Goal: Task Accomplishment & Management: Manage account settings

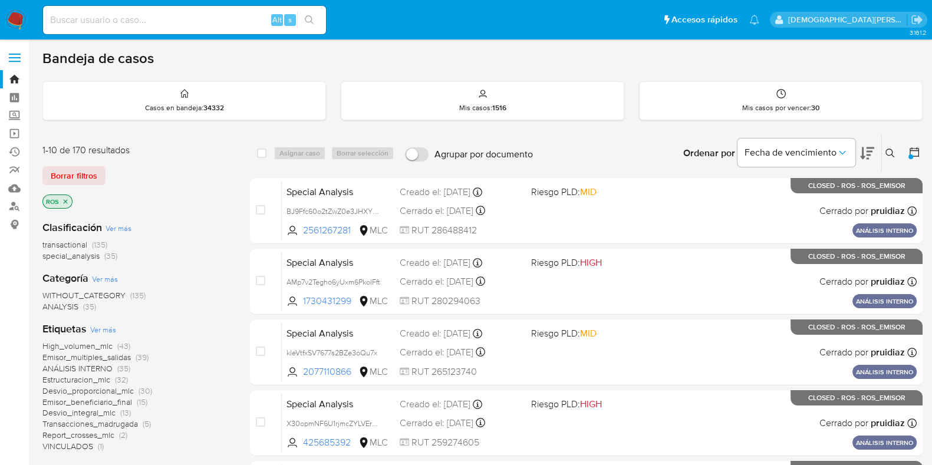
click at [67, 202] on icon "close-filter" at bounding box center [65, 201] width 7 height 7
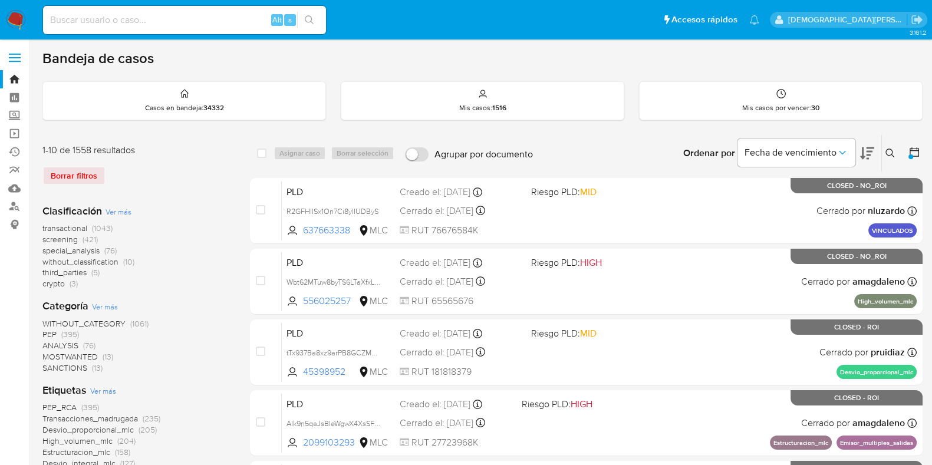
click at [913, 151] on icon at bounding box center [914, 152] width 12 height 12
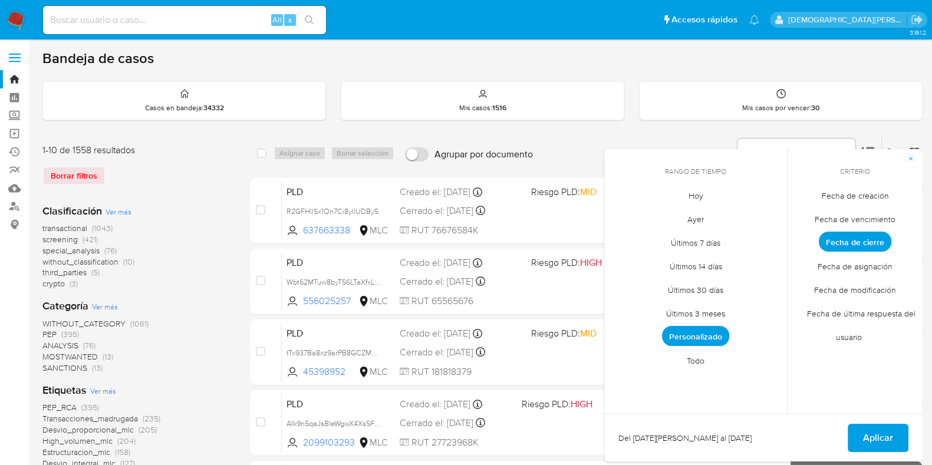
click at [873, 192] on span "Fecha de creación" at bounding box center [855, 195] width 92 height 24
click at [708, 338] on span "Personalizado" at bounding box center [695, 336] width 67 height 20
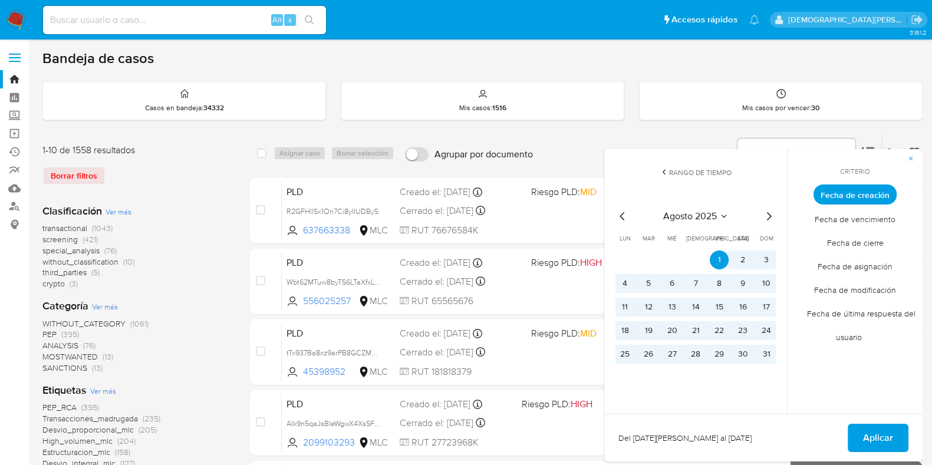
click at [621, 215] on icon "Mes anterior" at bounding box center [622, 216] width 5 height 8
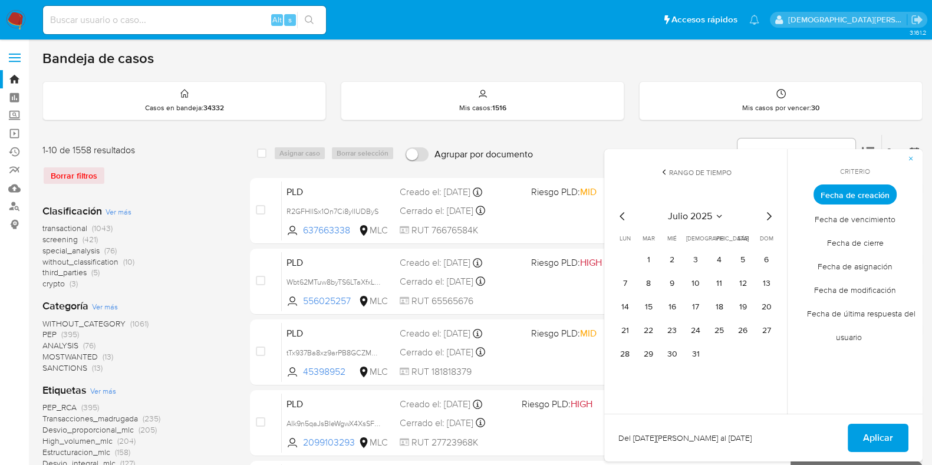
click at [621, 215] on icon "Mes anterior" at bounding box center [622, 216] width 5 height 8
click at [762, 212] on icon "Mes siguiente" at bounding box center [769, 216] width 14 height 14
click at [747, 282] on button "12" at bounding box center [742, 283] width 19 height 19
click at [861, 432] on button "Aplicar" at bounding box center [878, 438] width 61 height 28
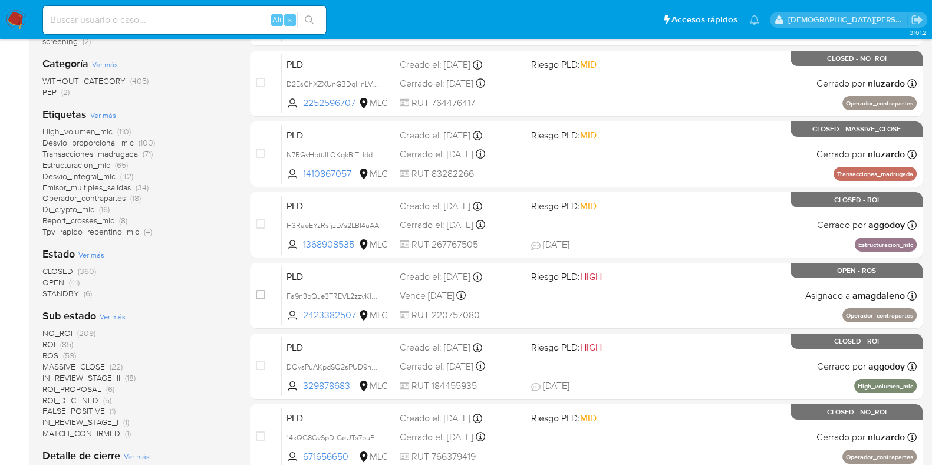
scroll to position [221, 0]
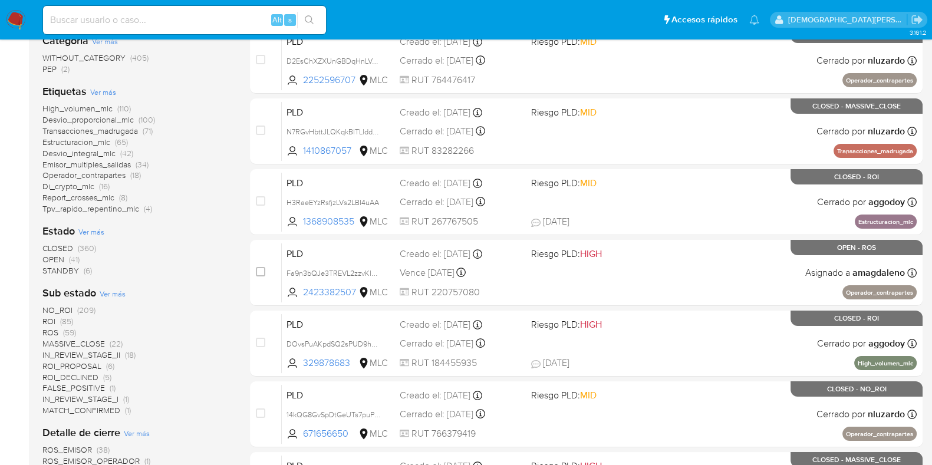
click at [90, 351] on span "IN_REVIEW_STAGE_II" at bounding box center [81, 355] width 78 height 12
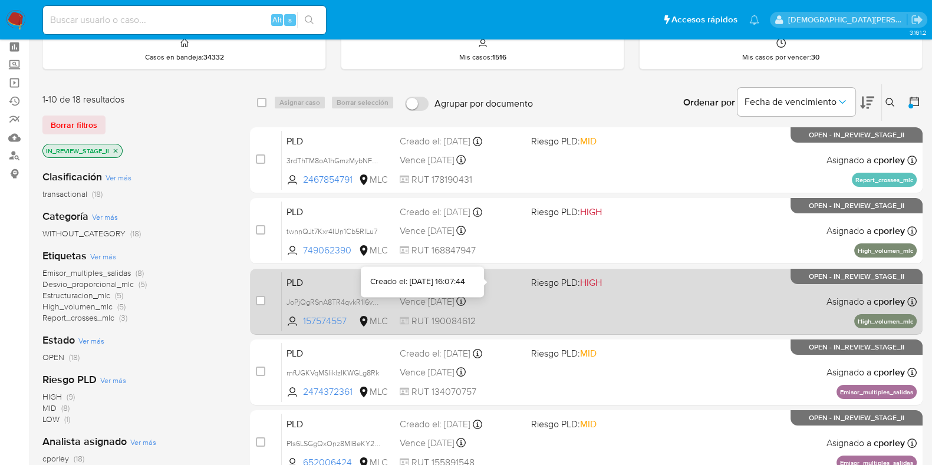
scroll to position [73, 0]
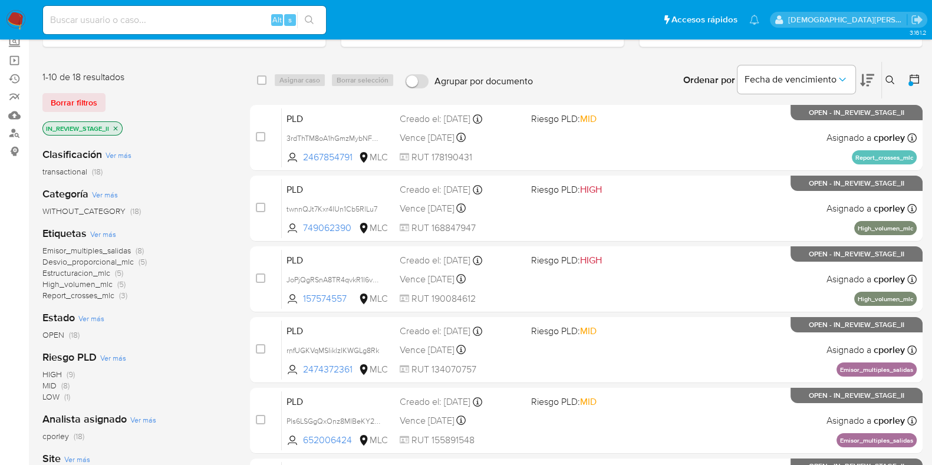
click at [71, 281] on span "High_volumen_mlc" at bounding box center [77, 284] width 70 height 12
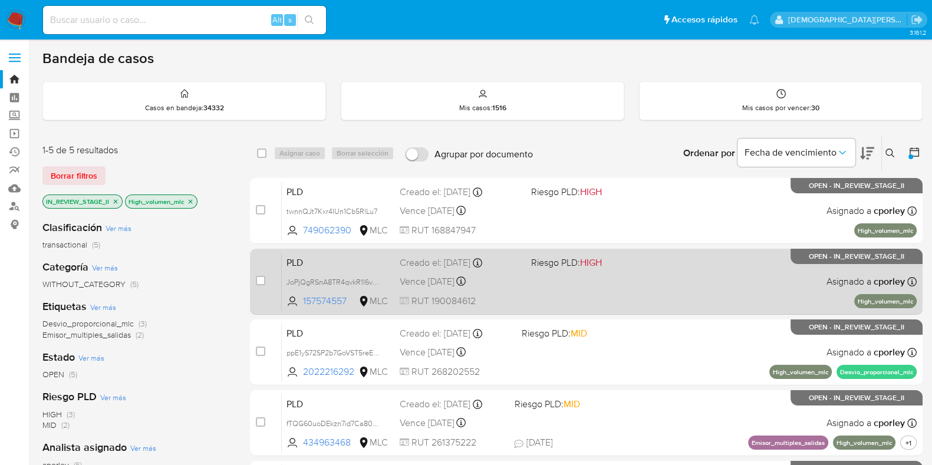
click at [677, 299] on div "PLD JoPjQgRSnA8TR4qvkR1I6v6O 157574557 MLC Riesgo PLD: HIGH Creado el: 12/07/20…" at bounding box center [599, 282] width 635 height 60
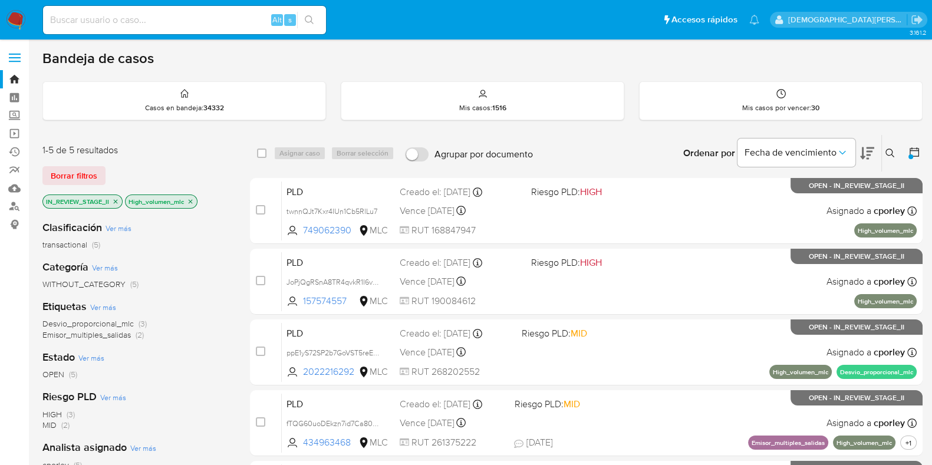
click at [192, 202] on icon "close-filter" at bounding box center [191, 201] width 4 height 4
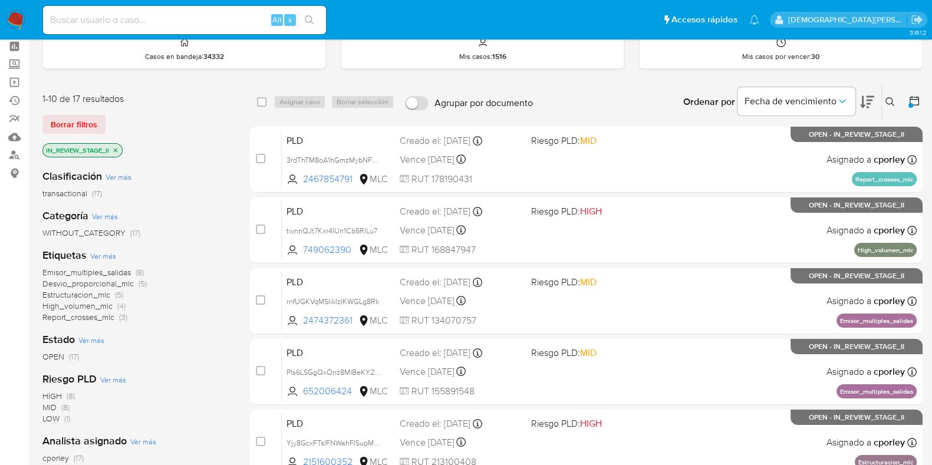
scroll to position [73, 0]
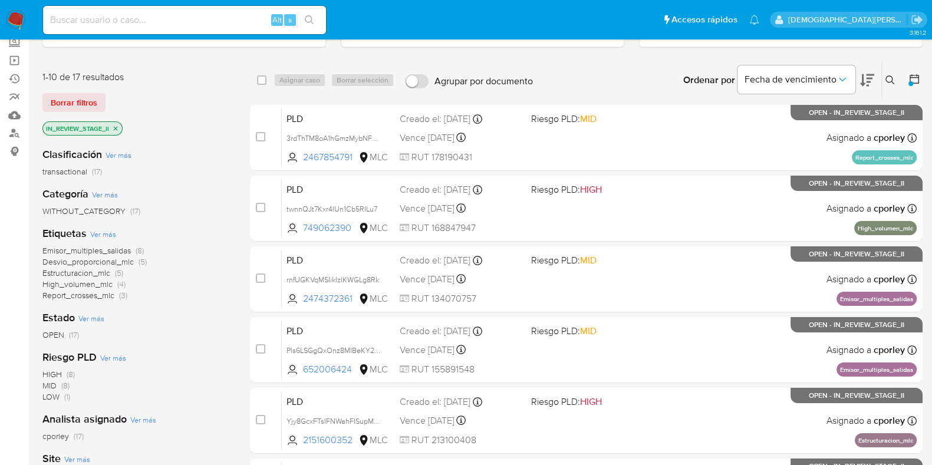
click at [87, 284] on span "High_volumen_mlc" at bounding box center [77, 284] width 70 height 12
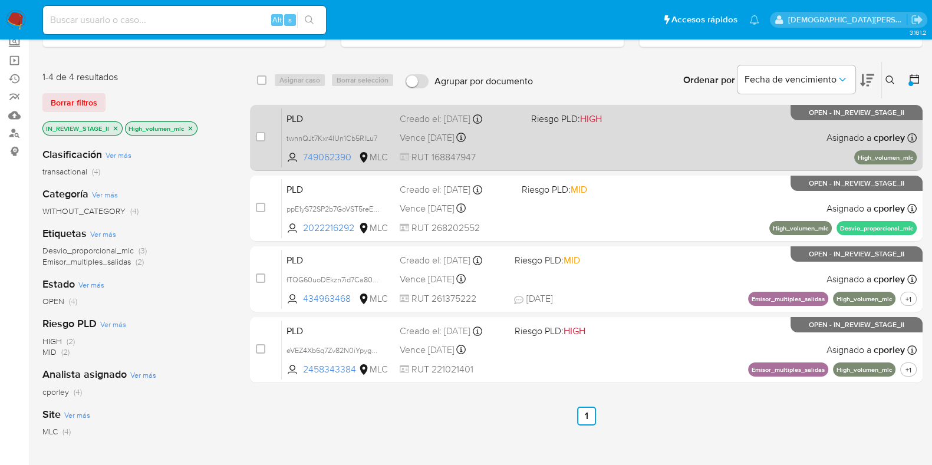
click at [653, 149] on div "PLD twnnQJt7Kxr4IUn1Cb5RlLu7 749062390 MLC Riesgo PLD: HIGH Creado el: 12/07/20…" at bounding box center [599, 138] width 635 height 60
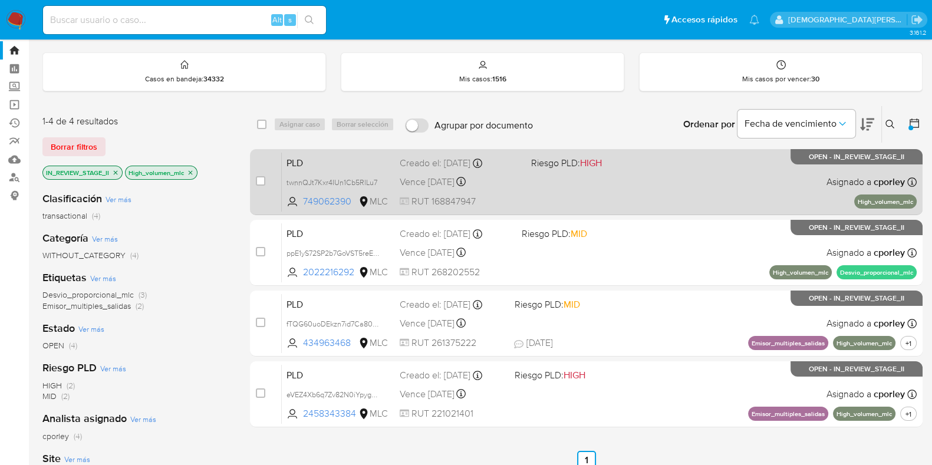
scroll to position [73, 0]
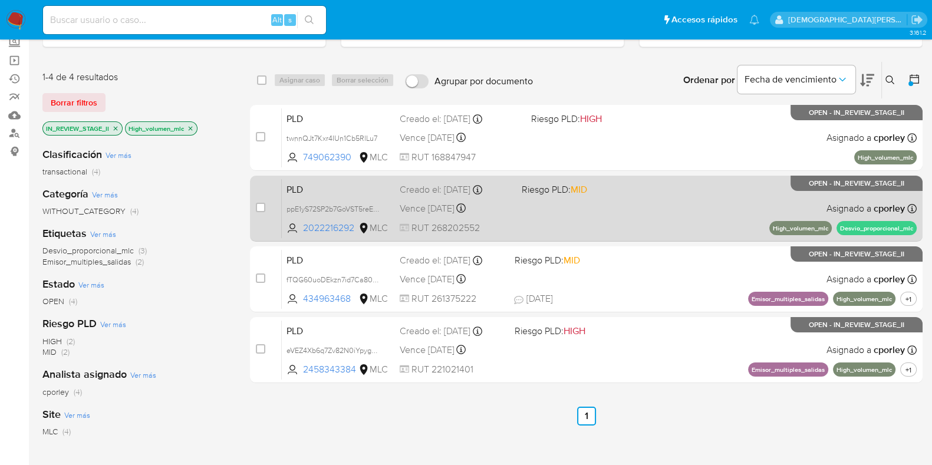
click at [646, 226] on div "PLD ppE1yS72SP2b7GoVST5reEqh 2022216292 MLC Riesgo PLD: MID Creado el: 12/07/20…" at bounding box center [599, 209] width 635 height 60
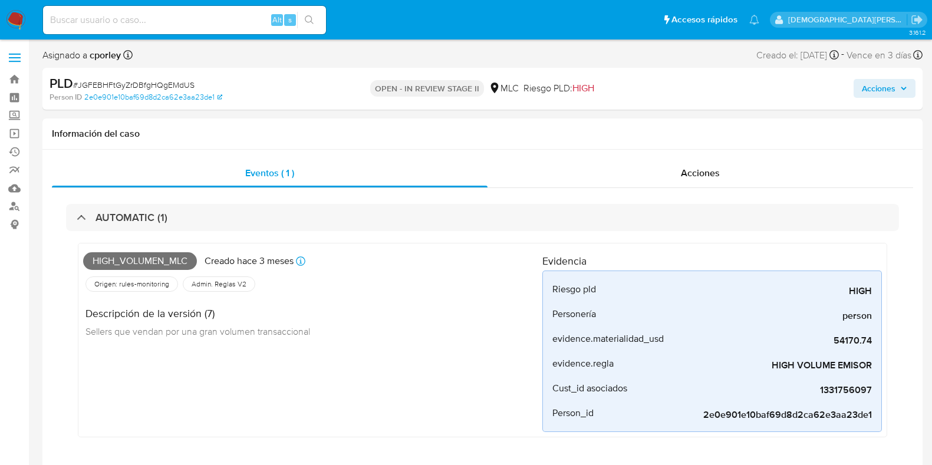
select select "10"
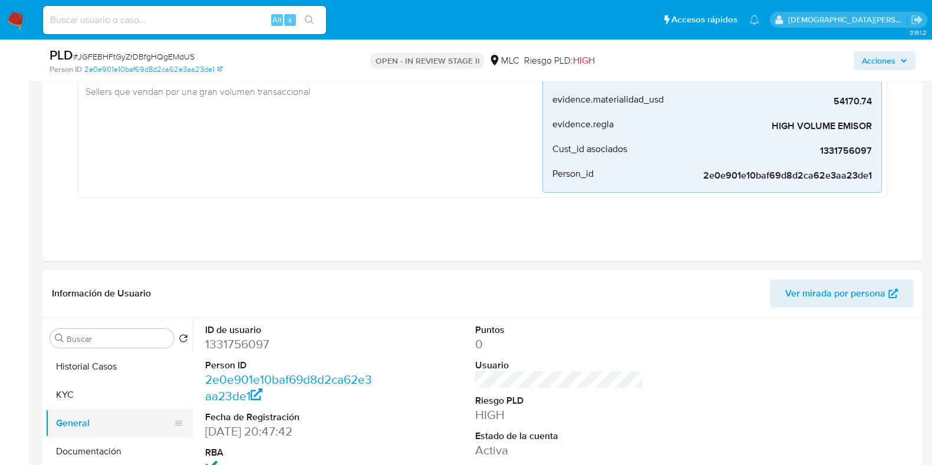
scroll to position [294, 0]
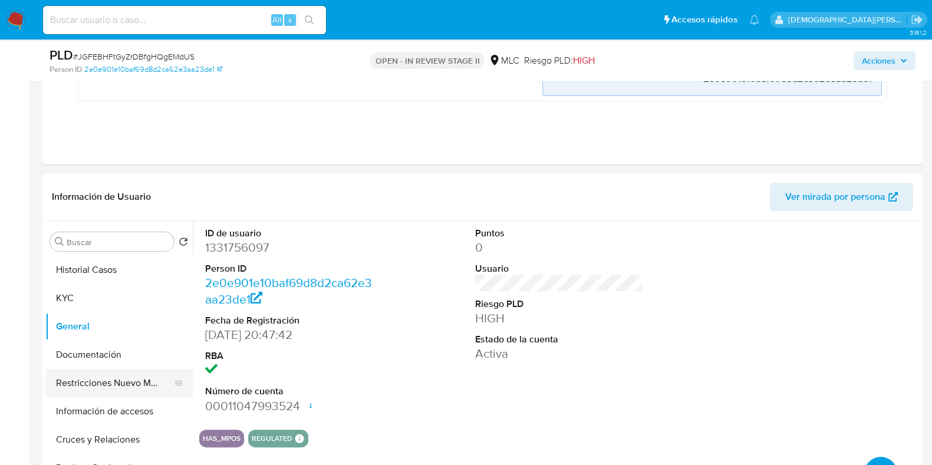
click at [111, 376] on button "Restricciones Nuevo Mundo" at bounding box center [114, 383] width 138 height 28
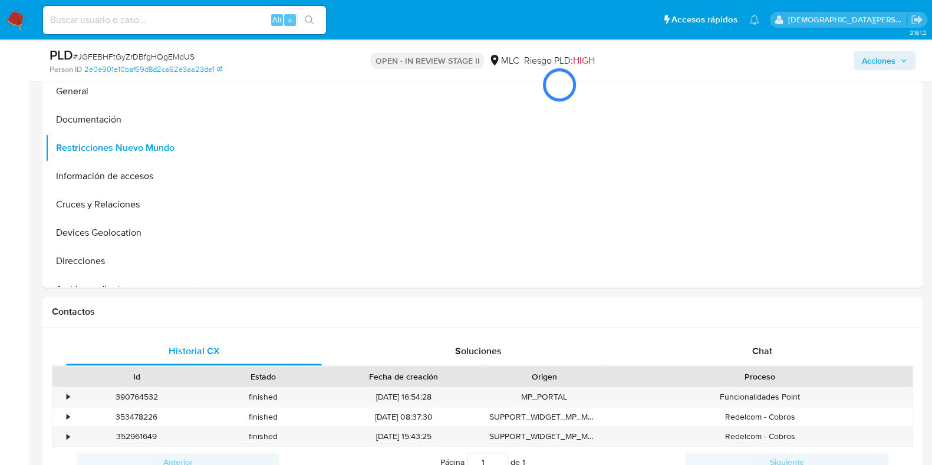
scroll to position [442, 0]
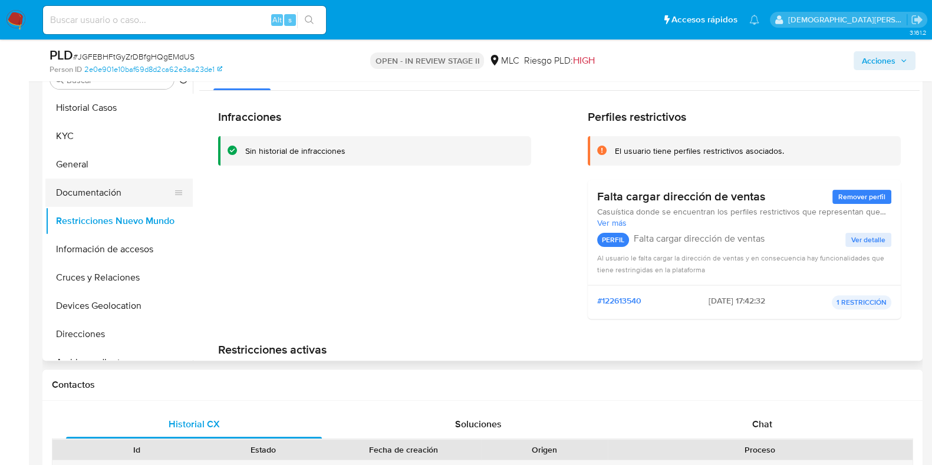
click at [103, 195] on button "Documentación" at bounding box center [114, 193] width 138 height 28
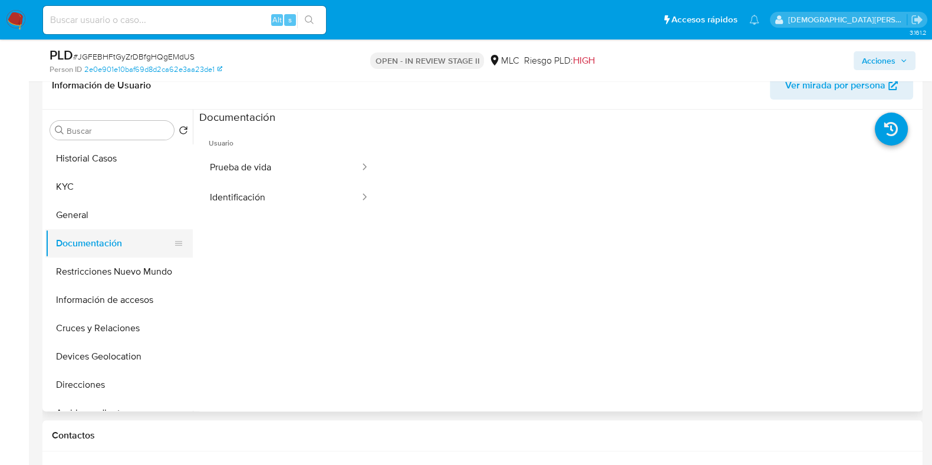
scroll to position [368, 0]
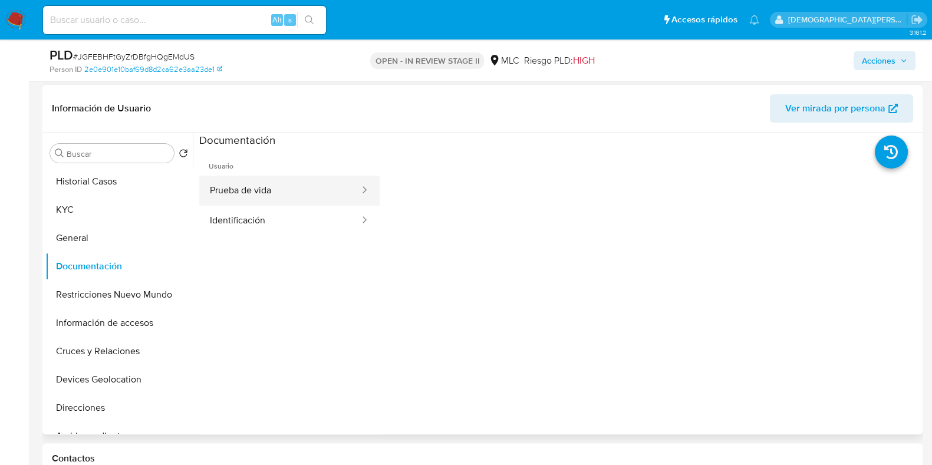
click at [312, 200] on button "Prueba de vida" at bounding box center [280, 191] width 162 height 30
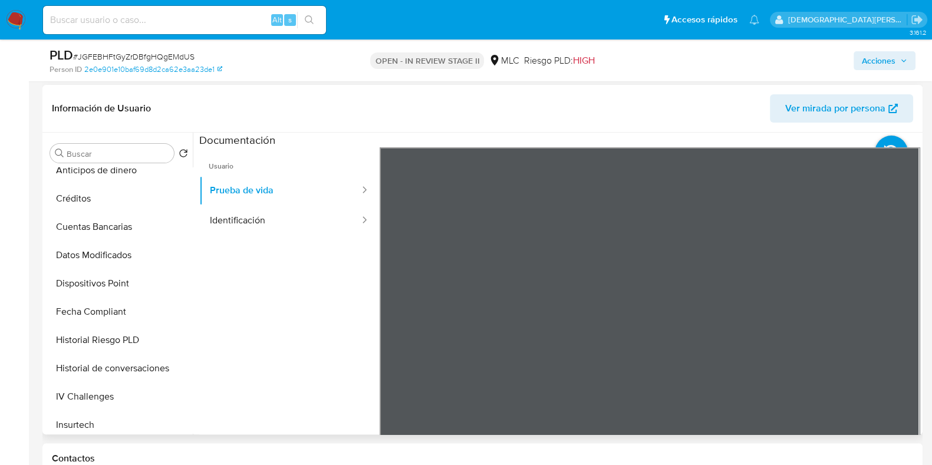
scroll to position [0, 0]
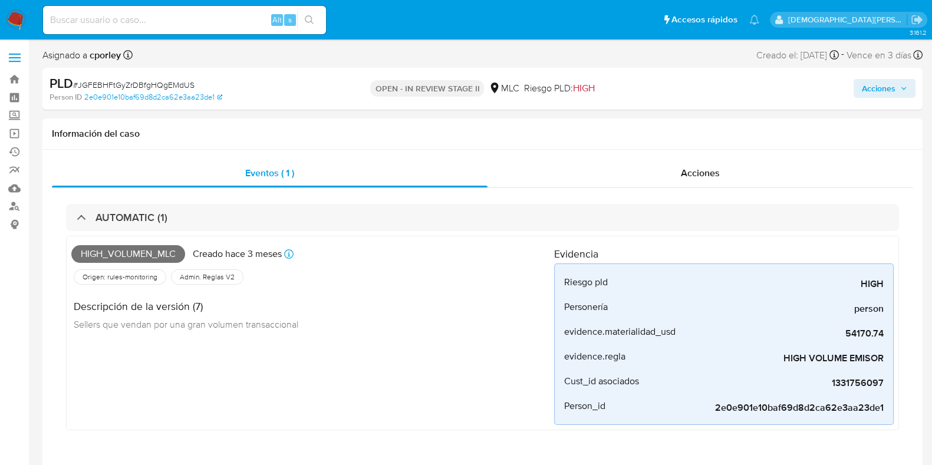
click at [875, 84] on span "Acciones" at bounding box center [879, 88] width 34 height 19
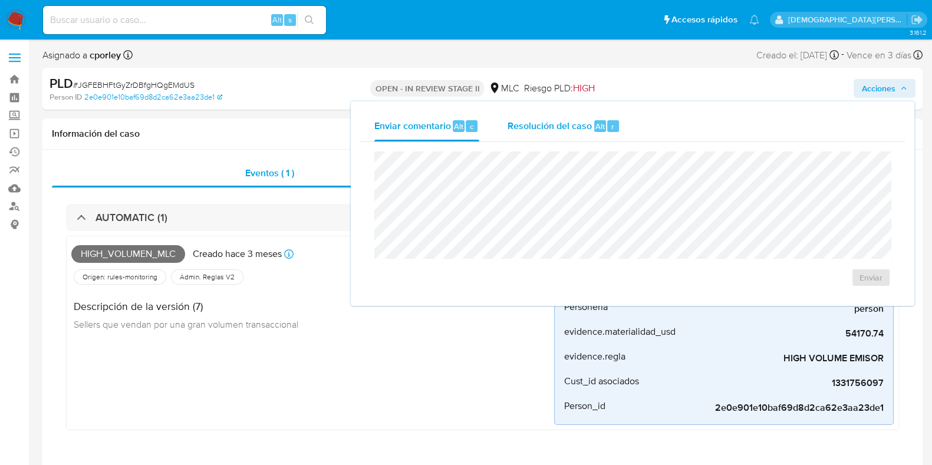
click at [561, 130] on span "Resolución del caso" at bounding box center [550, 126] width 84 height 14
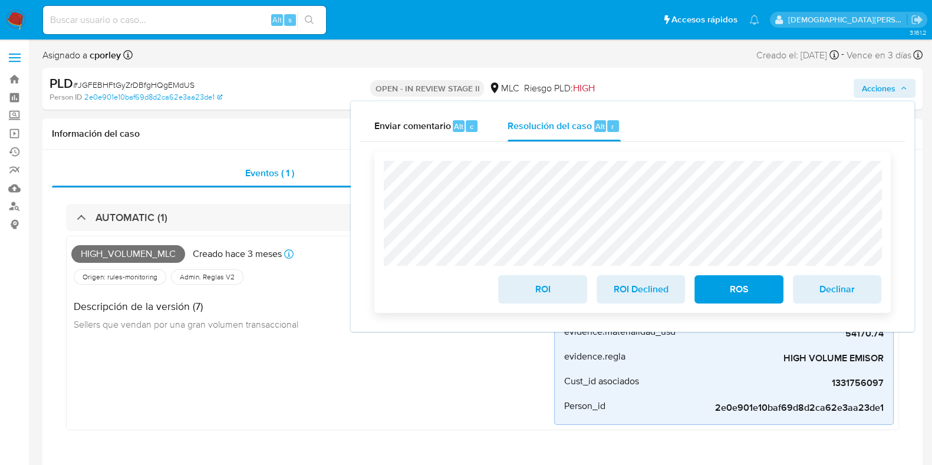
click at [511, 288] on button "ROI" at bounding box center [542, 289] width 88 height 28
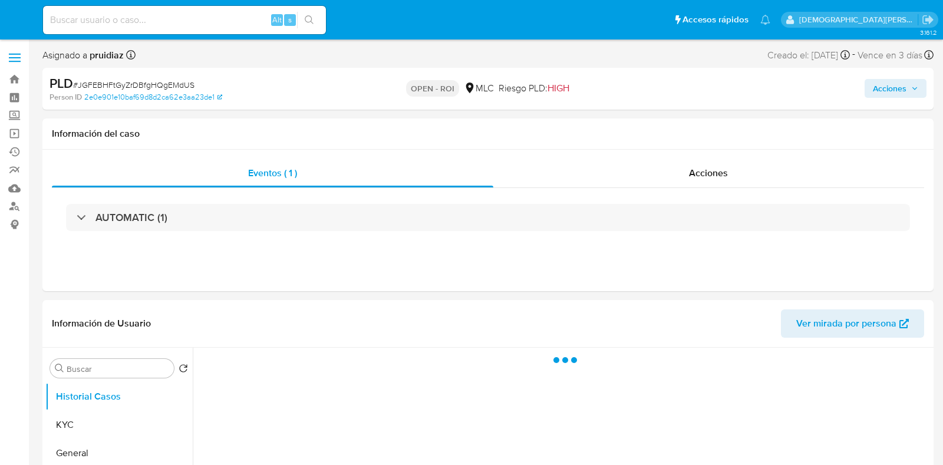
select select "10"
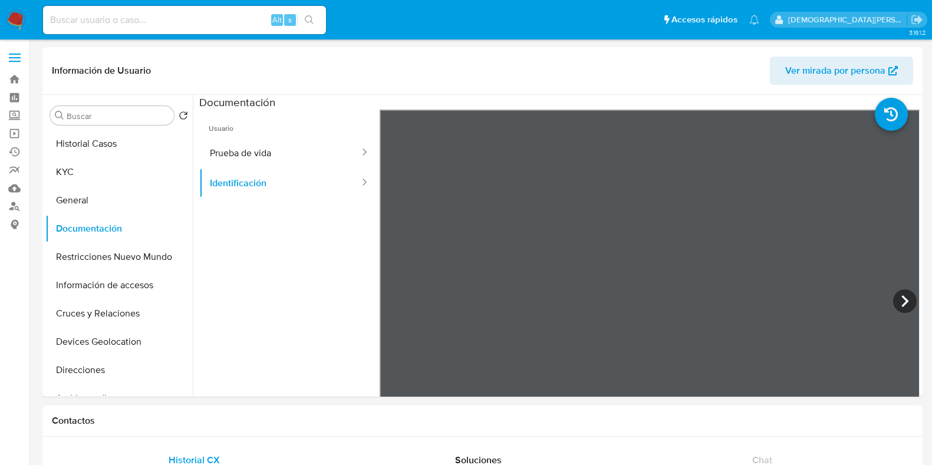
select select "10"
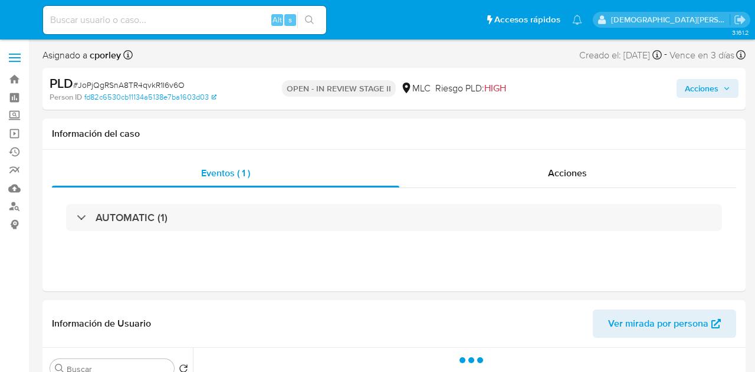
select select "10"
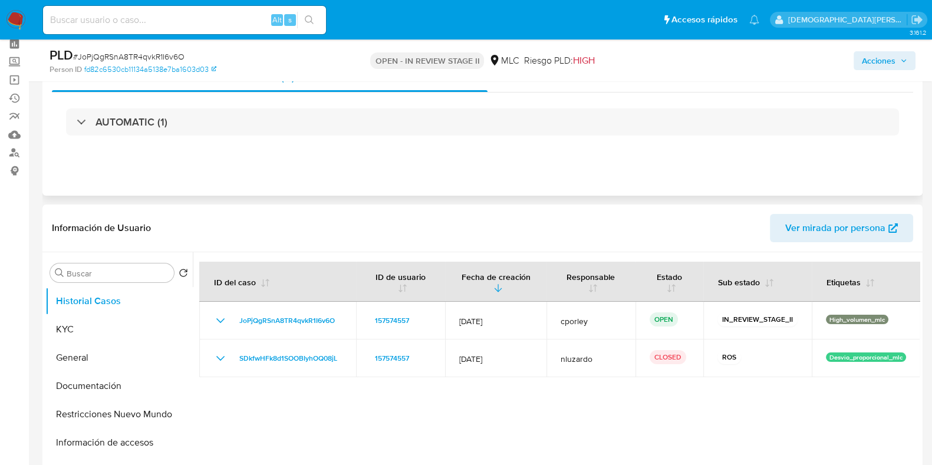
scroll to position [73, 0]
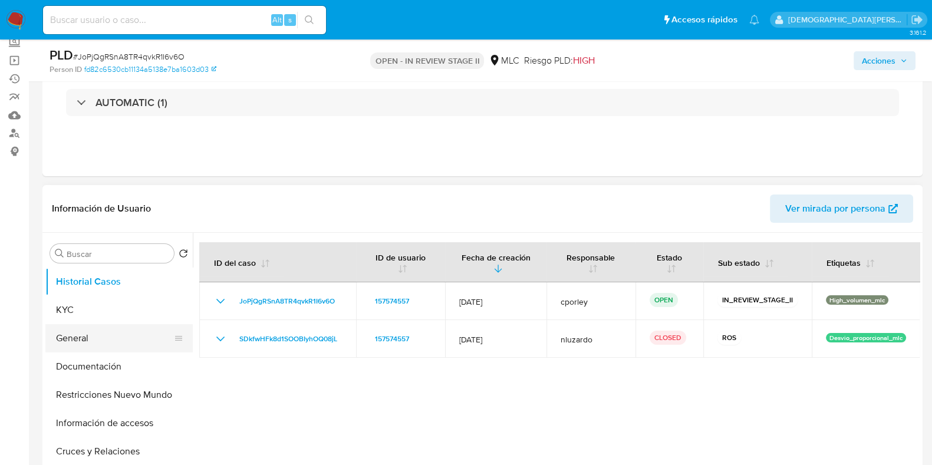
click at [77, 325] on button "General" at bounding box center [114, 338] width 138 height 28
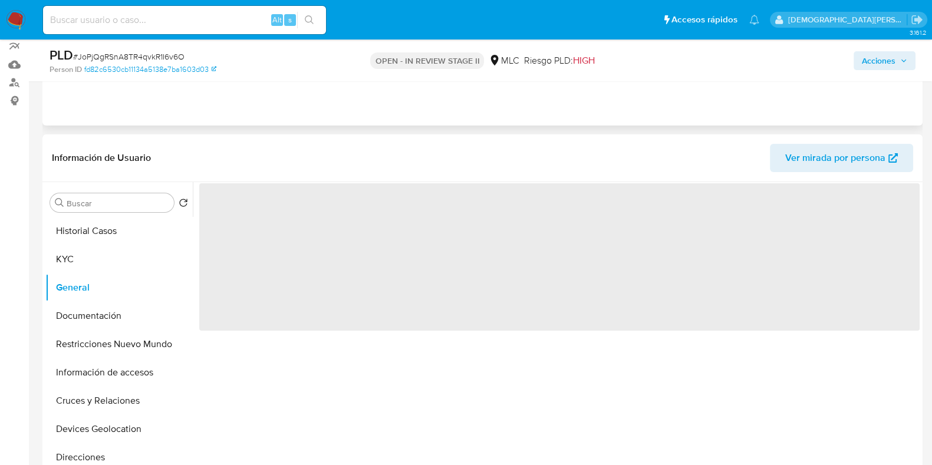
scroll to position [147, 0]
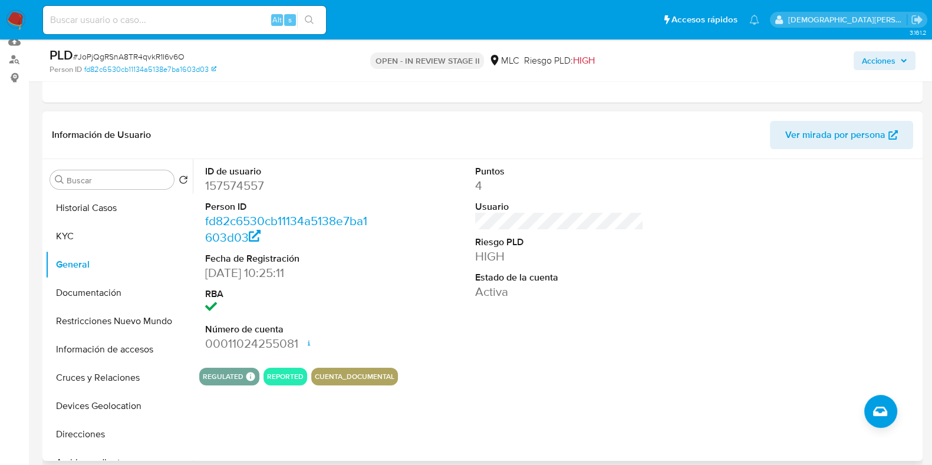
click at [224, 182] on dd "157574557" at bounding box center [289, 185] width 169 height 17
copy dd "157574557"
click at [144, 235] on button "KYC" at bounding box center [114, 236] width 138 height 28
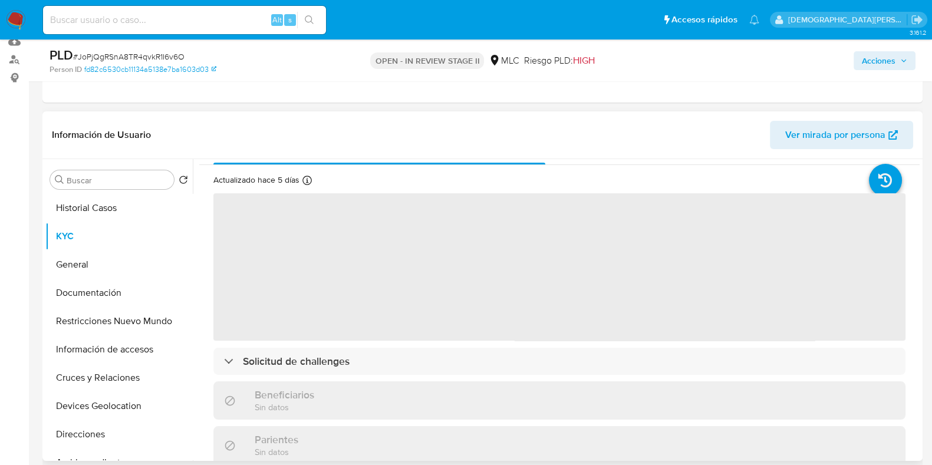
scroll to position [0, 0]
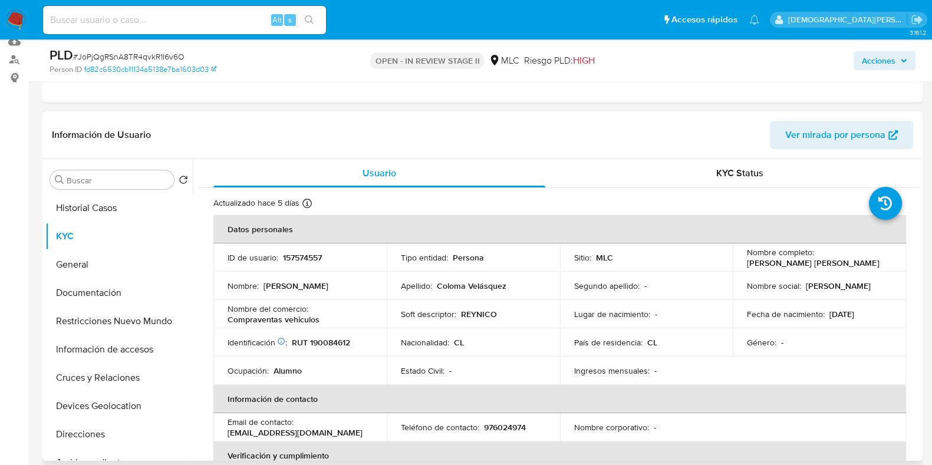
drag, startPoint x: 878, startPoint y: 261, endPoint x: 737, endPoint y: 263, distance: 141.5
click at [733, 263] on td "Nombre completo : Nicolás Exequiel Coloma Velásquez" at bounding box center [819, 257] width 173 height 28
click at [741, 265] on td "Nombre completo : Nicolás Exequiel Coloma Velásquez" at bounding box center [819, 257] width 173 height 28
drag, startPoint x: 743, startPoint y: 262, endPoint x: 886, endPoint y: 265, distance: 143.3
click at [754, 265] on td "Nombre completo : Nicolás Exequiel Coloma Velásquez" at bounding box center [819, 257] width 173 height 28
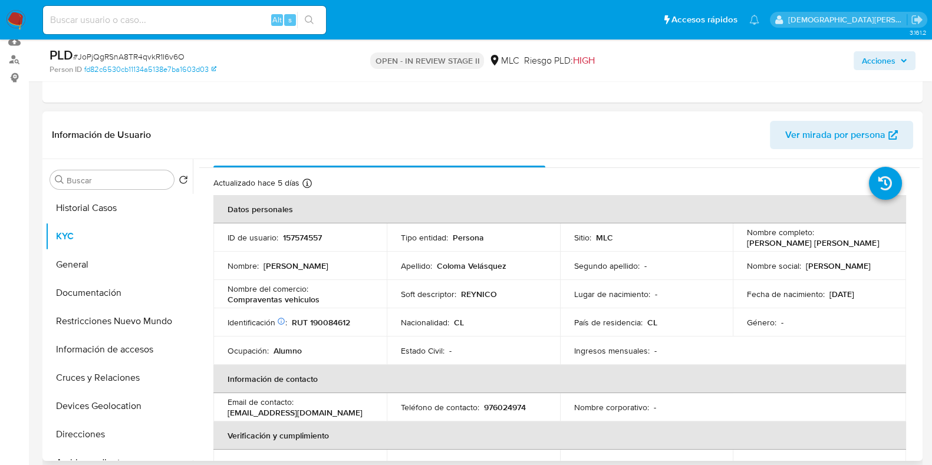
scroll to position [73, 0]
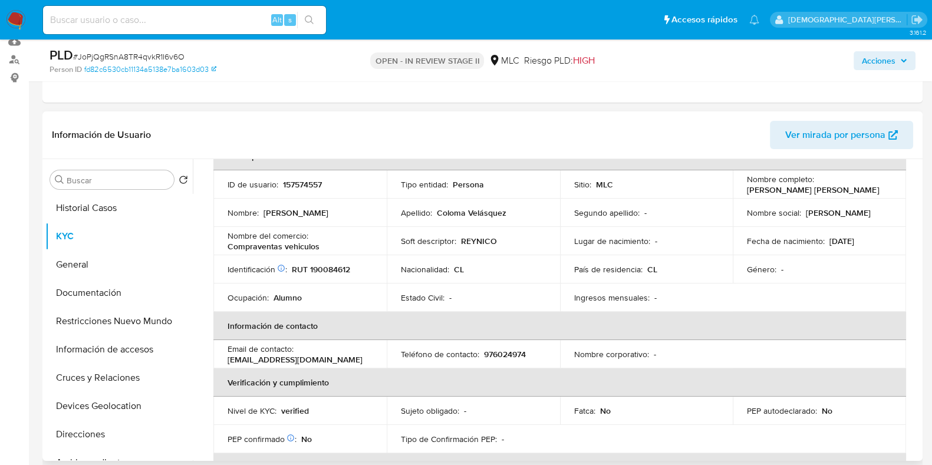
click at [461, 236] on p "REYNICO" at bounding box center [479, 241] width 36 height 11
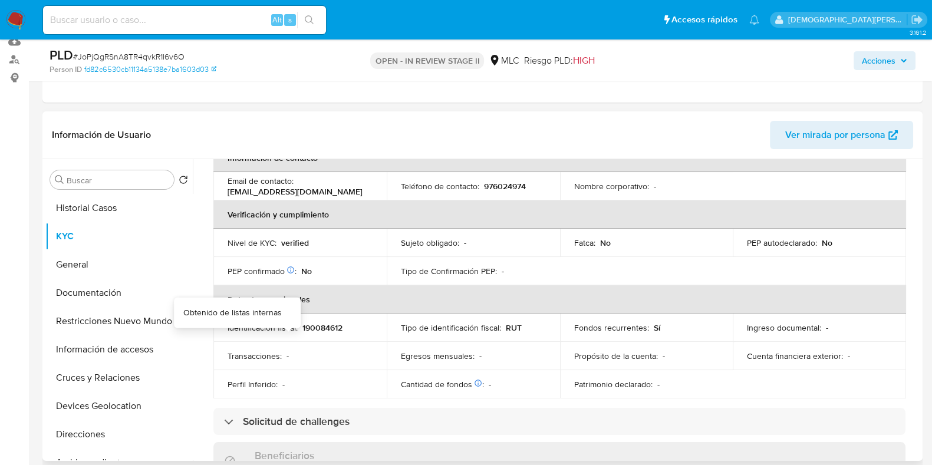
scroll to position [294, 0]
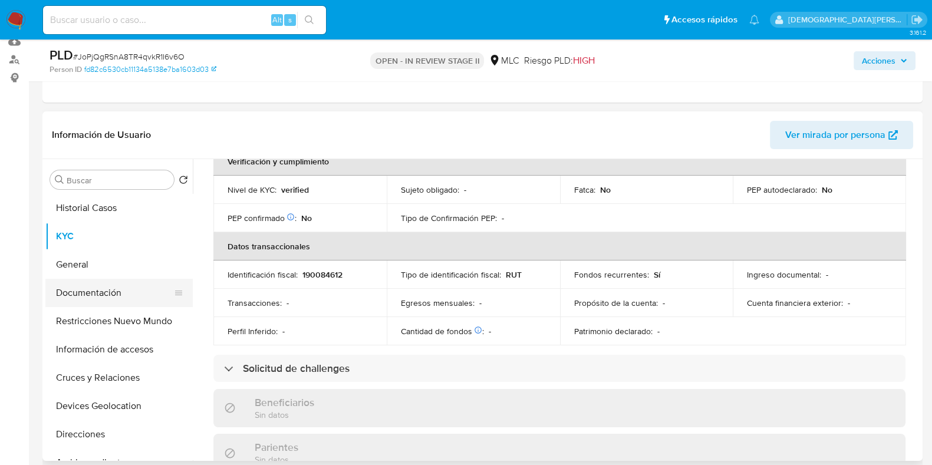
click at [115, 292] on button "Documentación" at bounding box center [114, 293] width 138 height 28
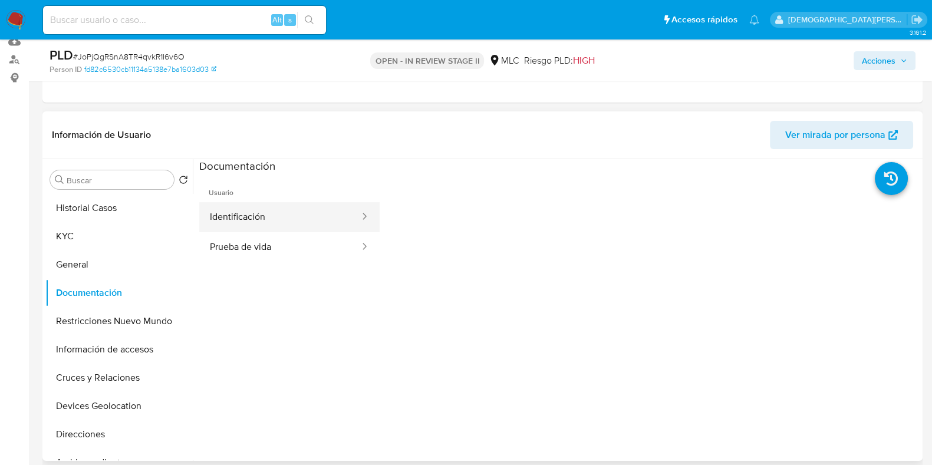
click at [291, 220] on button "Identificación" at bounding box center [280, 217] width 162 height 30
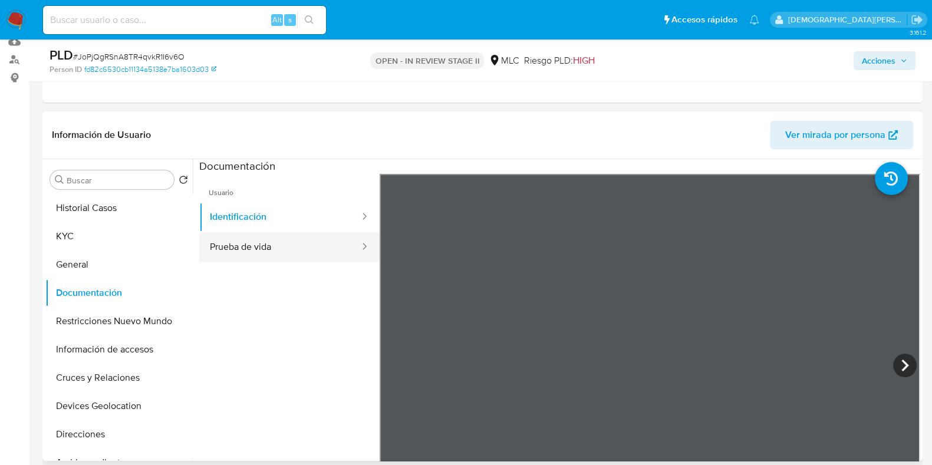
click at [252, 250] on button "Prueba de vida" at bounding box center [280, 247] width 162 height 30
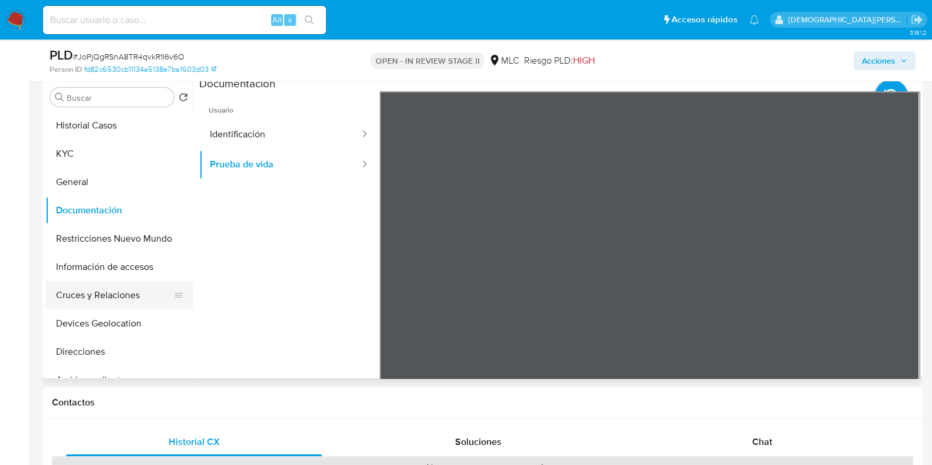
scroll to position [221, 0]
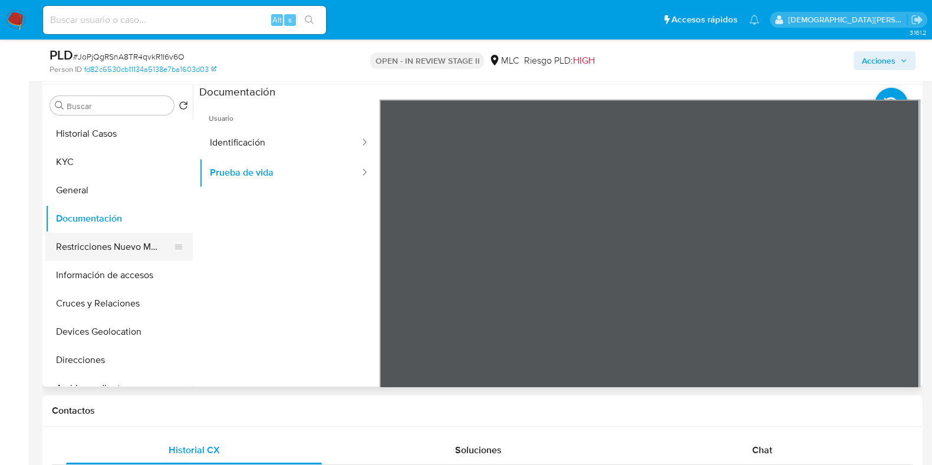
click at [129, 252] on button "Restricciones Nuevo Mundo" at bounding box center [114, 247] width 138 height 28
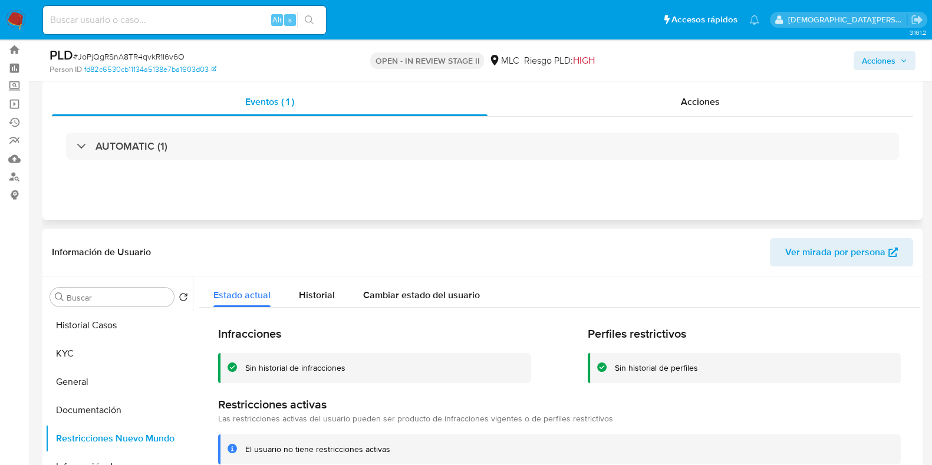
scroll to position [0, 0]
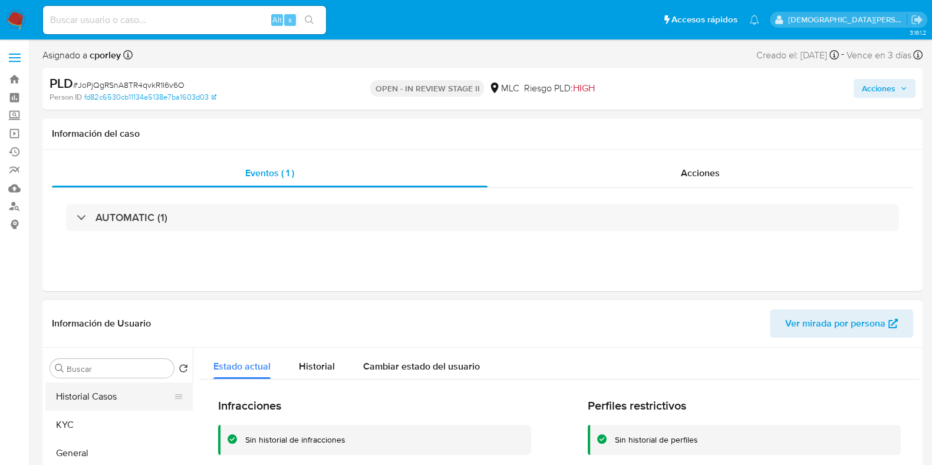
click at [81, 371] on button "Historial Casos" at bounding box center [114, 397] width 138 height 28
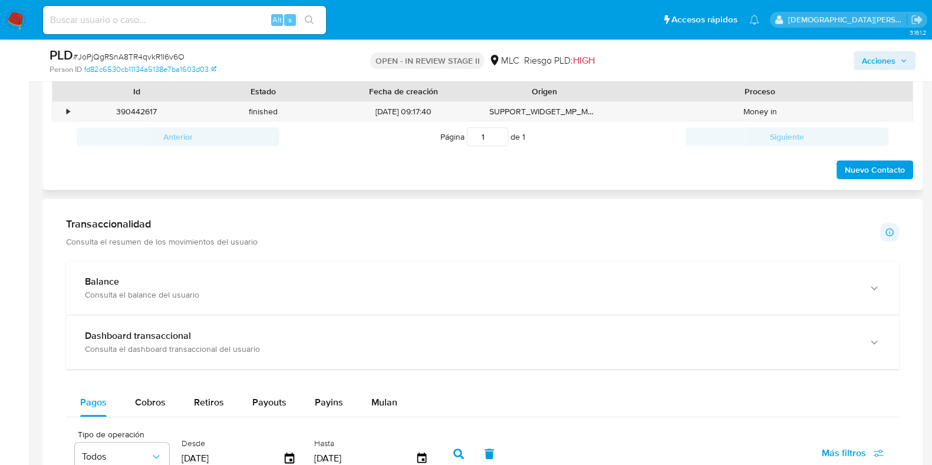
scroll to position [442, 0]
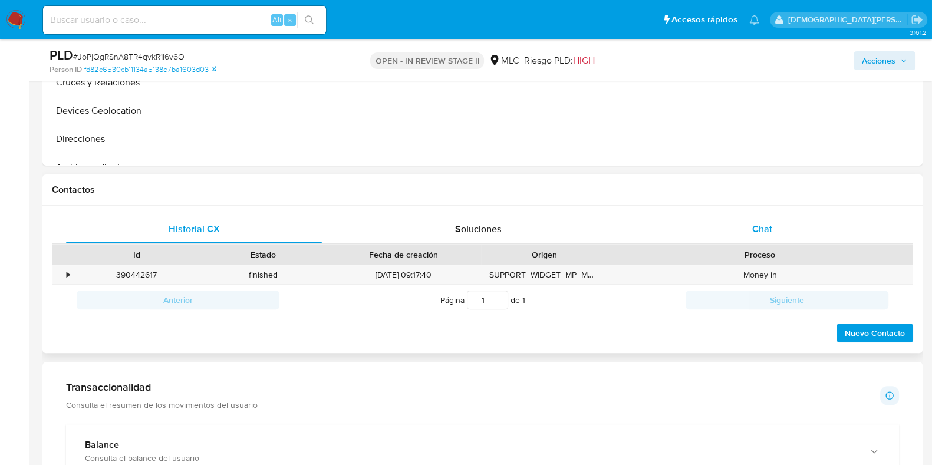
click at [750, 226] on div "Chat" at bounding box center [762, 229] width 256 height 28
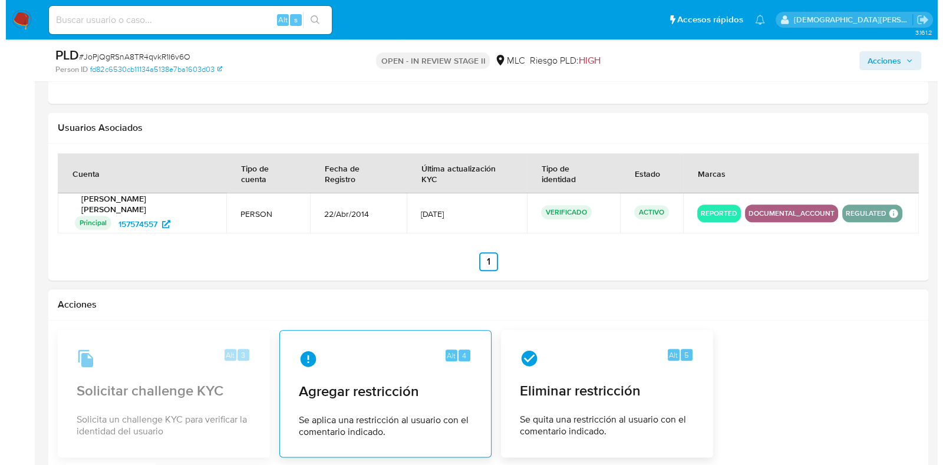
scroll to position [1880, 0]
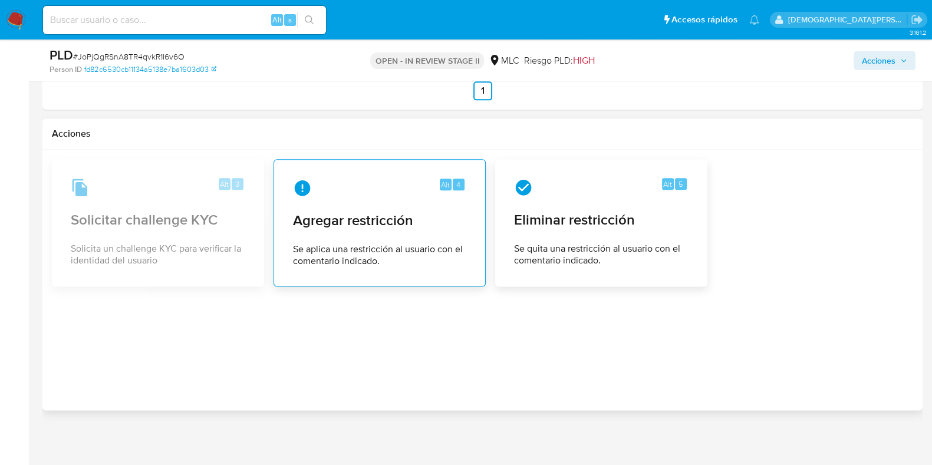
click at [400, 233] on div "Alt 4 Agregar restricción Se aplica una restricción al usuario con el comentari…" at bounding box center [380, 222] width 192 height 107
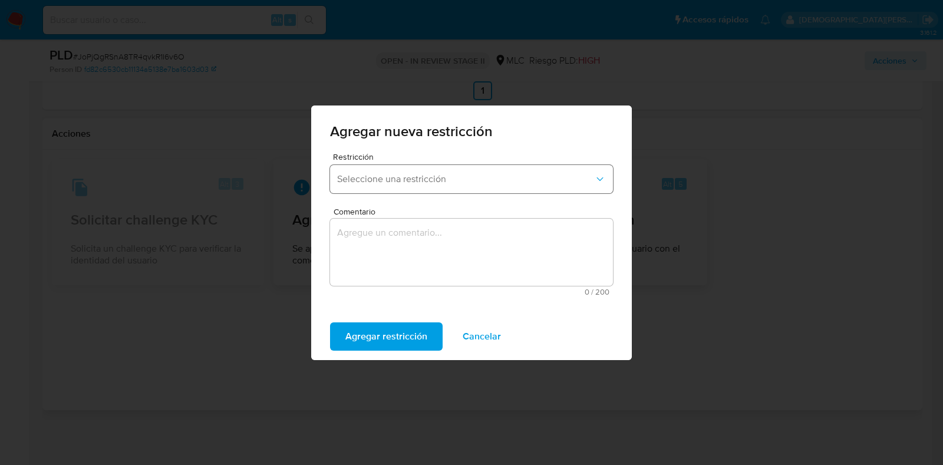
click at [464, 179] on span "Seleccione una restricción" at bounding box center [465, 179] width 257 height 12
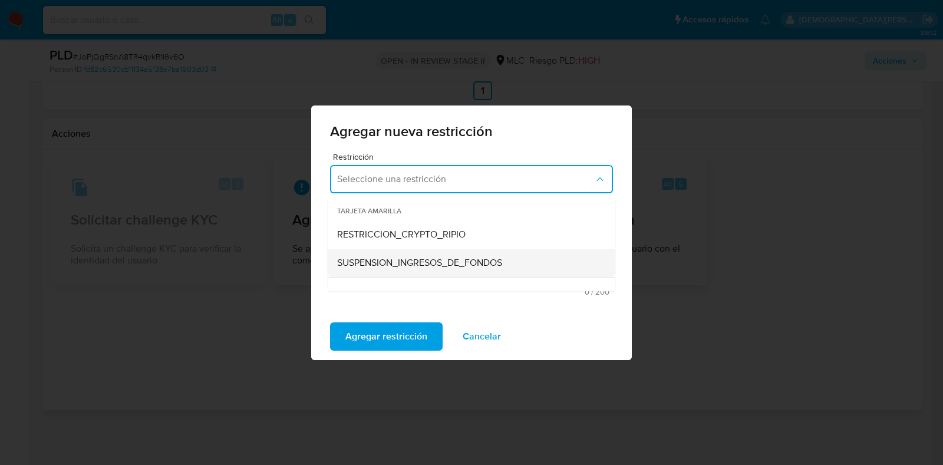
scroll to position [246, 0]
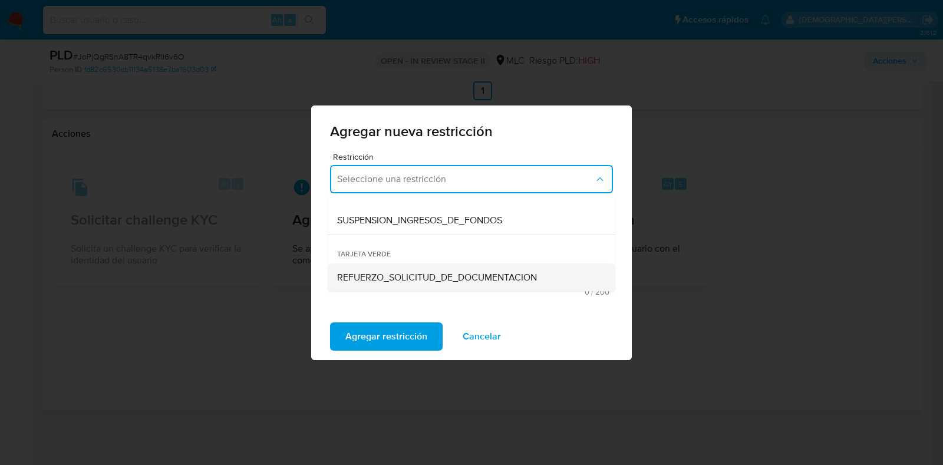
click at [419, 278] on span "REFUERZO_SOLICITUD_DE_DOCUMENTACION" at bounding box center [437, 278] width 200 height 12
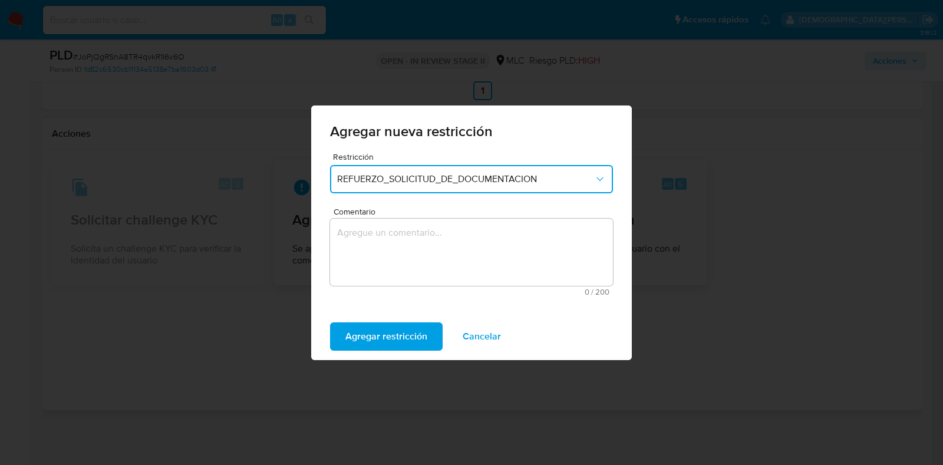
click at [416, 251] on textarea "Comentario" at bounding box center [471, 252] width 283 height 67
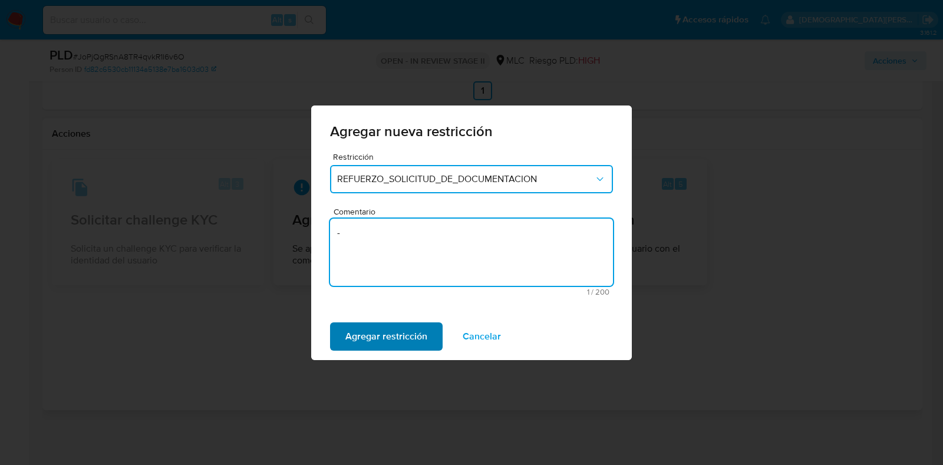
type textarea "-"
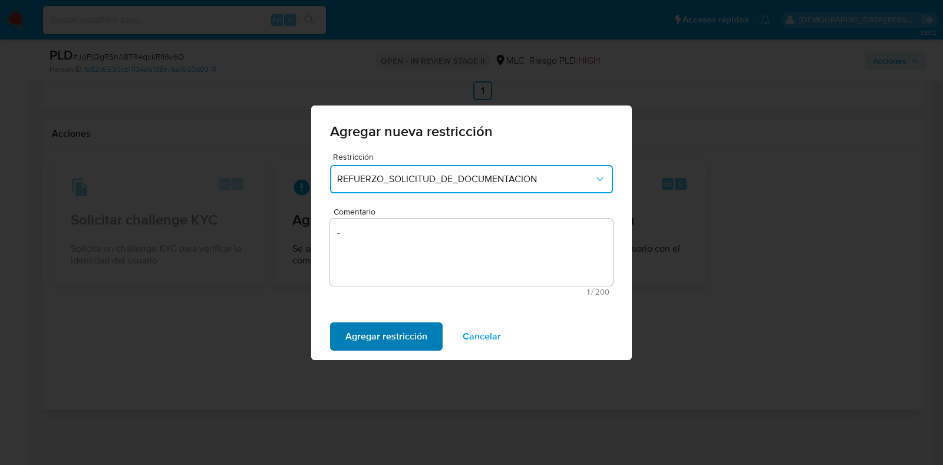
click at [357, 334] on span "Agregar restricción" at bounding box center [386, 337] width 82 height 26
click at [363, 336] on span "Confirmar" at bounding box center [366, 337] width 42 height 26
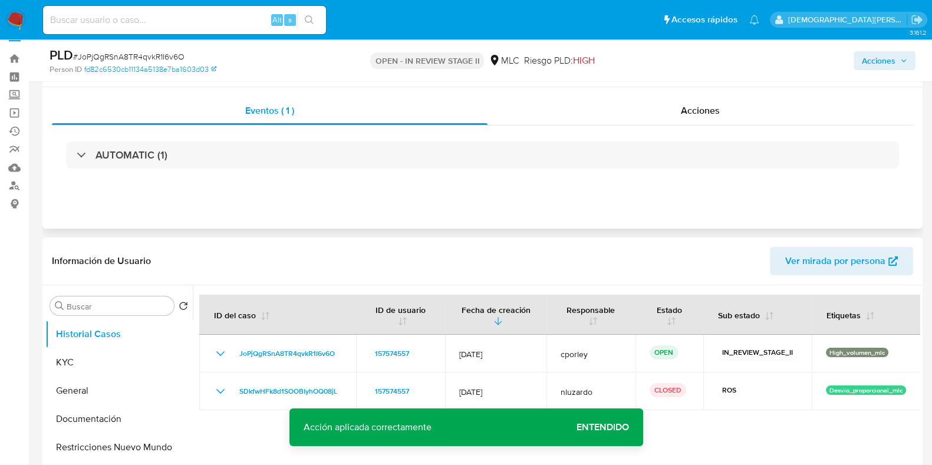
scroll to position [0, 0]
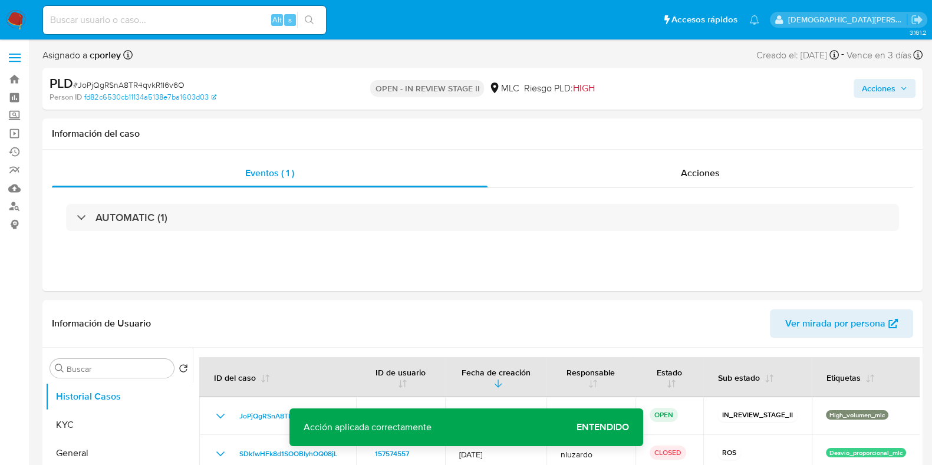
click at [754, 88] on span "Acciones" at bounding box center [879, 88] width 34 height 19
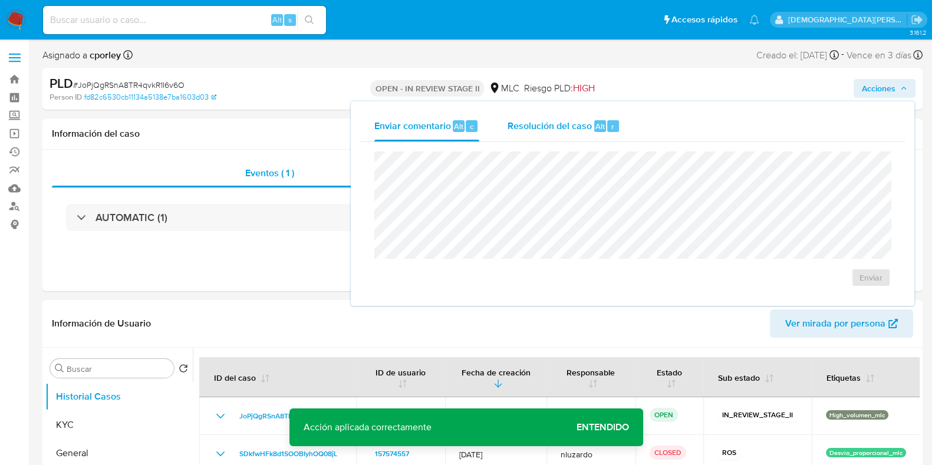
click at [539, 123] on span "Resolución del caso" at bounding box center [550, 126] width 84 height 14
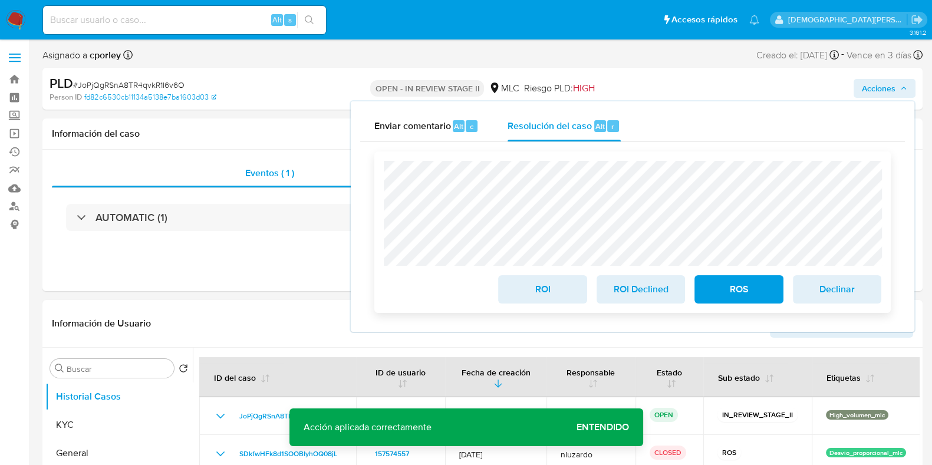
click at [746, 288] on span "ROS" at bounding box center [739, 289] width 58 height 26
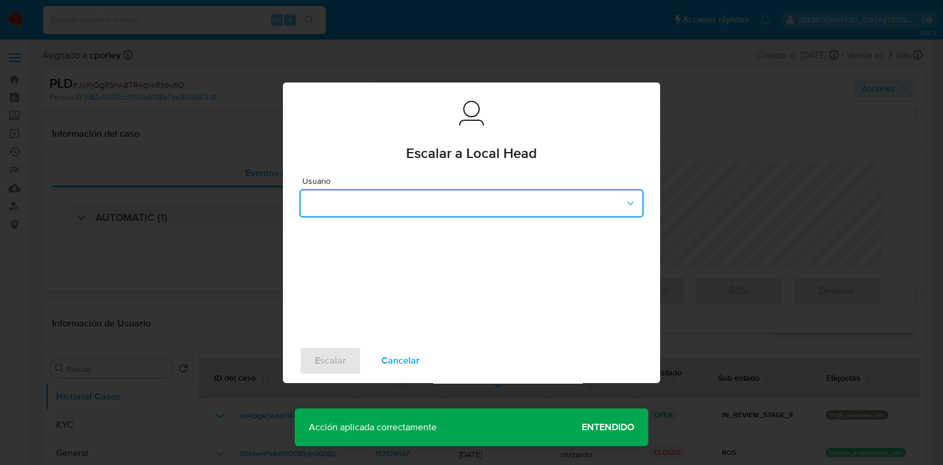
click at [457, 202] on button "button" at bounding box center [471, 203] width 344 height 28
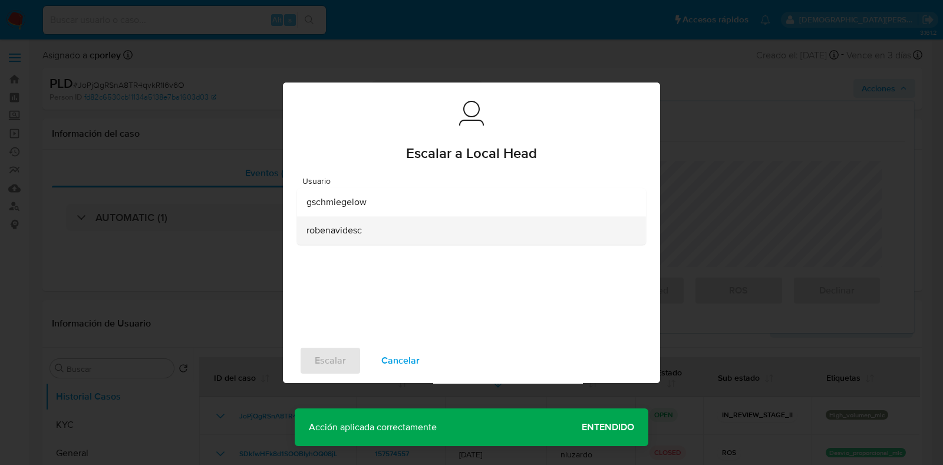
click at [374, 237] on div "robenavidesc" at bounding box center [468, 230] width 323 height 28
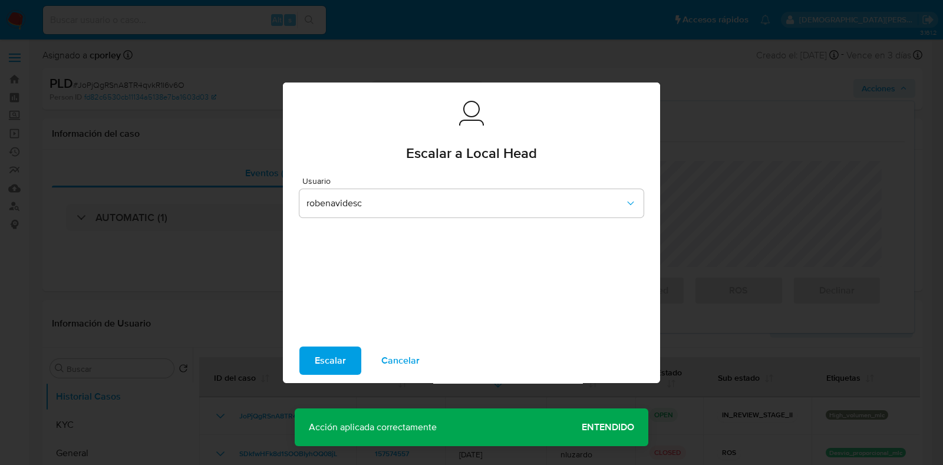
click at [318, 358] on span "Escalar" at bounding box center [330, 361] width 31 height 26
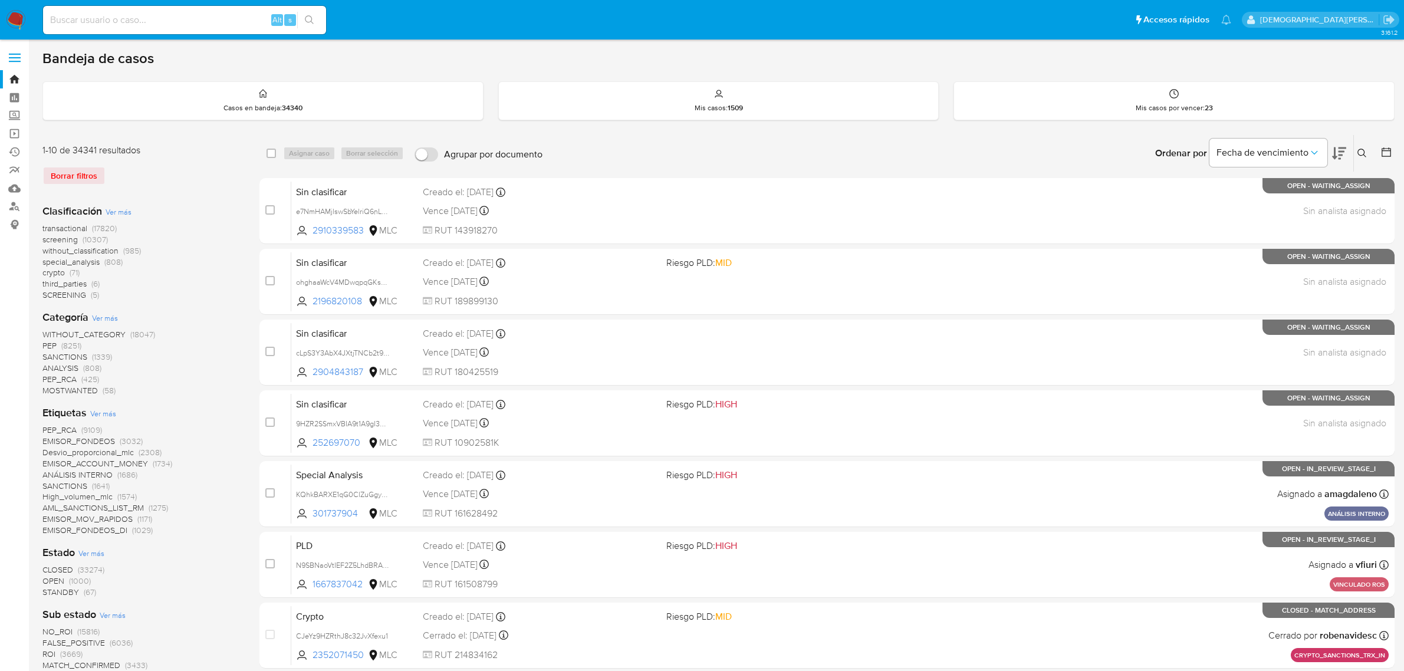
scroll to position [6, 0]
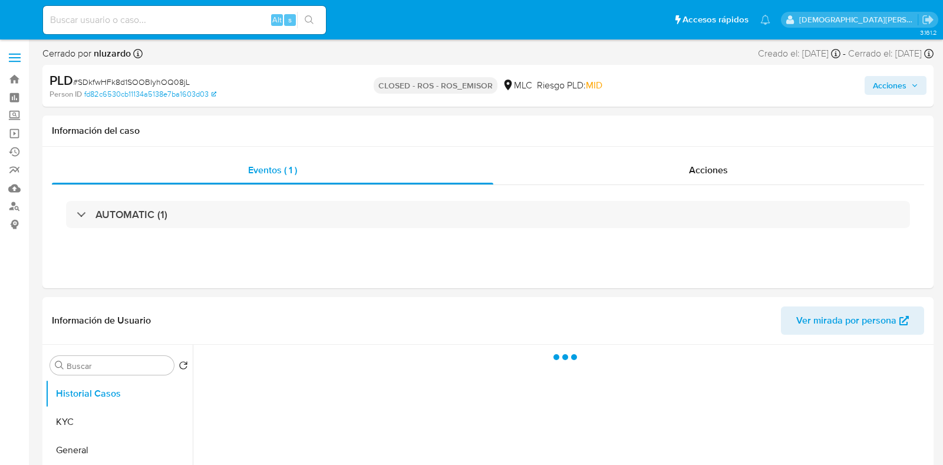
select select "10"
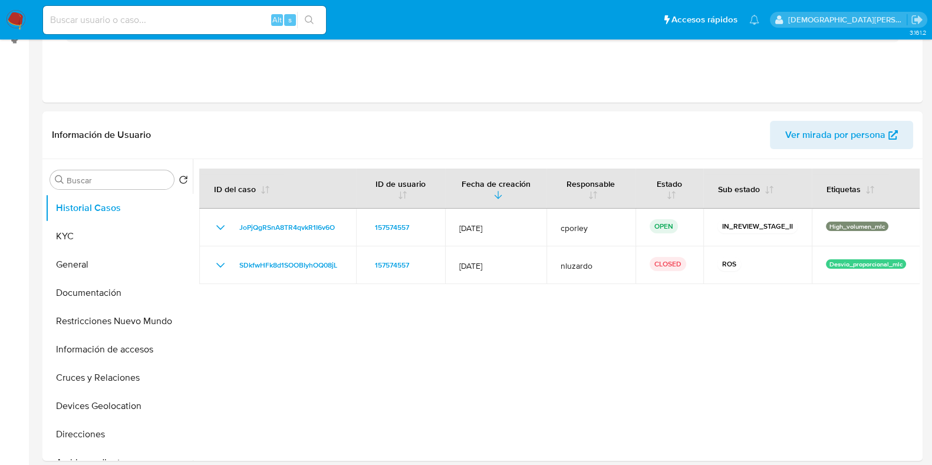
scroll to position [368, 0]
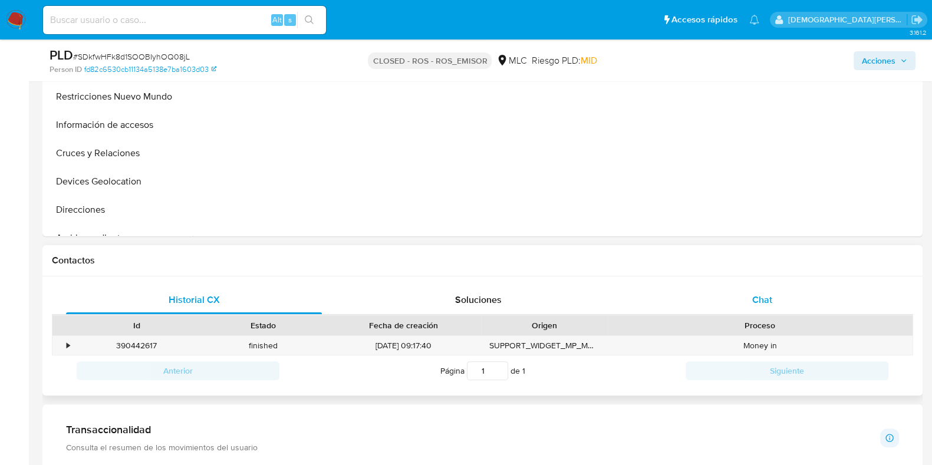
click at [742, 303] on div "Chat" at bounding box center [762, 300] width 256 height 28
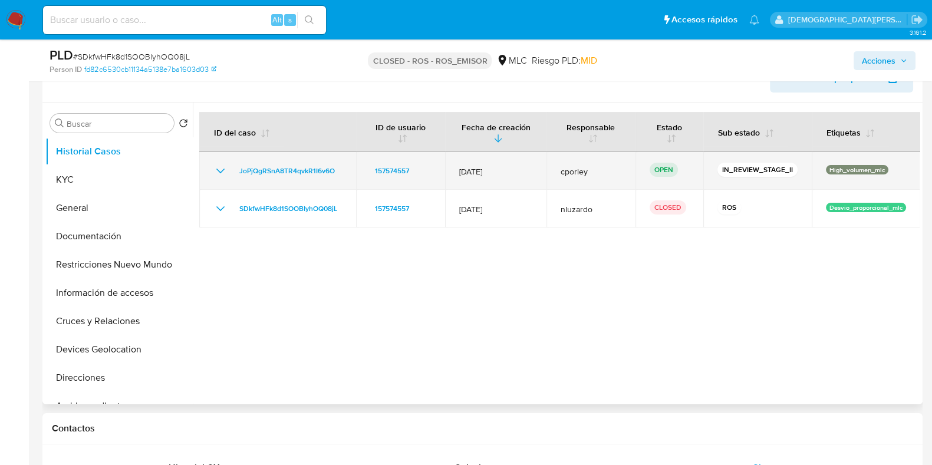
scroll to position [147, 0]
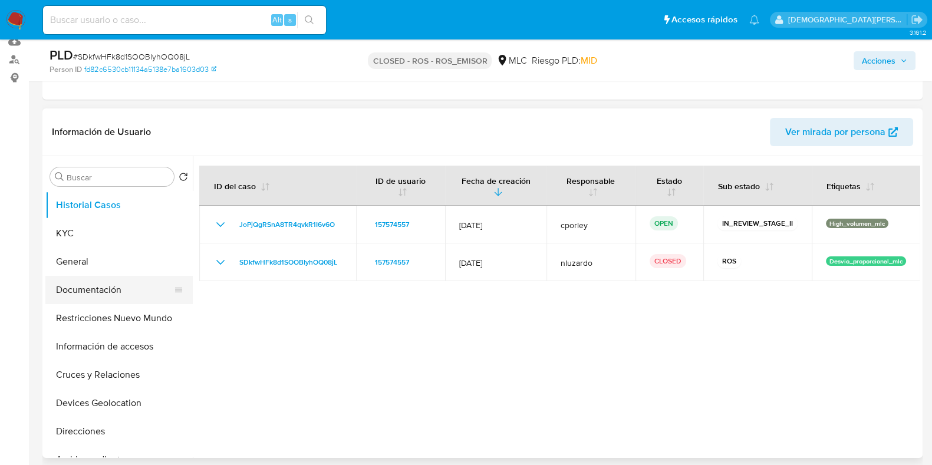
click at [88, 293] on button "Documentación" at bounding box center [114, 290] width 138 height 28
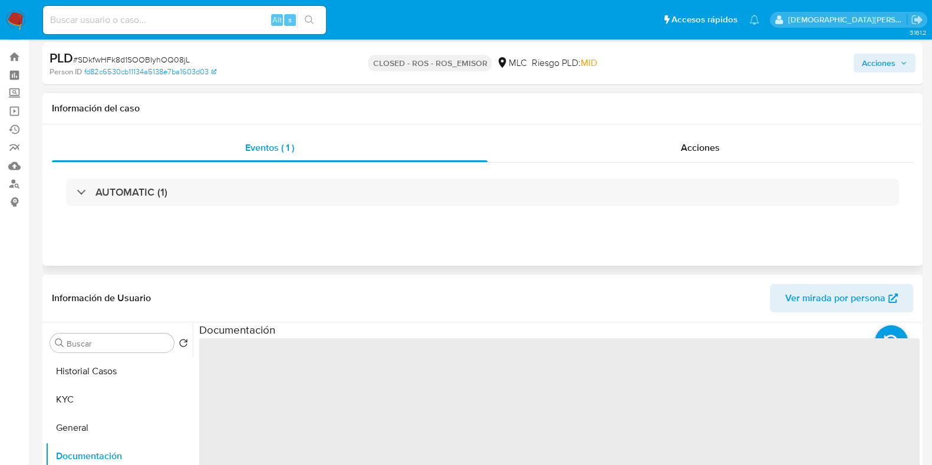
scroll to position [0, 0]
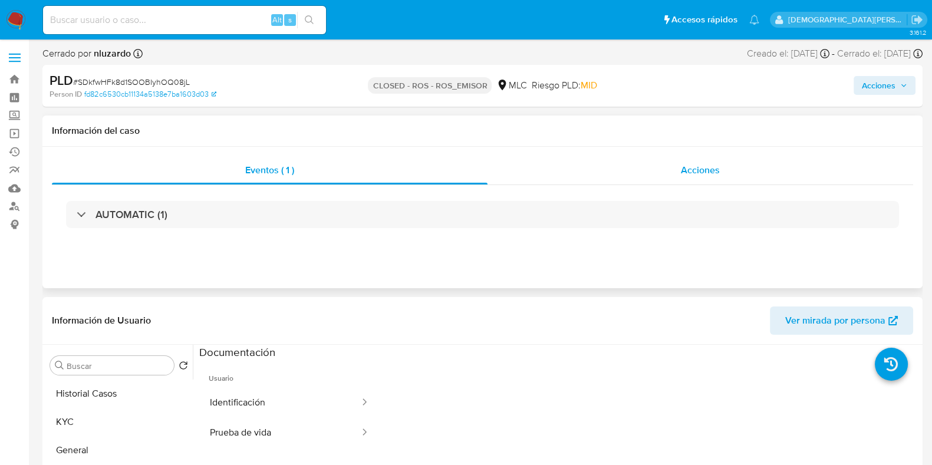
click at [587, 180] on div "Acciones" at bounding box center [701, 170] width 426 height 28
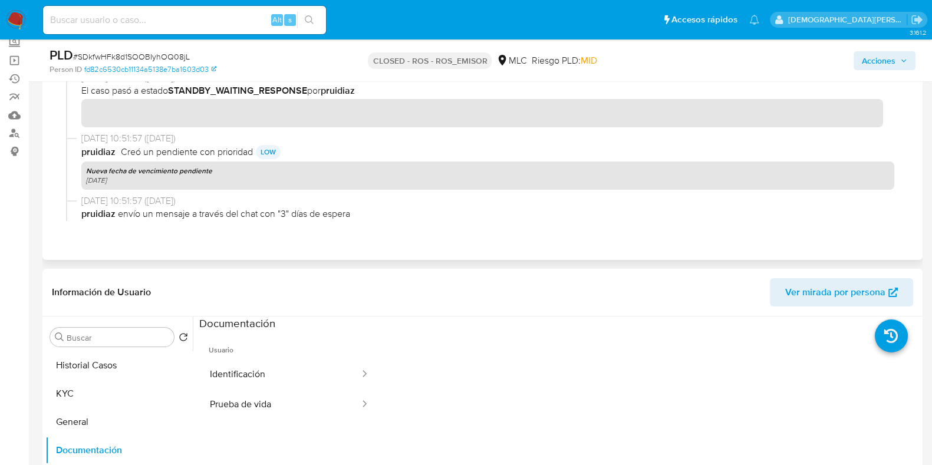
scroll to position [1031, 0]
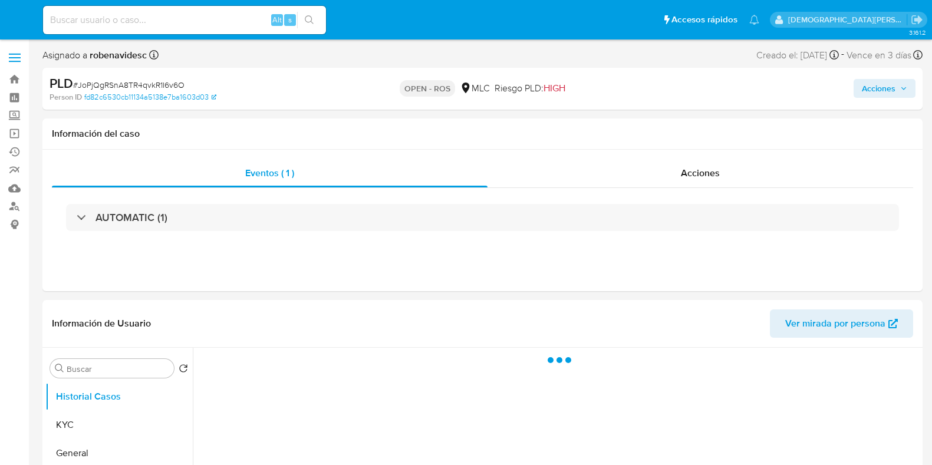
select select "10"
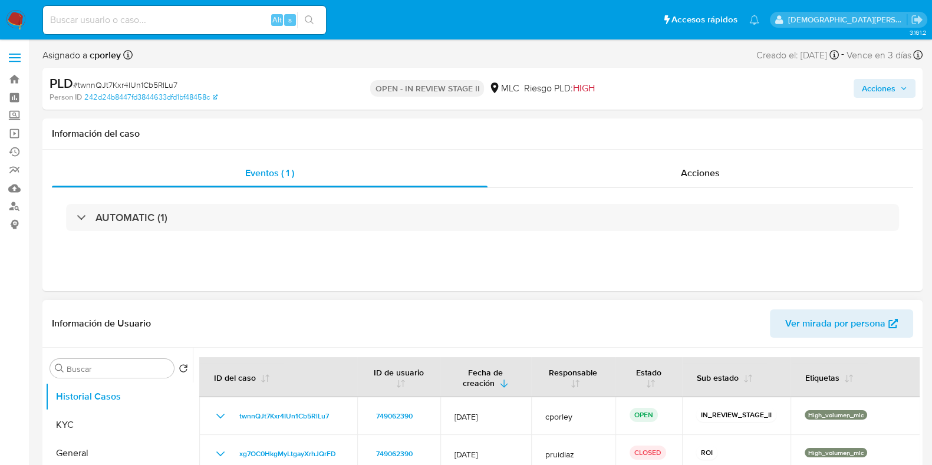
scroll to position [221, 0]
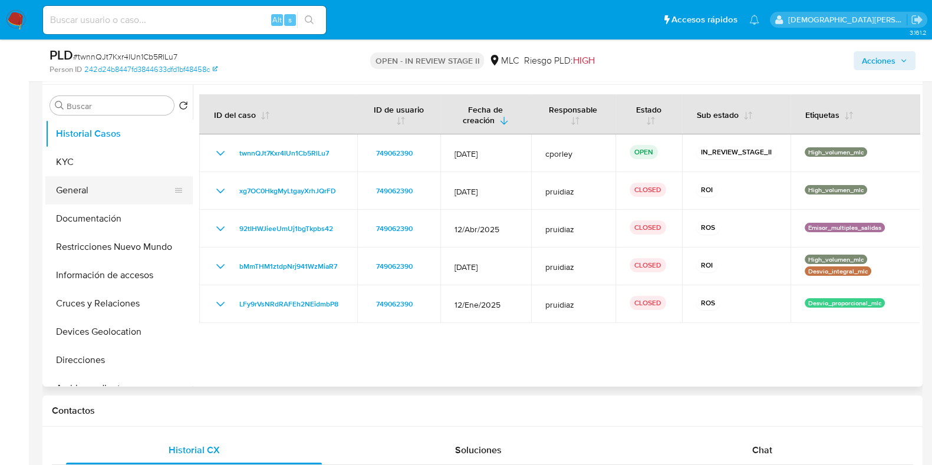
click at [102, 190] on button "General" at bounding box center [114, 190] width 138 height 28
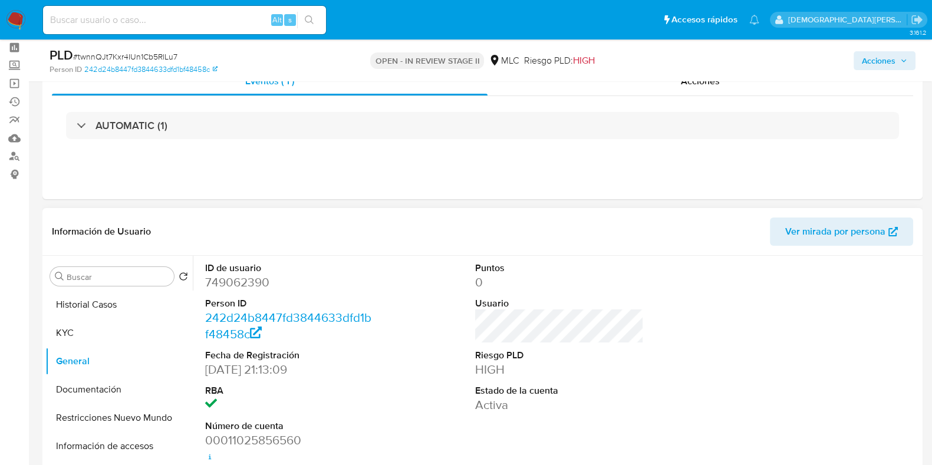
scroll to position [73, 0]
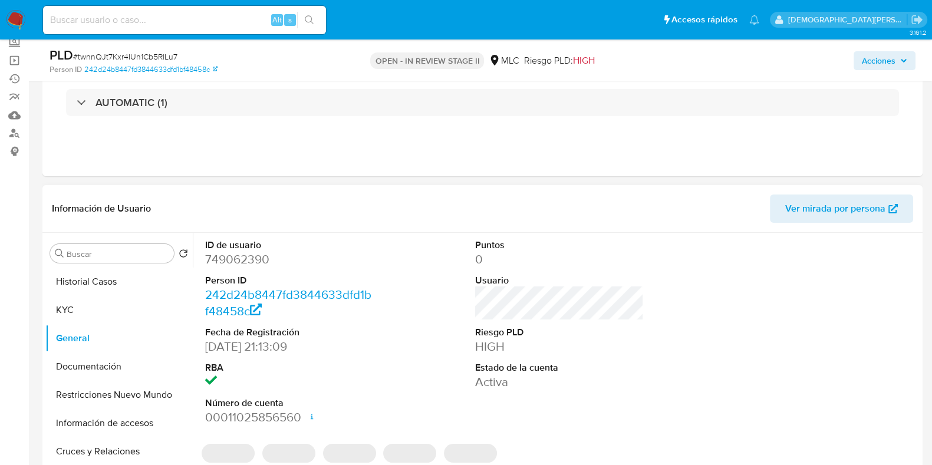
click at [251, 260] on dd "749062390" at bounding box center [289, 259] width 169 height 17
click at [250, 260] on dd "749062390" at bounding box center [289, 259] width 169 height 17
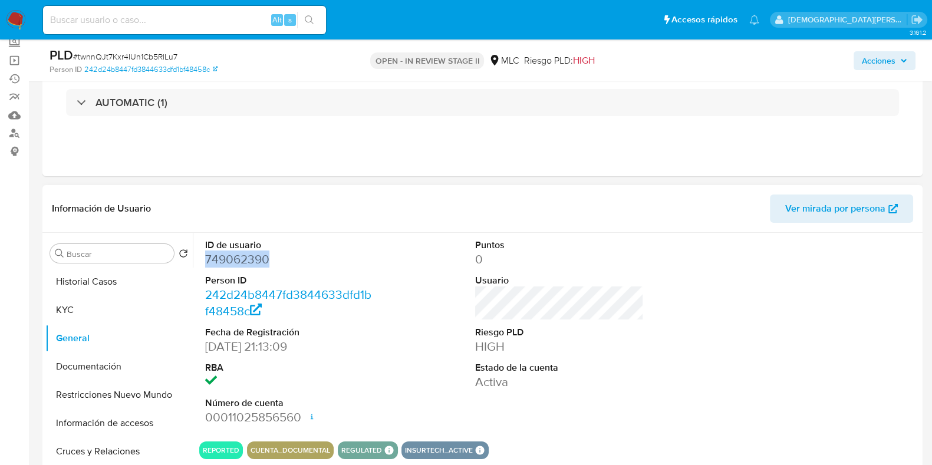
copy dd "749062390"
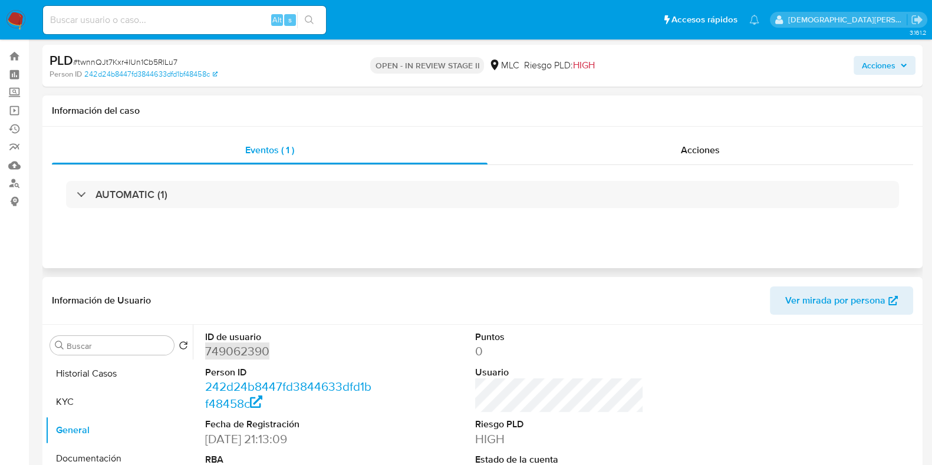
scroll to position [0, 0]
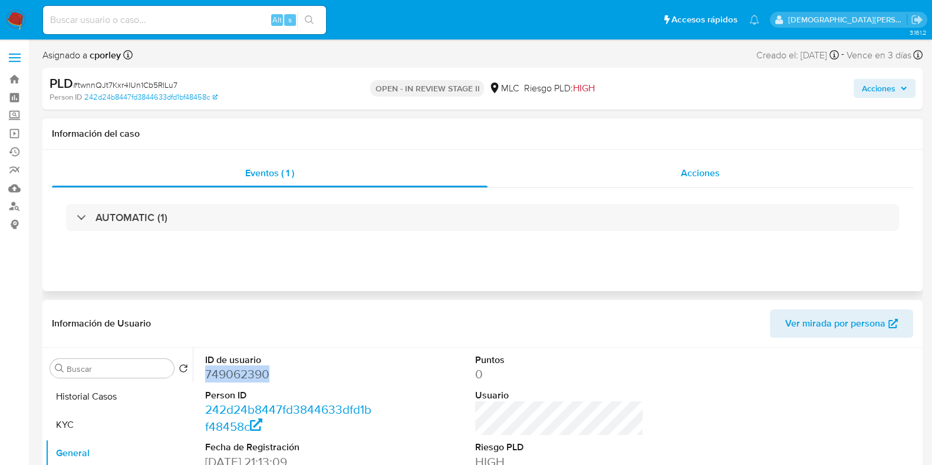
click at [679, 169] on div "Acciones" at bounding box center [701, 173] width 426 height 28
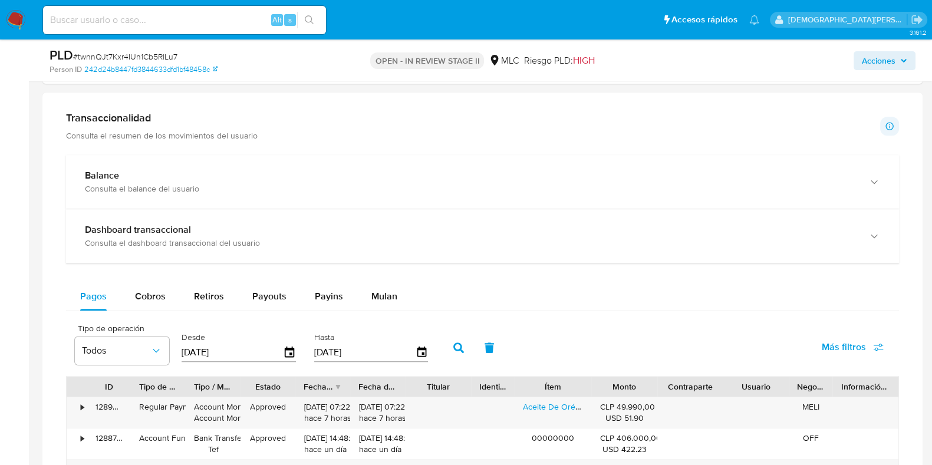
scroll to position [884, 0]
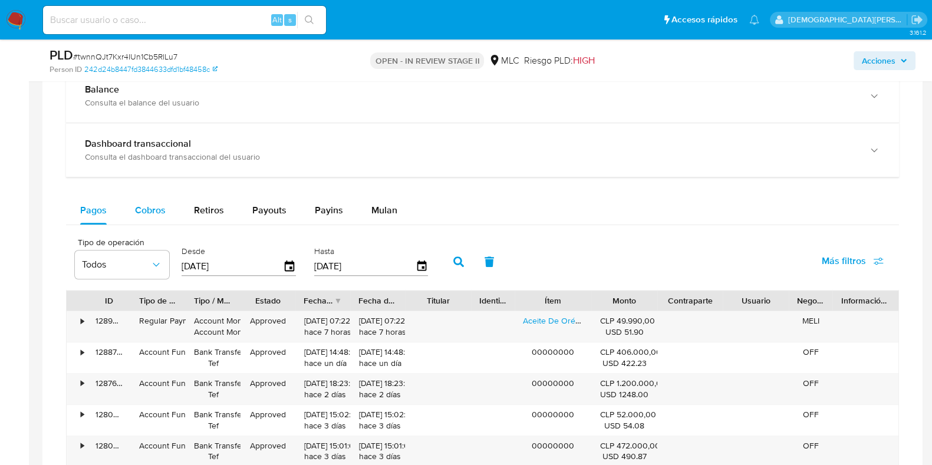
click at [157, 214] on span "Cobros" at bounding box center [150, 210] width 31 height 14
select select "10"
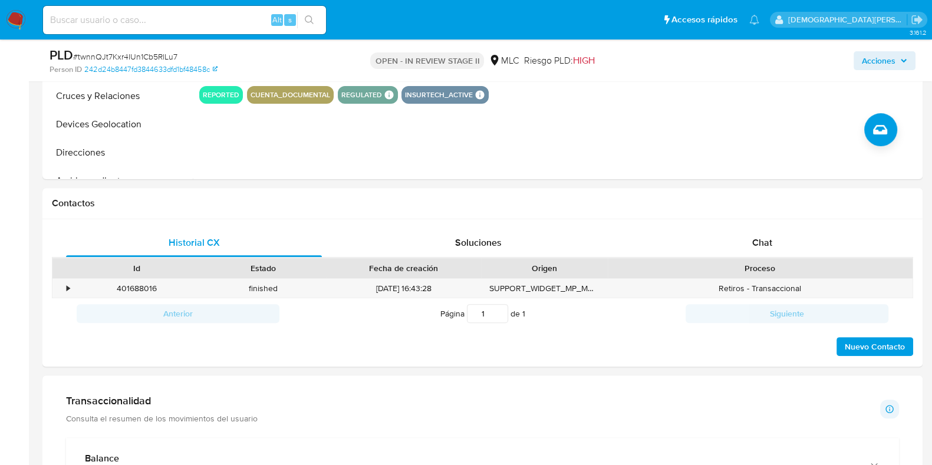
scroll to position [368, 0]
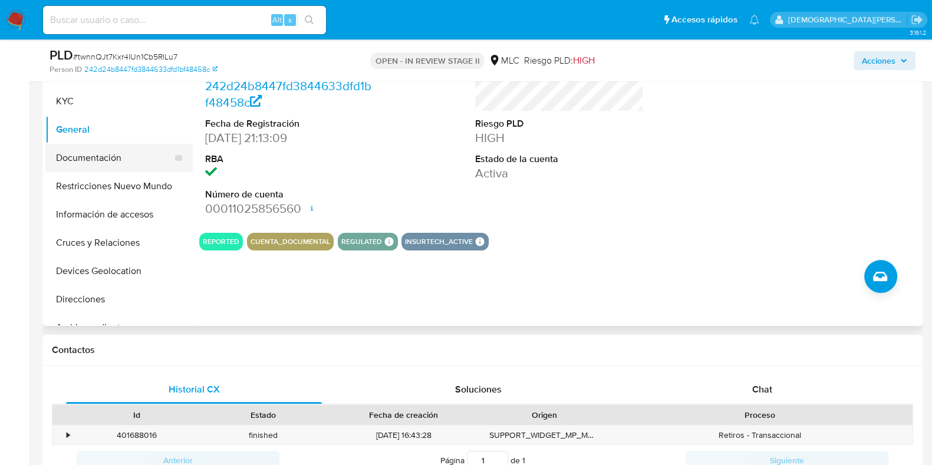
click at [113, 159] on button "Documentación" at bounding box center [114, 158] width 138 height 28
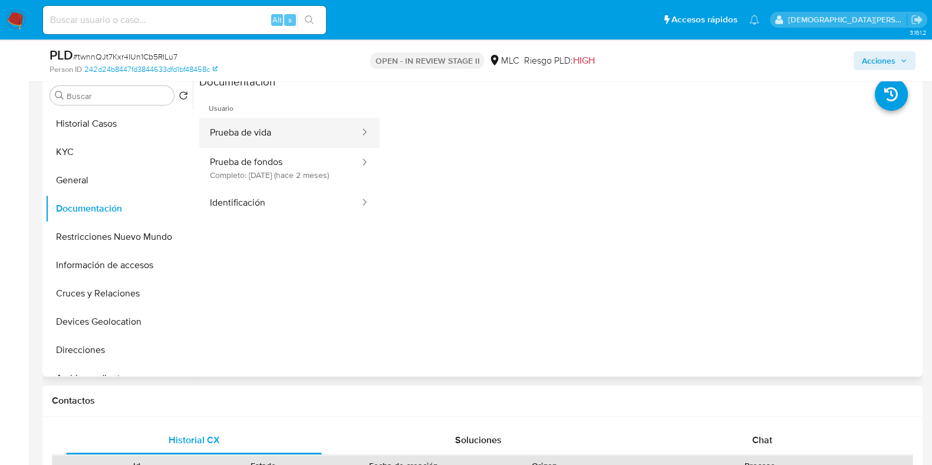
scroll to position [294, 0]
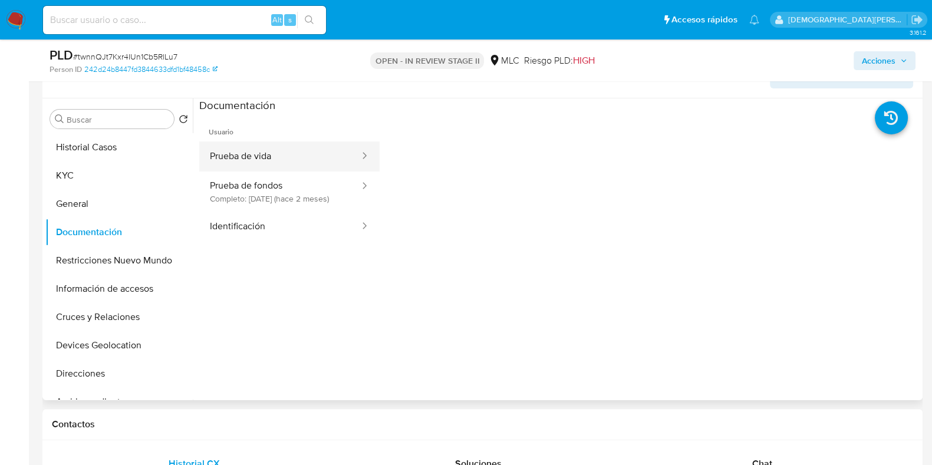
click at [281, 154] on button "Prueba de vida" at bounding box center [280, 156] width 162 height 30
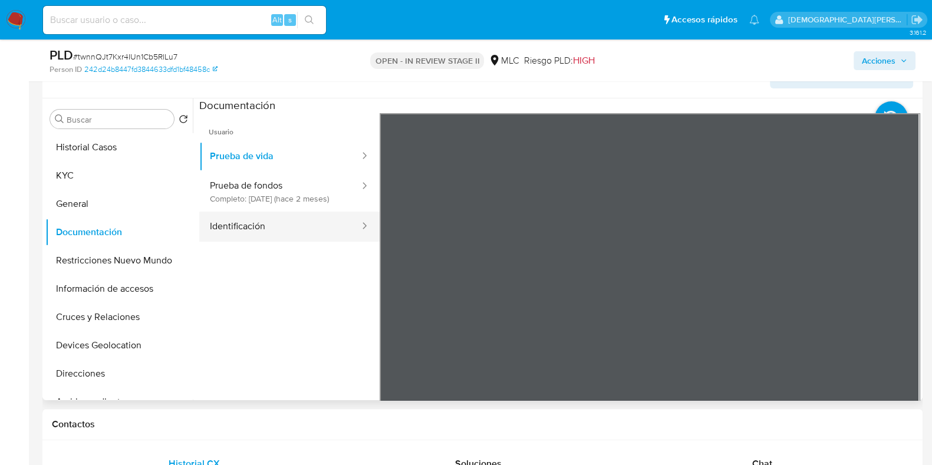
click at [286, 234] on button "Identificación" at bounding box center [280, 227] width 162 height 30
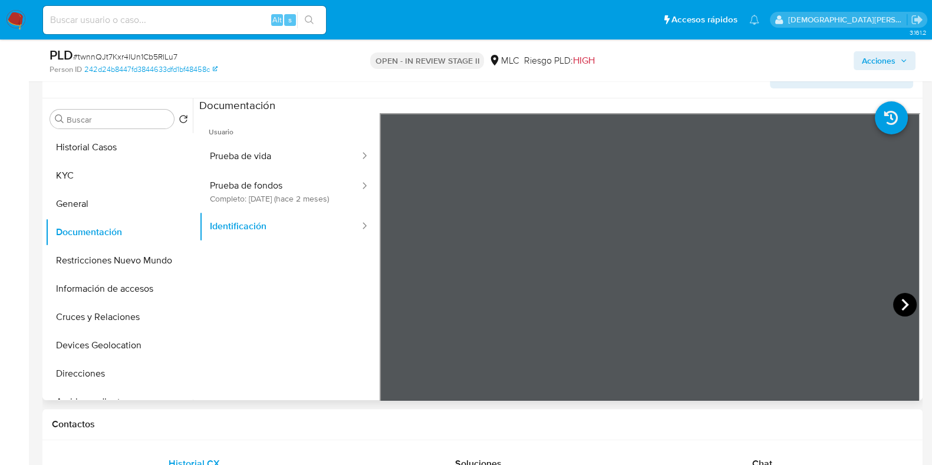
click at [893, 305] on icon at bounding box center [905, 305] width 24 height 24
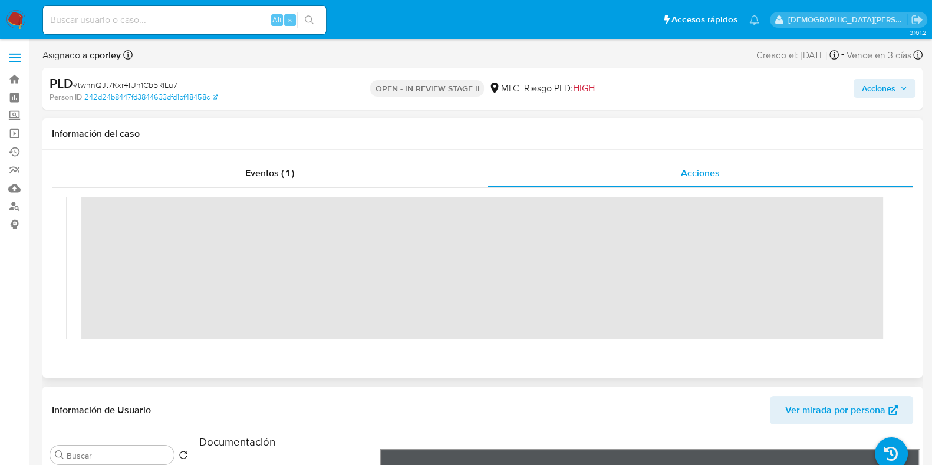
scroll to position [368, 0]
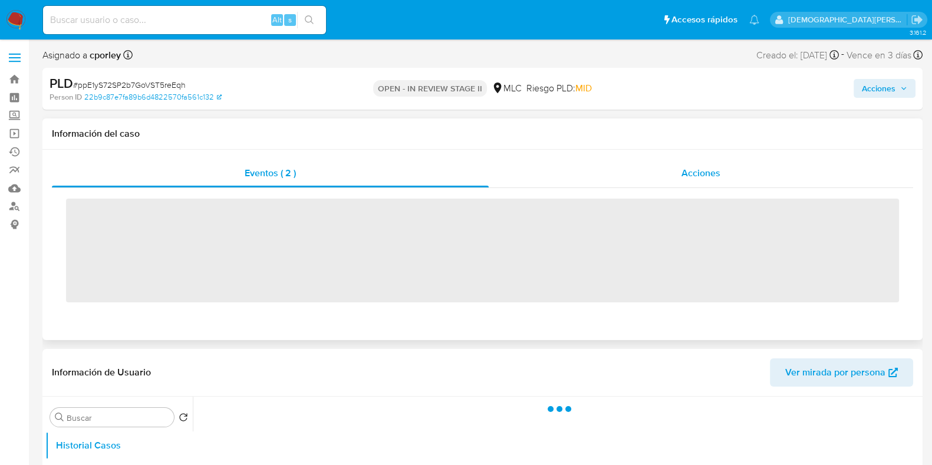
click at [673, 167] on div "Acciones" at bounding box center [701, 173] width 424 height 28
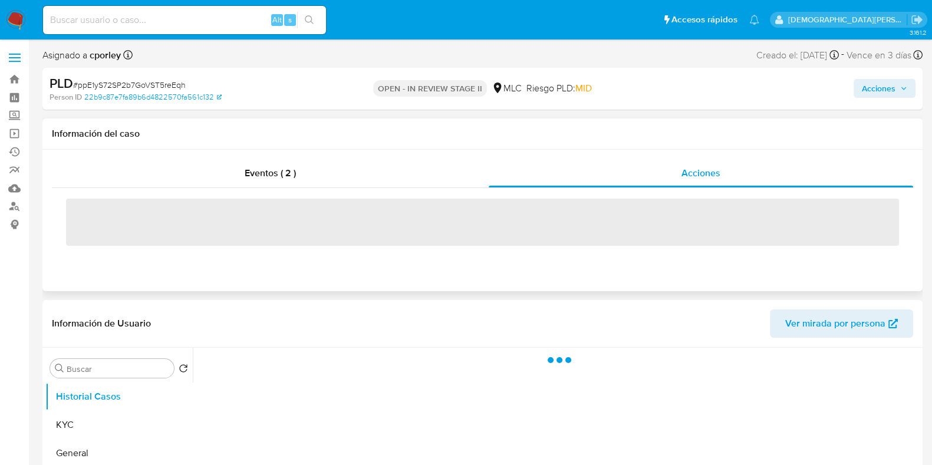
select select "10"
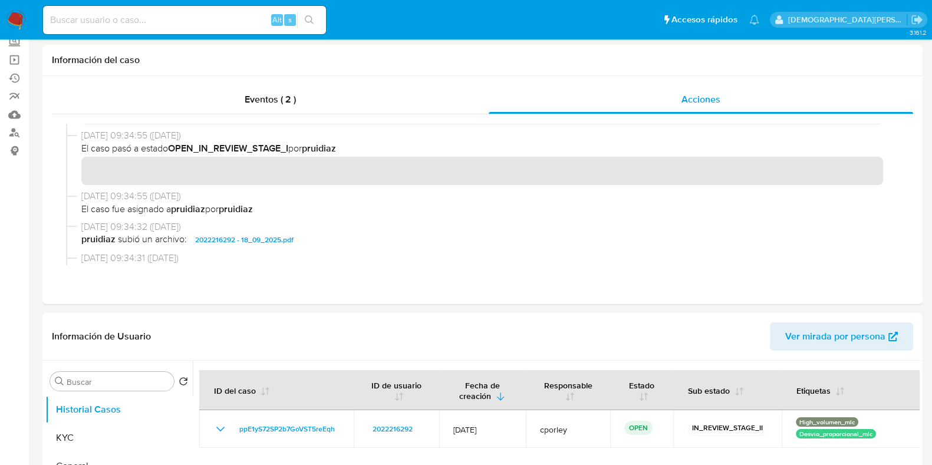
scroll to position [147, 0]
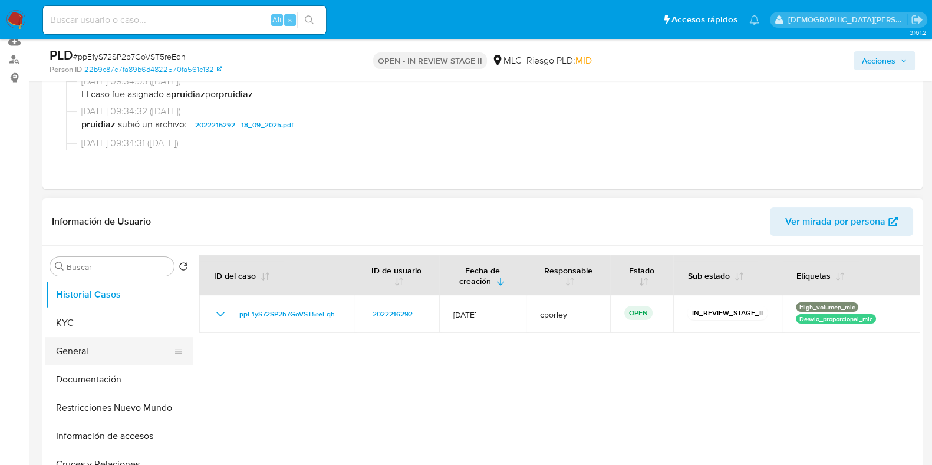
click at [67, 346] on button "General" at bounding box center [114, 351] width 138 height 28
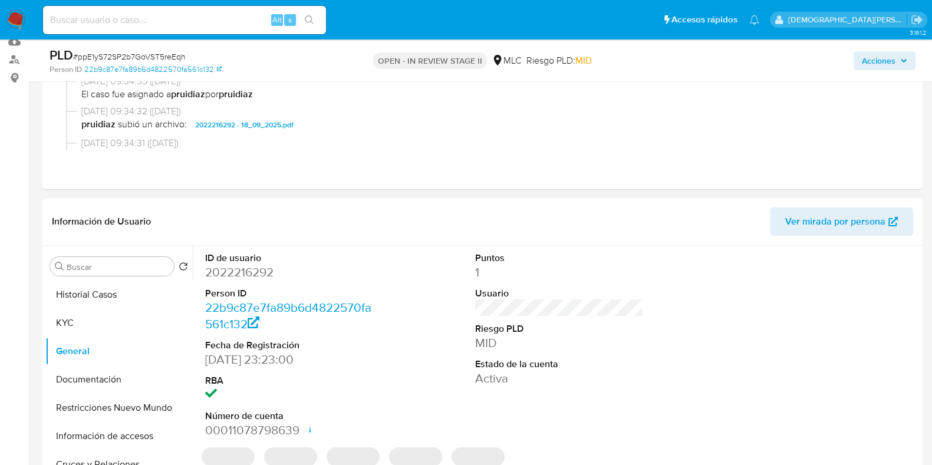
click at [249, 272] on dd "2022216292" at bounding box center [289, 272] width 169 height 17
copy dd "2022216292"
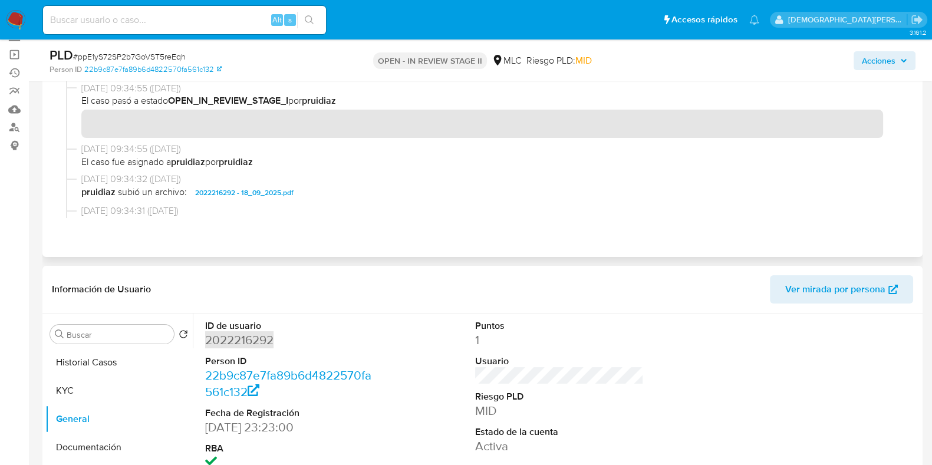
scroll to position [0, 0]
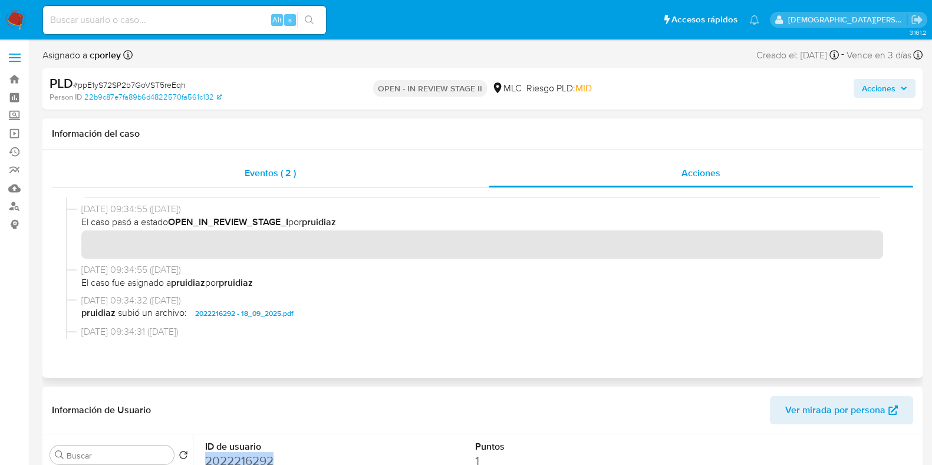
click at [321, 180] on div "Eventos ( 2 )" at bounding box center [270, 173] width 437 height 28
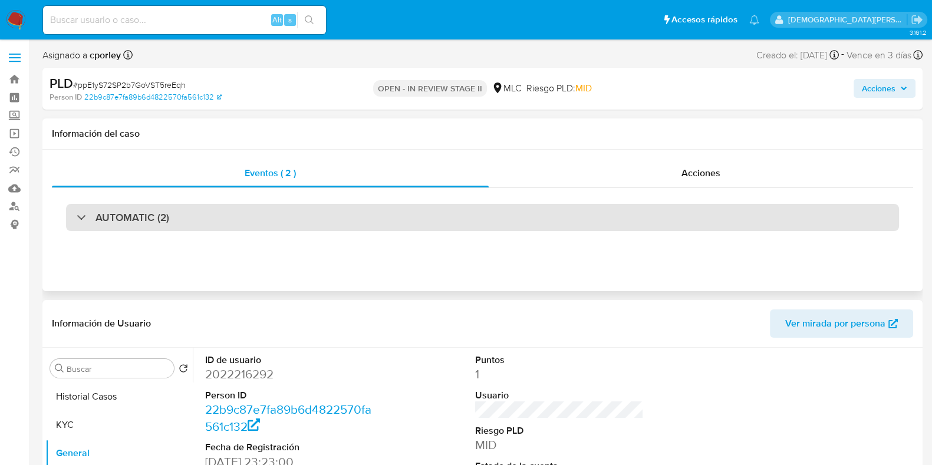
click at [501, 230] on div "AUTOMATIC (2)" at bounding box center [482, 217] width 833 height 27
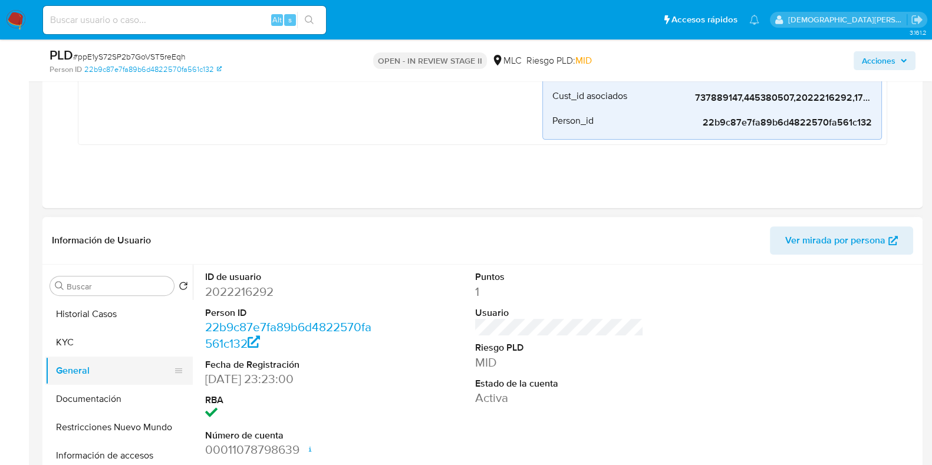
scroll to position [515, 0]
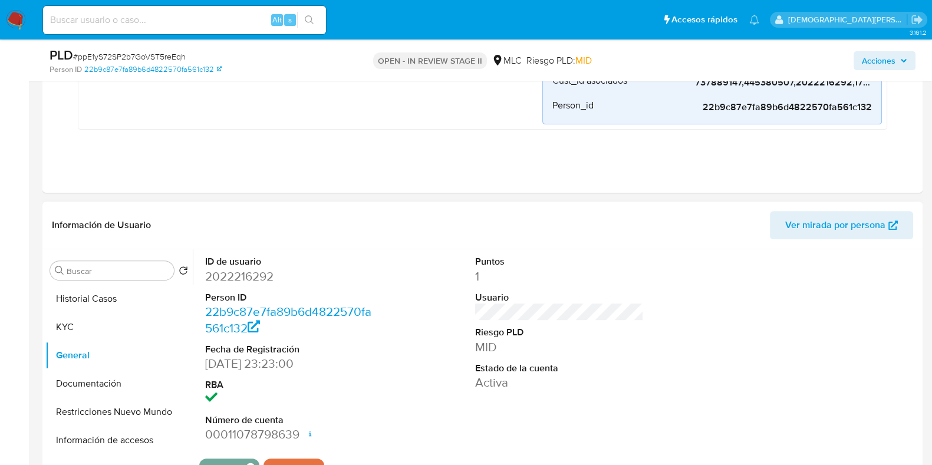
click at [257, 275] on dd "2022216292" at bounding box center [289, 276] width 169 height 17
copy dd "2022216292"
click at [252, 272] on dd "2022216292" at bounding box center [289, 276] width 169 height 17
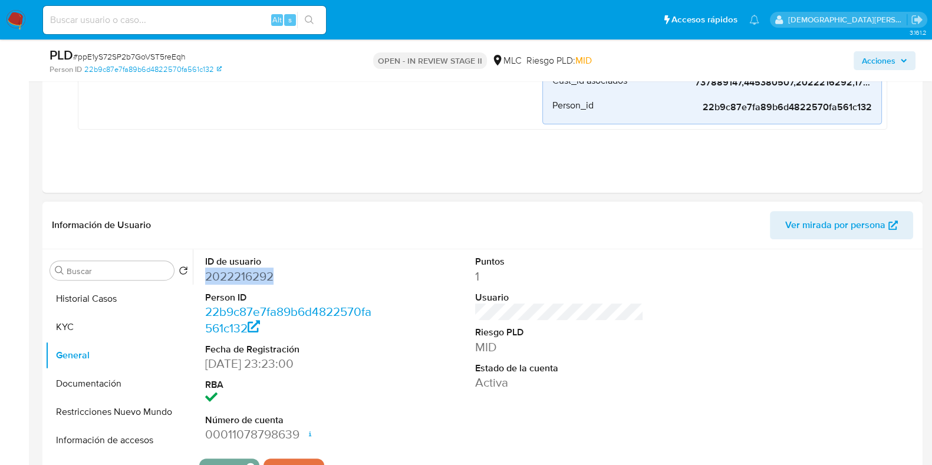
click at [236, 277] on dd "2022216292" at bounding box center [289, 276] width 169 height 17
click at [238, 276] on dd "2022216292" at bounding box center [289, 276] width 169 height 17
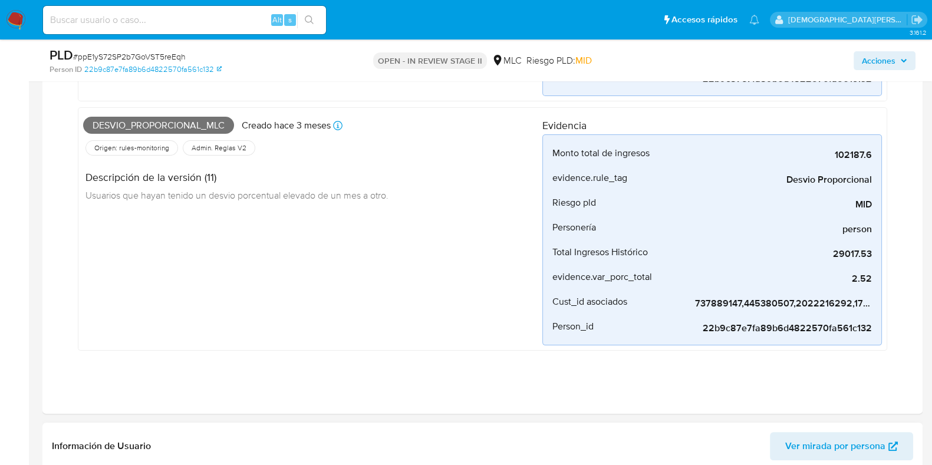
scroll to position [663, 0]
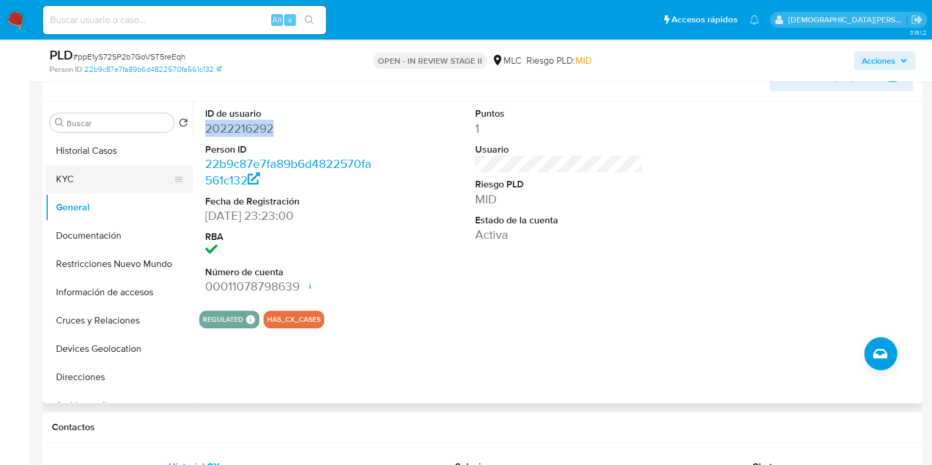
click at [114, 186] on button "KYC" at bounding box center [114, 179] width 138 height 28
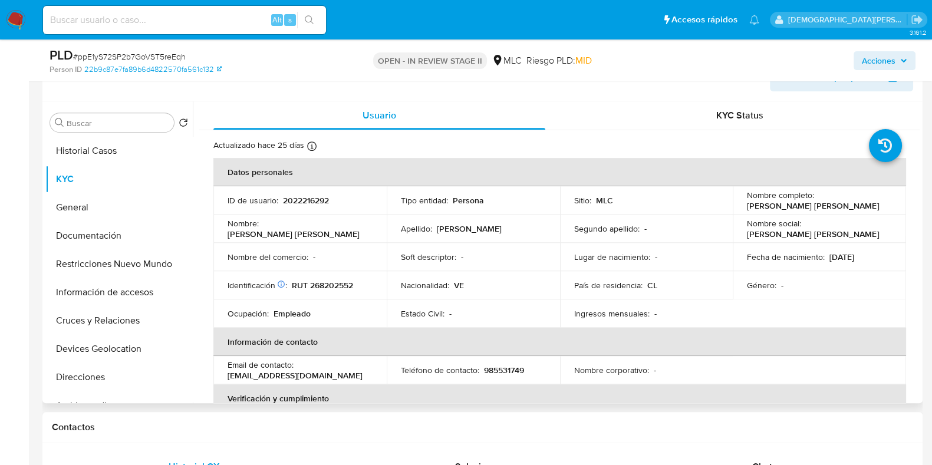
drag, startPoint x: 858, startPoint y: 205, endPoint x: 733, endPoint y: 208, distance: 125.0
click at [733, 208] on td "Nombre completo : Andrea Estefania Suarez Ruiz" at bounding box center [819, 200] width 173 height 28
click at [117, 234] on button "Documentación" at bounding box center [114, 236] width 138 height 28
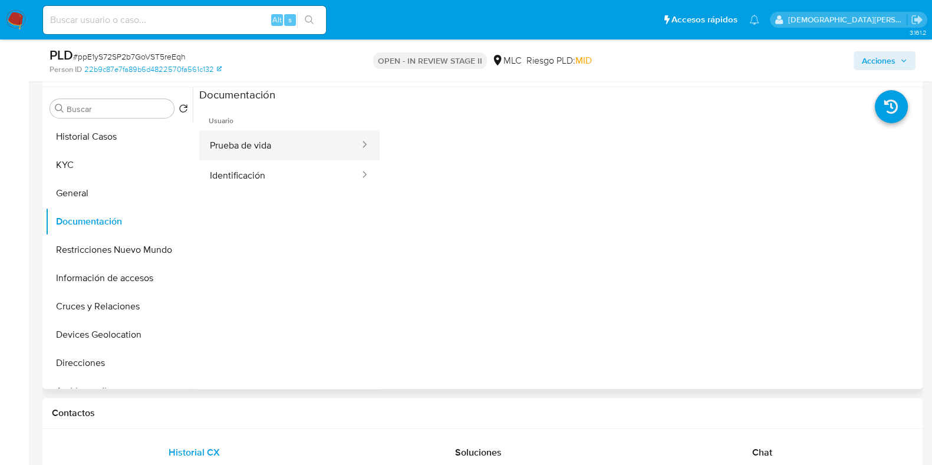
click at [314, 148] on button "Prueba de vida" at bounding box center [280, 145] width 162 height 30
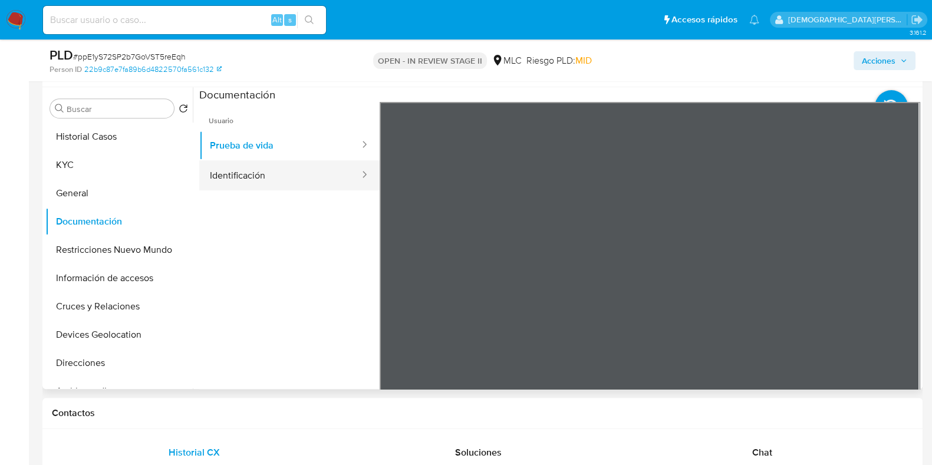
click at [239, 165] on button "Identificación" at bounding box center [280, 175] width 162 height 30
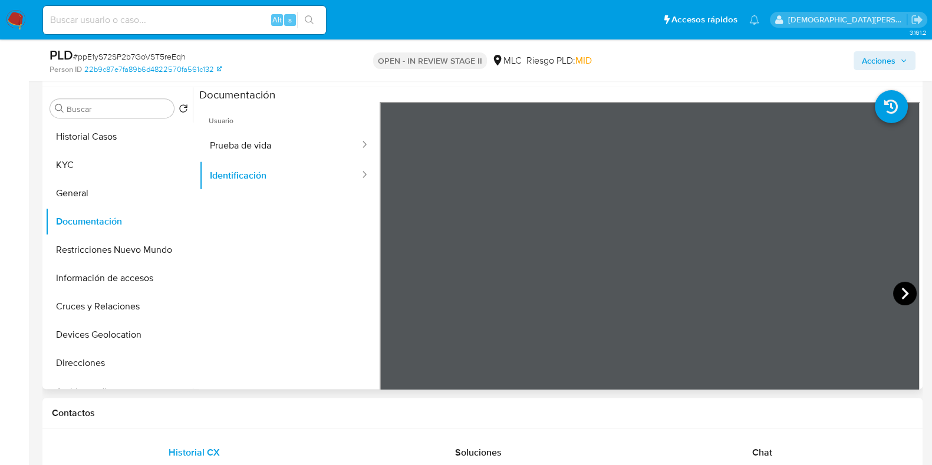
click at [899, 293] on icon at bounding box center [905, 294] width 24 height 24
click at [383, 287] on icon at bounding box center [395, 294] width 24 height 24
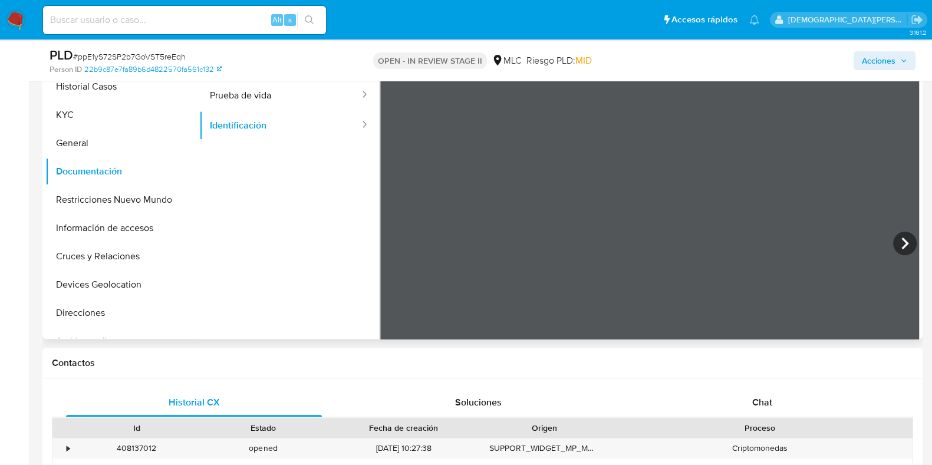
scroll to position [737, 0]
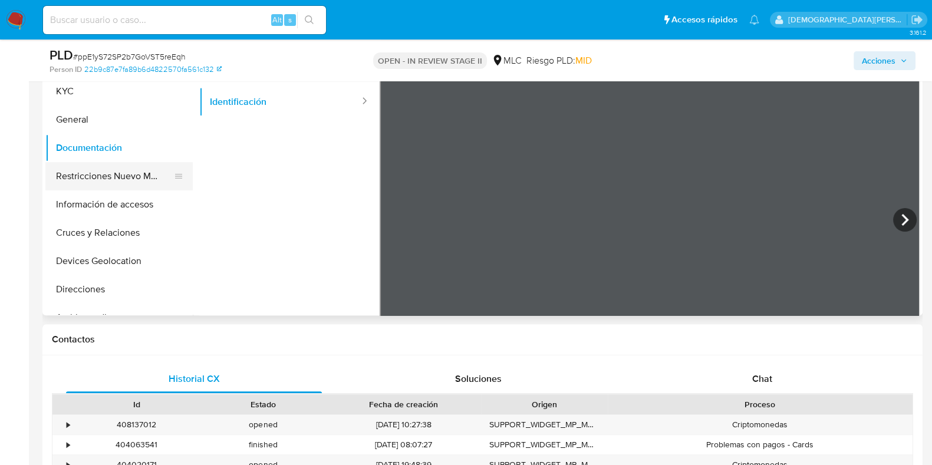
click at [94, 178] on button "Restricciones Nuevo Mundo" at bounding box center [114, 176] width 138 height 28
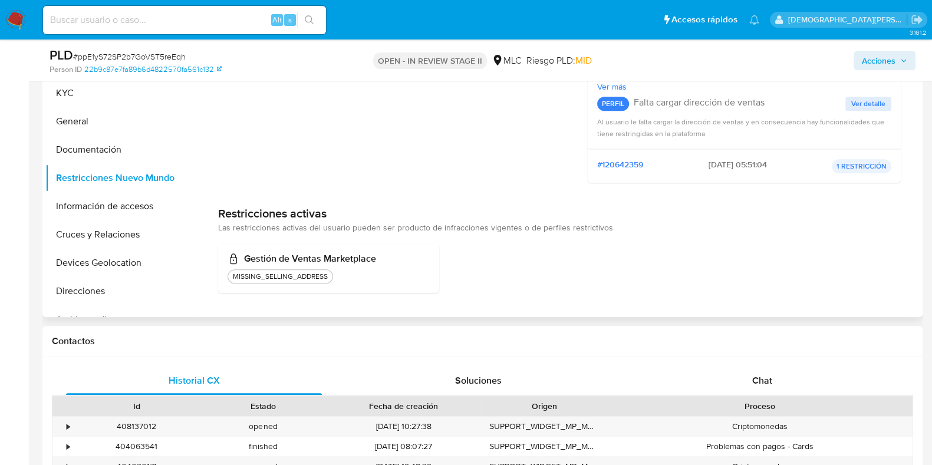
scroll to position [589, 0]
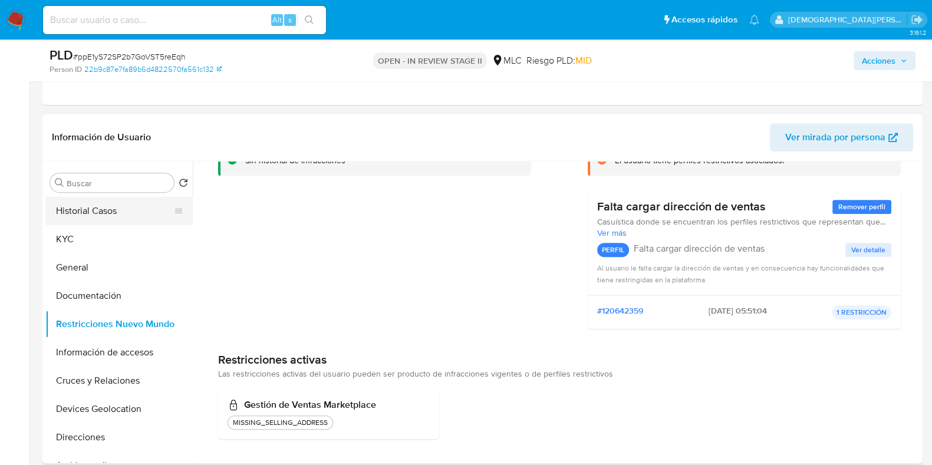
click at [131, 215] on button "Historial Casos" at bounding box center [114, 211] width 138 height 28
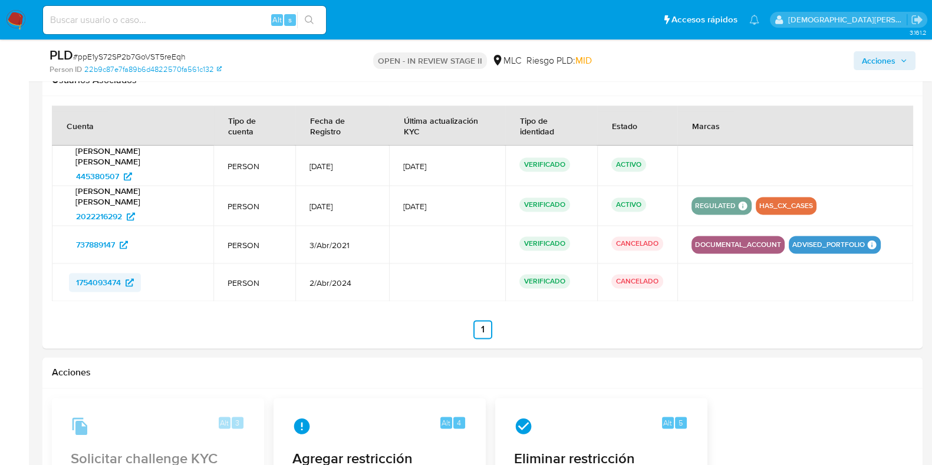
scroll to position [1842, 0]
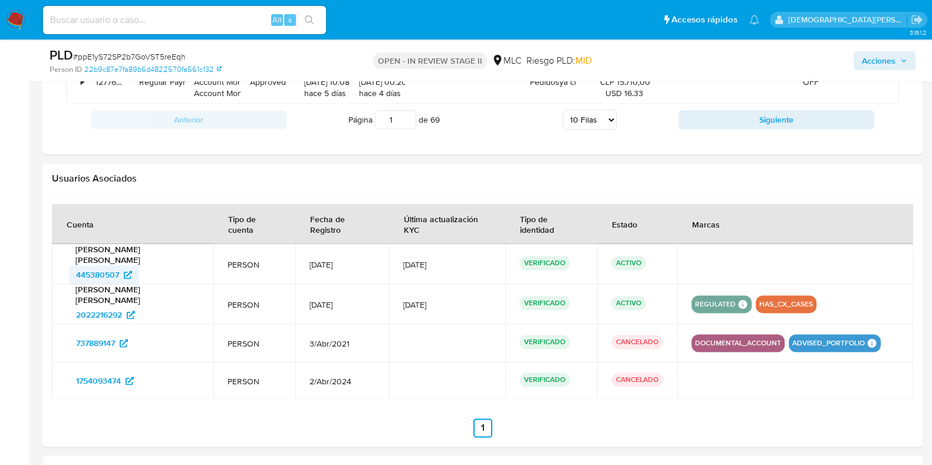
click at [103, 265] on span "445380507" at bounding box center [97, 274] width 43 height 19
click at [96, 334] on span "737889147" at bounding box center [95, 343] width 39 height 19
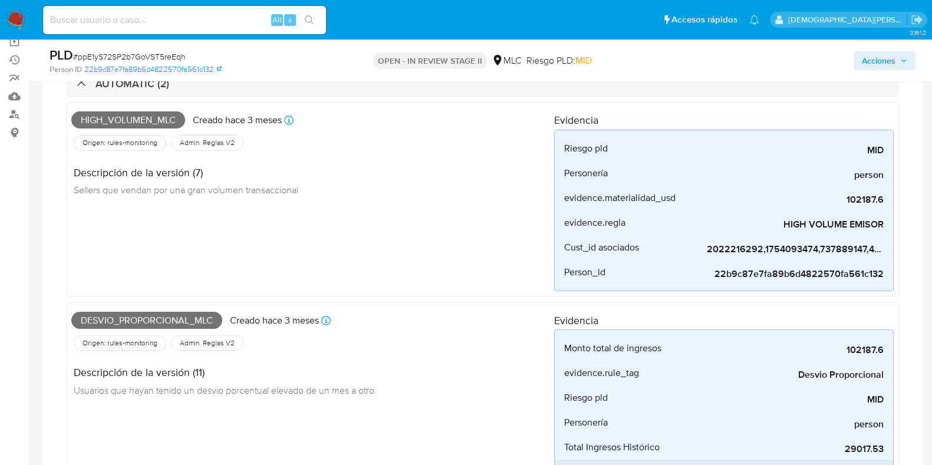
scroll to position [0, 0]
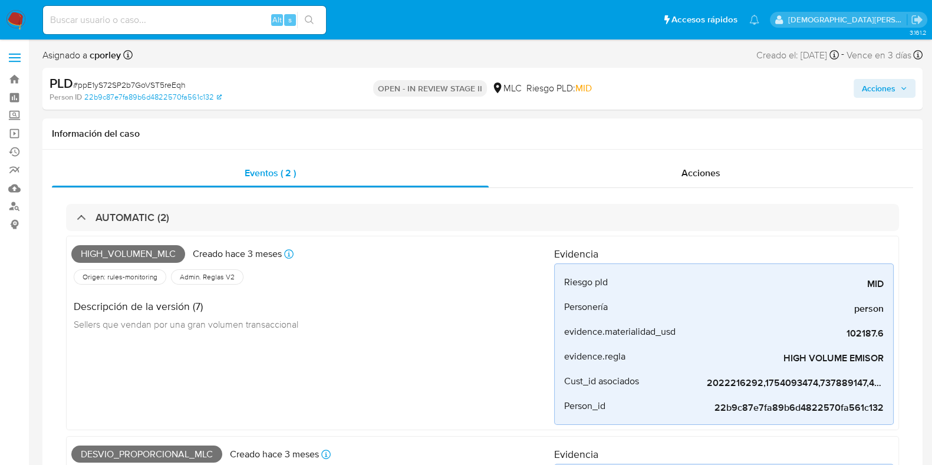
click at [861, 91] on button "Acciones" at bounding box center [885, 88] width 62 height 19
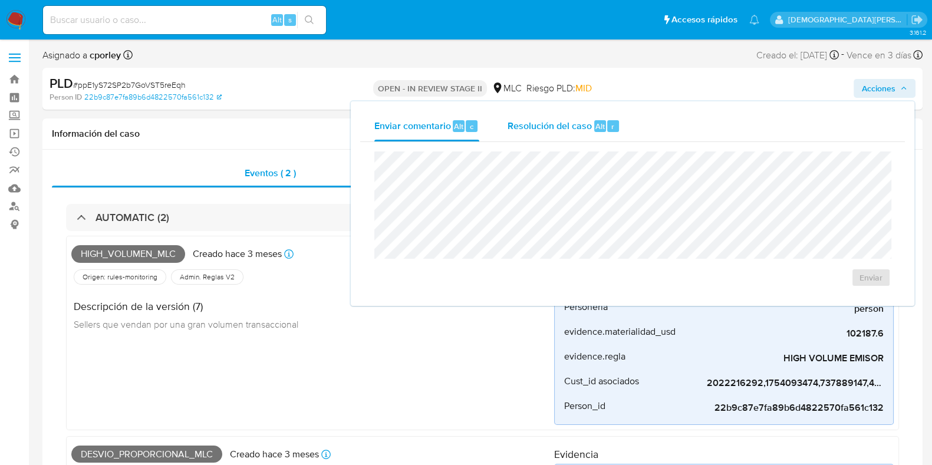
click at [563, 124] on span "Resolución del caso" at bounding box center [550, 126] width 84 height 14
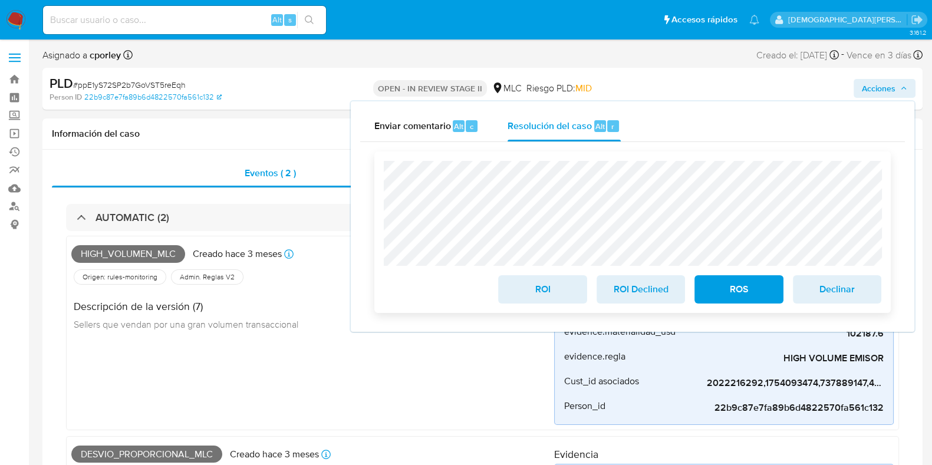
click at [752, 288] on span "ROS" at bounding box center [739, 289] width 58 height 26
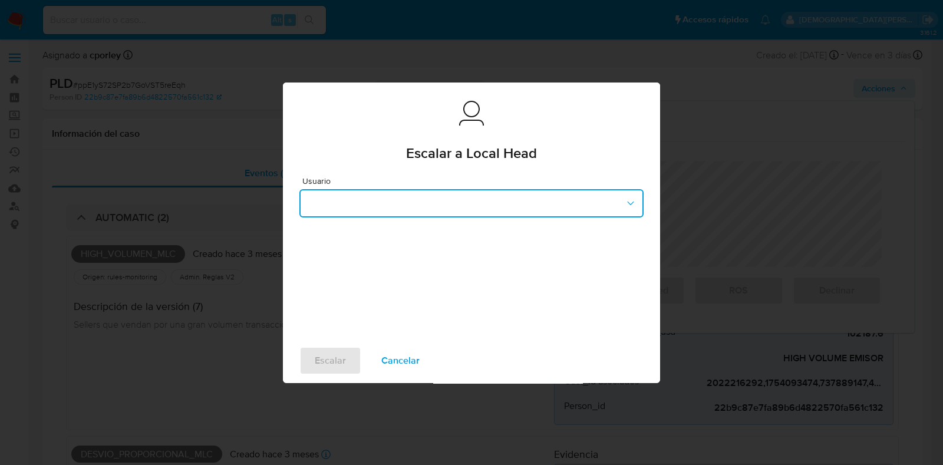
click at [475, 209] on button "button" at bounding box center [471, 203] width 344 height 28
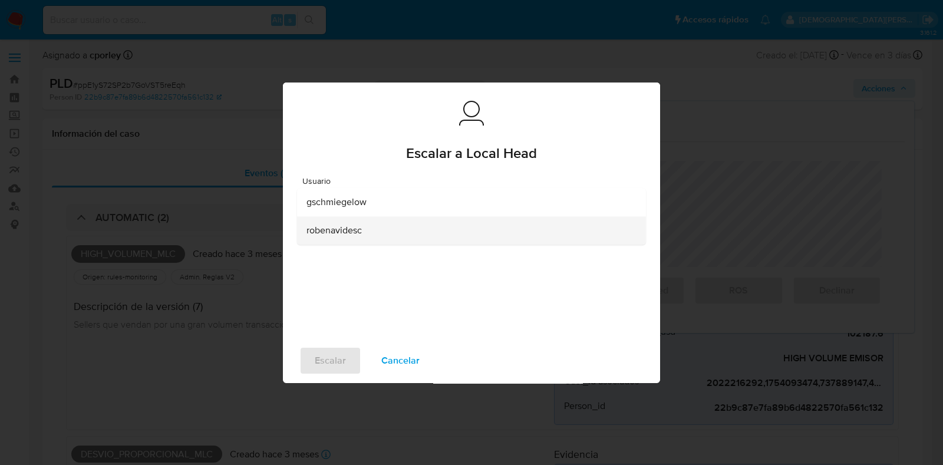
click at [340, 237] on div "robenavidesc" at bounding box center [468, 230] width 323 height 28
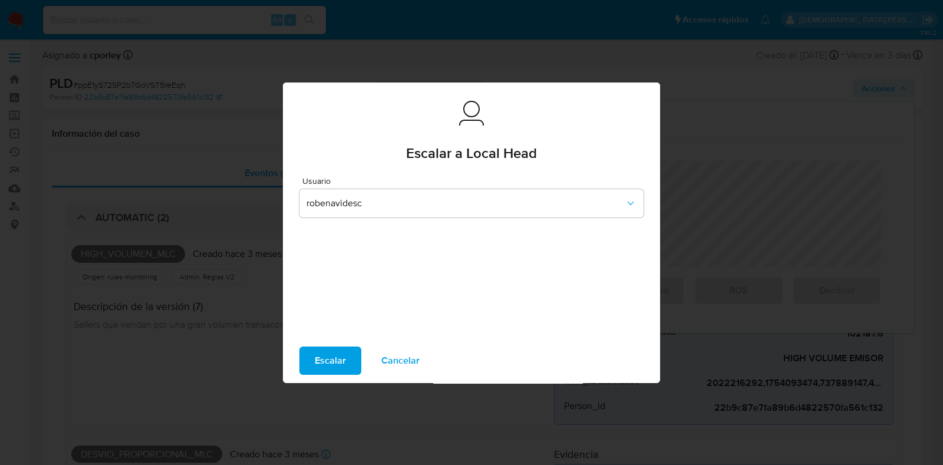
click at [335, 355] on span "Escalar" at bounding box center [330, 361] width 31 height 26
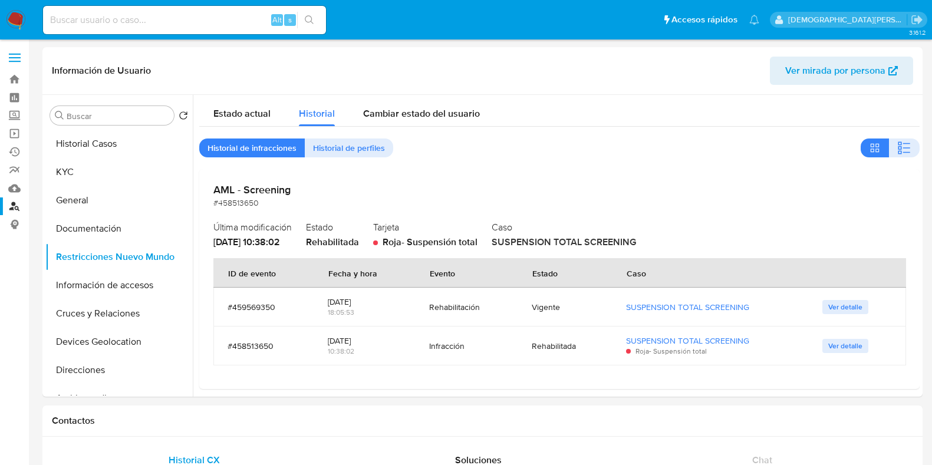
select select "10"
click at [17, 205] on link "Buscador de personas" at bounding box center [70, 206] width 140 height 18
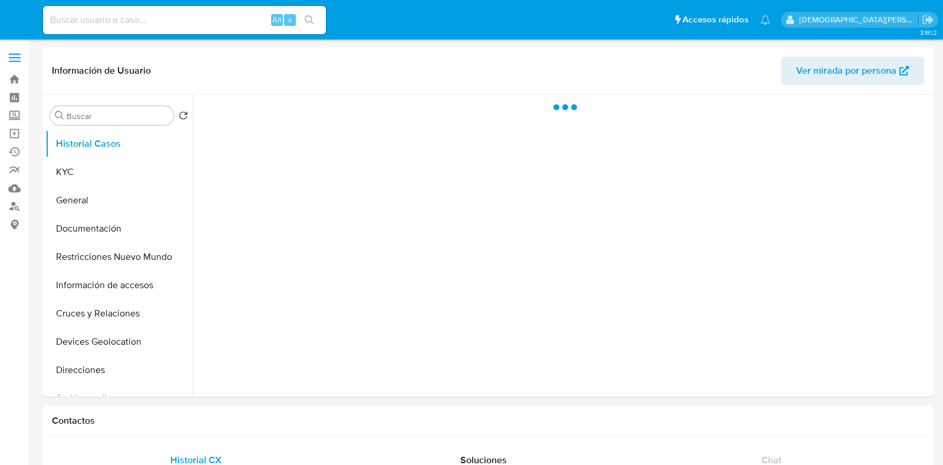
select select "10"
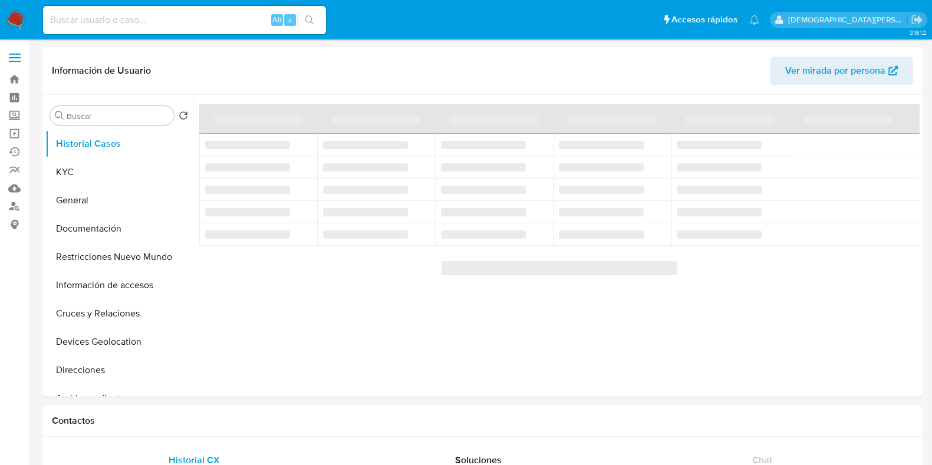
select select "10"
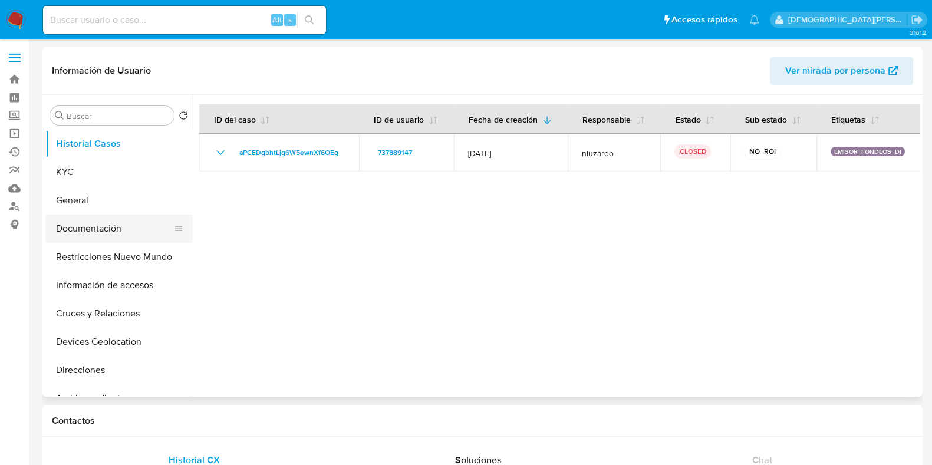
click at [120, 222] on button "Documentación" at bounding box center [114, 229] width 138 height 28
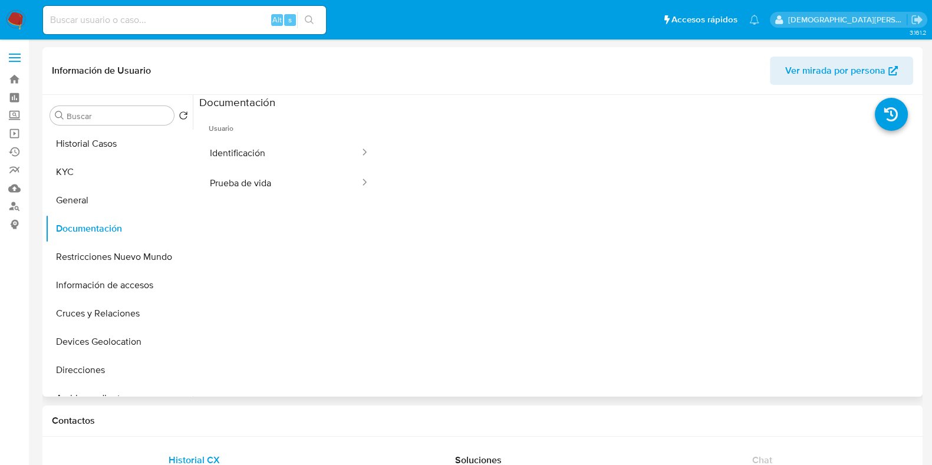
click at [293, 136] on span "Usuario" at bounding box center [289, 124] width 180 height 28
click at [288, 146] on button "Identificación" at bounding box center [280, 153] width 162 height 30
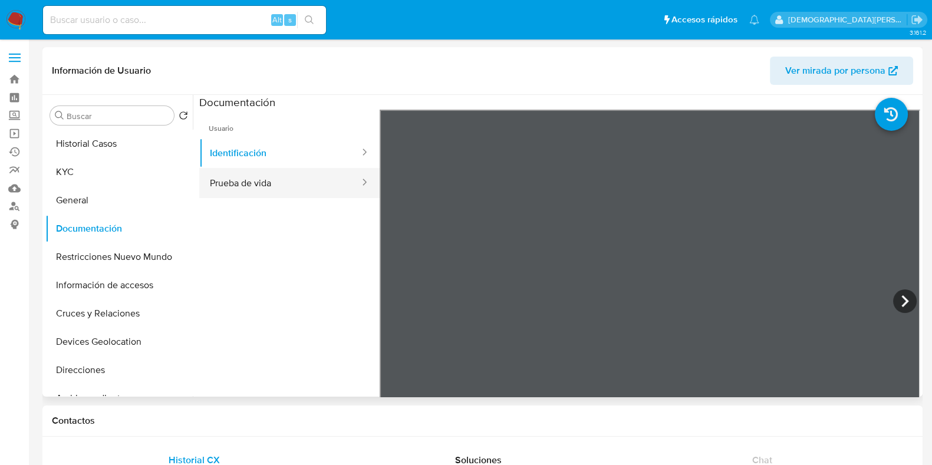
click at [297, 175] on button "Prueba de vida" at bounding box center [280, 183] width 162 height 30
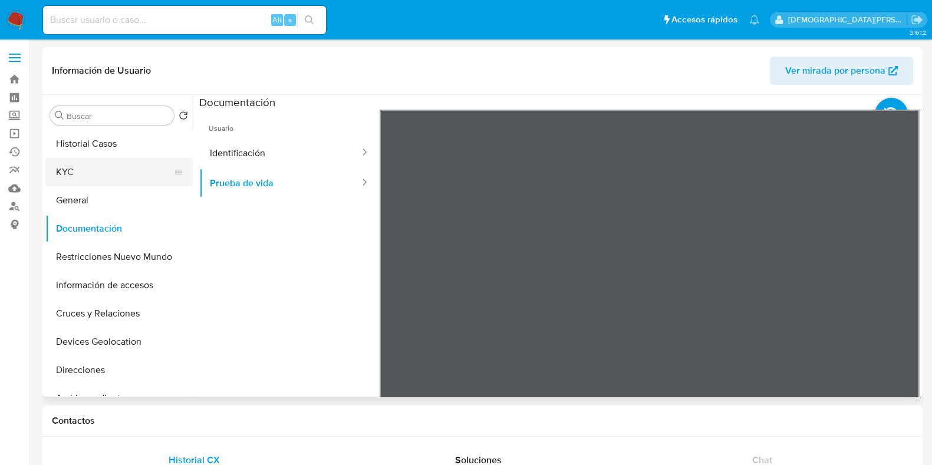
click at [121, 169] on button "KYC" at bounding box center [114, 172] width 138 height 28
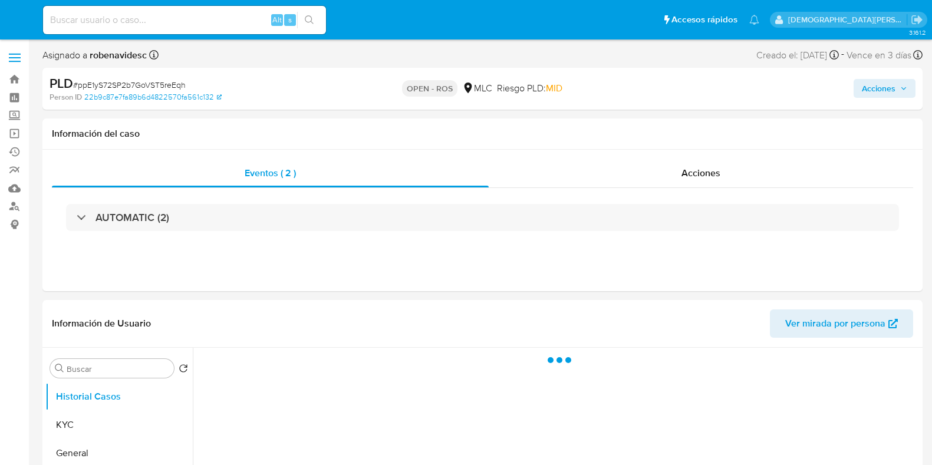
select select "10"
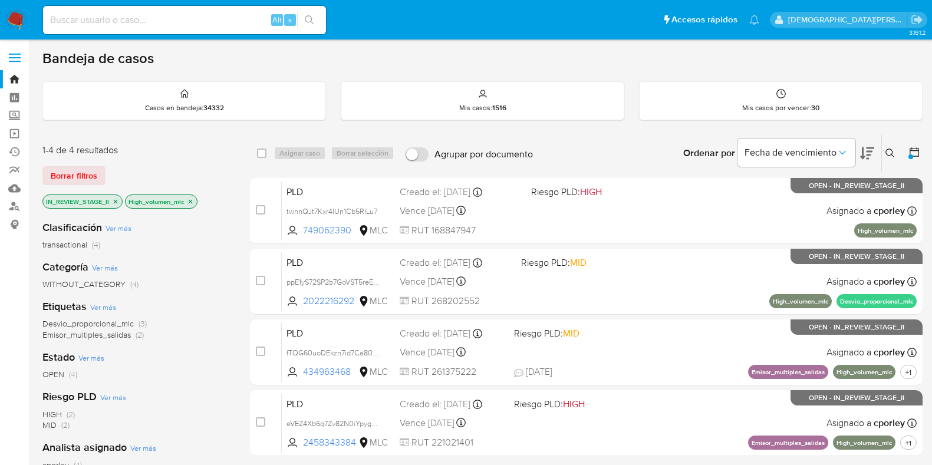
scroll to position [73, 0]
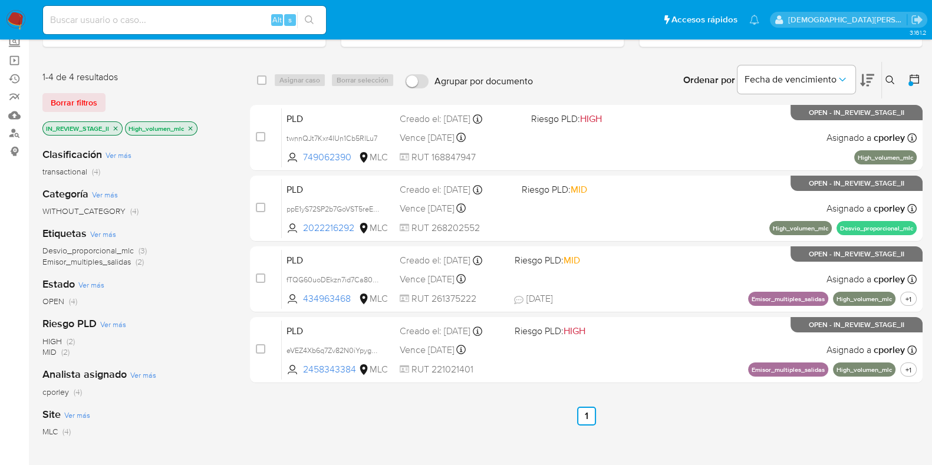
click at [195, 129] on p "High_volumen_mlc" at bounding box center [161, 128] width 71 height 13
click at [193, 129] on icon "close-filter" at bounding box center [190, 128] width 7 height 7
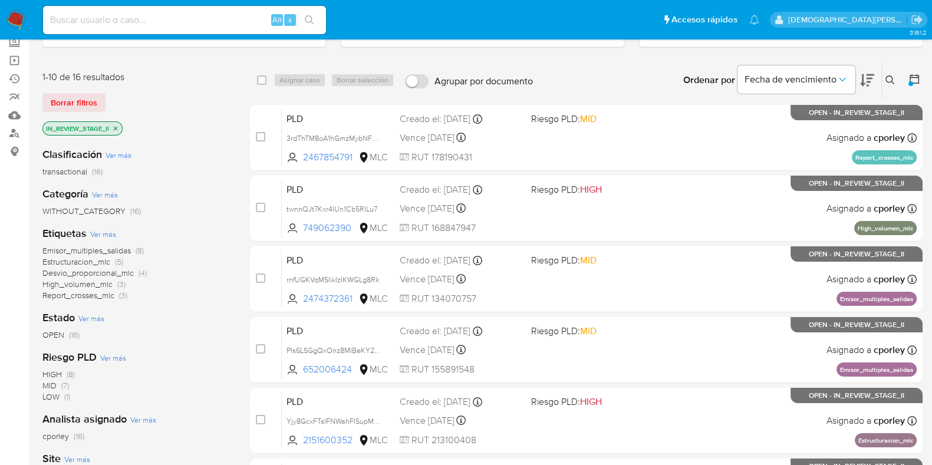
click at [81, 287] on span "High_volumen_mlc" at bounding box center [77, 284] width 70 height 12
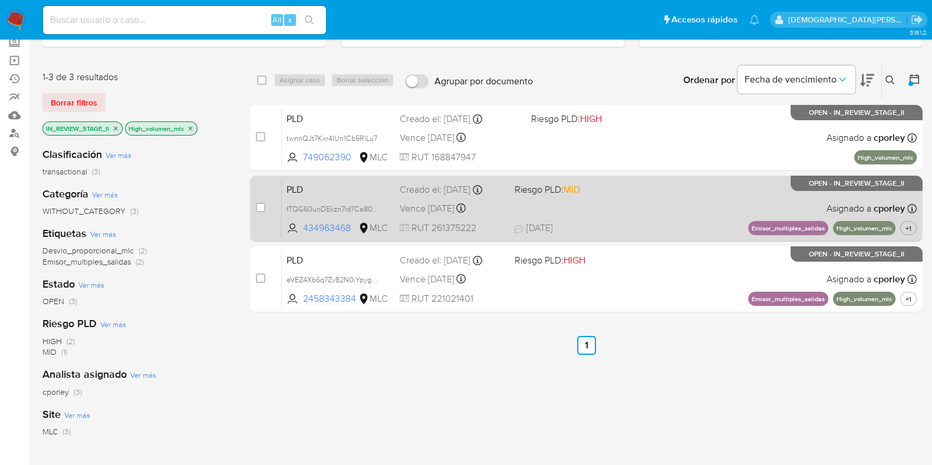
click at [641, 218] on div "PLD fTQG60uoDEkzn7id7Ca80ekS 434963468 MLC Riesgo PLD: MID Creado el: 12/07/202…" at bounding box center [599, 209] width 635 height 60
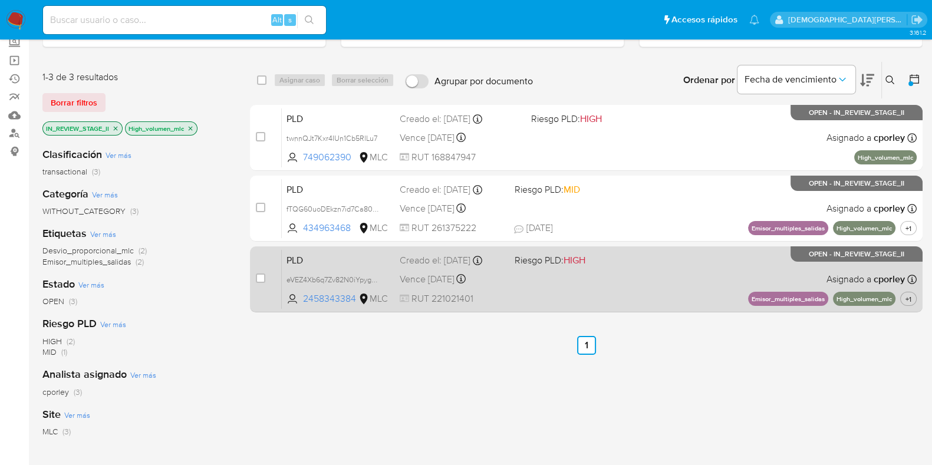
click at [631, 298] on div "PLD eVEZ4Xb6q7Zv82N0iYpygPwM 2458343384 MLC Riesgo PLD: HIGH Creado el: 12/07/2…" at bounding box center [599, 279] width 635 height 60
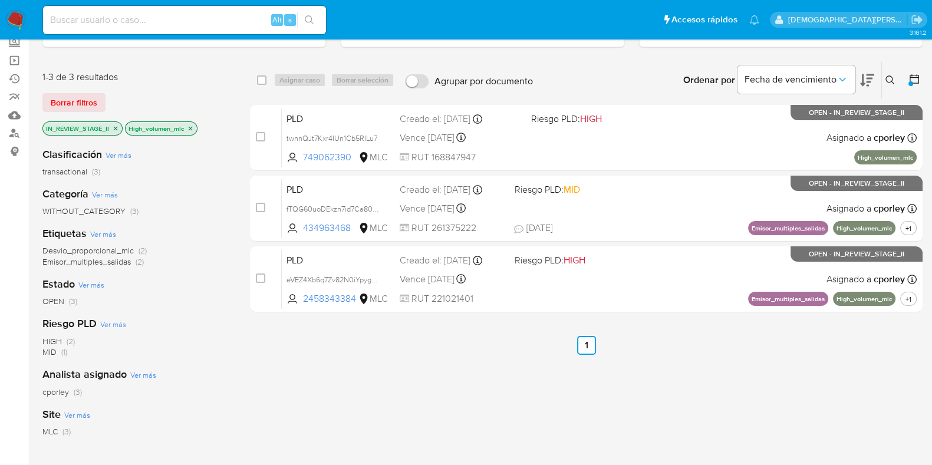
click at [192, 126] on icon "close-filter" at bounding box center [191, 128] width 4 height 4
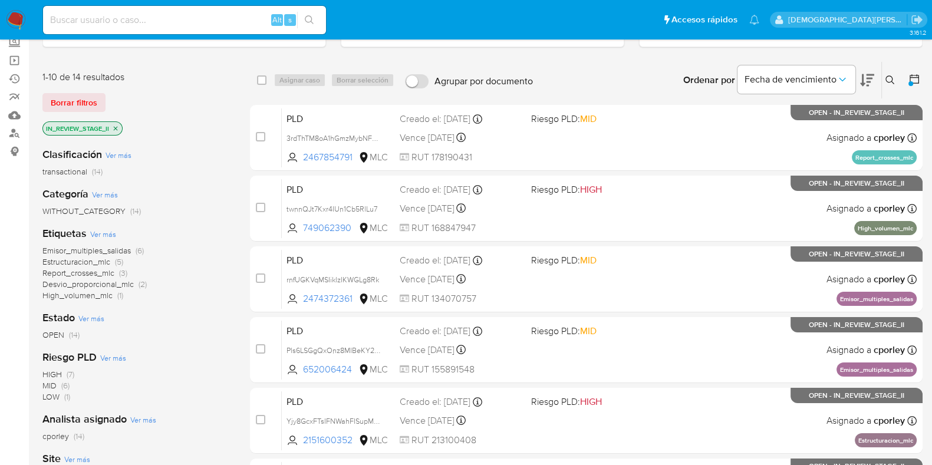
click at [107, 284] on span "Desvio_proporcional_mlc" at bounding box center [87, 284] width 91 height 12
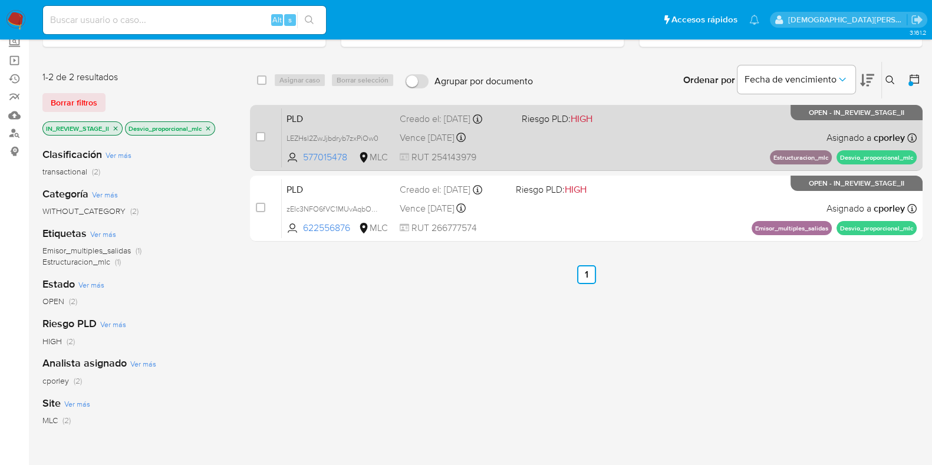
click at [600, 149] on div "PLD LEZHsl2ZwJjbdryb7zxPiOw0 577015478 MLC Riesgo PLD: HIGH Creado el: 12/07/20…" at bounding box center [599, 138] width 635 height 60
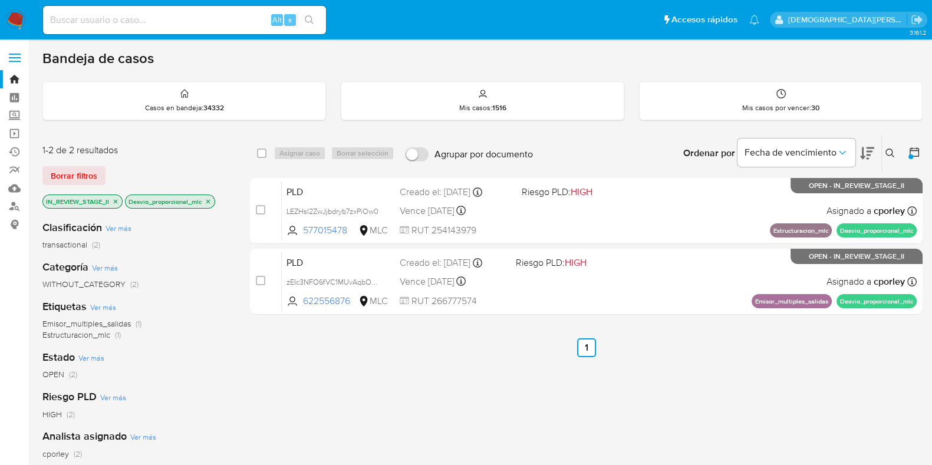
click at [211, 198] on icon "close-filter" at bounding box center [208, 201] width 7 height 7
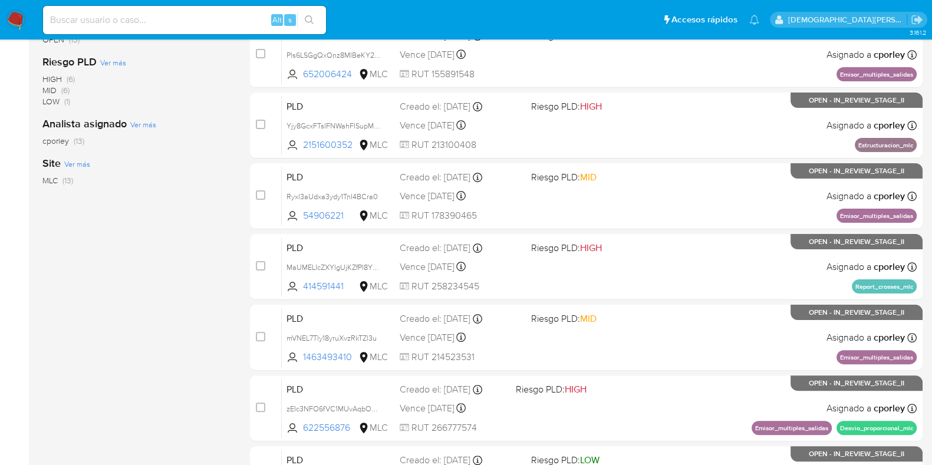
scroll to position [147, 0]
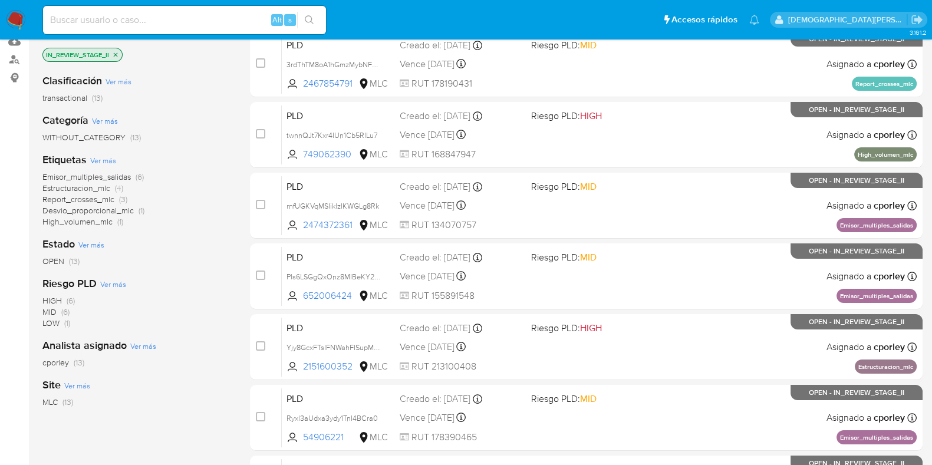
click at [108, 208] on span "Desvio_proporcional_mlc" at bounding box center [87, 211] width 91 height 12
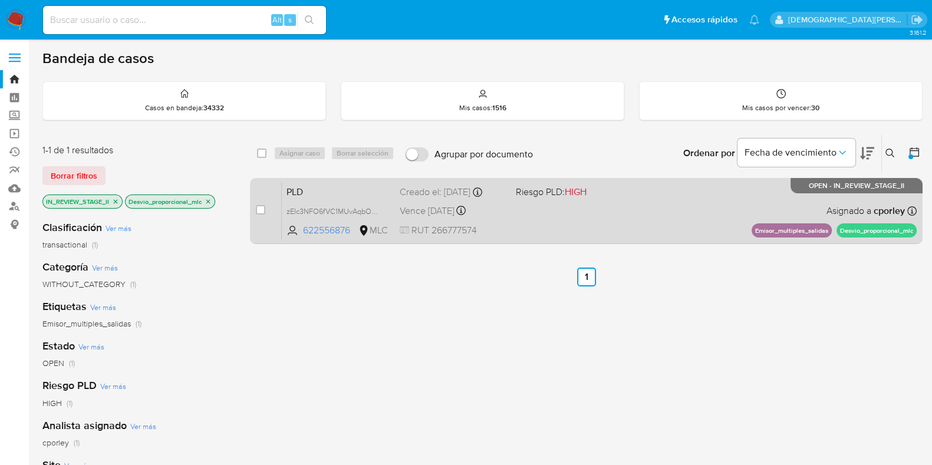
click at [585, 206] on div "PLD zEIc3NFO6fVC1MUvAqbOX3IQ 622556876 MLC Riesgo PLD: HIGH Creado el: 12/07/20…" at bounding box center [599, 211] width 635 height 60
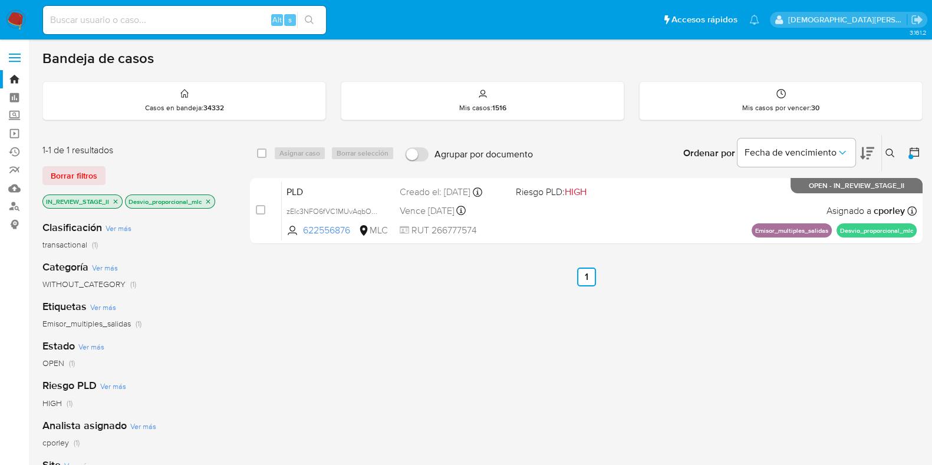
click at [208, 203] on icon "close-filter" at bounding box center [208, 201] width 7 height 7
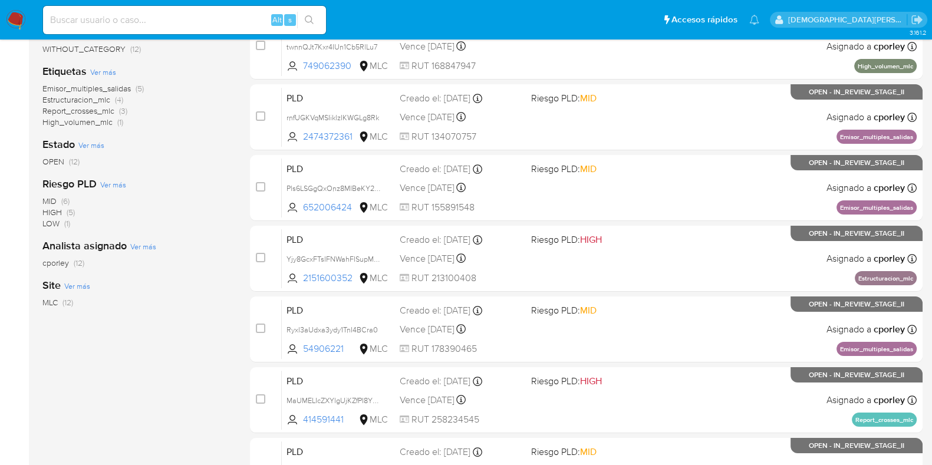
scroll to position [64, 0]
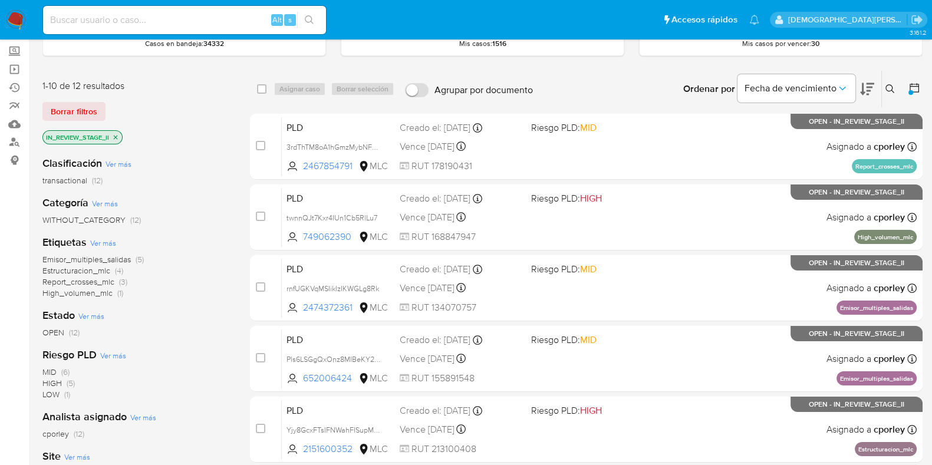
click at [118, 134] on icon "close-filter" at bounding box center [115, 137] width 7 height 7
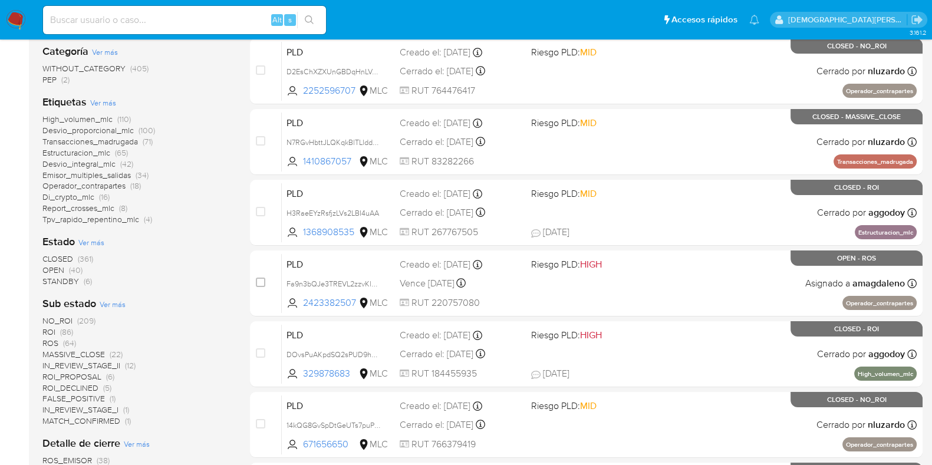
scroll to position [212, 0]
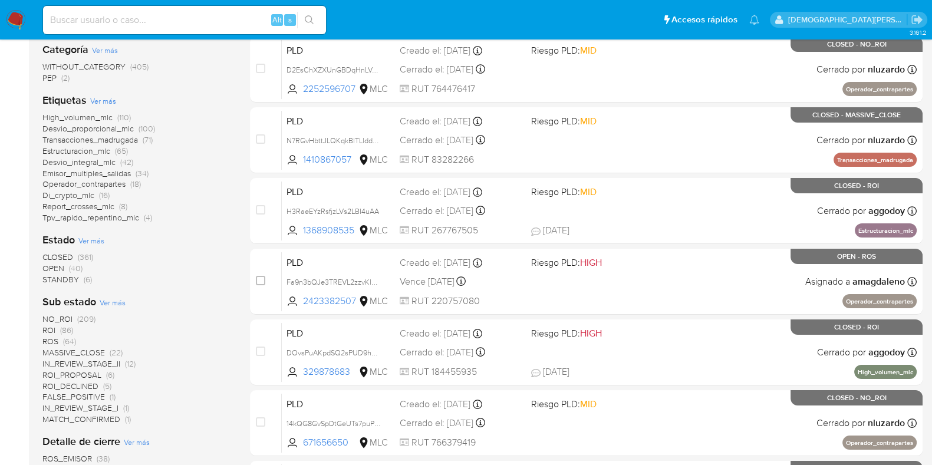
click at [84, 375] on span "ROI_PROPOSAL" at bounding box center [71, 375] width 59 height 12
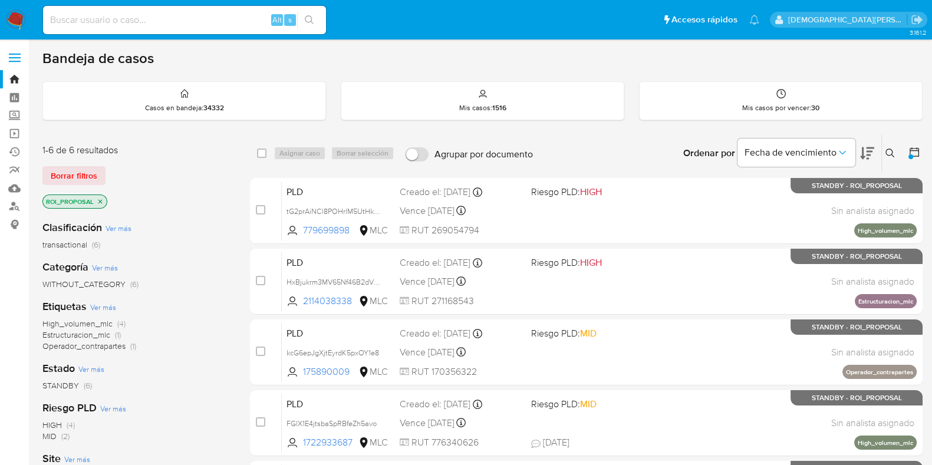
click at [914, 149] on icon at bounding box center [914, 151] width 9 height 9
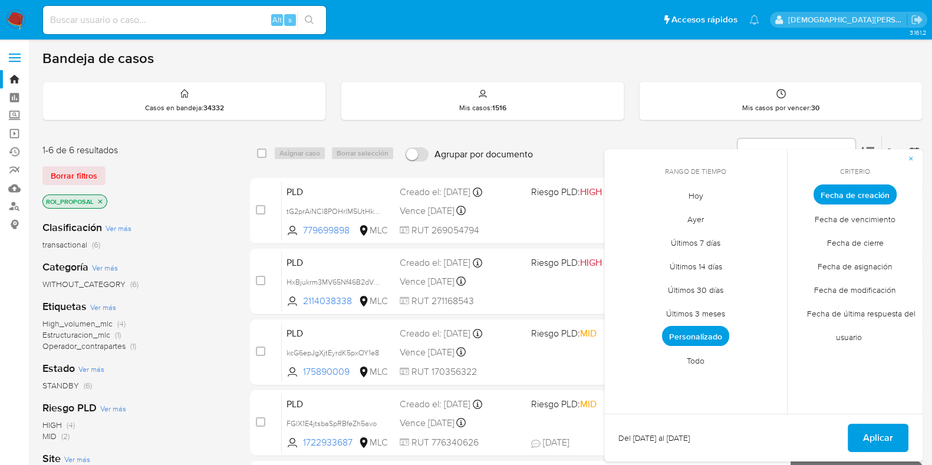
click at [857, 286] on span "Fecha de modificación" at bounding box center [855, 290] width 107 height 24
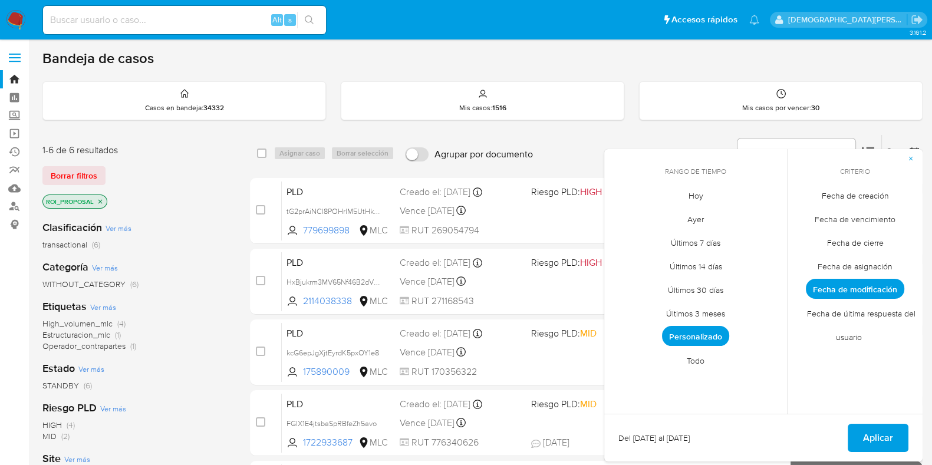
click at [686, 194] on span "Hoy" at bounding box center [695, 195] width 39 height 24
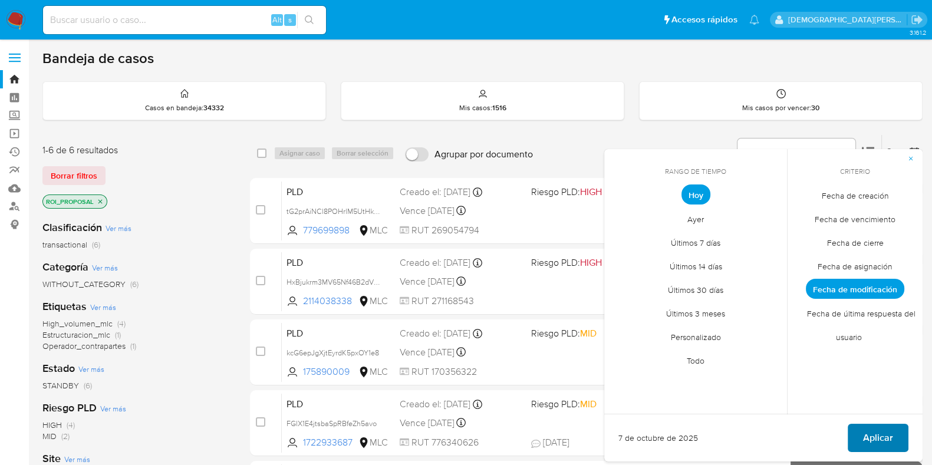
click at [867, 439] on span "Aplicar" at bounding box center [878, 438] width 30 height 26
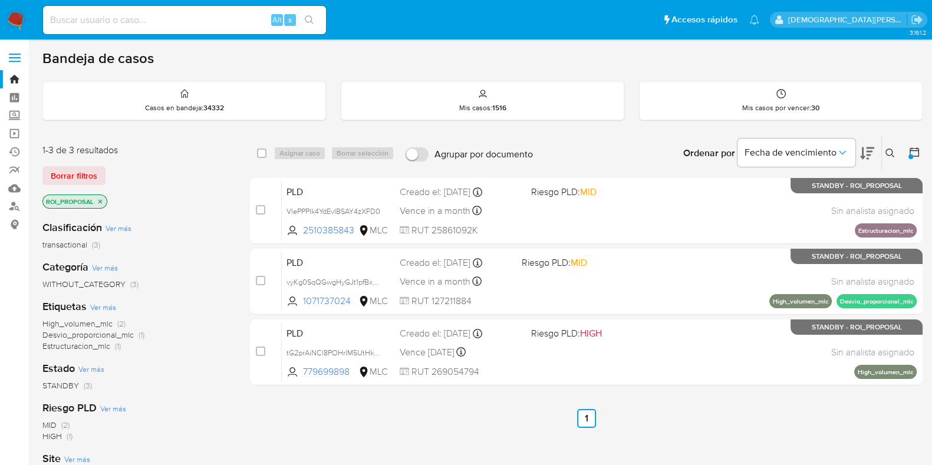
click at [101, 200] on icon "close-filter" at bounding box center [100, 201] width 7 height 7
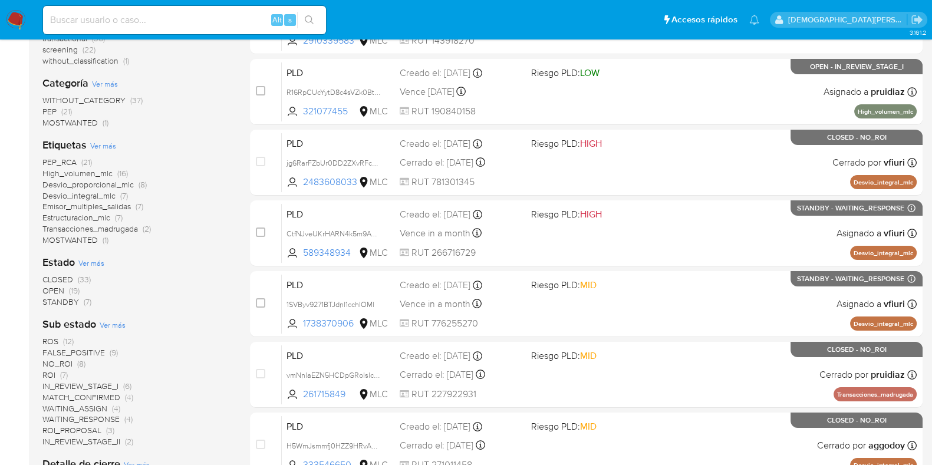
scroll to position [221, 0]
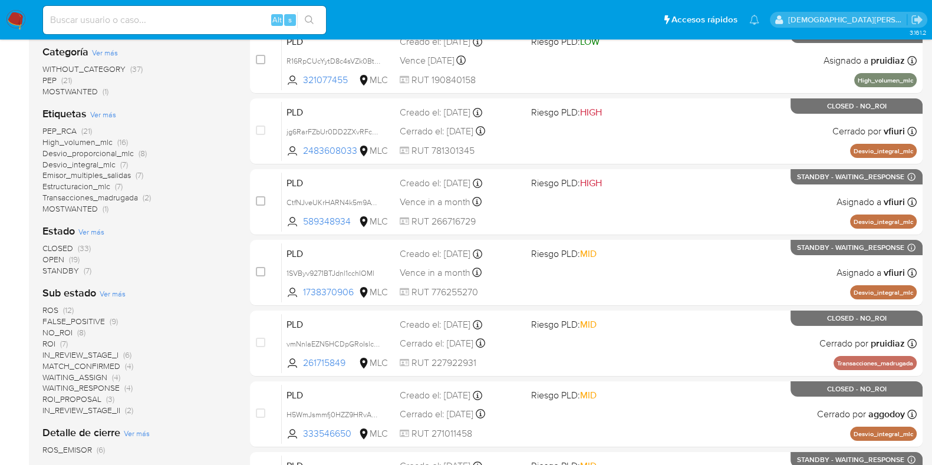
click at [96, 233] on span "Ver más" at bounding box center [91, 231] width 26 height 11
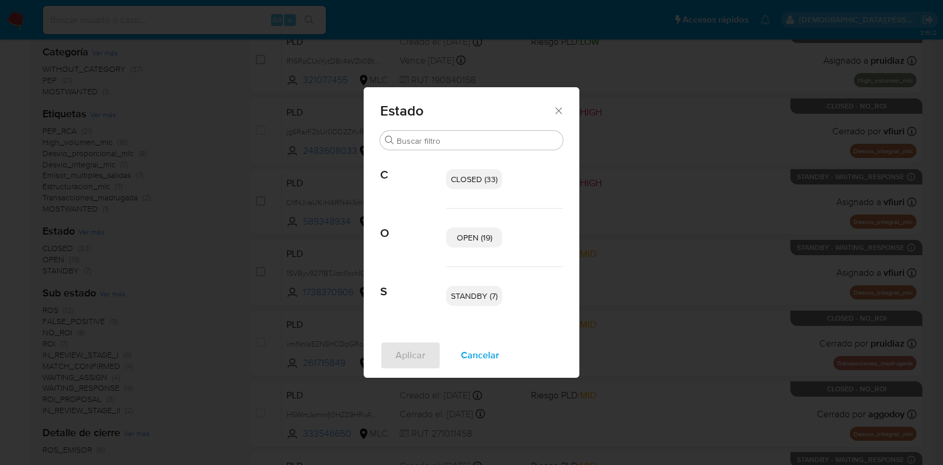
click at [493, 354] on span "Cancelar" at bounding box center [480, 356] width 38 height 26
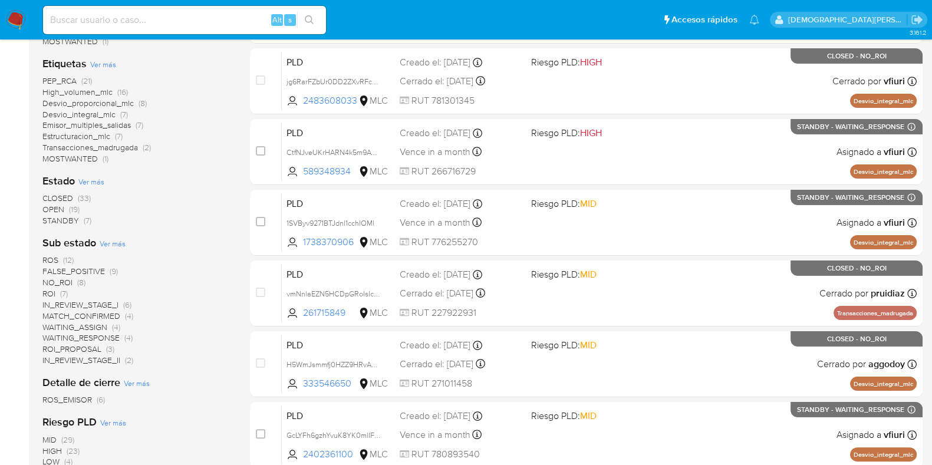
scroll to position [294, 0]
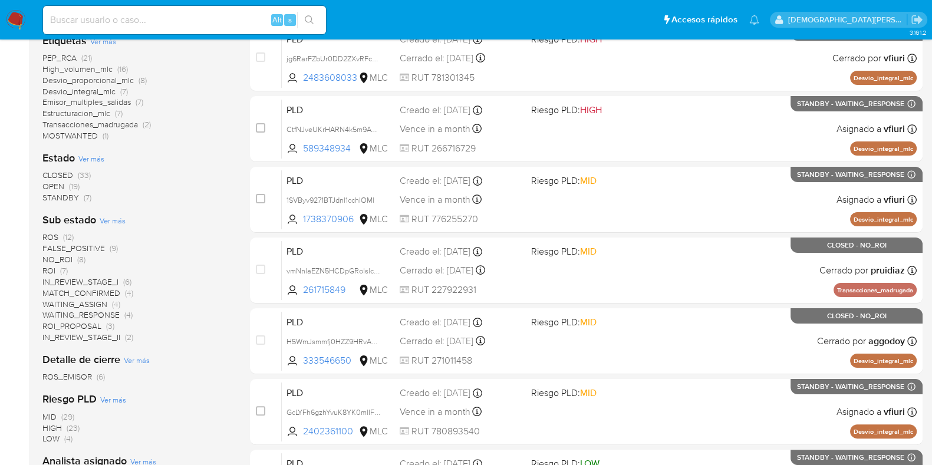
click at [47, 268] on span "ROI" at bounding box center [48, 271] width 13 height 12
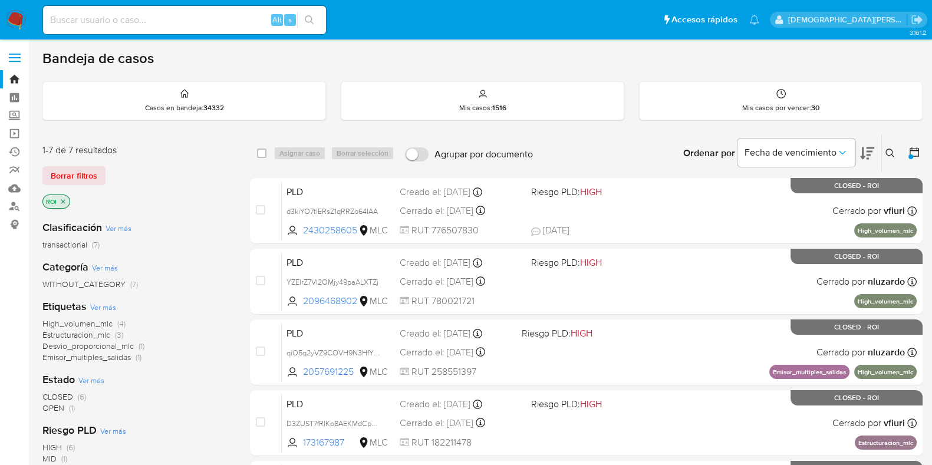
click at [916, 152] on icon at bounding box center [914, 152] width 12 height 12
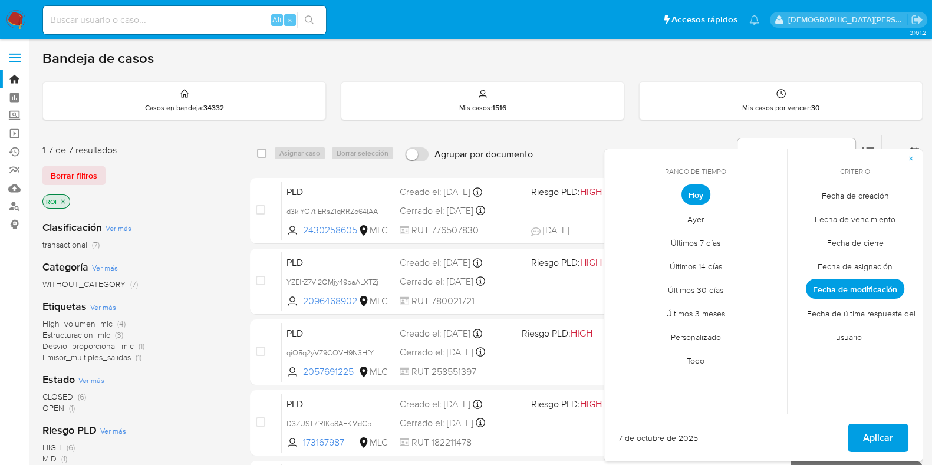
click at [852, 195] on span "Fecha de creación" at bounding box center [855, 195] width 92 height 24
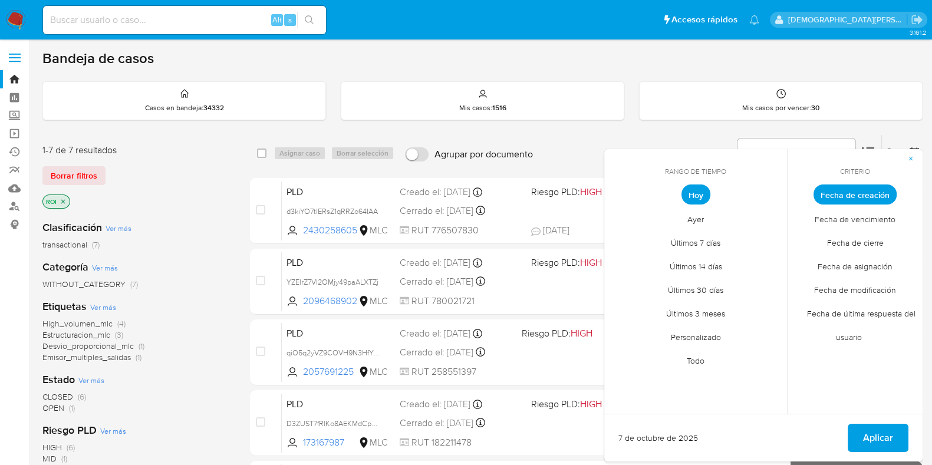
click at [705, 338] on span "Personalizado" at bounding box center [695, 337] width 75 height 24
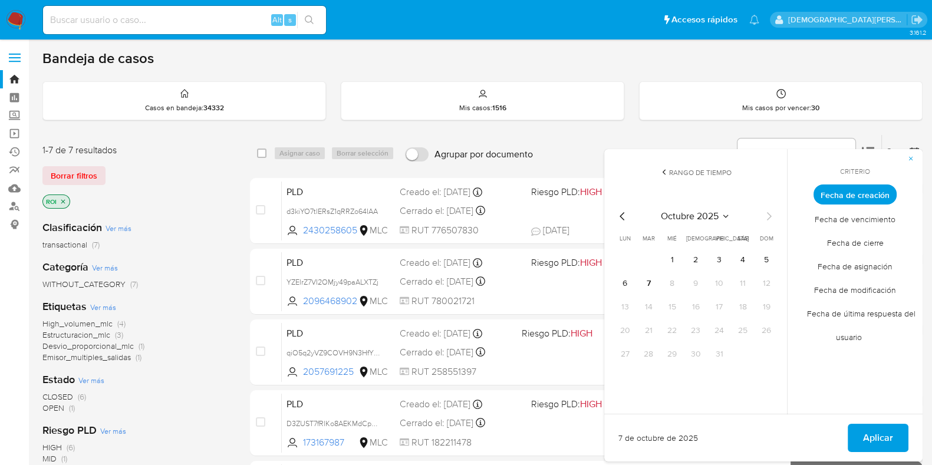
click at [621, 222] on icon "Mes anterior" at bounding box center [622, 216] width 14 height 14
click at [737, 285] on button "12" at bounding box center [742, 283] width 19 height 19
drag, startPoint x: 737, startPoint y: 285, endPoint x: 870, endPoint y: 400, distance: 175.1
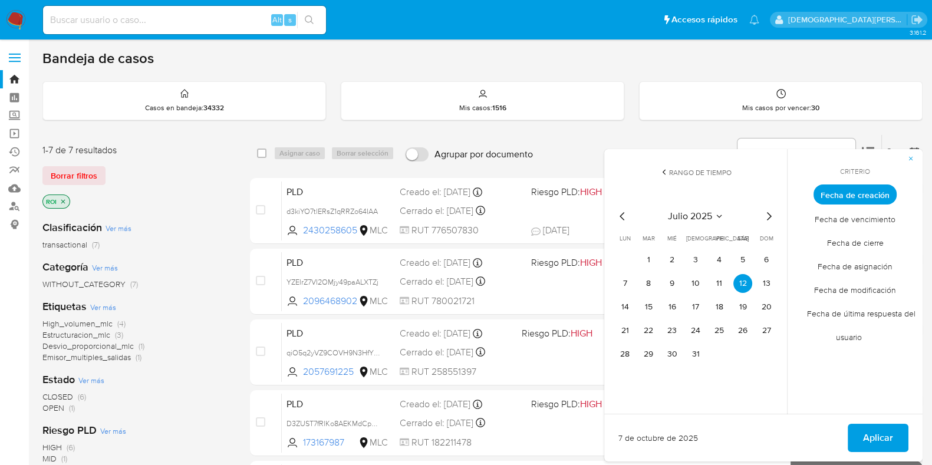
click at [739, 289] on button "12" at bounding box center [742, 283] width 19 height 19
click at [894, 436] on button "Aplicar" at bounding box center [878, 438] width 61 height 28
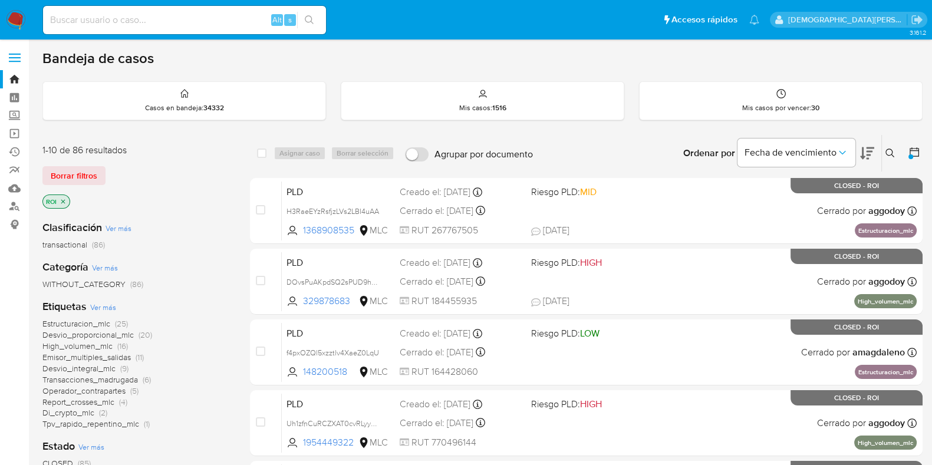
click at [64, 200] on icon "close-filter" at bounding box center [63, 201] width 7 height 7
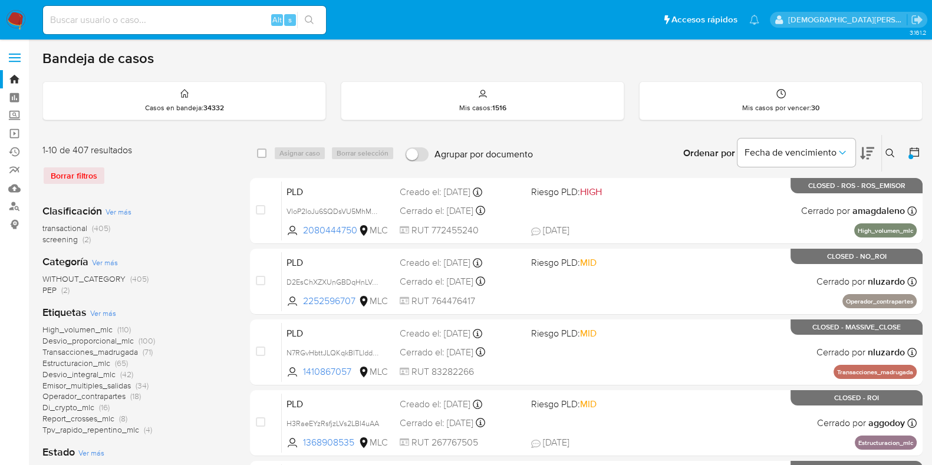
click at [910, 147] on icon at bounding box center [914, 151] width 9 height 9
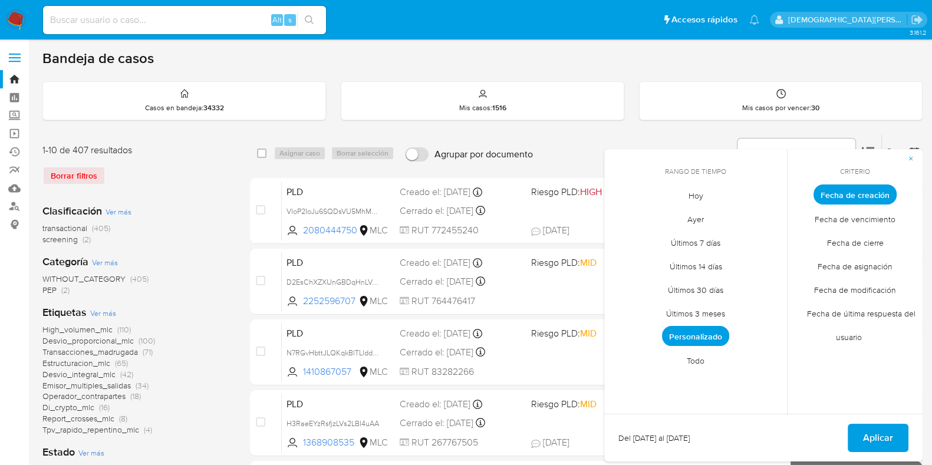
click at [856, 249] on span "Fecha de cierre" at bounding box center [855, 242] width 81 height 24
click at [700, 335] on span "Personalizado" at bounding box center [695, 336] width 67 height 20
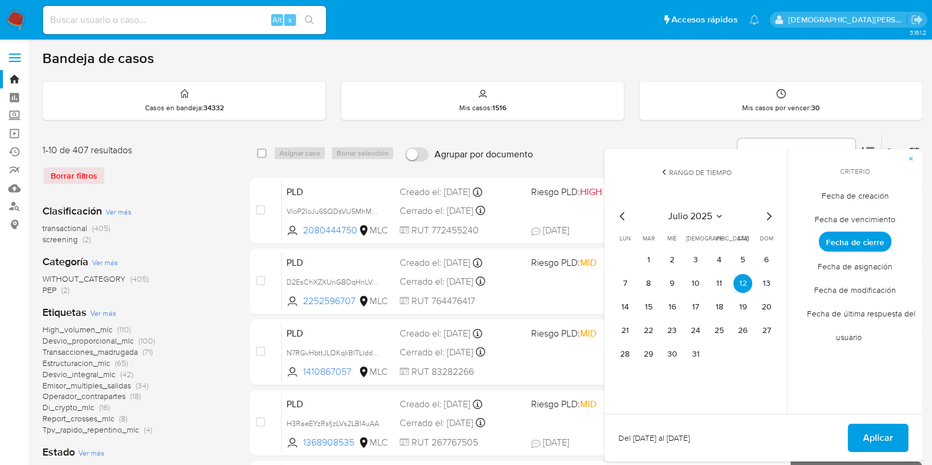
click at [769, 211] on icon "Mes siguiente" at bounding box center [769, 216] width 14 height 14
click at [772, 218] on icon "Mes siguiente" at bounding box center [769, 216] width 14 height 14
drag, startPoint x: 672, startPoint y: 256, endPoint x: 658, endPoint y: 279, distance: 27.5
click at [672, 258] on button "1" at bounding box center [672, 260] width 19 height 19
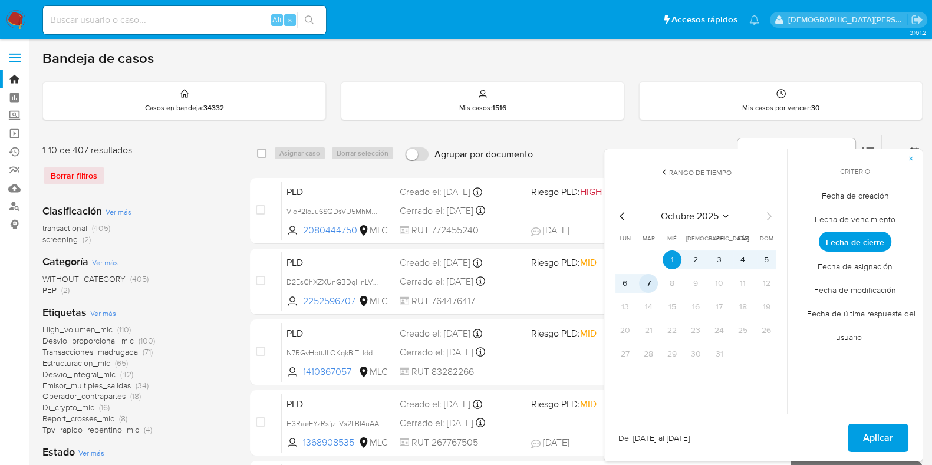
click at [648, 285] on button "7" at bounding box center [648, 283] width 19 height 19
drag, startPoint x: 888, startPoint y: 432, endPoint x: 858, endPoint y: 429, distance: 30.2
click at [885, 432] on span "Aplicar" at bounding box center [878, 438] width 30 height 26
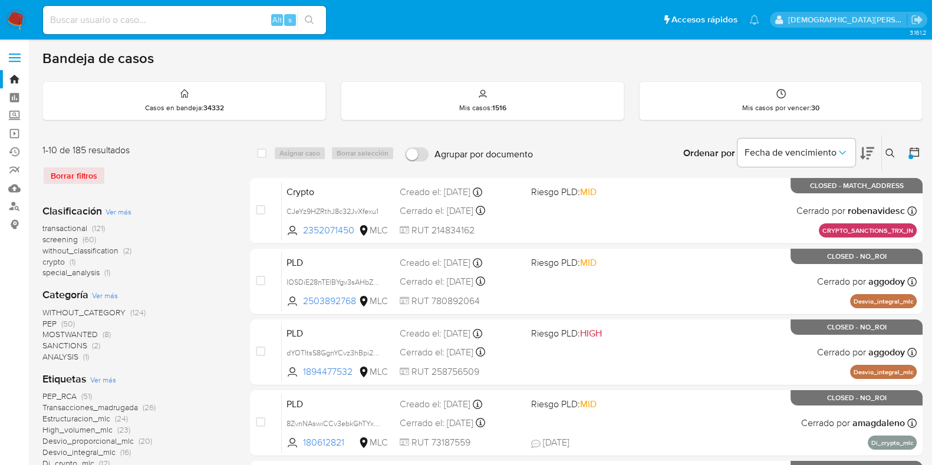
click at [912, 149] on icon at bounding box center [914, 151] width 9 height 9
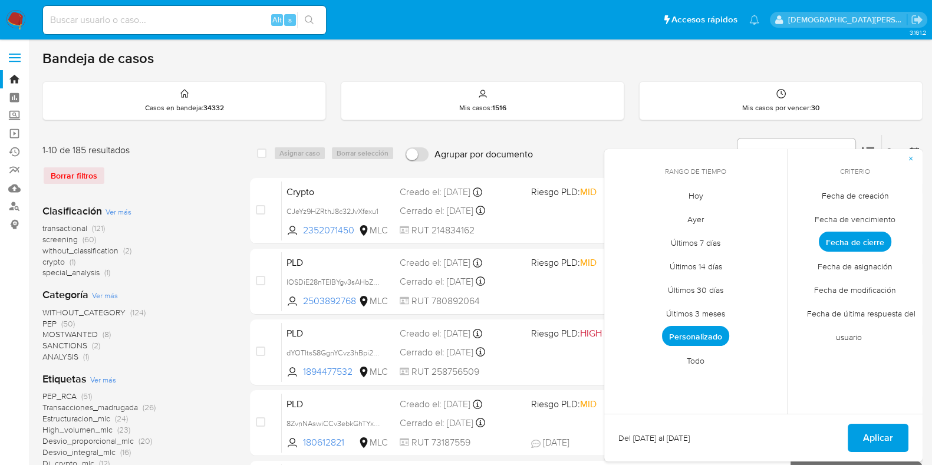
click at [846, 190] on span "Fecha de creación" at bounding box center [855, 195] width 92 height 24
click at [692, 330] on span "Personalizado" at bounding box center [695, 336] width 67 height 20
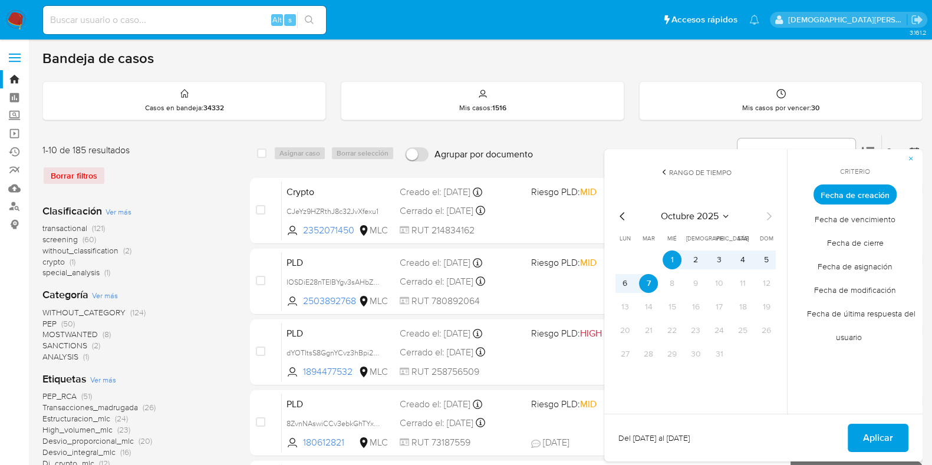
click at [618, 214] on icon "Mes anterior" at bounding box center [622, 216] width 14 height 14
click at [740, 285] on button "12" at bounding box center [742, 283] width 19 height 19
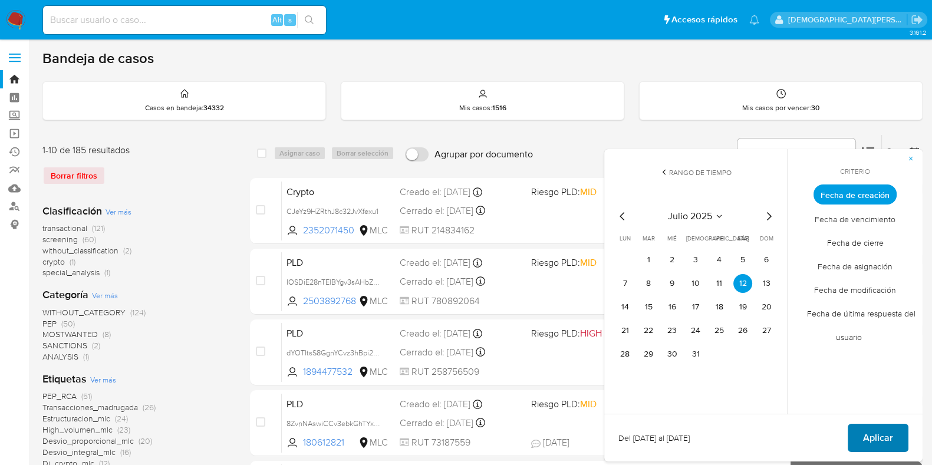
click at [875, 434] on span "Aplicar" at bounding box center [878, 438] width 30 height 26
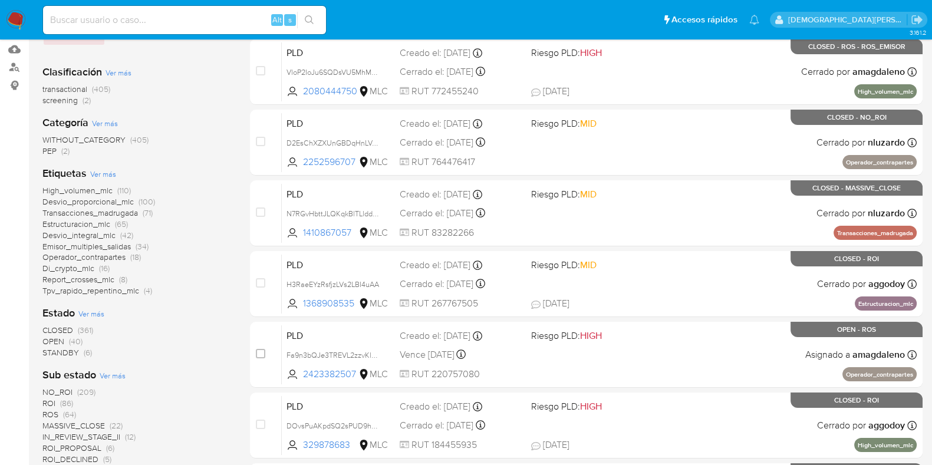
scroll to position [147, 0]
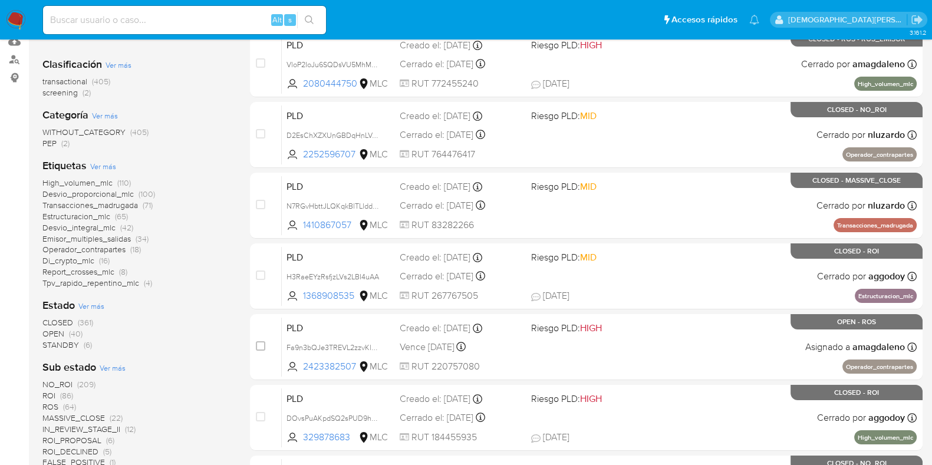
click at [58, 331] on span "OPEN" at bounding box center [53, 334] width 22 height 12
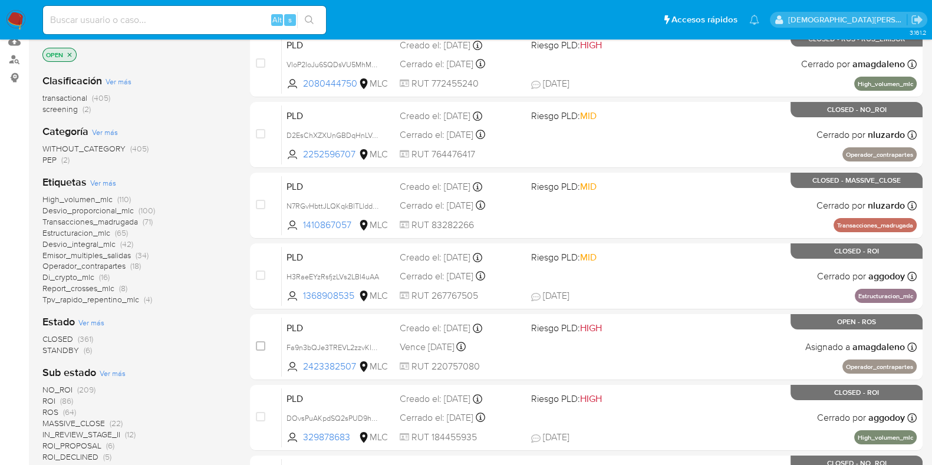
click at [86, 432] on span "IN_REVIEW_STAGE_II" at bounding box center [81, 435] width 78 height 12
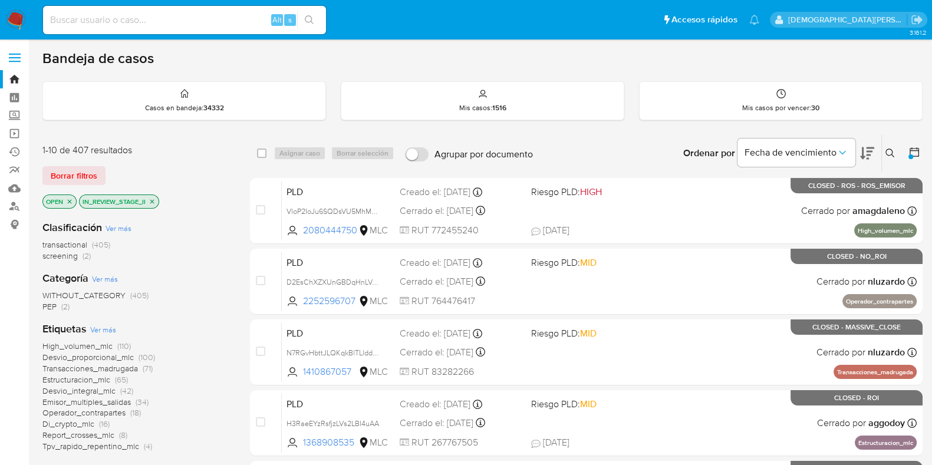
click at [152, 202] on icon "close-filter" at bounding box center [152, 201] width 7 height 7
click at [71, 199] on icon "close-filter" at bounding box center [70, 201] width 4 height 4
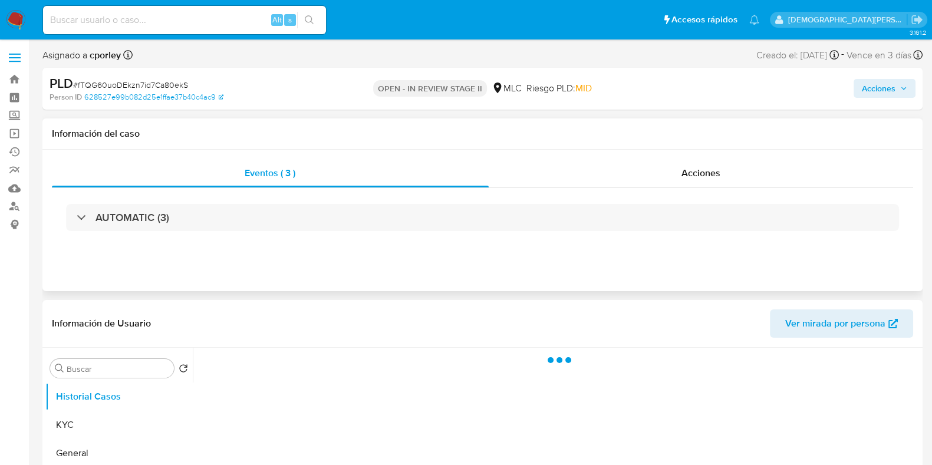
click at [687, 157] on div "Eventos ( 3 ) Acciones AUTOMATIC (3)" at bounding box center [482, 220] width 880 height 141
click at [681, 170] on span "Acciones" at bounding box center [700, 173] width 39 height 14
select select "10"
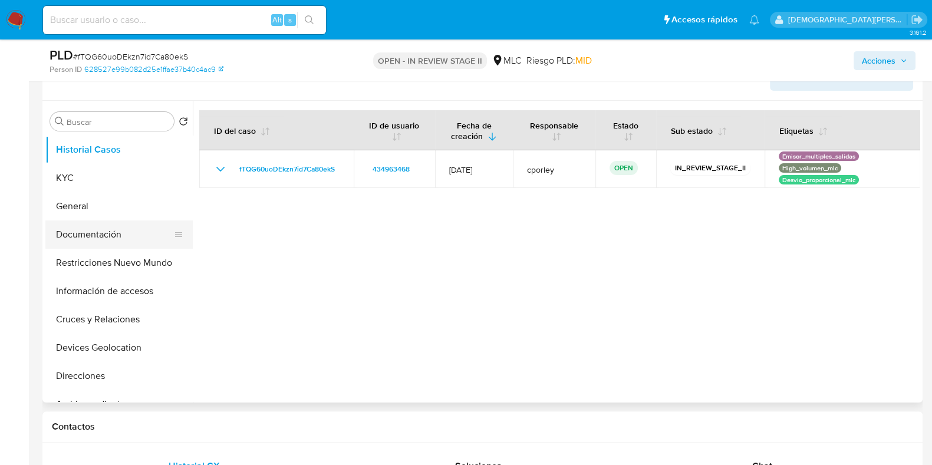
scroll to position [294, 0]
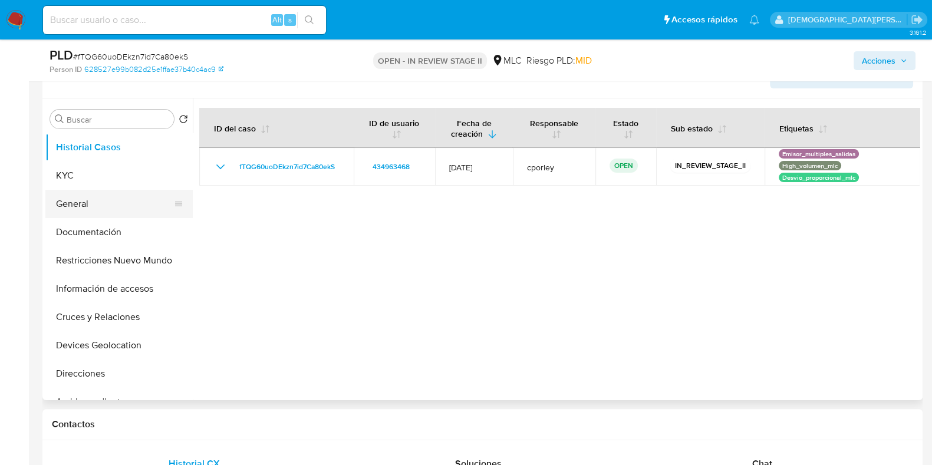
click at [81, 201] on button "General" at bounding box center [114, 204] width 138 height 28
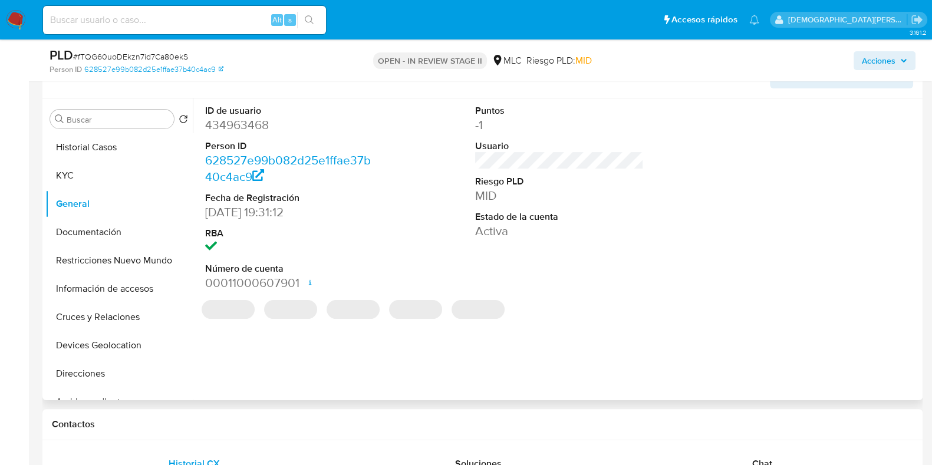
click at [260, 120] on dd "434963468" at bounding box center [289, 125] width 169 height 17
copy dd "434963468"
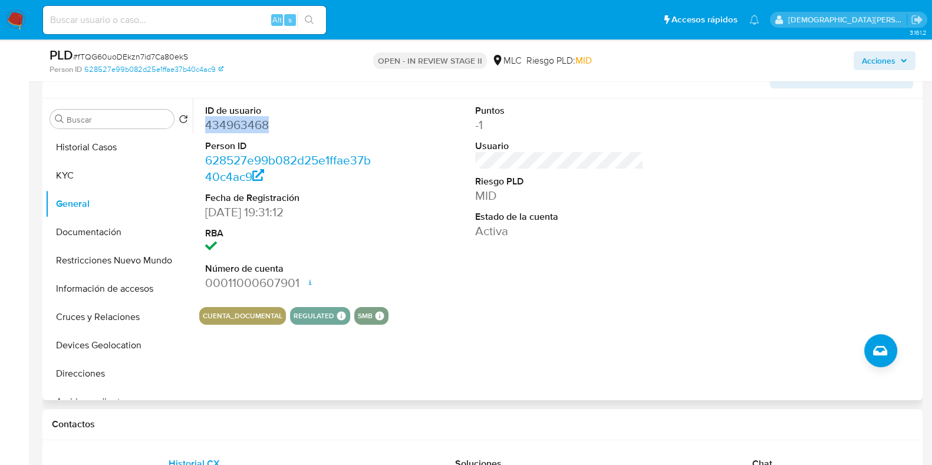
click at [239, 120] on dd "434963468" at bounding box center [289, 125] width 169 height 17
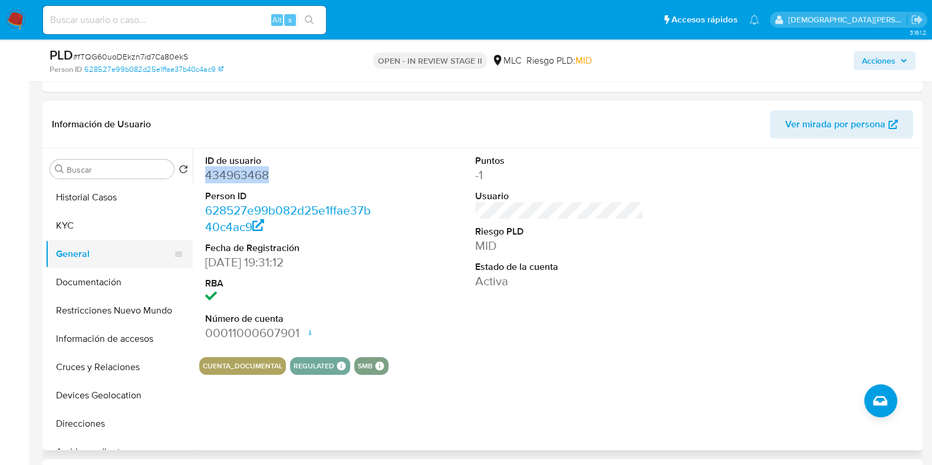
click at [97, 222] on ul "Historial Casos KYC General Documentación Restricciones Nuevo Mundo Información…" at bounding box center [118, 316] width 147 height 266
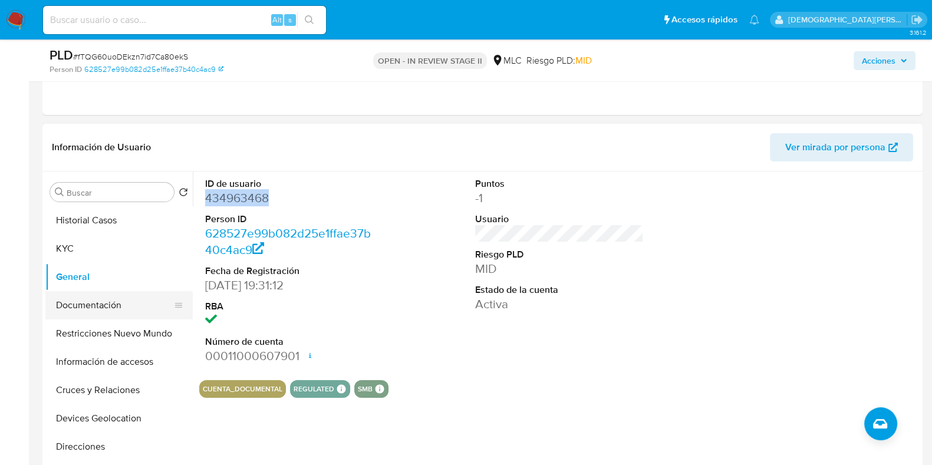
drag, startPoint x: 69, startPoint y: 298, endPoint x: 80, endPoint y: 298, distance: 11.2
click at [70, 298] on button "Documentación" at bounding box center [114, 305] width 138 height 28
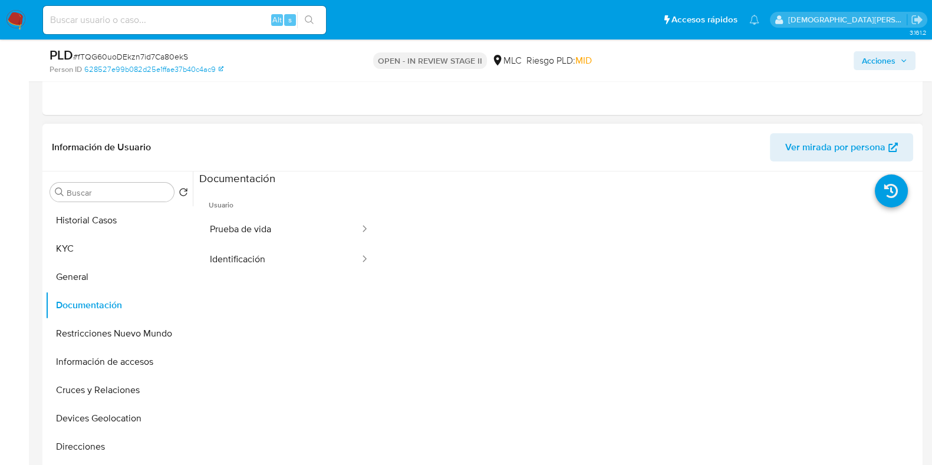
drag, startPoint x: 264, startPoint y: 225, endPoint x: 337, endPoint y: 143, distance: 110.2
click at [265, 222] on button "Prueba de vida" at bounding box center [280, 230] width 162 height 30
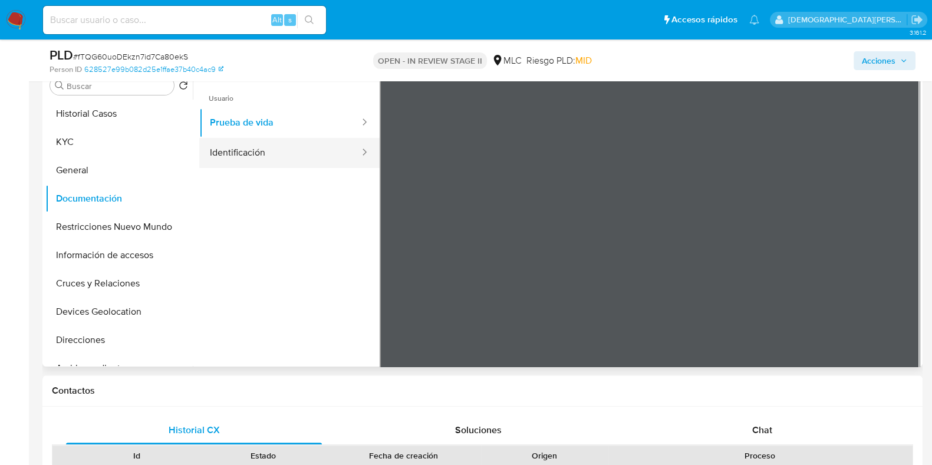
scroll to position [294, 0]
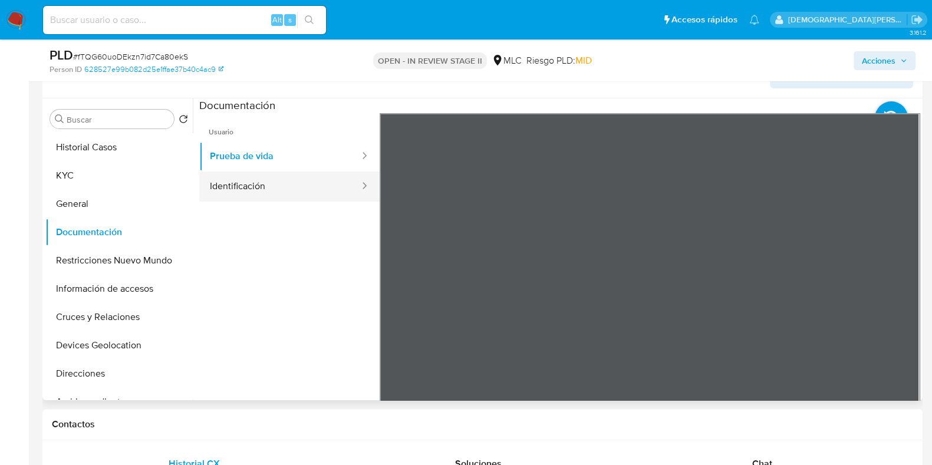
click at [289, 179] on button "Identificación" at bounding box center [280, 187] width 162 height 30
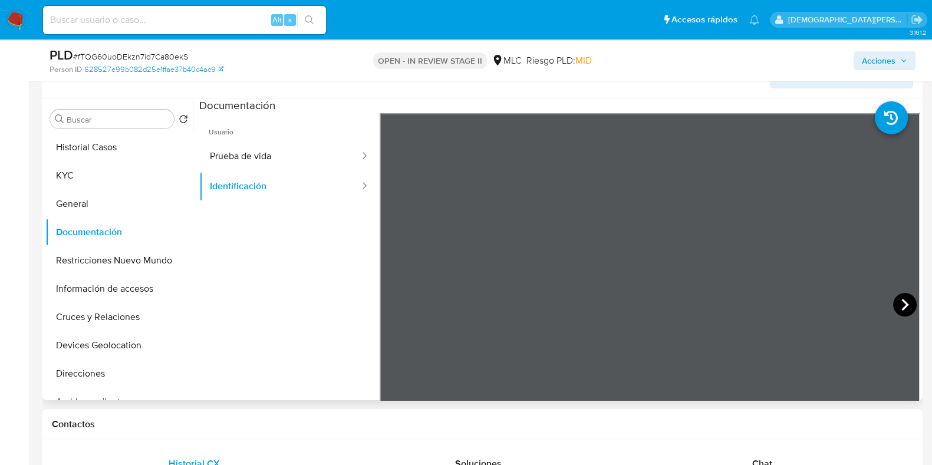
click at [894, 303] on icon at bounding box center [905, 305] width 24 height 24
click at [261, 154] on button "Prueba de vida" at bounding box center [280, 156] width 162 height 30
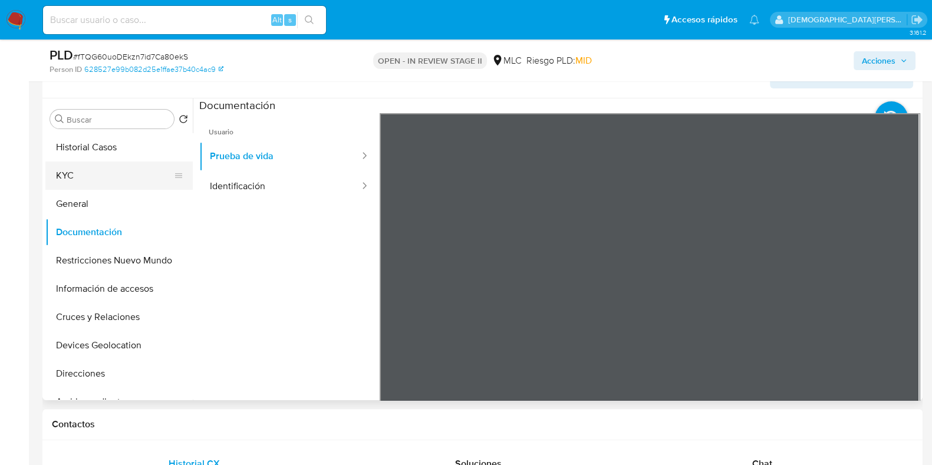
click at [68, 179] on button "KYC" at bounding box center [114, 176] width 138 height 28
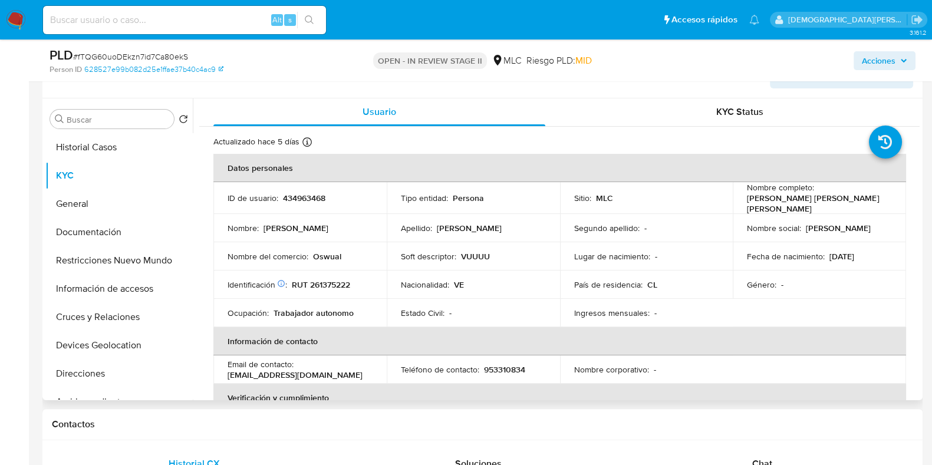
scroll to position [0, 0]
drag, startPoint x: 845, startPoint y: 201, endPoint x: 744, endPoint y: 205, distance: 100.9
click at [747, 205] on div "Nombre completo : [PERSON_NAME] [PERSON_NAME] [PERSON_NAME]" at bounding box center [819, 199] width 145 height 32
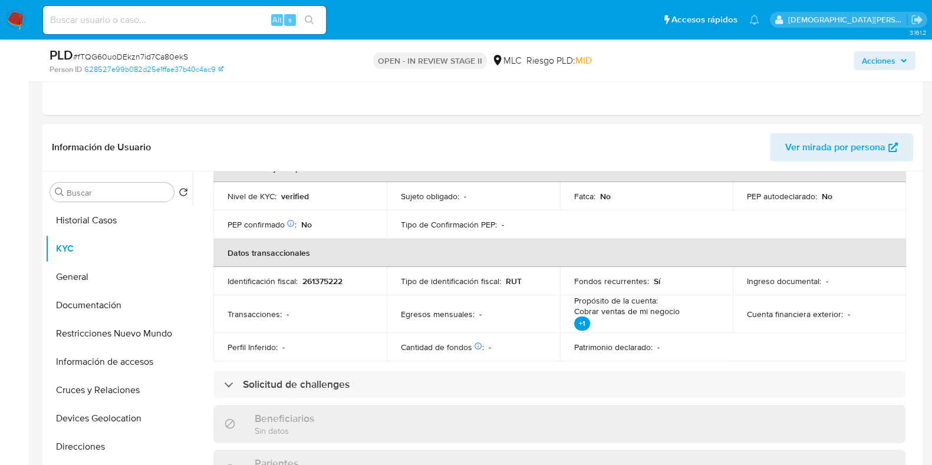
scroll to position [442, 0]
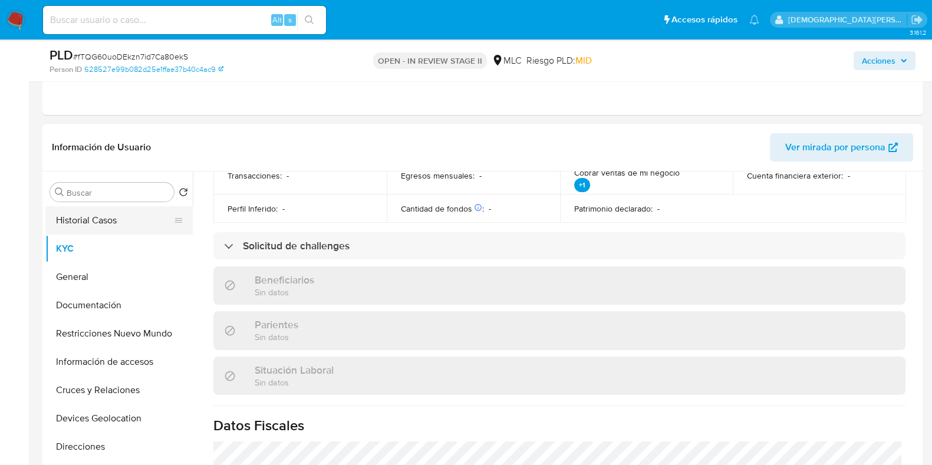
click at [136, 217] on button "Historial Casos" at bounding box center [114, 220] width 138 height 28
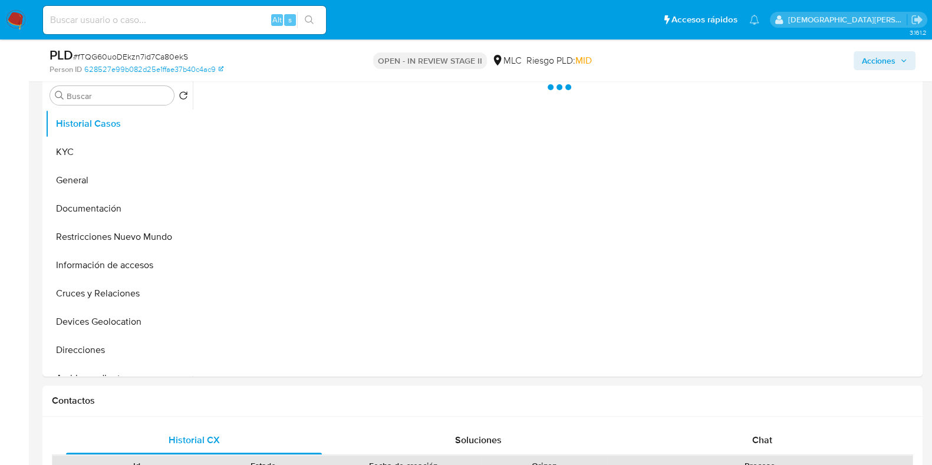
scroll to position [294, 0]
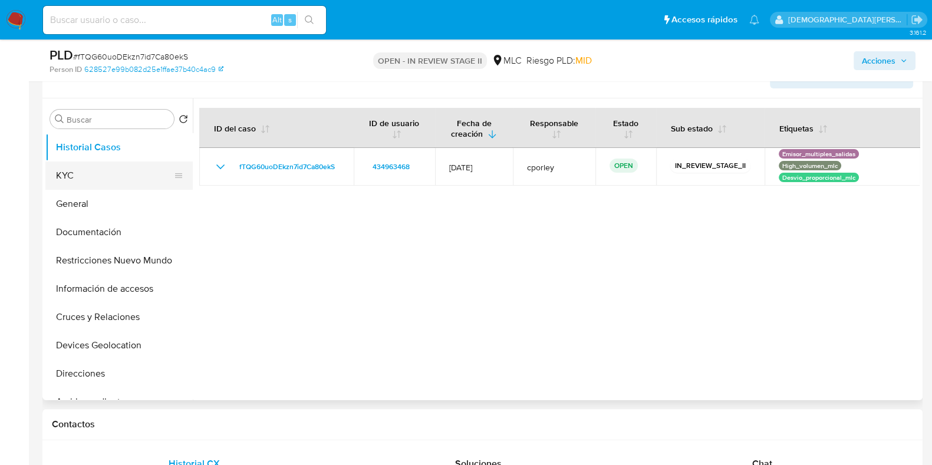
click at [115, 180] on button "KYC" at bounding box center [114, 176] width 138 height 28
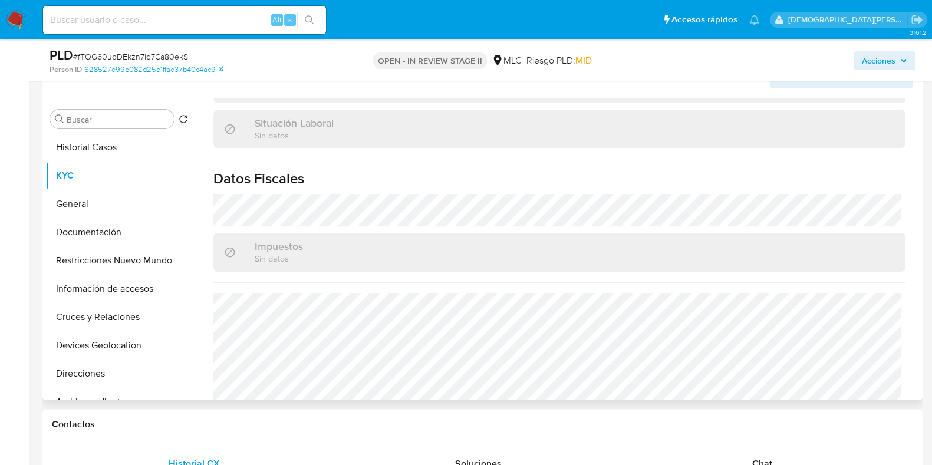
scroll to position [660, 0]
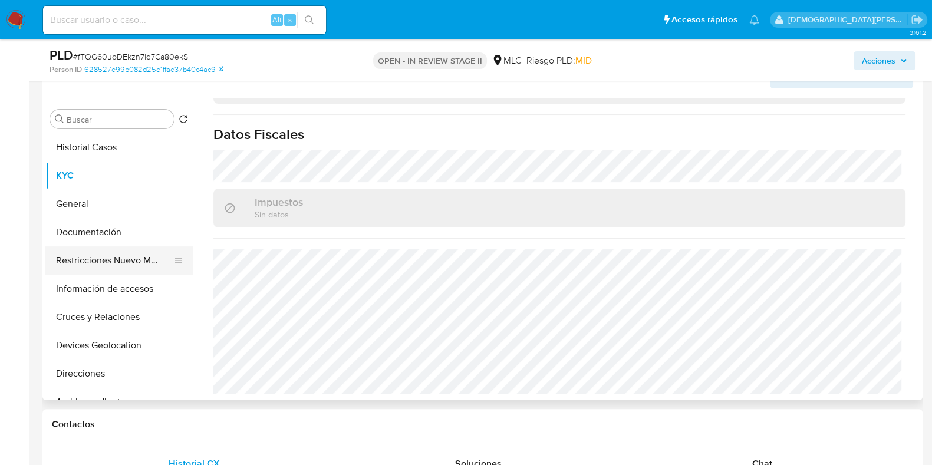
click at [126, 259] on button "Restricciones Nuevo Mundo" at bounding box center [114, 260] width 138 height 28
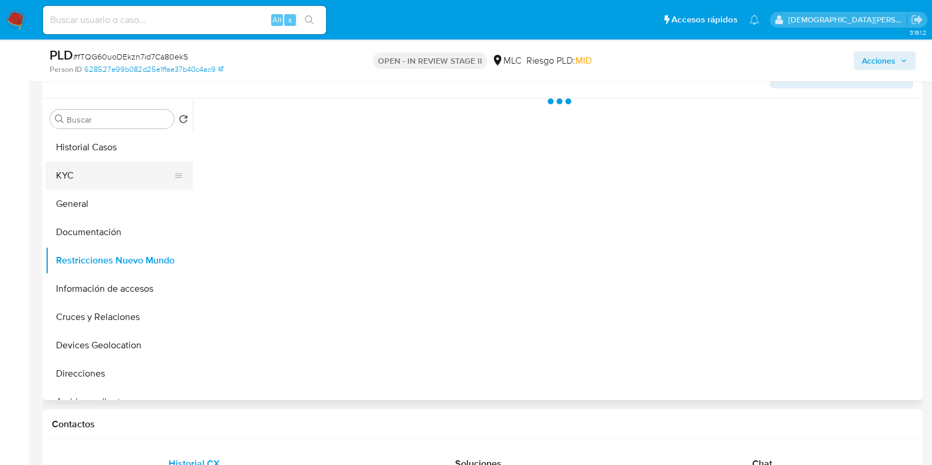
scroll to position [0, 0]
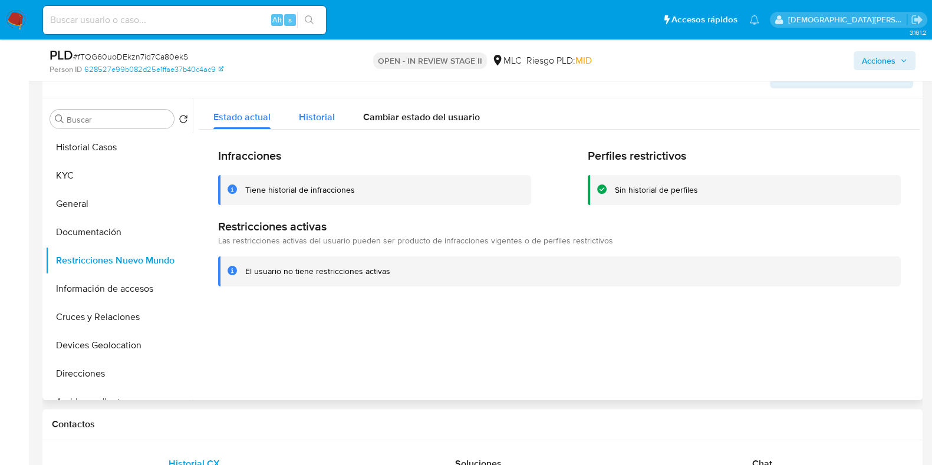
click at [315, 117] on span "Historial" at bounding box center [317, 117] width 36 height 14
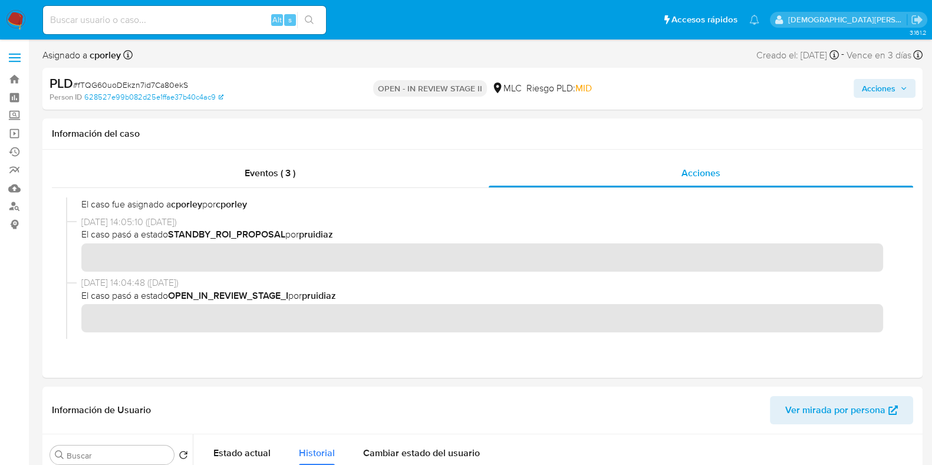
click at [870, 88] on span "Acciones" at bounding box center [879, 88] width 34 height 19
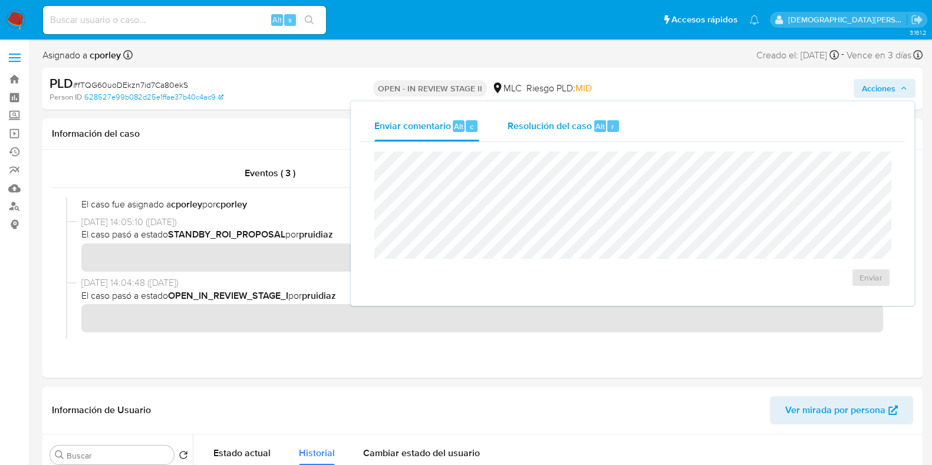
click at [556, 115] on div "Resolución del caso Alt r" at bounding box center [564, 126] width 113 height 31
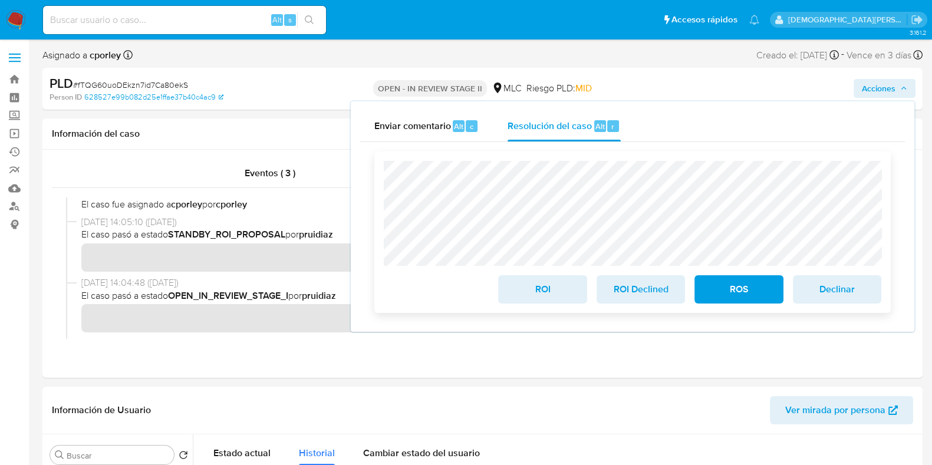
click at [720, 293] on span "ROS" at bounding box center [739, 289] width 58 height 26
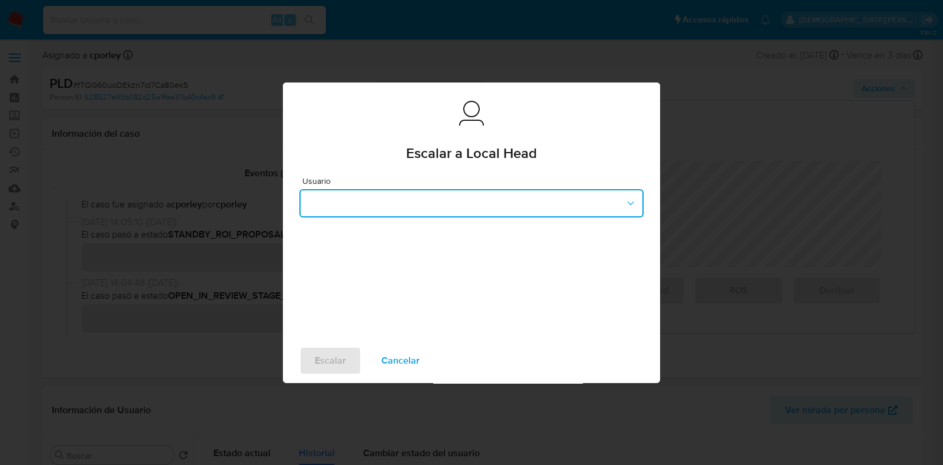
click at [405, 206] on button "button" at bounding box center [471, 203] width 344 height 28
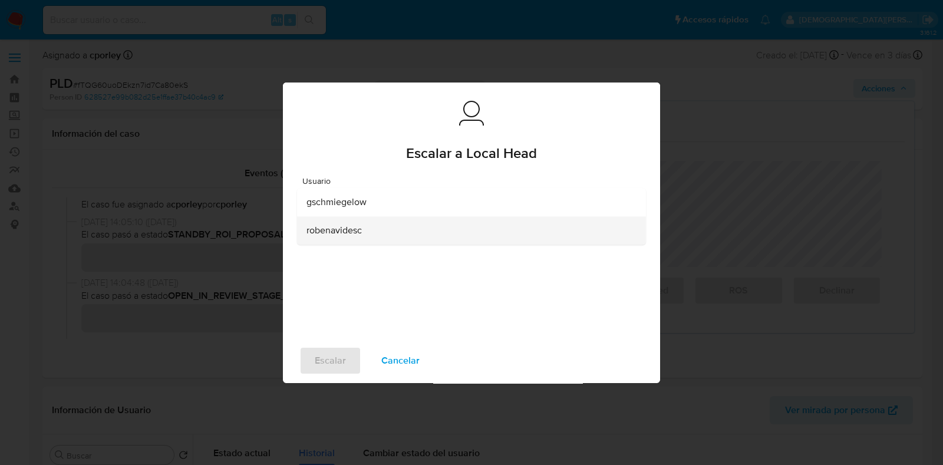
click at [350, 233] on span "robenavidesc" at bounding box center [334, 231] width 55 height 12
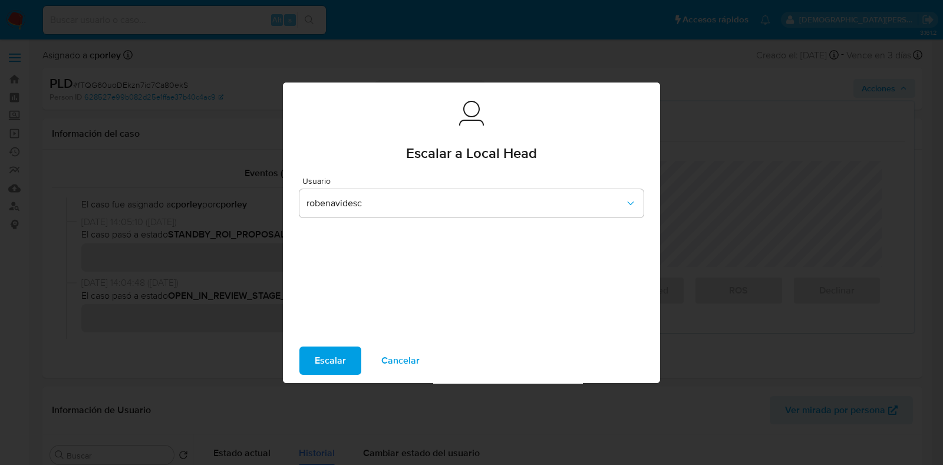
click at [332, 361] on span "Escalar" at bounding box center [330, 361] width 31 height 26
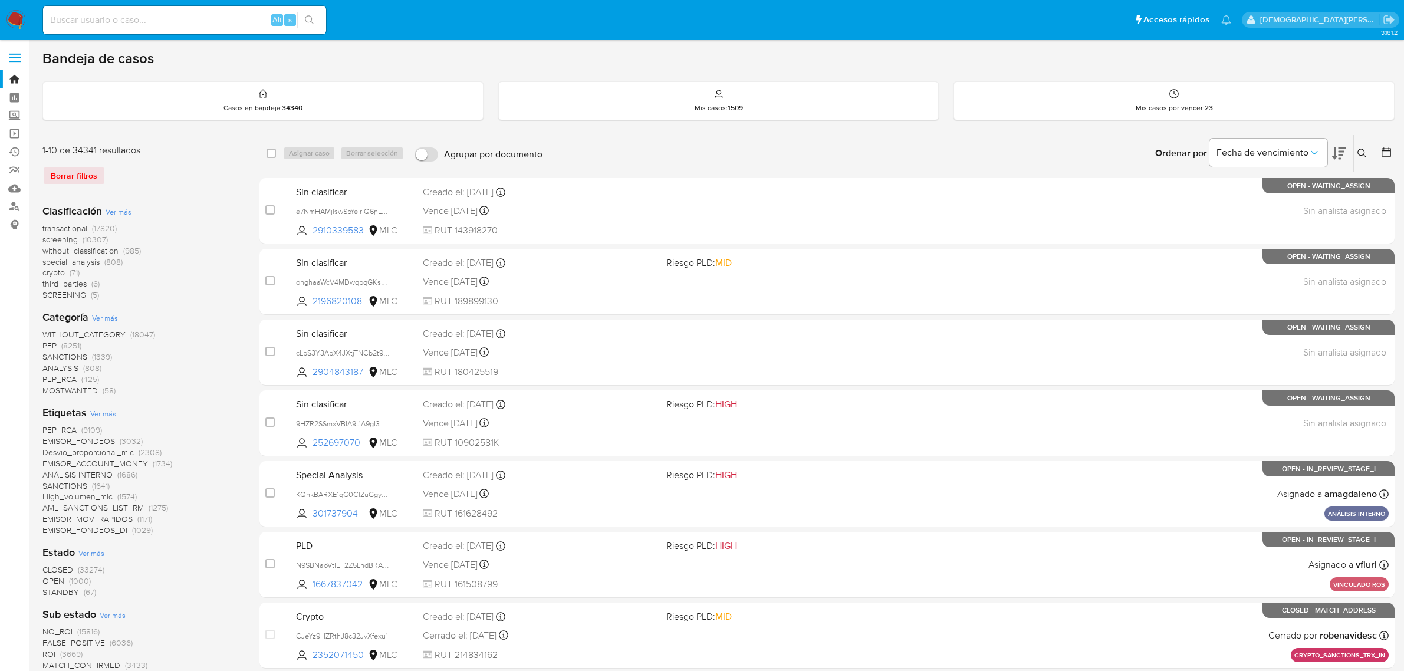
scroll to position [6, 0]
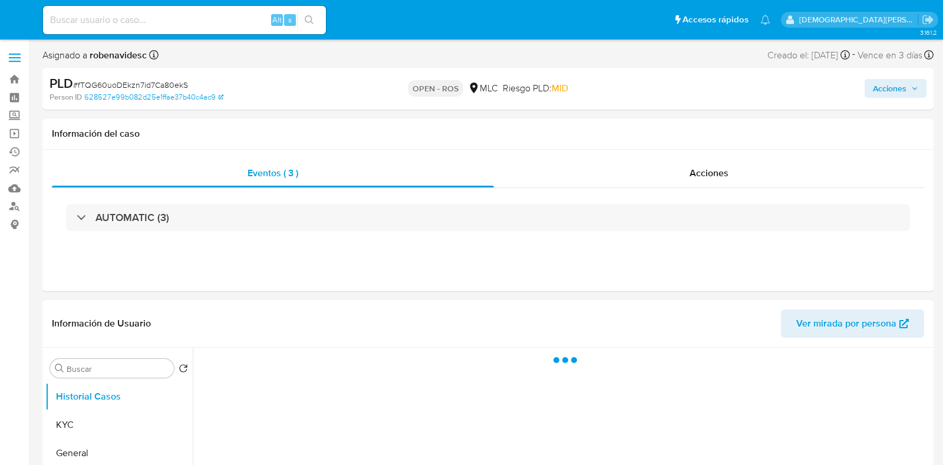
select select "10"
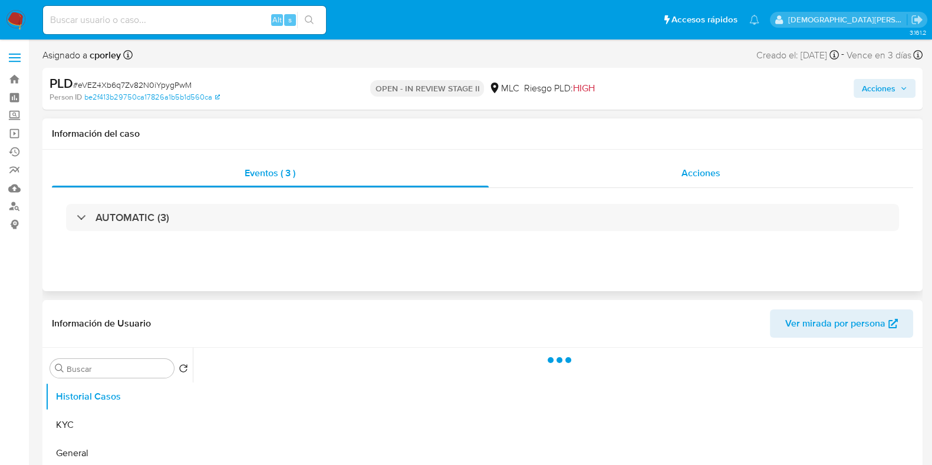
select select "10"
click at [606, 172] on div "Acciones" at bounding box center [701, 173] width 425 height 28
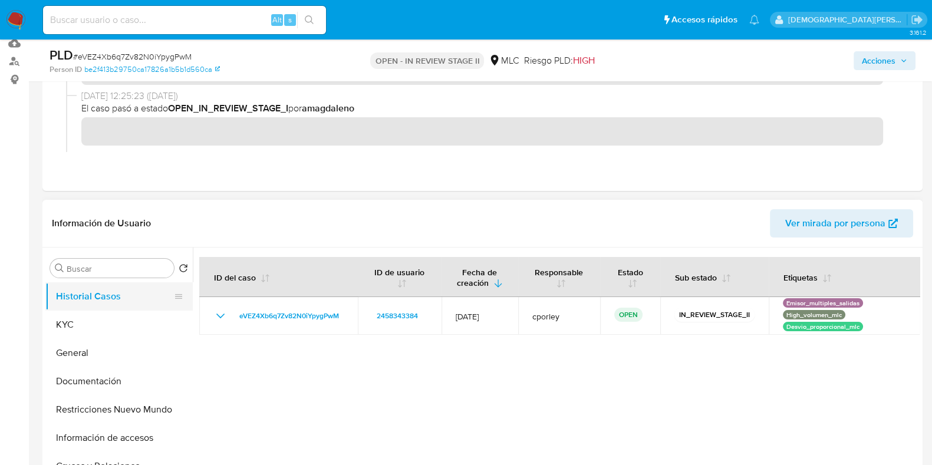
scroll to position [147, 0]
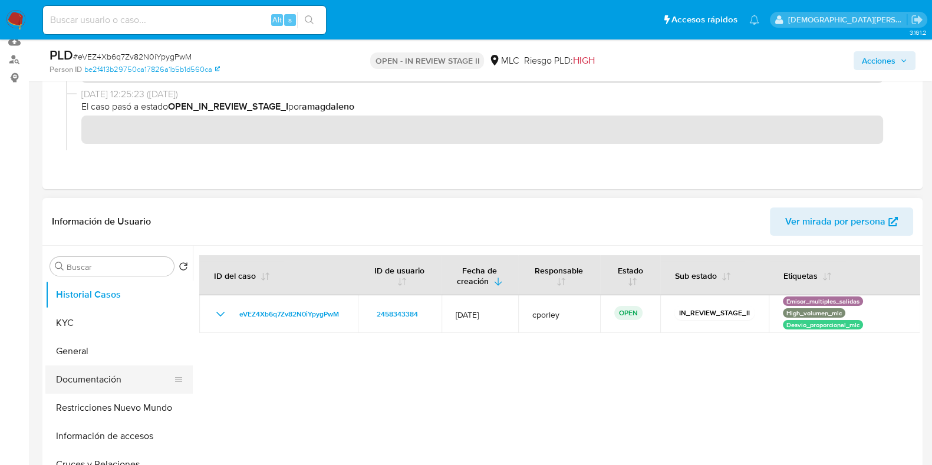
click at [83, 376] on button "Documentación" at bounding box center [114, 379] width 138 height 28
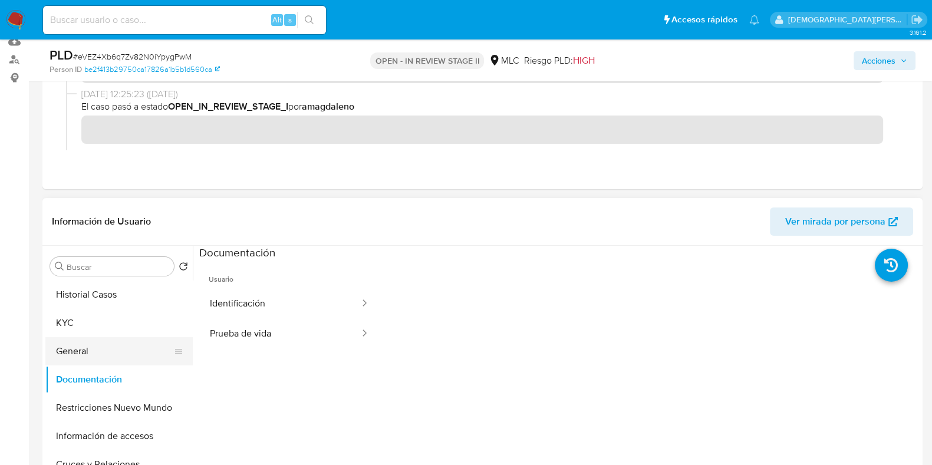
click at [107, 347] on button "General" at bounding box center [114, 351] width 138 height 28
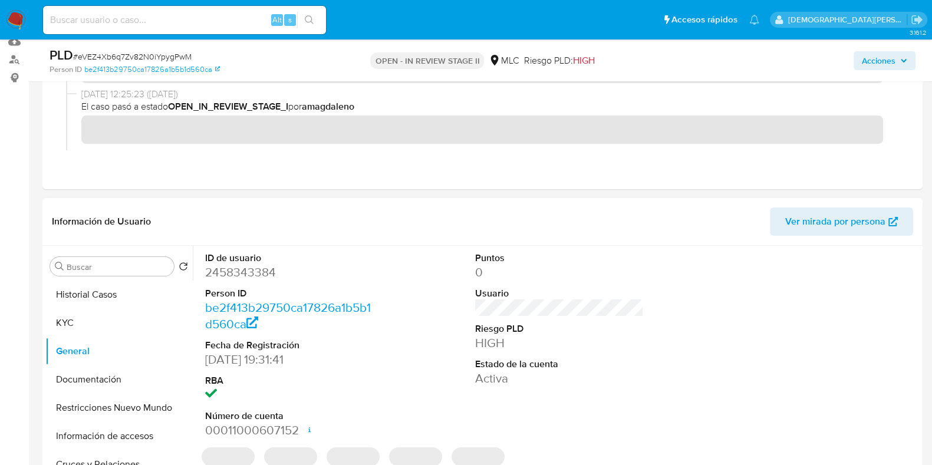
click at [236, 275] on dd "2458343384" at bounding box center [289, 272] width 169 height 17
copy dd "2458343384"
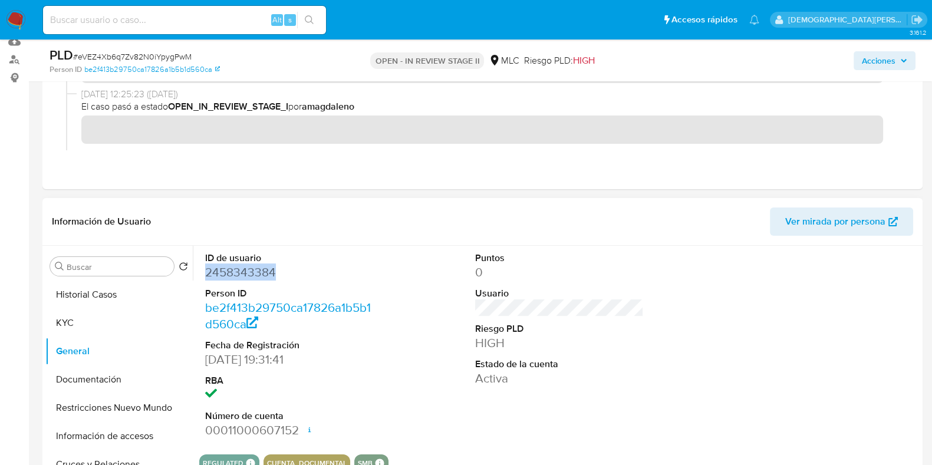
click at [249, 277] on dd "2458343384" at bounding box center [289, 272] width 169 height 17
click at [249, 276] on dd "2458343384" at bounding box center [289, 272] width 169 height 17
click at [74, 321] on button "KYC" at bounding box center [114, 323] width 138 height 28
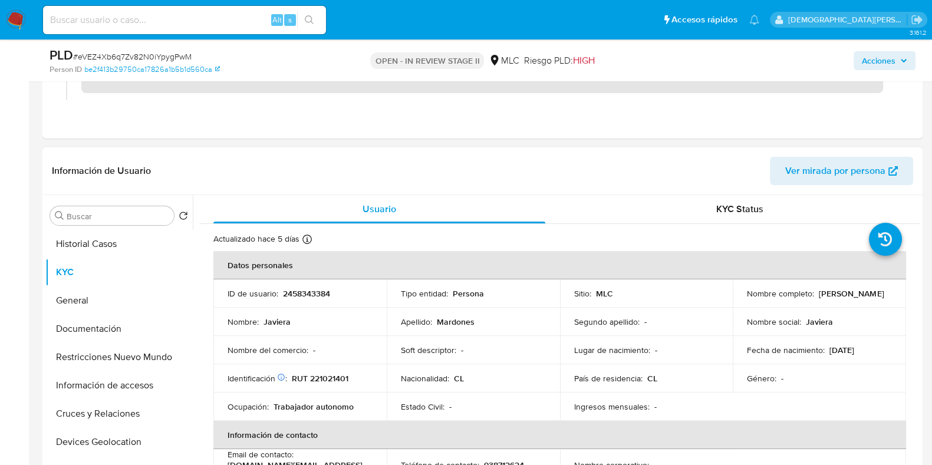
scroll to position [221, 0]
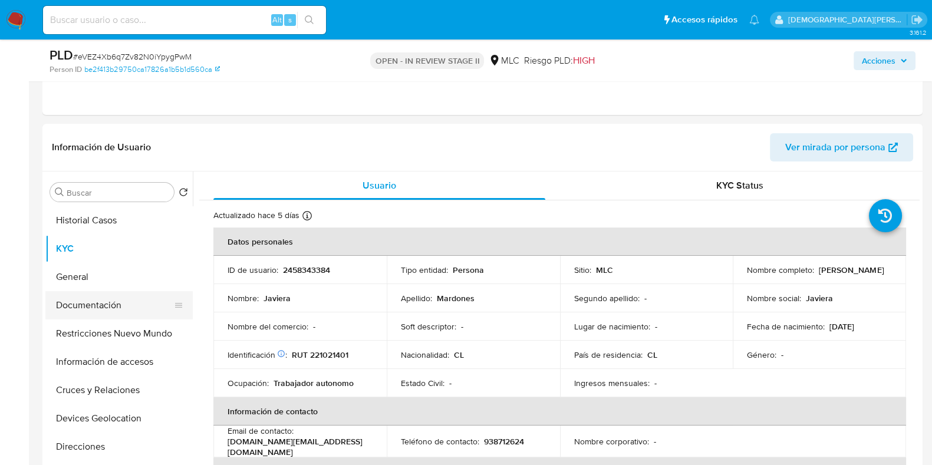
click at [97, 302] on button "Documentación" at bounding box center [114, 305] width 138 height 28
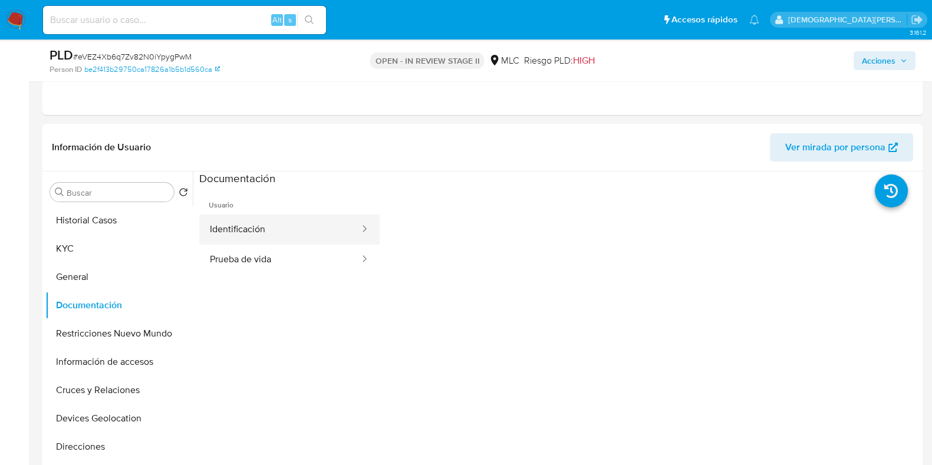
click at [335, 232] on button "Identificación" at bounding box center [280, 230] width 162 height 30
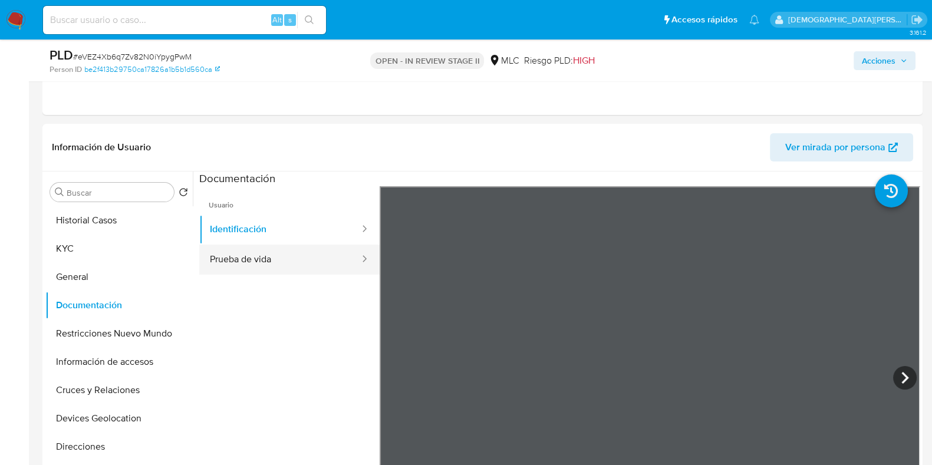
click at [269, 252] on button "Prueba de vida" at bounding box center [280, 260] width 162 height 30
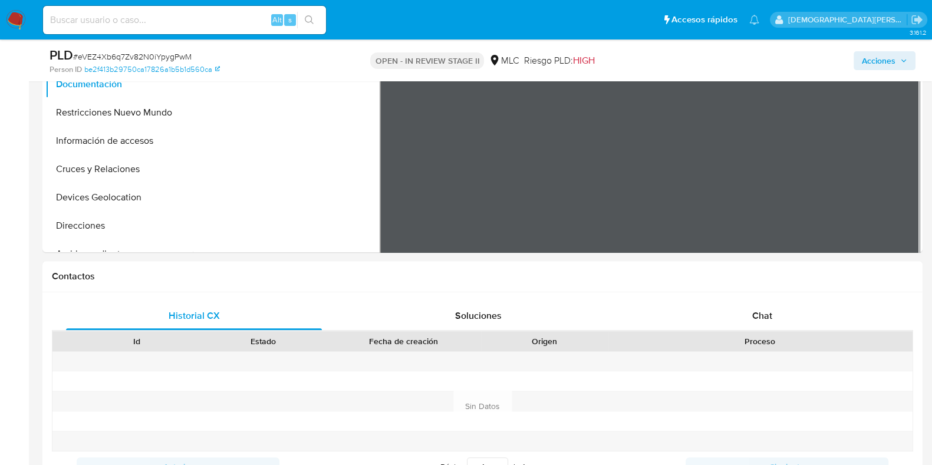
scroll to position [147, 0]
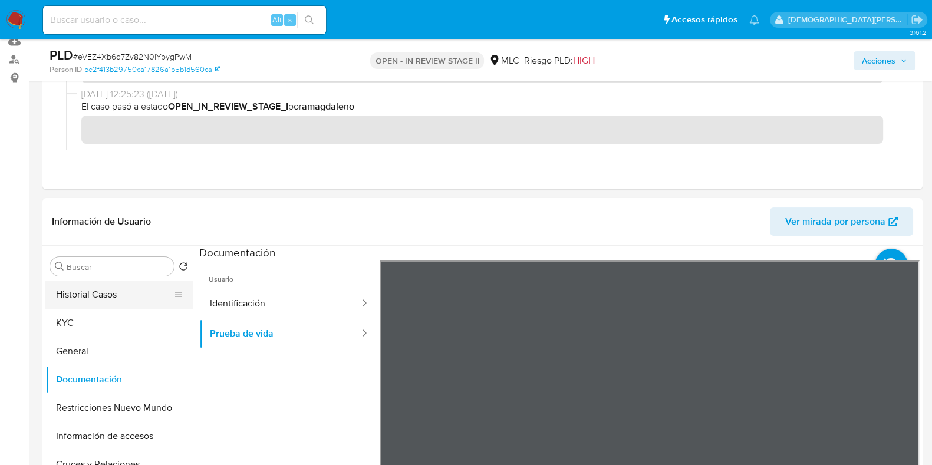
drag, startPoint x: 96, startPoint y: 292, endPoint x: 24, endPoint y: 285, distance: 72.9
click at [94, 293] on button "Historial Casos" at bounding box center [118, 295] width 147 height 28
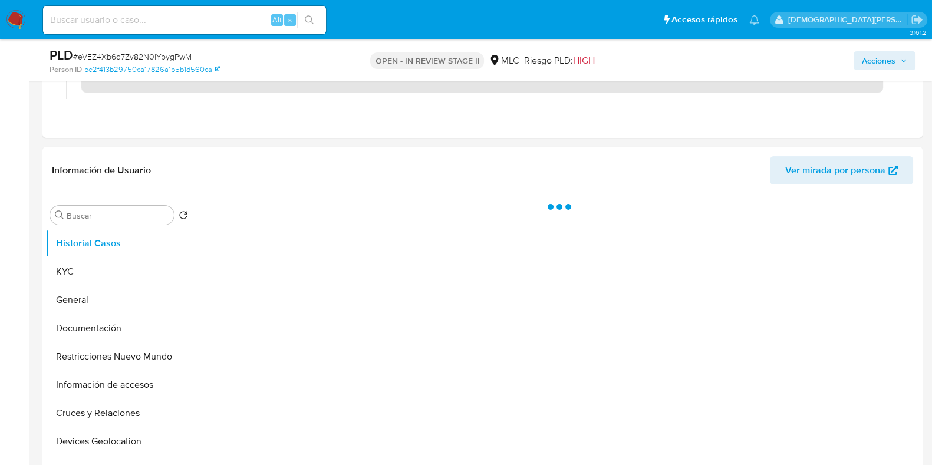
scroll to position [221, 0]
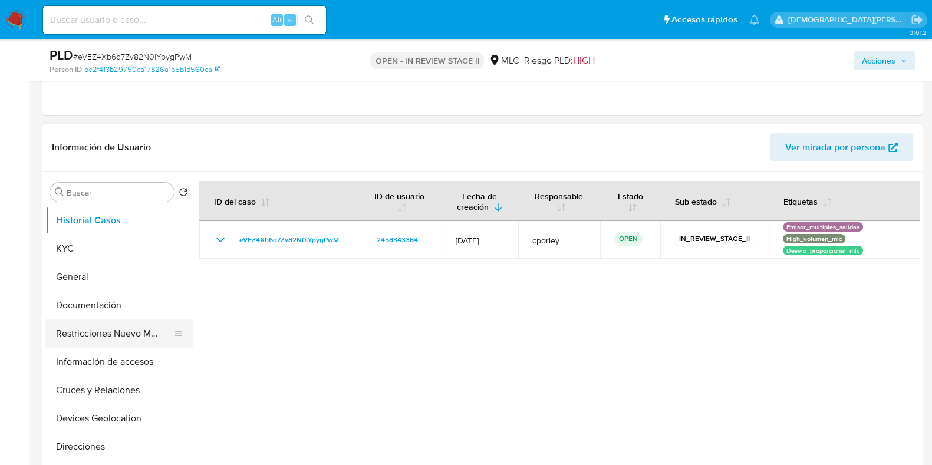
click at [126, 335] on button "Restricciones Nuevo Mundo" at bounding box center [114, 334] width 138 height 28
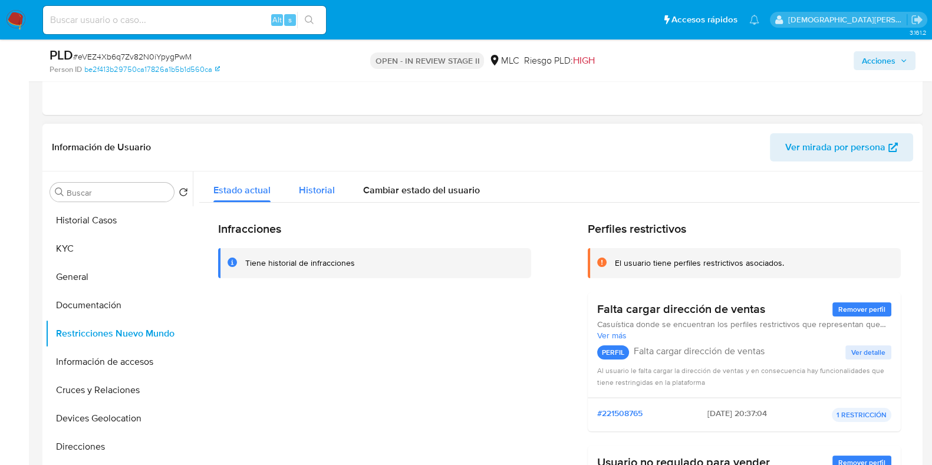
click at [312, 190] on span "Historial" at bounding box center [317, 190] width 36 height 14
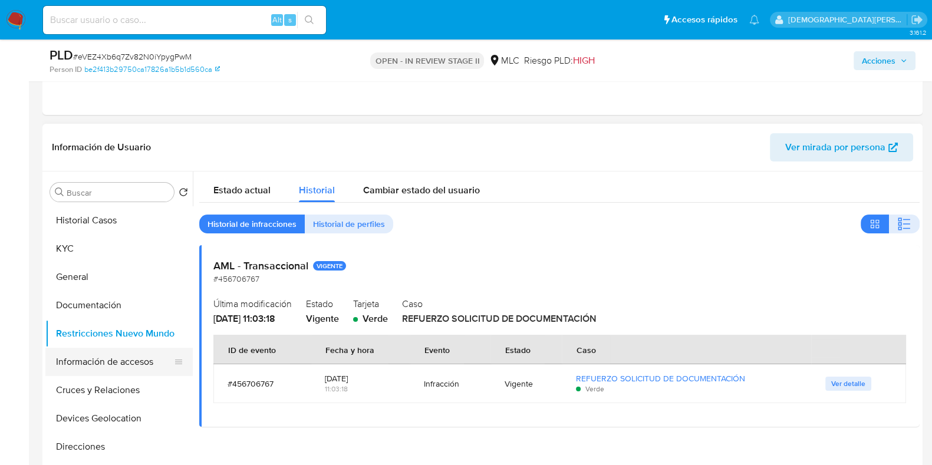
click at [124, 362] on button "Información de accesos" at bounding box center [114, 362] width 138 height 28
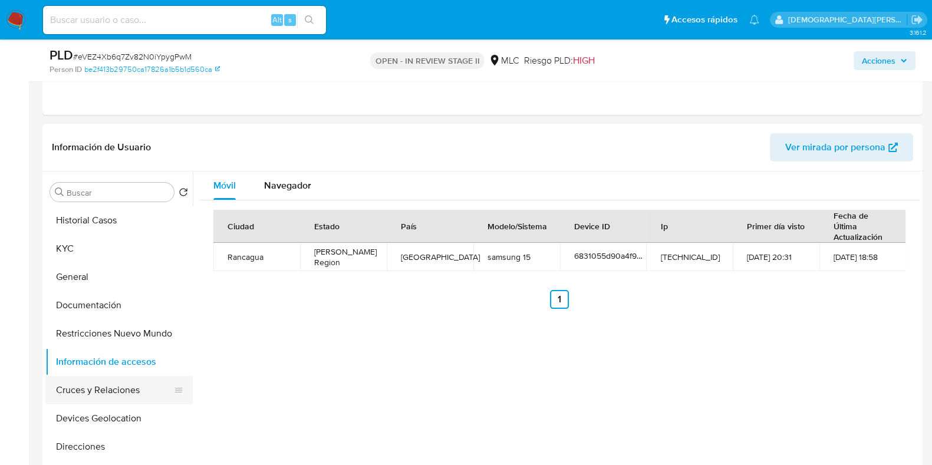
click at [100, 393] on button "Cruces y Relaciones" at bounding box center [114, 390] width 138 height 28
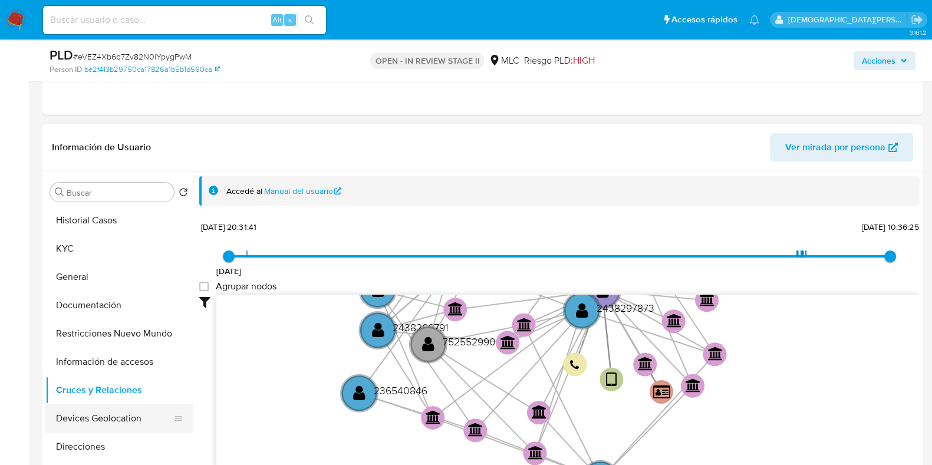
click at [98, 419] on button "Devices Geolocation" at bounding box center [114, 418] width 138 height 28
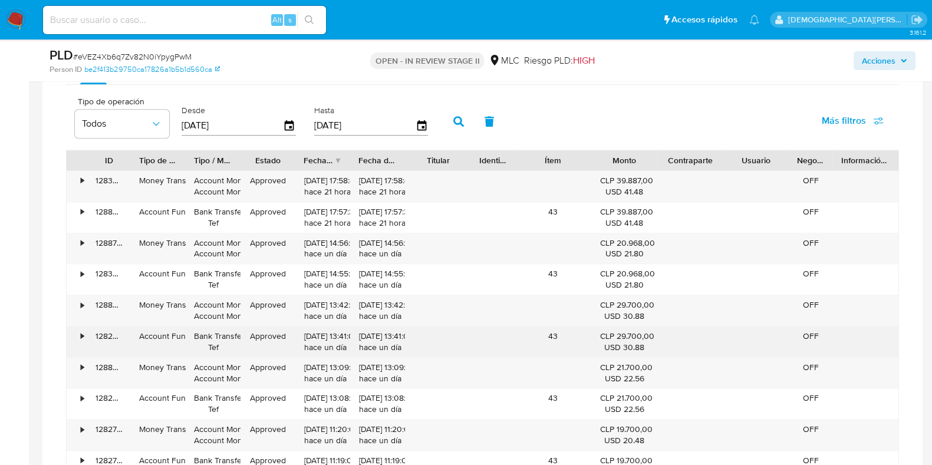
scroll to position [884, 0]
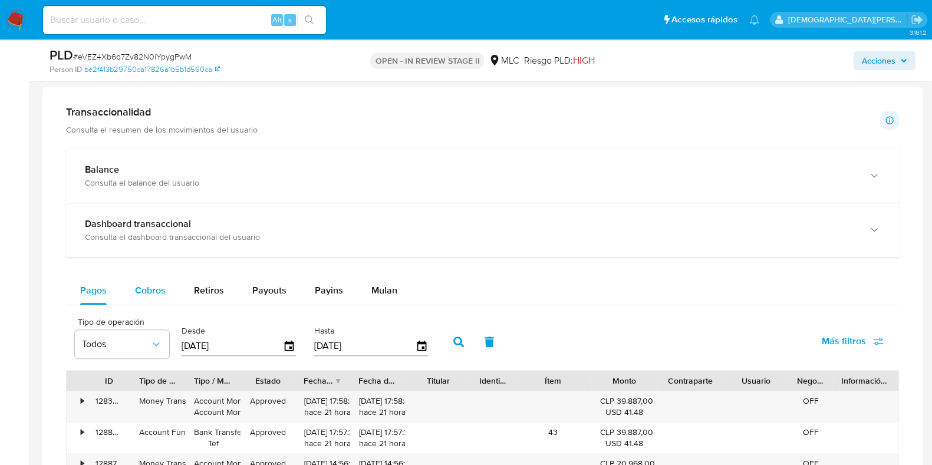
click at [159, 291] on span "Cobros" at bounding box center [150, 291] width 31 height 14
select select "10"
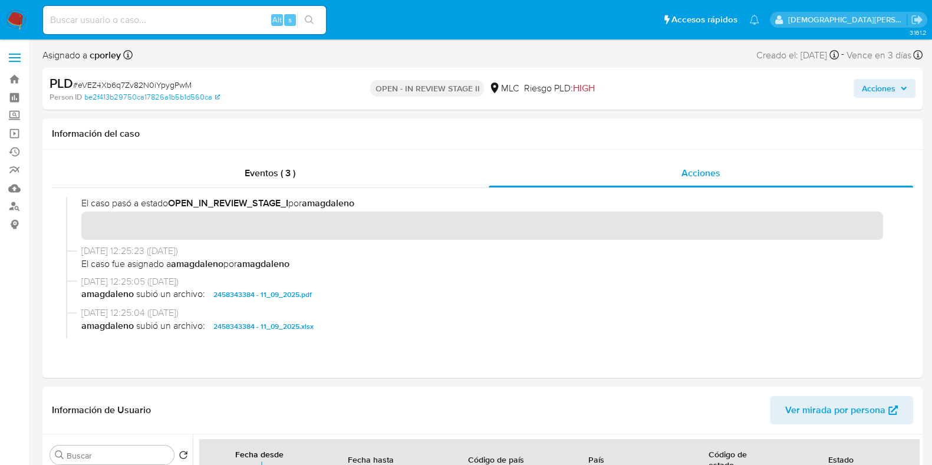
scroll to position [221, 0]
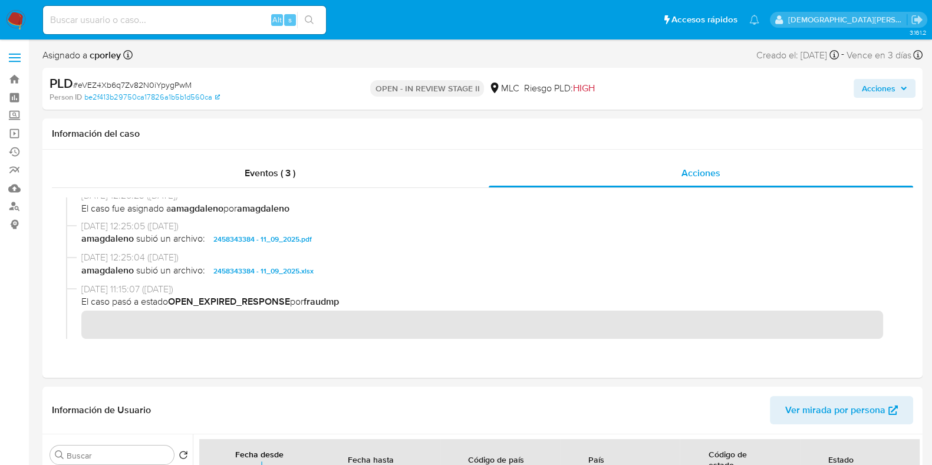
click at [884, 81] on span "Acciones" at bounding box center [879, 88] width 34 height 19
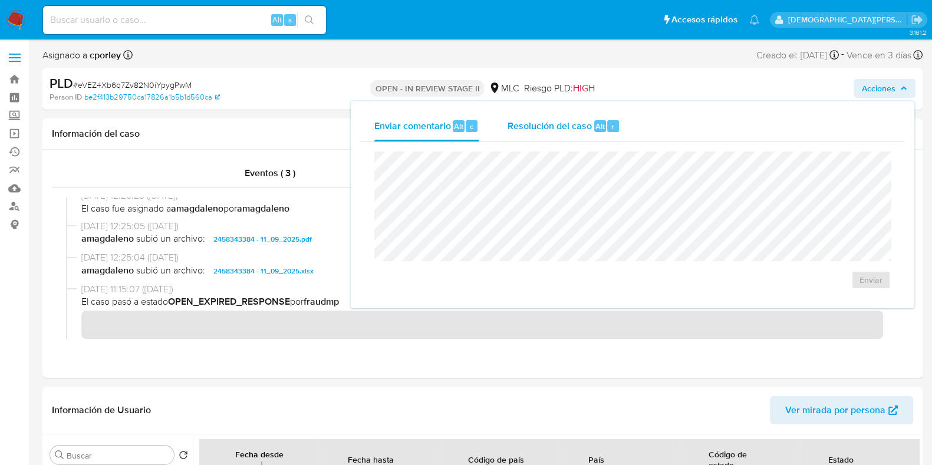
click at [561, 124] on span "Resolución del caso" at bounding box center [550, 126] width 84 height 14
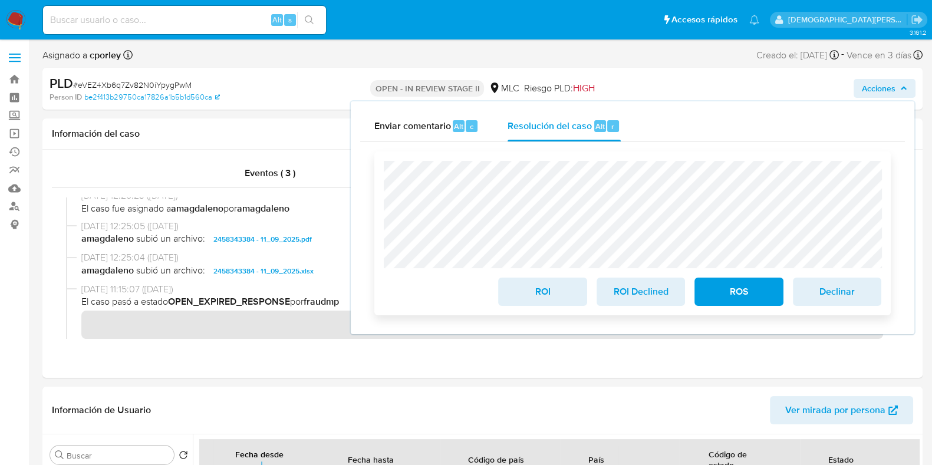
click at [758, 298] on span "ROS" at bounding box center [739, 292] width 58 height 26
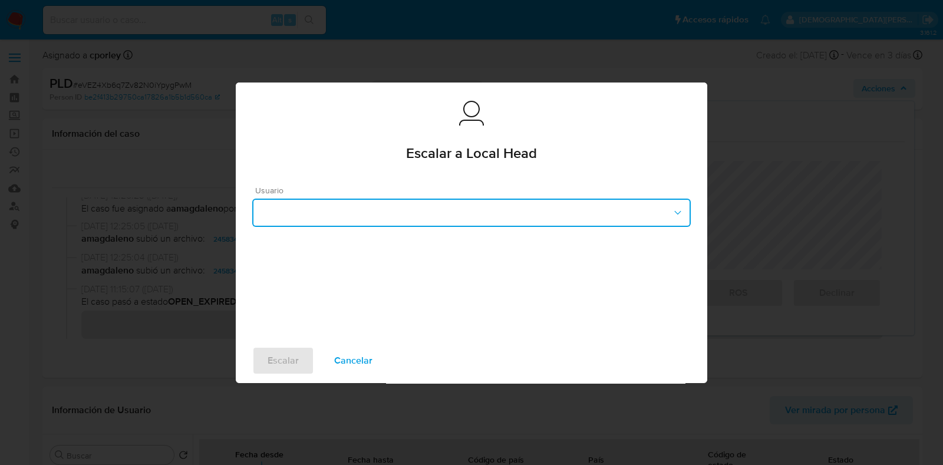
click at [430, 202] on button "button" at bounding box center [471, 213] width 439 height 28
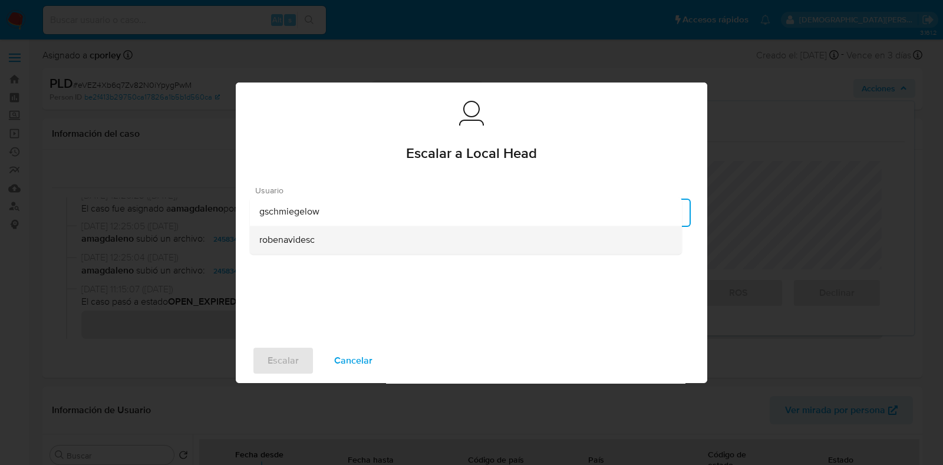
click at [303, 243] on span "robenavidesc" at bounding box center [286, 240] width 55 height 12
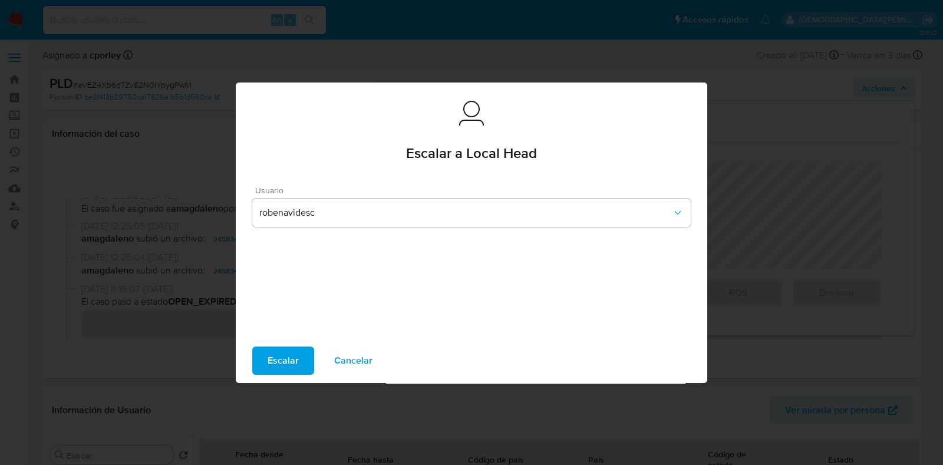
drag, startPoint x: 286, startPoint y: 360, endPoint x: 370, endPoint y: 190, distance: 189.3
click at [286, 360] on span "Escalar" at bounding box center [283, 361] width 31 height 26
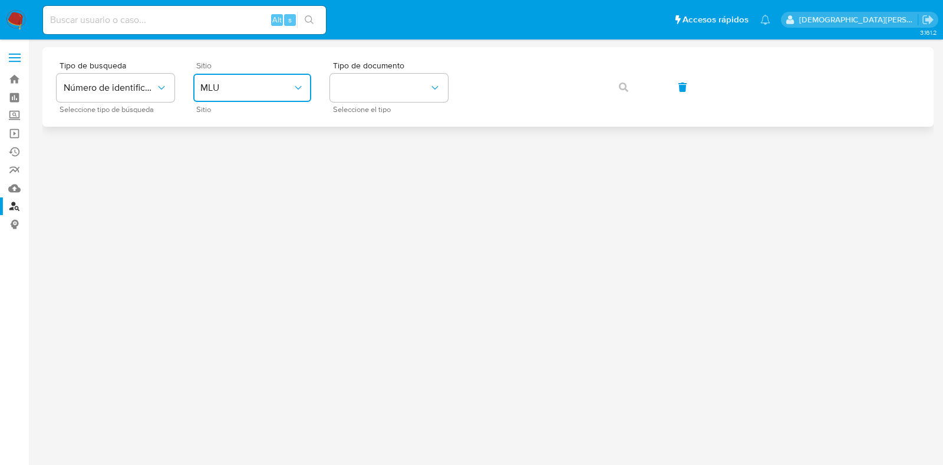
click at [281, 87] on span "MLU" at bounding box center [246, 88] width 92 height 12
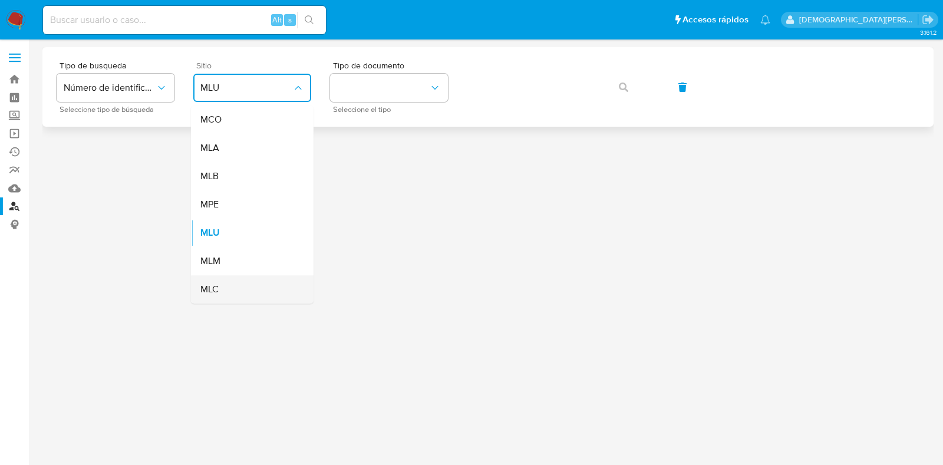
click at [240, 293] on div "MLC" at bounding box center [248, 289] width 97 height 28
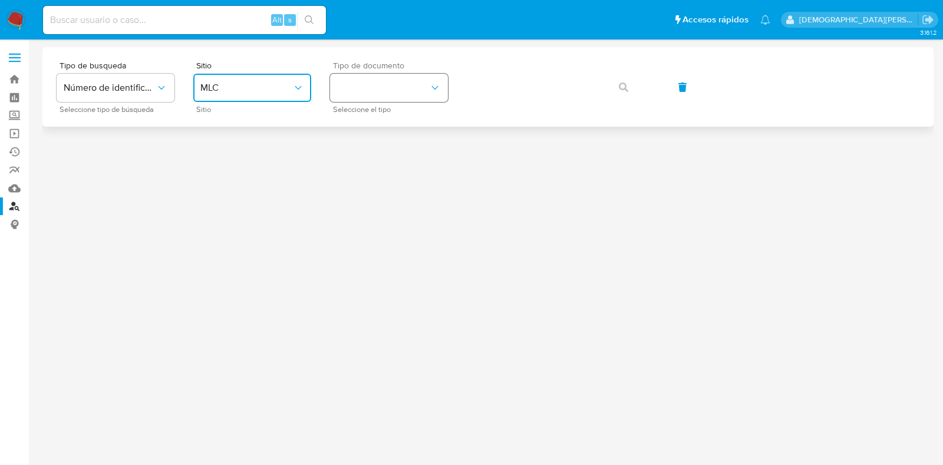
click at [408, 85] on button "identificationType" at bounding box center [389, 88] width 118 height 28
drag, startPoint x: 400, startPoint y: 97, endPoint x: 466, endPoint y: 104, distance: 65.8
click at [387, 119] on div "RUT RUT" at bounding box center [385, 126] width 97 height 40
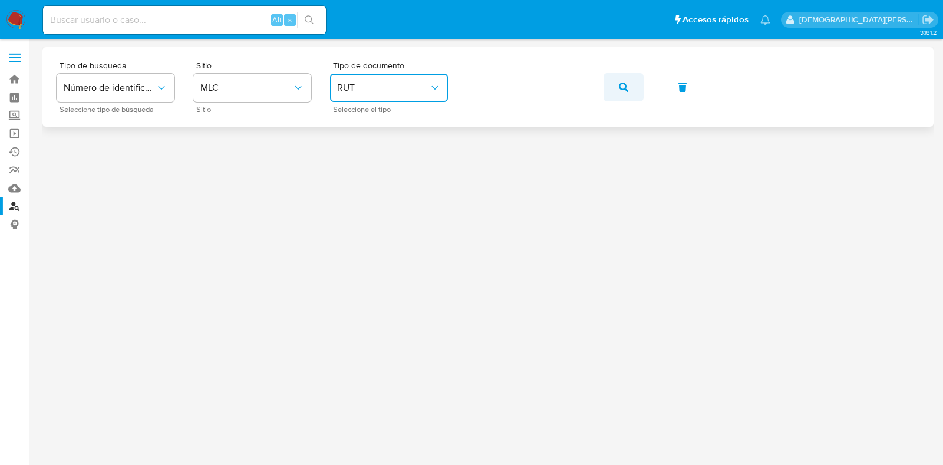
click at [620, 87] on icon "button" at bounding box center [623, 87] width 9 height 9
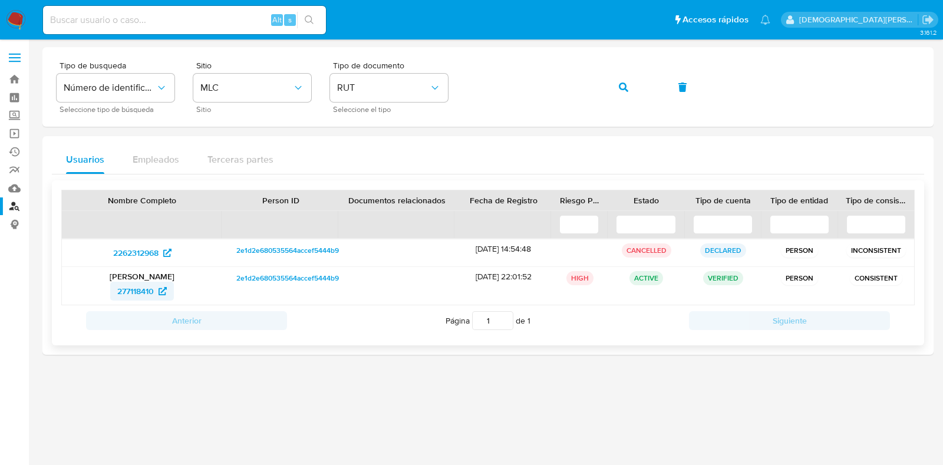
click at [140, 291] on span "277118410" at bounding box center [135, 291] width 37 height 19
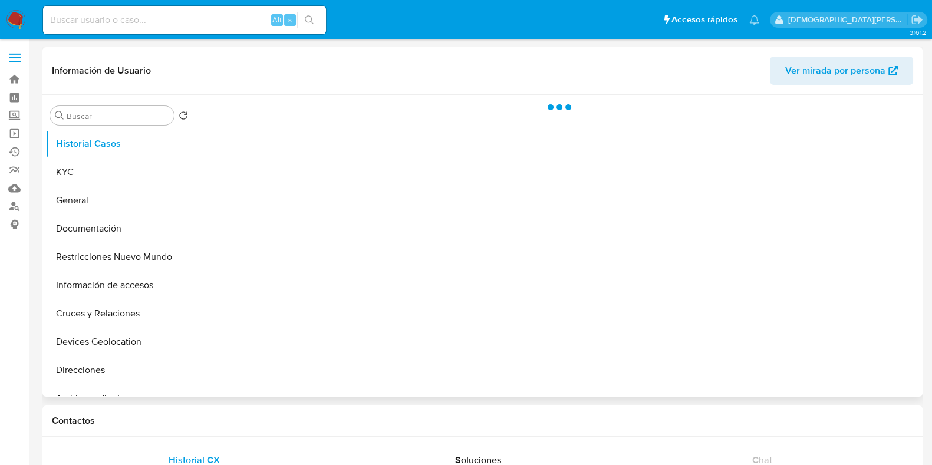
select select "10"
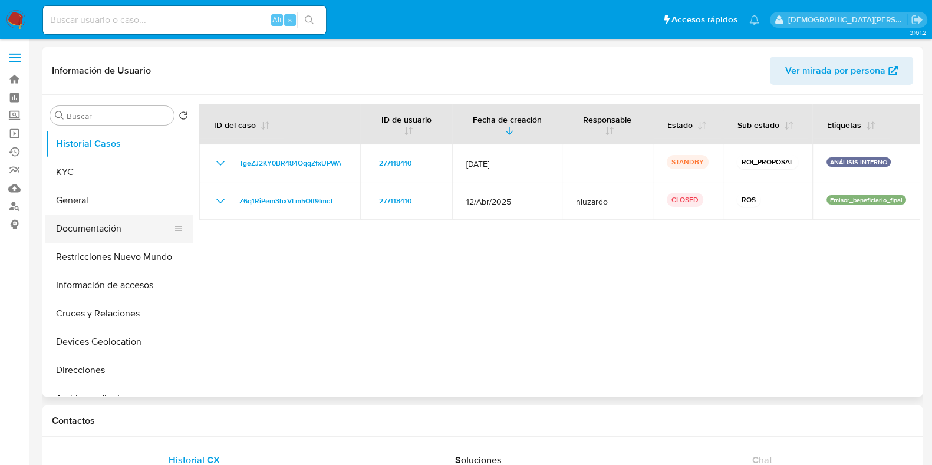
click at [112, 225] on button "Documentación" at bounding box center [114, 229] width 138 height 28
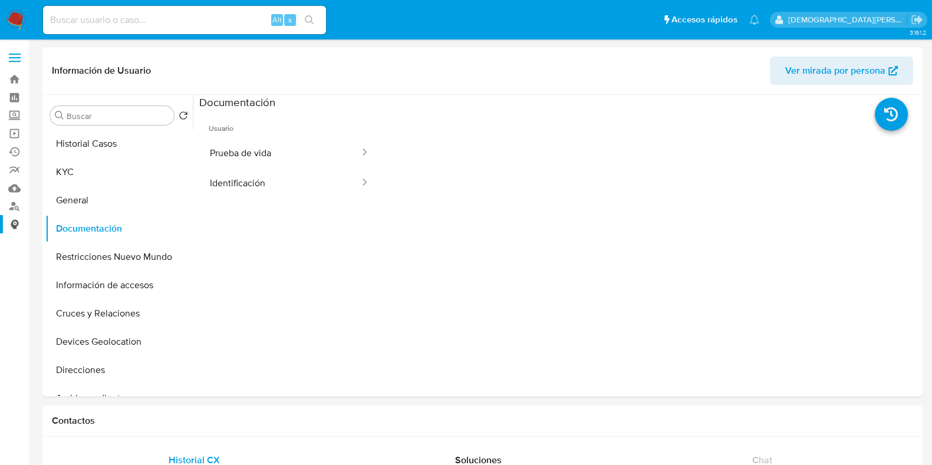
scroll to position [73, 0]
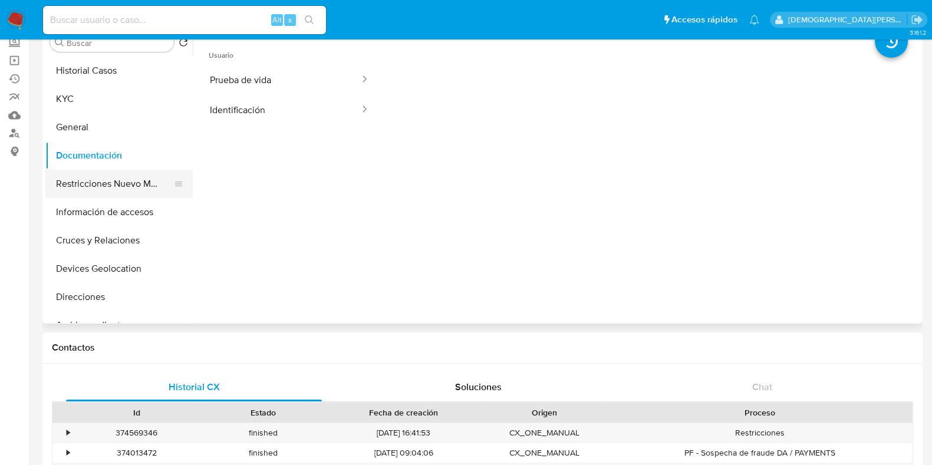
click at [121, 178] on button "Restricciones Nuevo Mundo" at bounding box center [114, 184] width 138 height 28
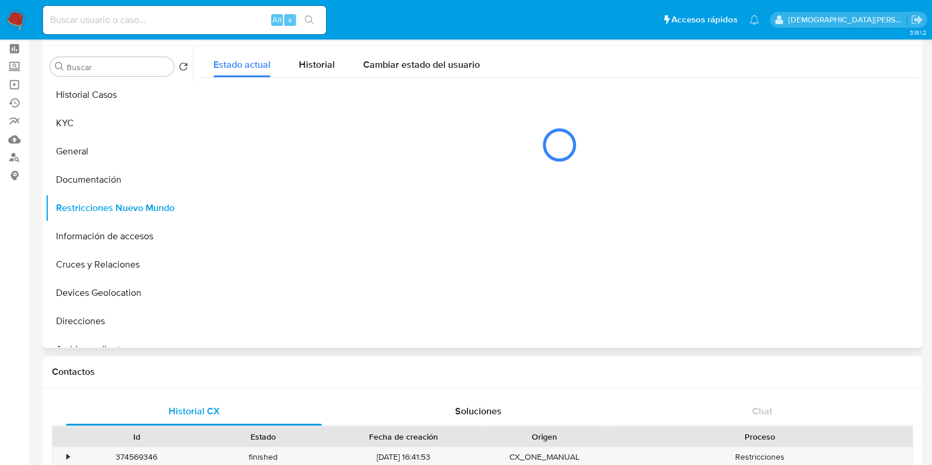
scroll to position [0, 0]
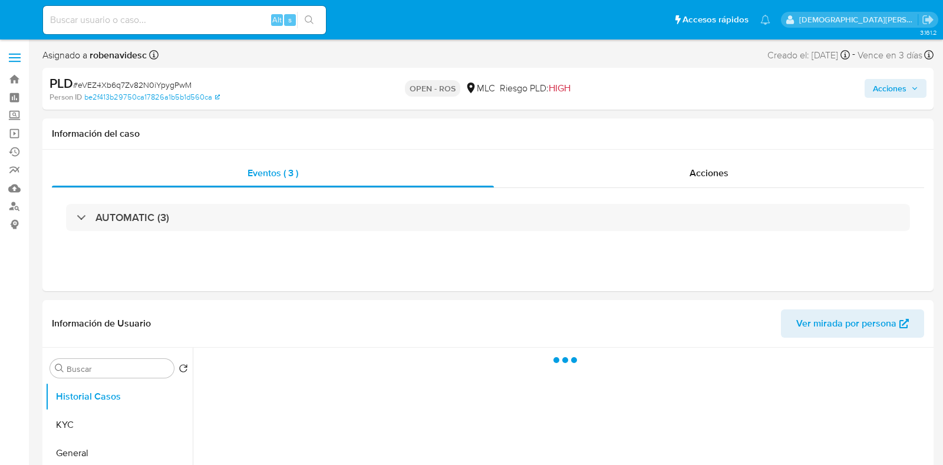
select select "10"
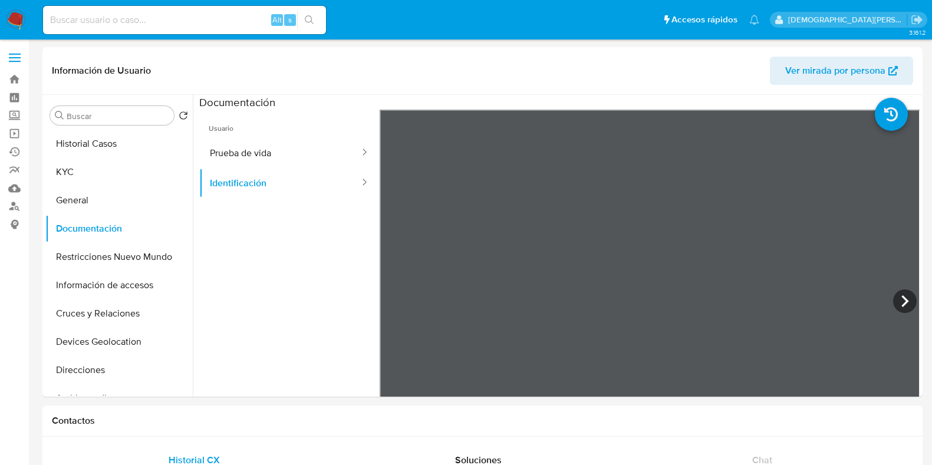
select select "10"
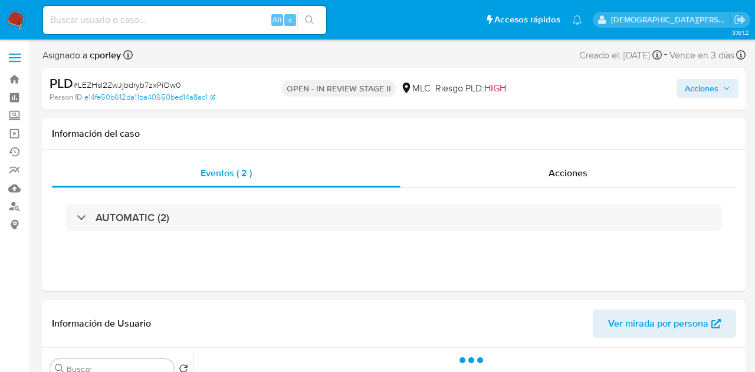
select select "10"
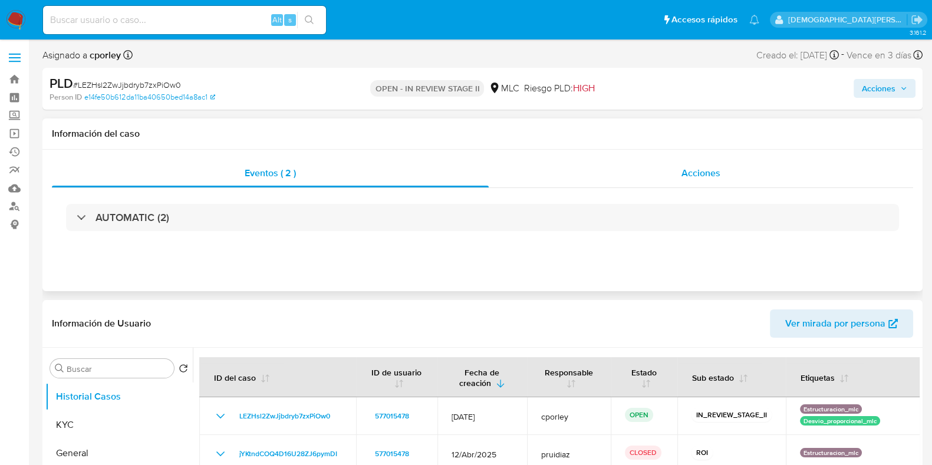
click at [664, 170] on div "Acciones" at bounding box center [701, 173] width 424 height 28
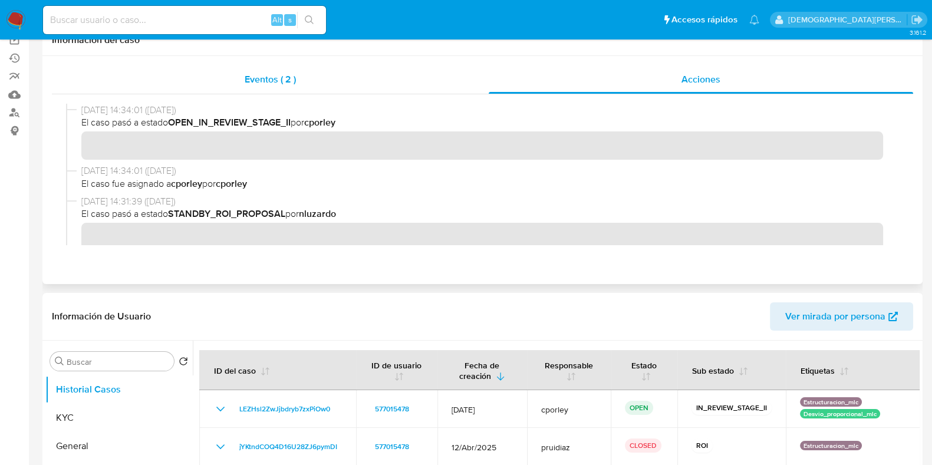
scroll to position [147, 0]
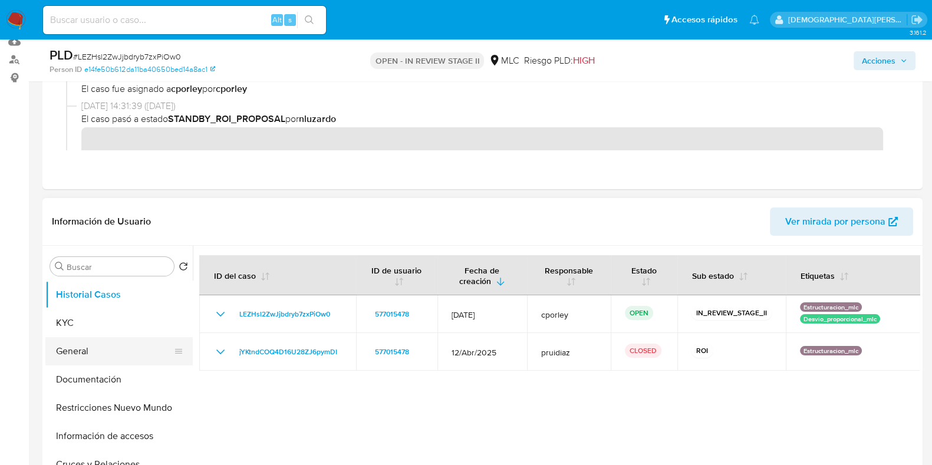
click at [94, 355] on button "General" at bounding box center [114, 351] width 138 height 28
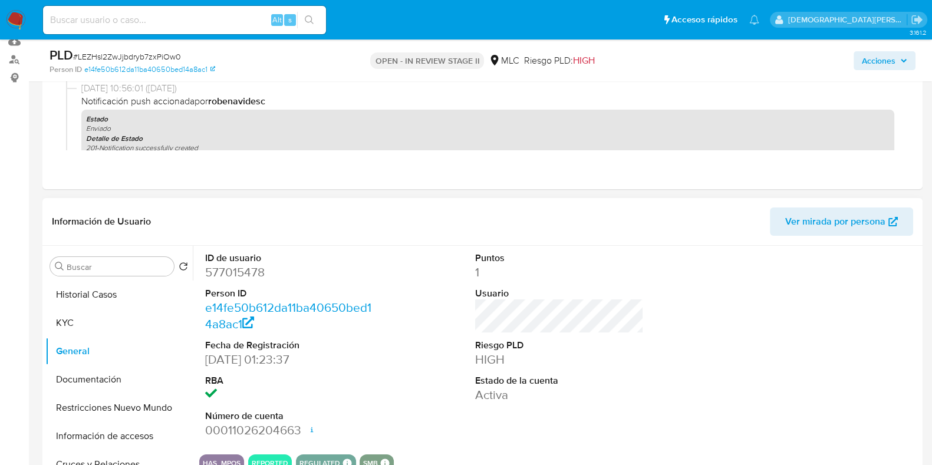
click at [229, 271] on dd "577015478" at bounding box center [289, 272] width 169 height 17
copy dd "577015478"
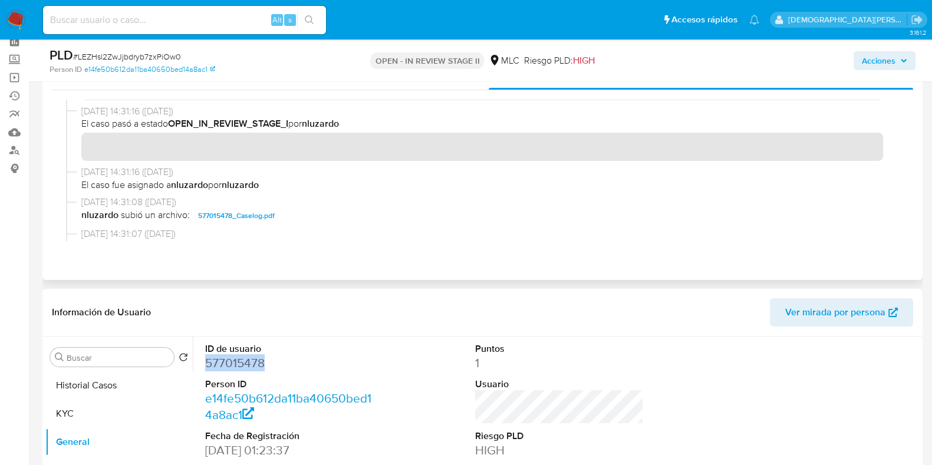
scroll to position [0, 0]
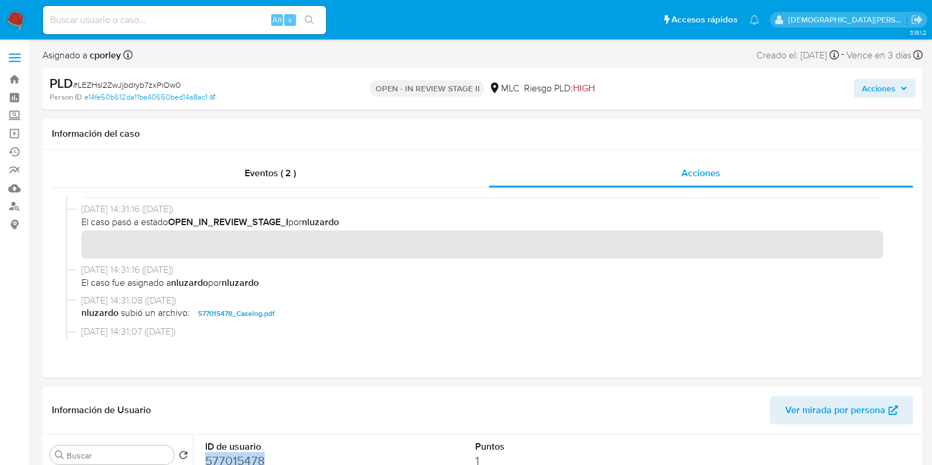
click at [754, 91] on span "Acciones" at bounding box center [879, 88] width 34 height 19
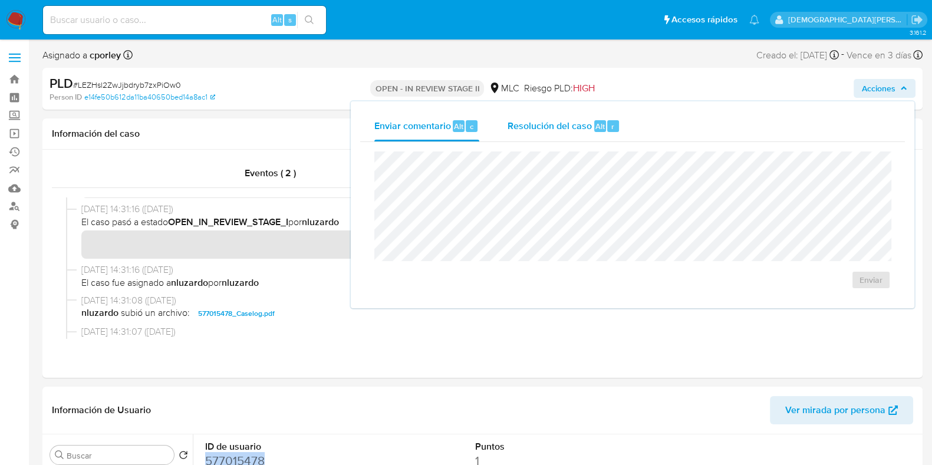
click at [567, 125] on span "Resolución del caso" at bounding box center [550, 126] width 84 height 14
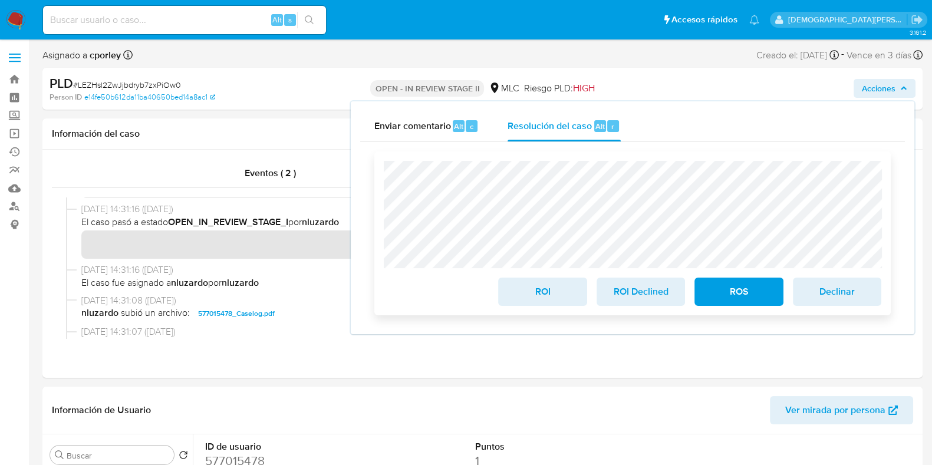
click at [544, 295] on span "ROI" at bounding box center [542, 292] width 58 height 26
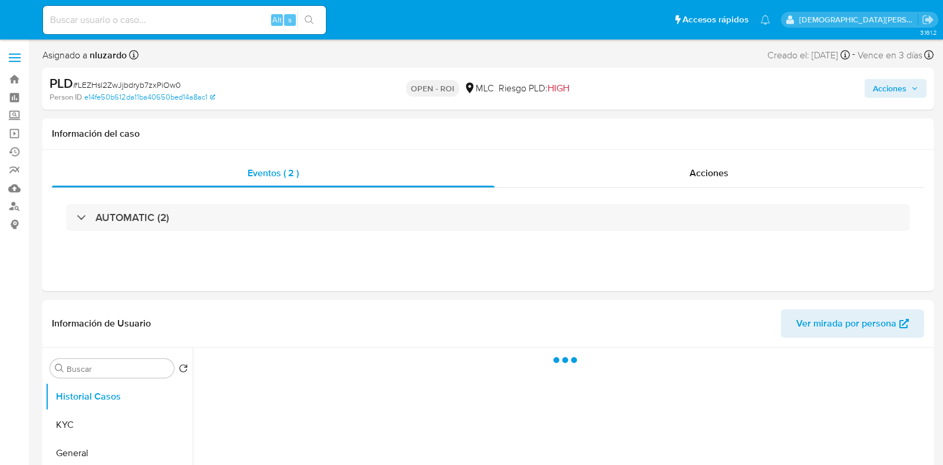
select select "10"
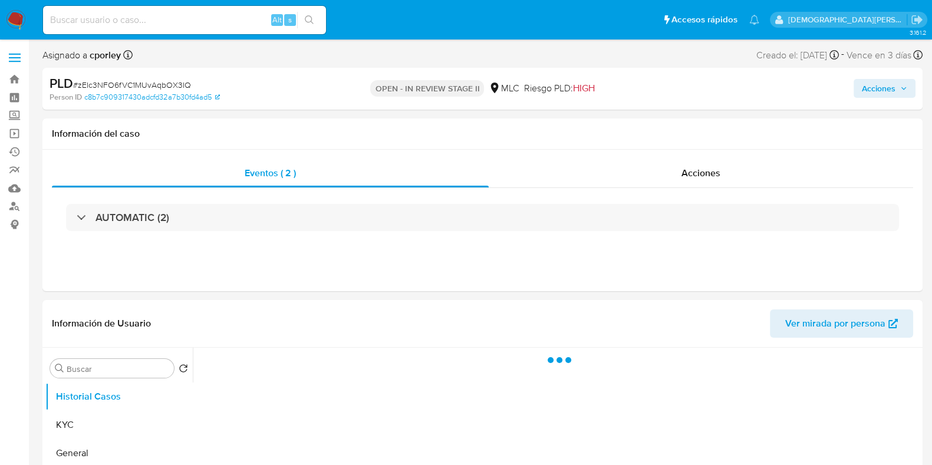
click at [646, 178] on div "Acciones" at bounding box center [701, 173] width 424 height 28
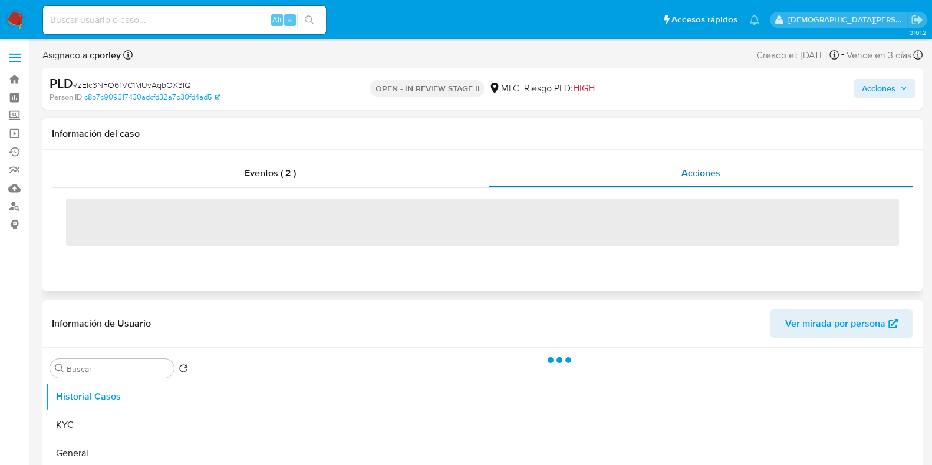
select select "10"
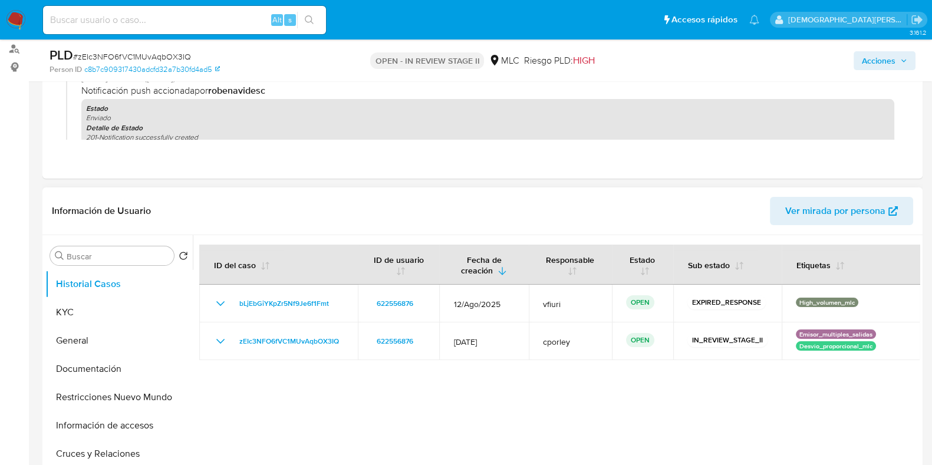
scroll to position [221, 0]
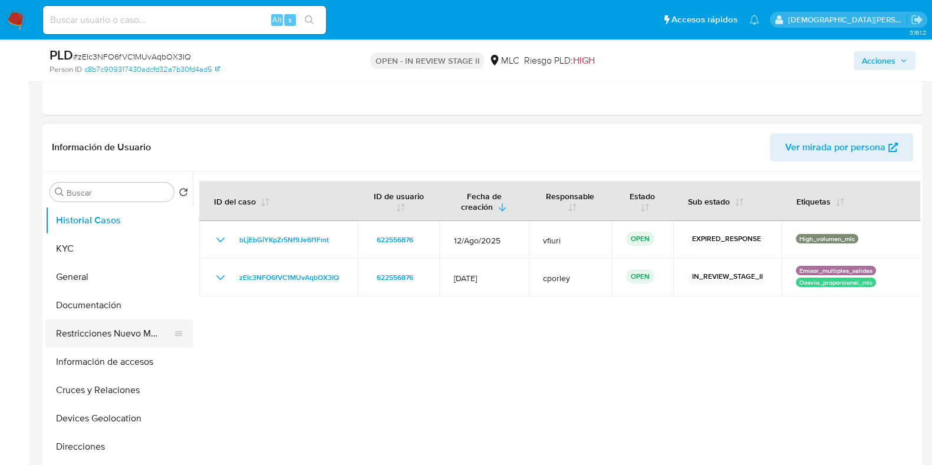
click at [129, 337] on button "Restricciones Nuevo Mundo" at bounding box center [114, 334] width 138 height 28
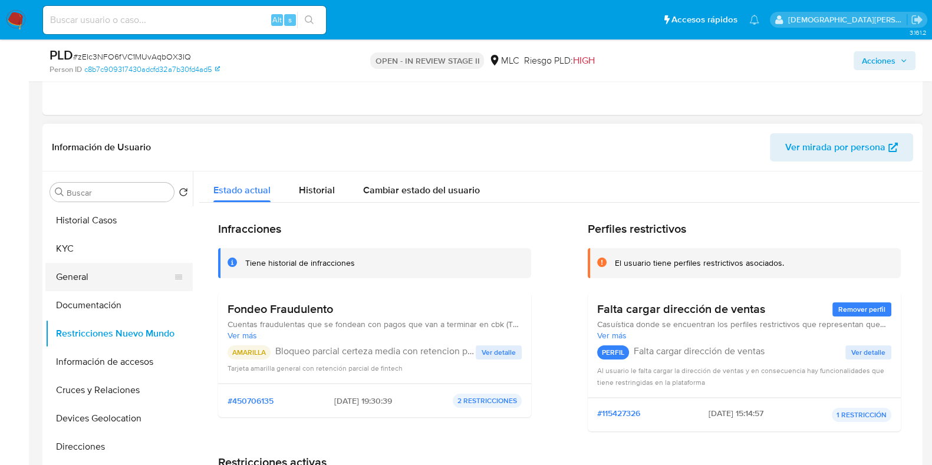
click at [69, 272] on button "General" at bounding box center [114, 277] width 138 height 28
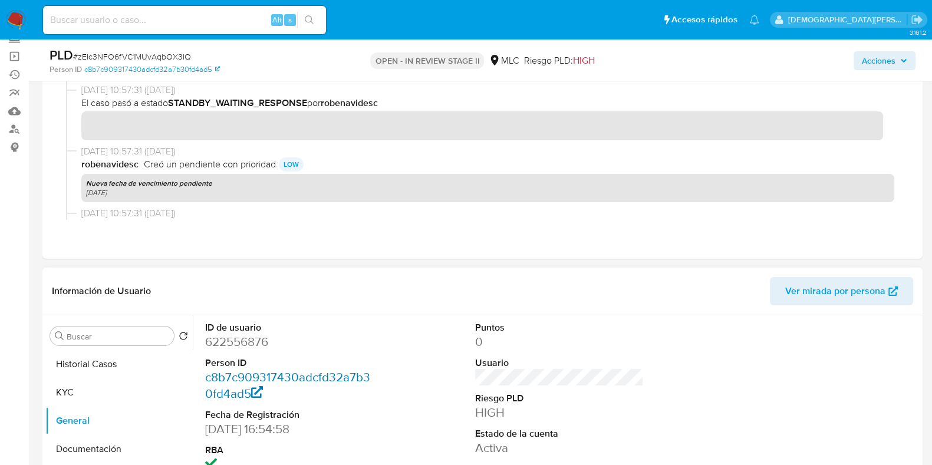
scroll to position [147, 0]
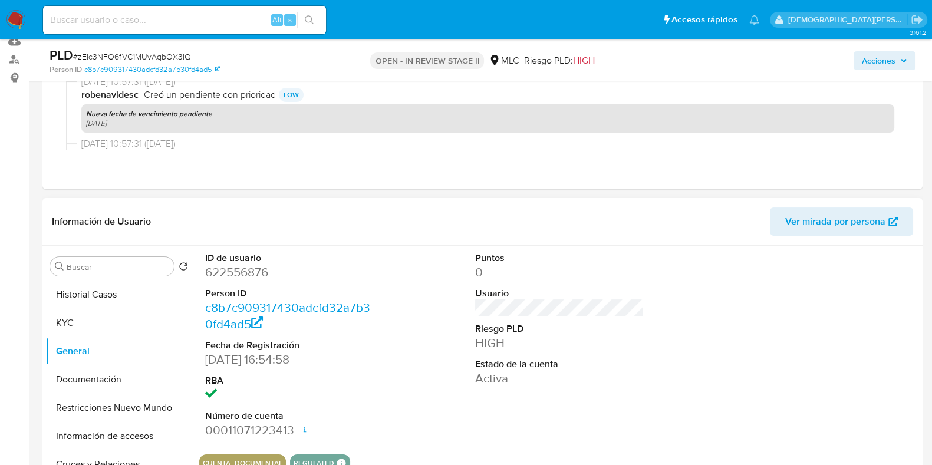
click at [239, 270] on dd "622556876" at bounding box center [289, 272] width 169 height 17
copy dd "622556876"
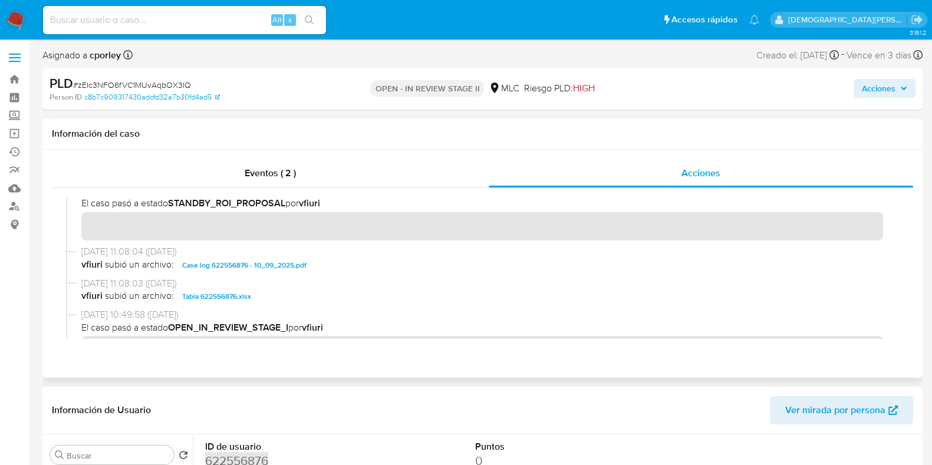
scroll to position [221, 0]
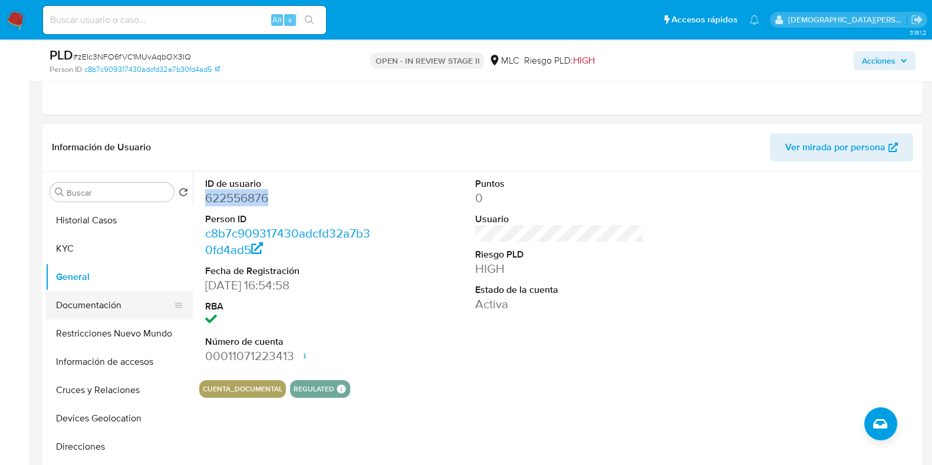
drag, startPoint x: 91, startPoint y: 328, endPoint x: 113, endPoint y: 301, distance: 34.8
click at [91, 328] on button "Restricciones Nuevo Mundo" at bounding box center [118, 334] width 147 height 28
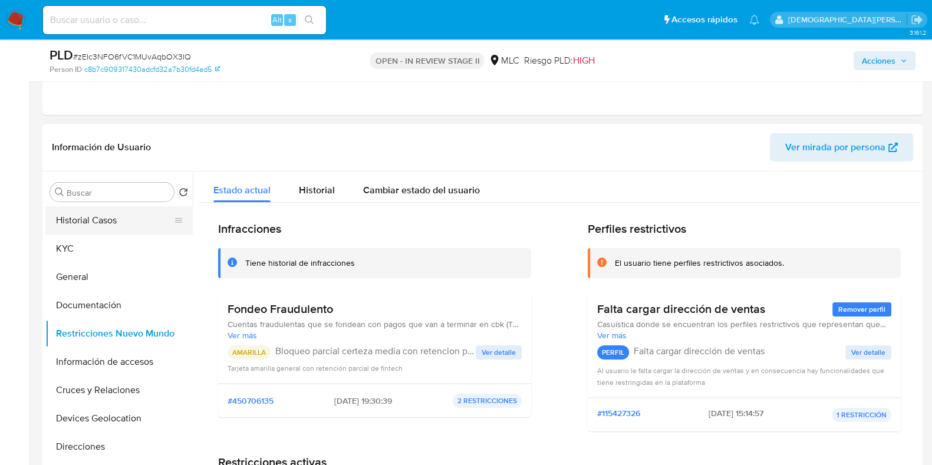
click at [115, 226] on button "Historial Casos" at bounding box center [114, 220] width 138 height 28
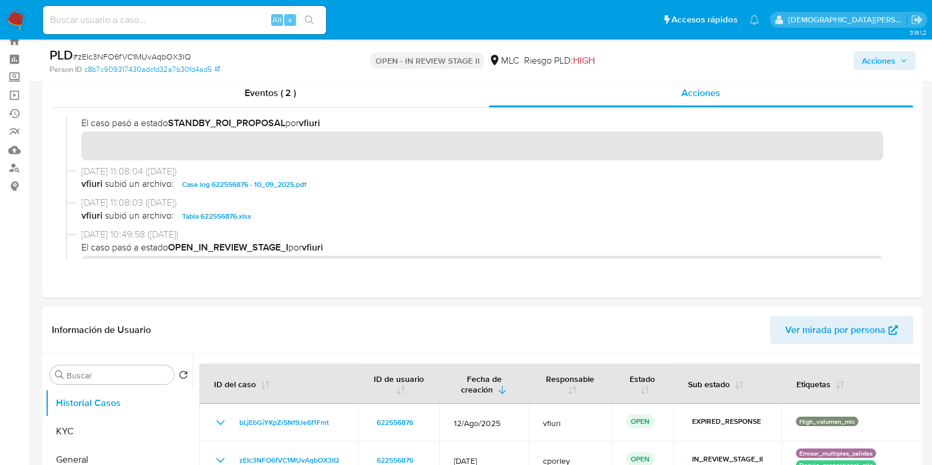
scroll to position [0, 0]
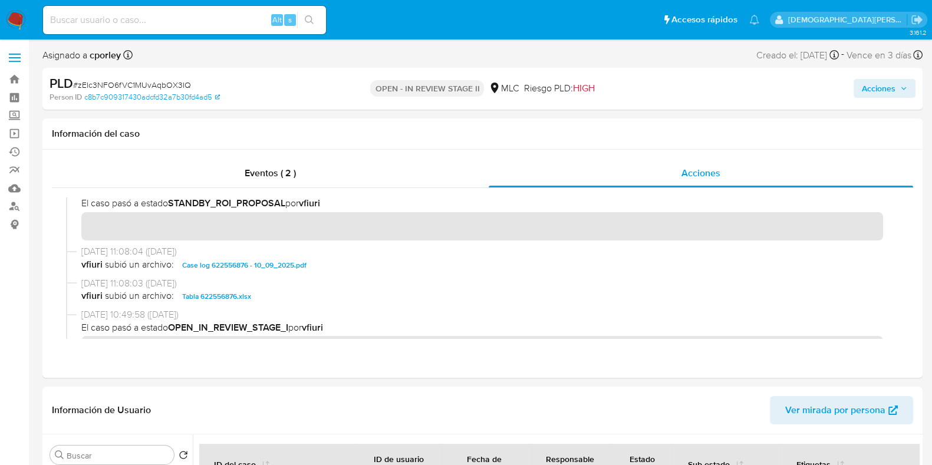
click at [866, 87] on span "Acciones" at bounding box center [879, 88] width 34 height 19
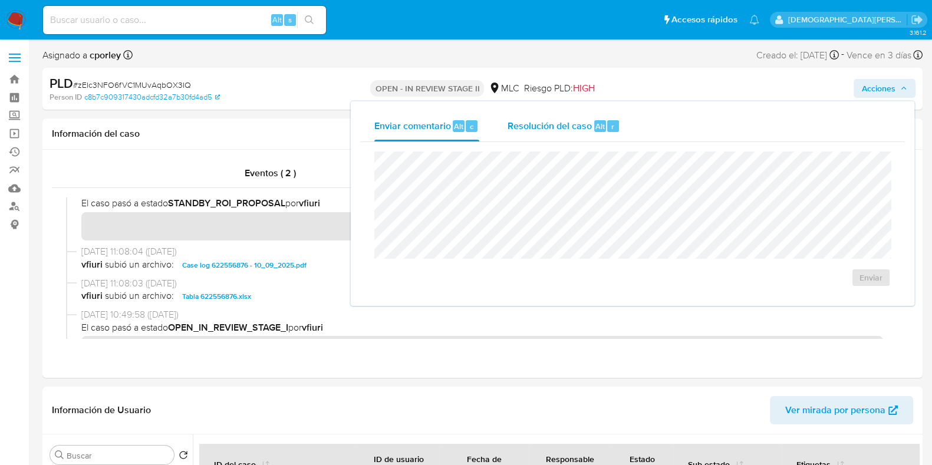
click at [536, 131] on span "Resolución del caso" at bounding box center [550, 126] width 84 height 14
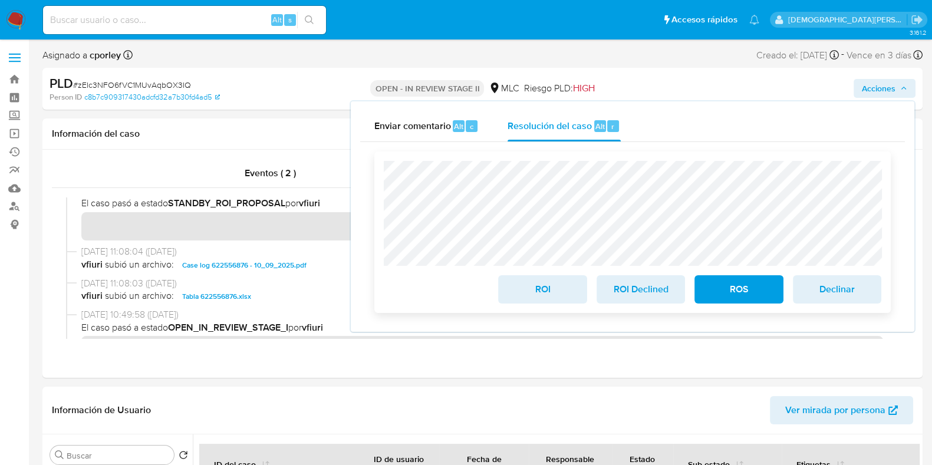
click at [719, 286] on span "ROS" at bounding box center [739, 289] width 58 height 26
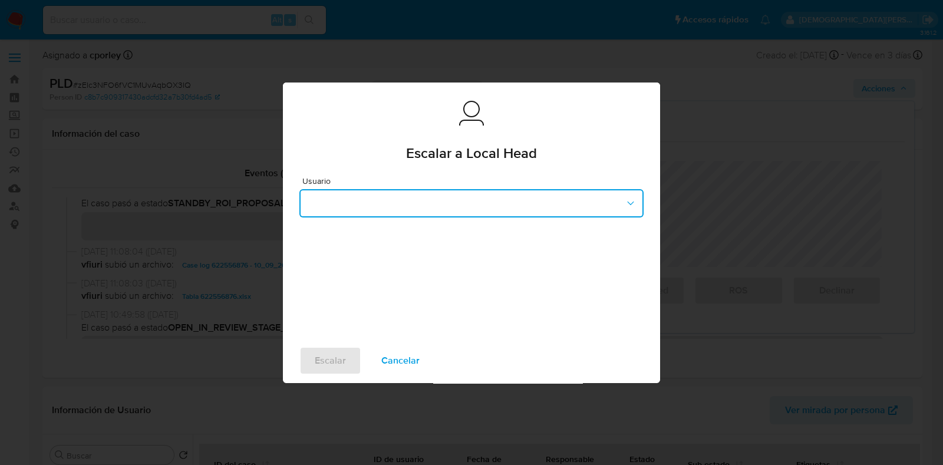
click at [433, 196] on button "button" at bounding box center [471, 203] width 344 height 28
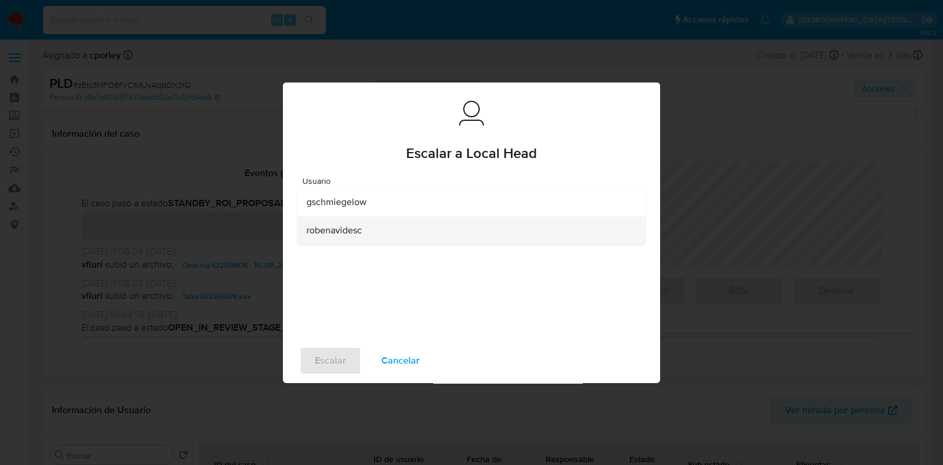
click at [341, 235] on span "robenavidesc" at bounding box center [334, 231] width 55 height 12
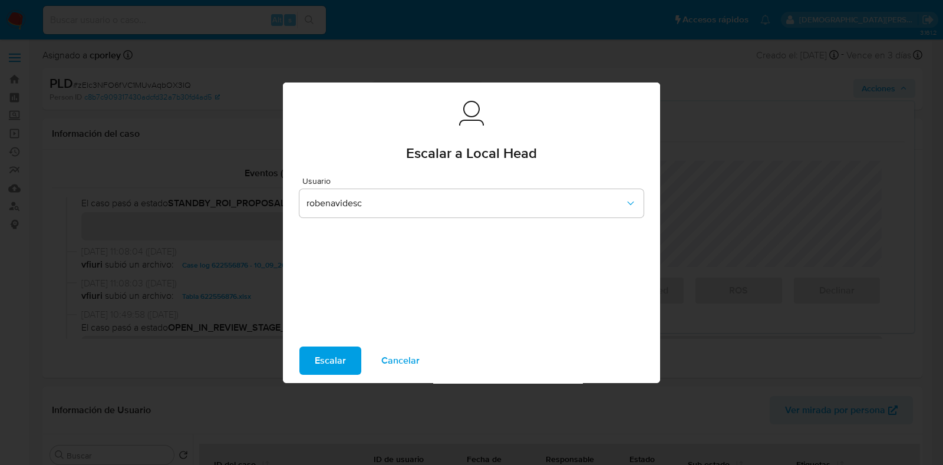
click at [338, 354] on span "Escalar" at bounding box center [330, 361] width 31 height 26
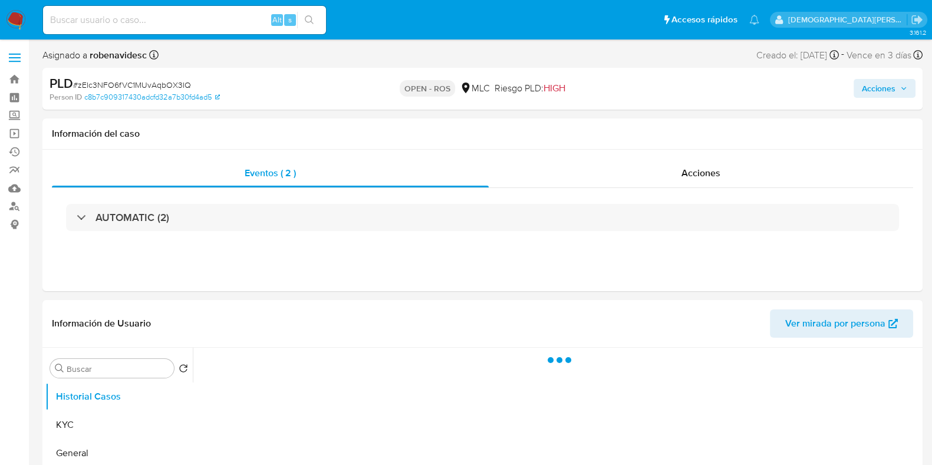
select select "10"
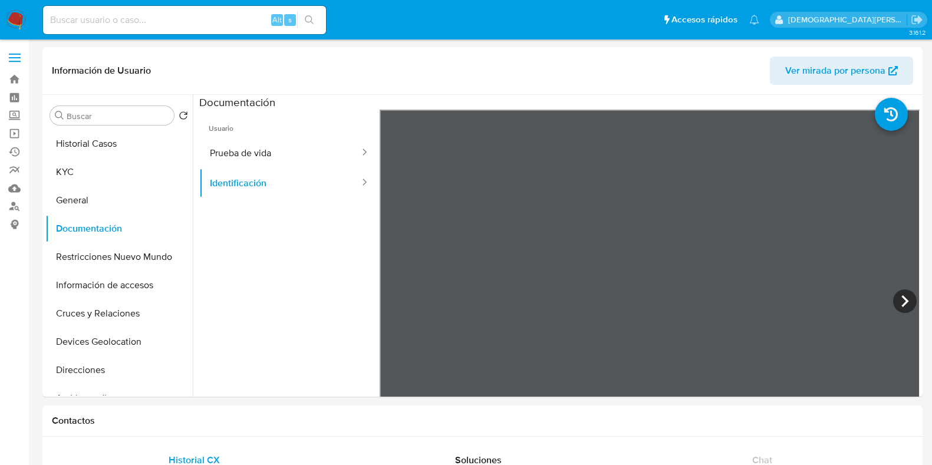
select select "10"
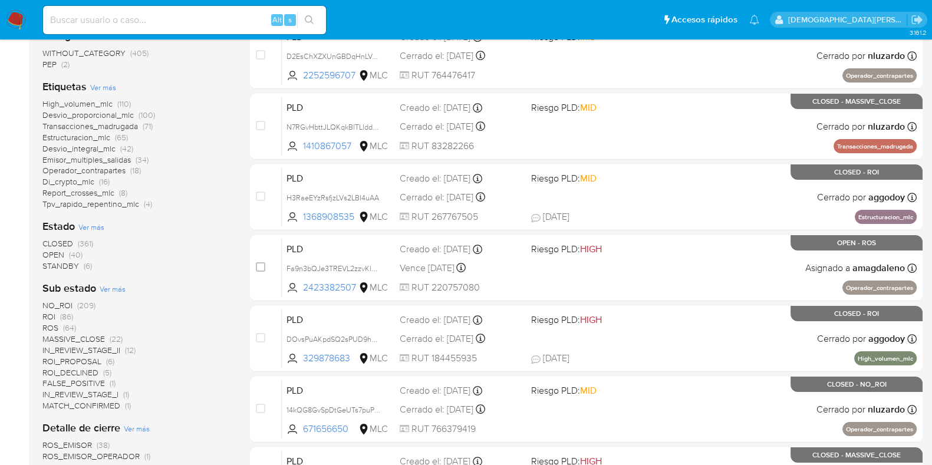
scroll to position [368, 0]
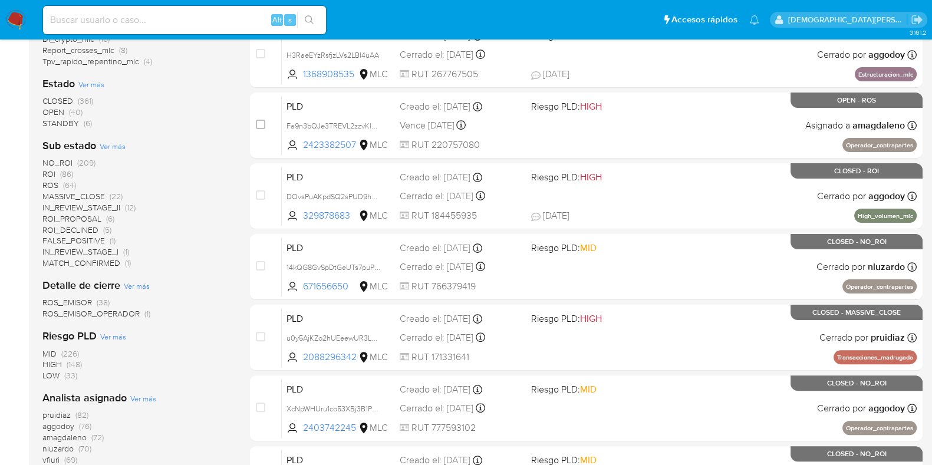
click at [58, 112] on span "OPEN" at bounding box center [53, 112] width 22 height 12
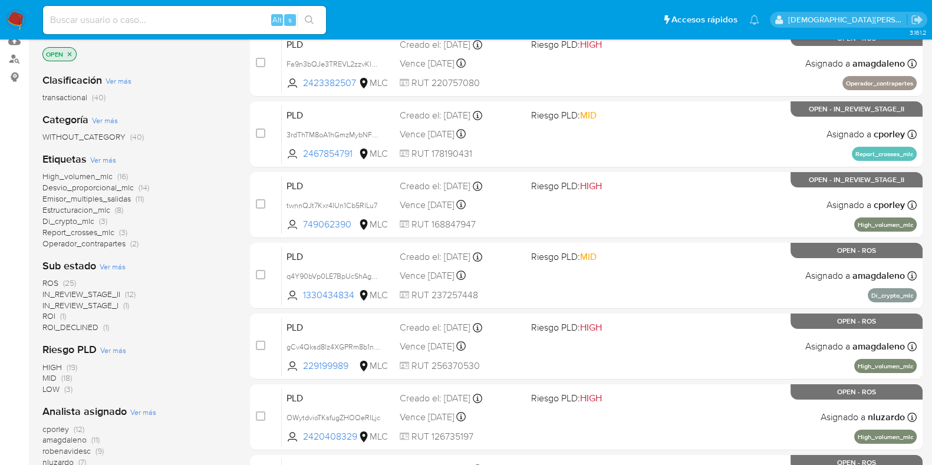
scroll to position [147, 0]
click at [65, 281] on span "(25)" at bounding box center [69, 284] width 13 height 12
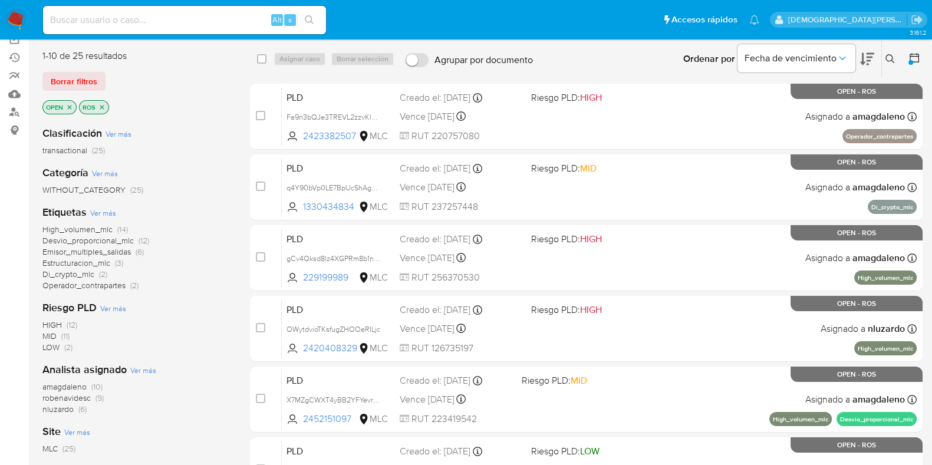
scroll to position [73, 0]
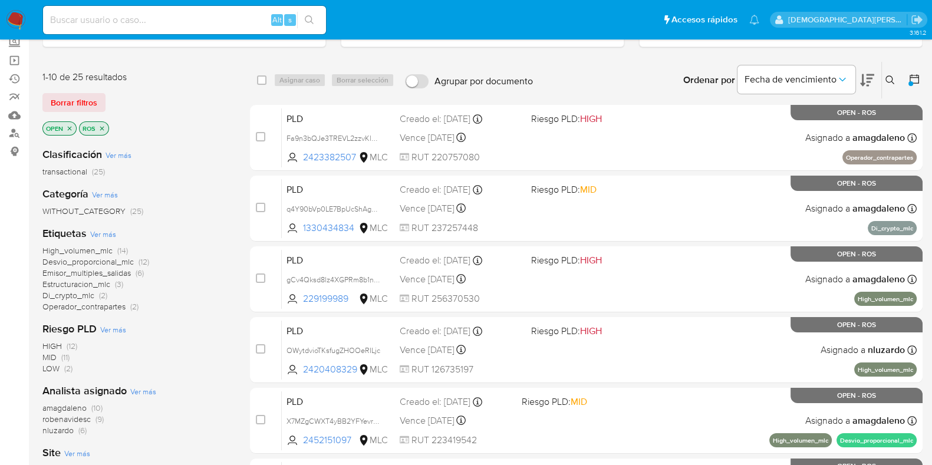
click at [103, 126] on icon "close-filter" at bounding box center [101, 128] width 7 height 7
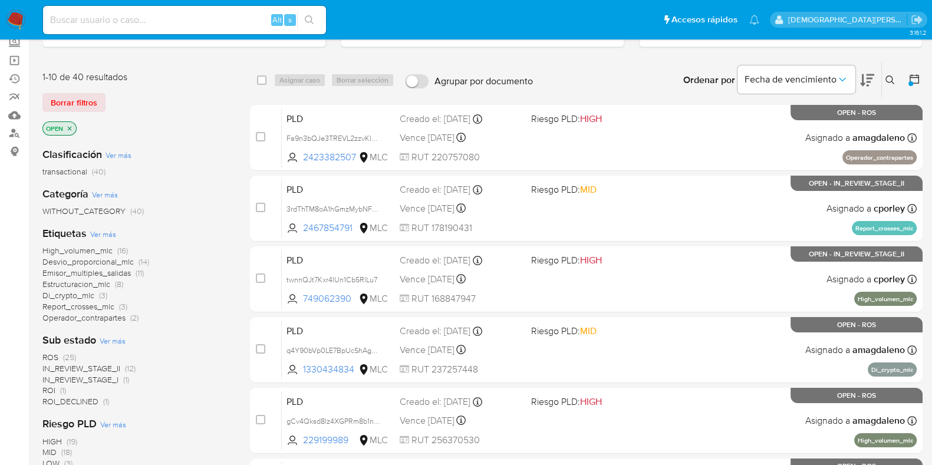
click at [105, 365] on span "IN_REVIEW_STAGE_II" at bounding box center [81, 369] width 78 height 12
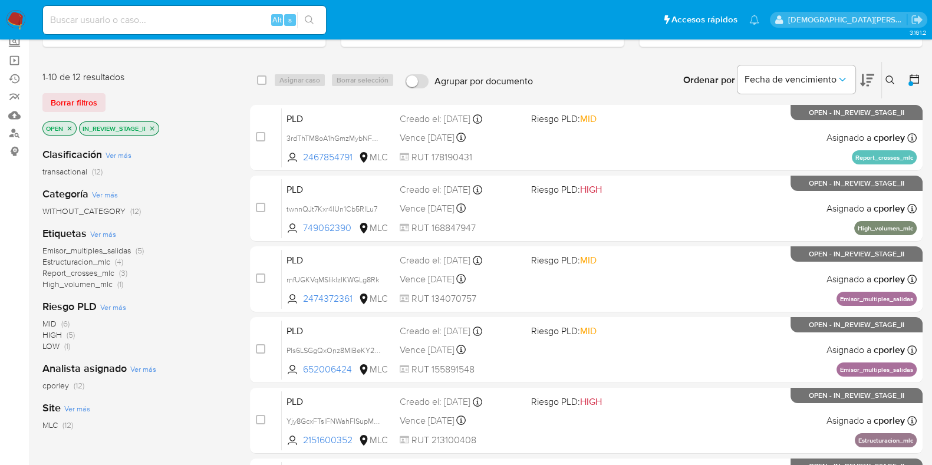
click at [89, 261] on span "Estructuracion_mlc" at bounding box center [76, 262] width 68 height 12
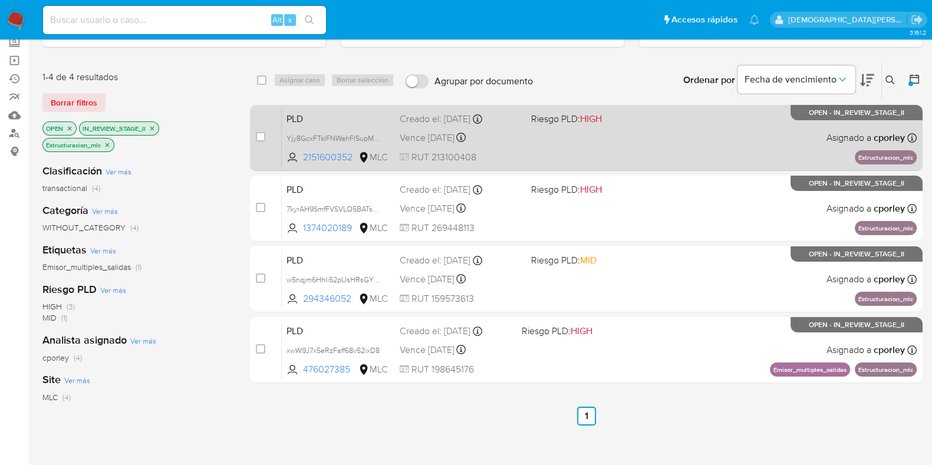
click at [675, 147] on div "PLD Yjy8GcxFTsIFNWahFISupM2q 2151600352 MLC Riesgo PLD: HIGH Creado el: 12/07/2…" at bounding box center [599, 138] width 635 height 60
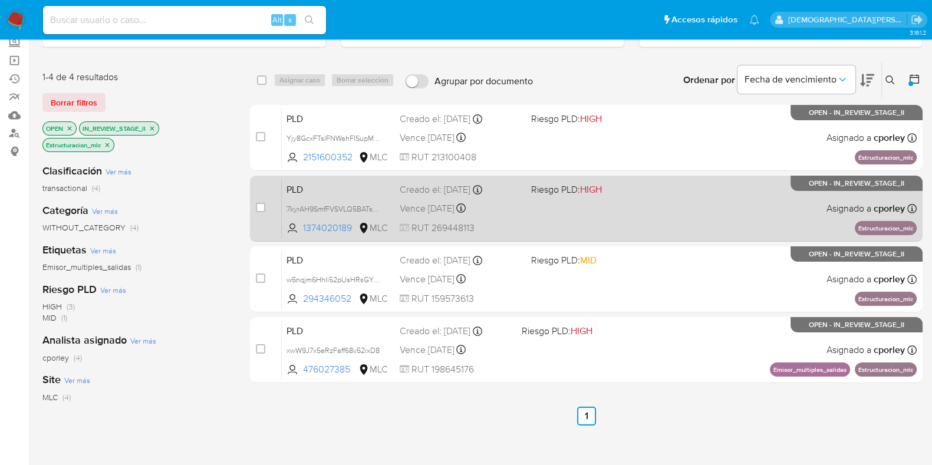
click at [574, 226] on div "PLD 7kyrAH9SmfFVSVLQ5BATs9J1 1374020189 MLC Riesgo PLD: HIGH Creado el: 12/07/2…" at bounding box center [599, 209] width 635 height 60
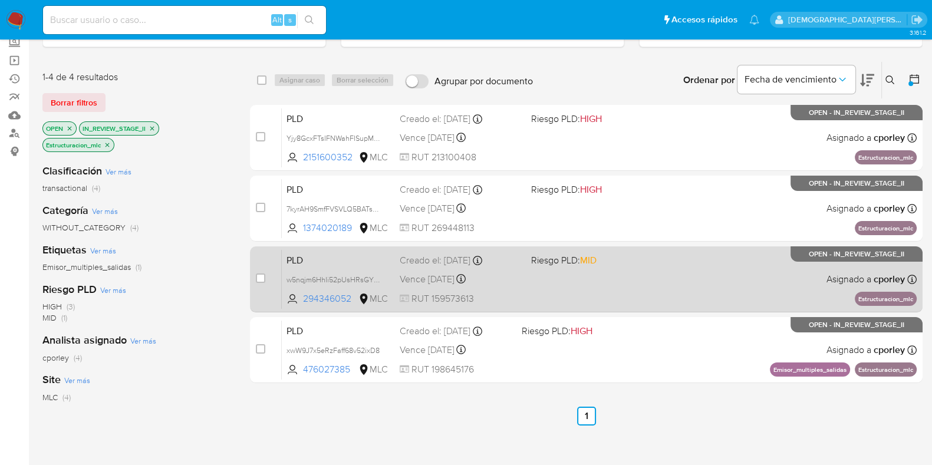
click at [561, 281] on div "PLD w5nqjm6HhIi52pUsHRsGYVk9 294346052 MLC Riesgo PLD: MID Creado el: 12/07/202…" at bounding box center [599, 279] width 635 height 60
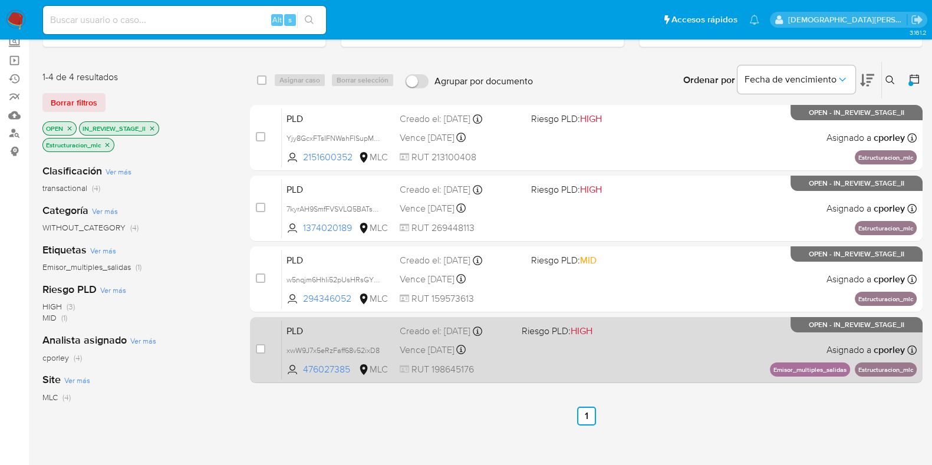
click at [538, 339] on div "PLD xwW9J7x5eRzFaff68v52ixD8 476027385 MLC Riesgo PLD: HIGH Creado el: 12/07/20…" at bounding box center [599, 350] width 635 height 60
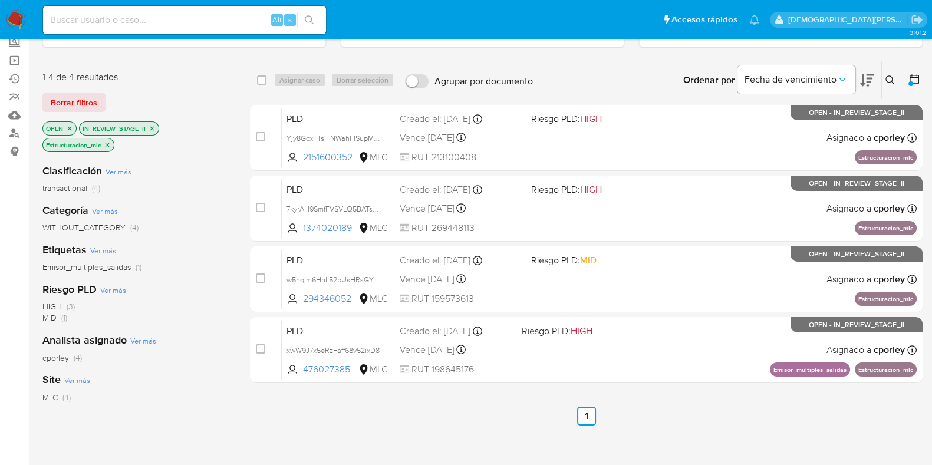
click at [104, 141] on icon "close-filter" at bounding box center [107, 144] width 7 height 7
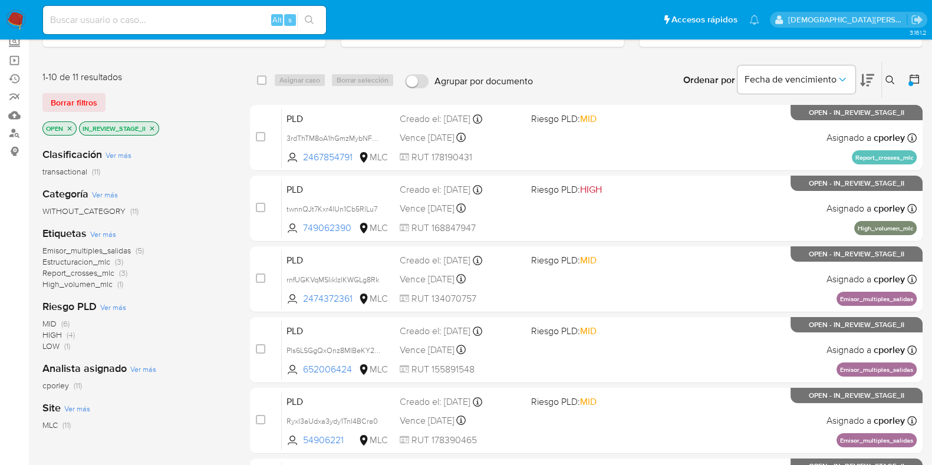
click at [88, 260] on span "Estructuracion_mlc" at bounding box center [76, 262] width 68 height 12
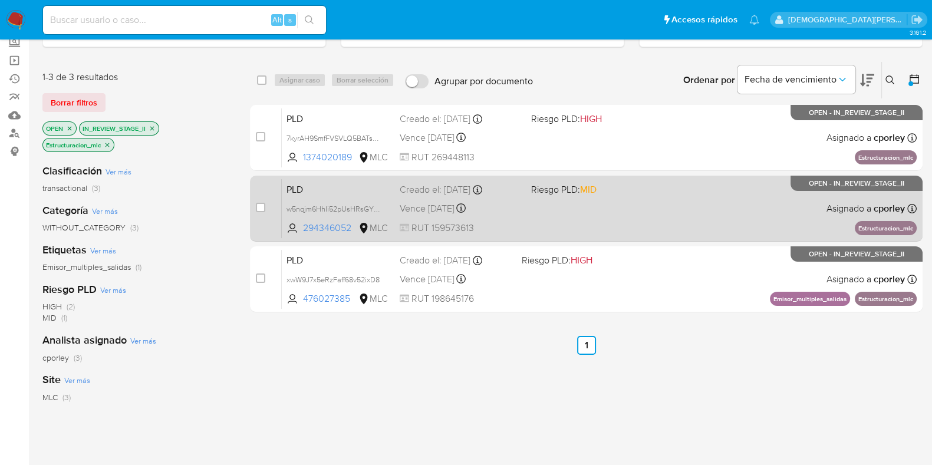
click at [646, 197] on div "PLD w5nqjm6HhIi52pUsHRsGYVk9 294346052 MLC Riesgo PLD: MID Creado el: 12/07/202…" at bounding box center [599, 209] width 635 height 60
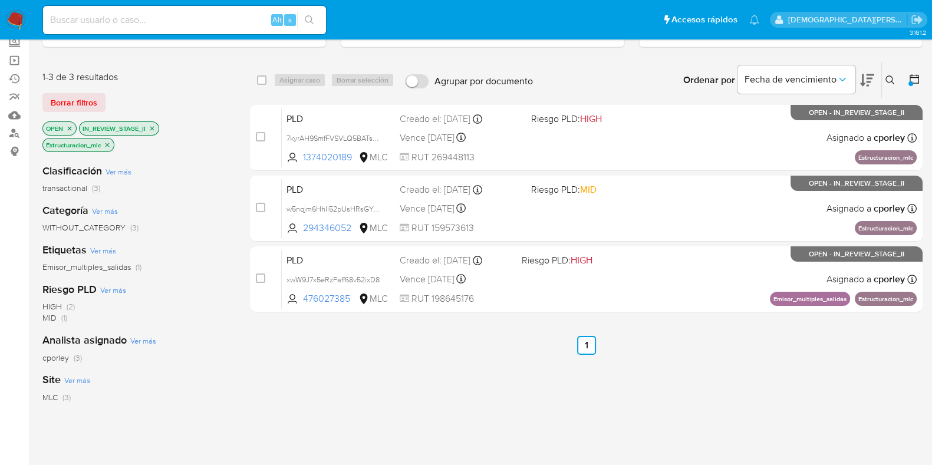
click at [107, 145] on icon "close-filter" at bounding box center [107, 144] width 7 height 7
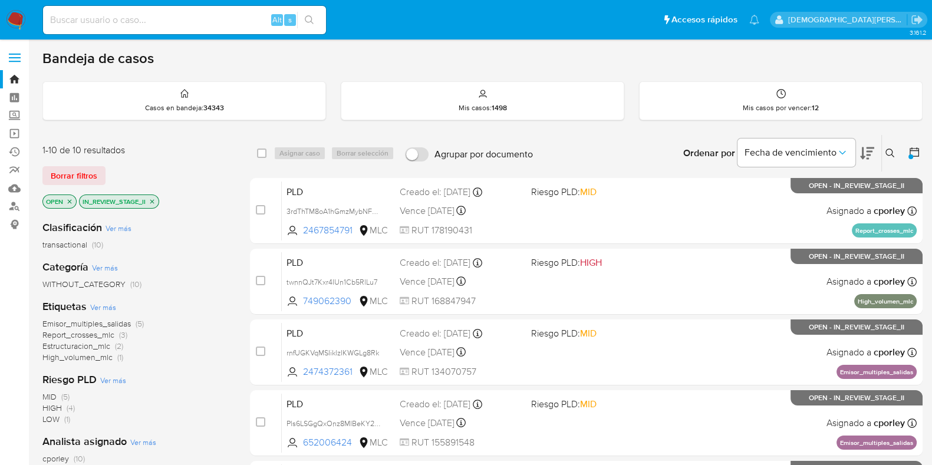
click at [155, 200] on icon "close-filter" at bounding box center [152, 201] width 7 height 7
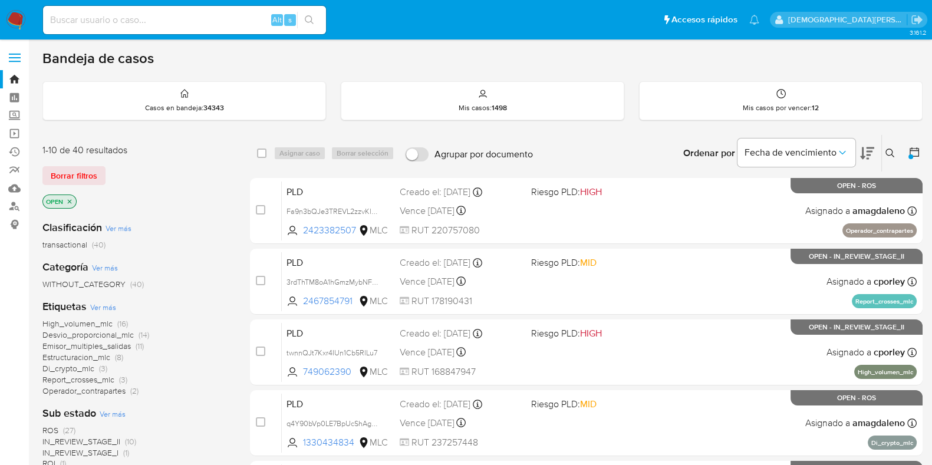
click at [71, 199] on icon "close-filter" at bounding box center [70, 201] width 4 height 4
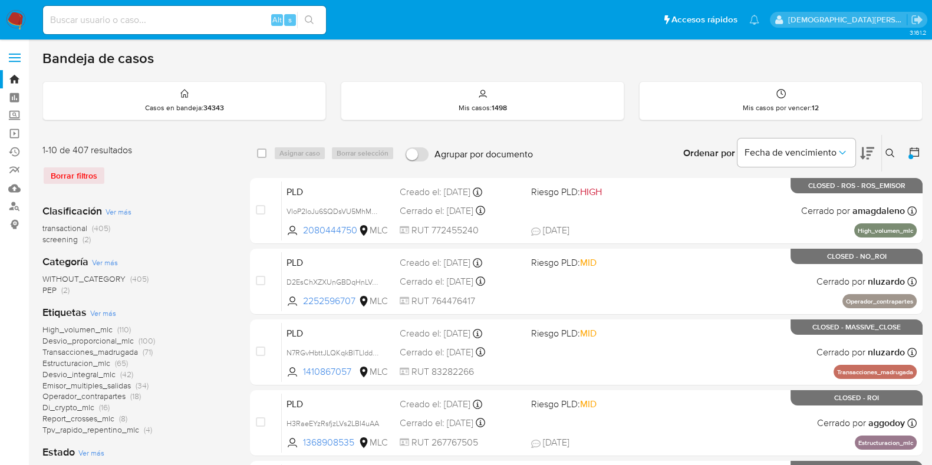
scroll to position [147, 0]
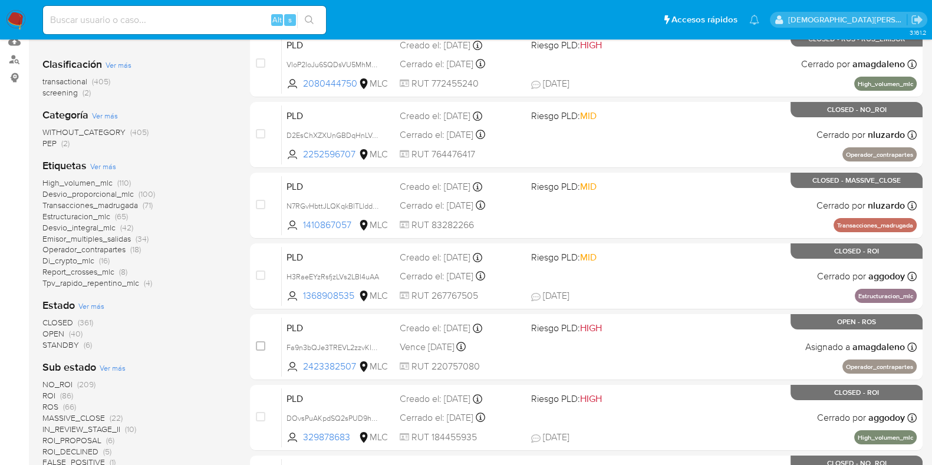
click at [59, 340] on span "STANDBY" at bounding box center [60, 345] width 37 height 12
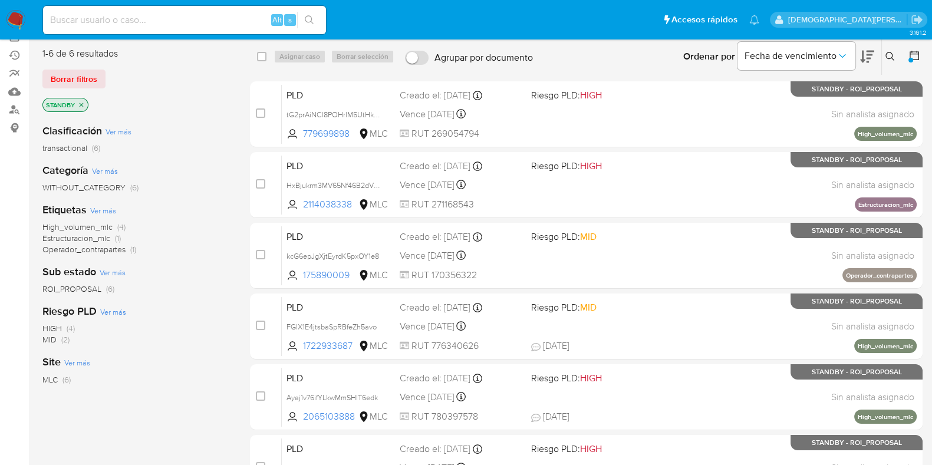
scroll to position [73, 0]
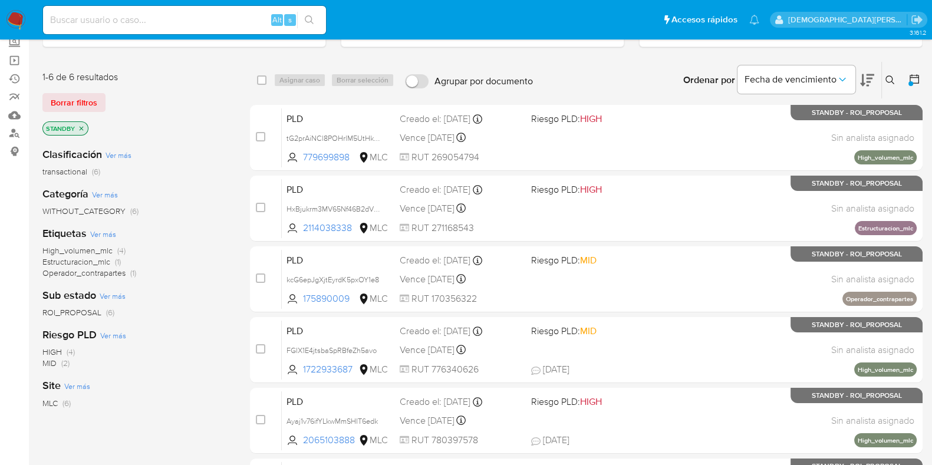
click at [79, 127] on icon "close-filter" at bounding box center [81, 128] width 7 height 7
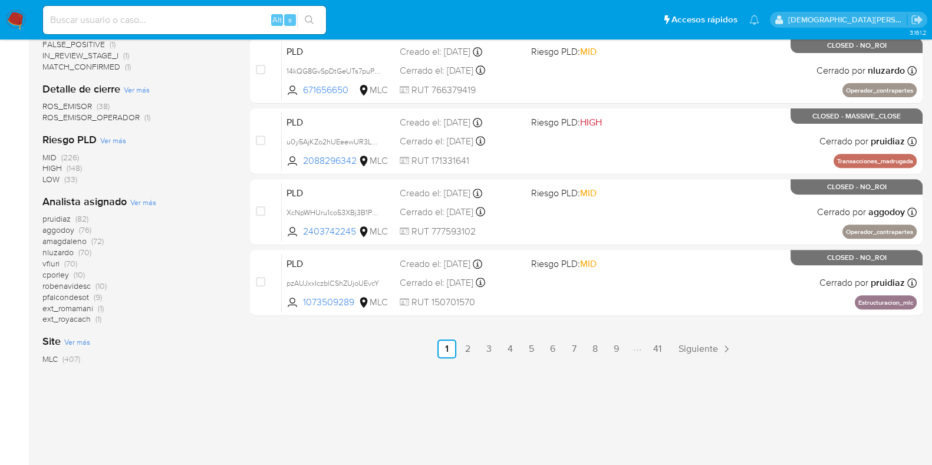
scroll to position [569, 0]
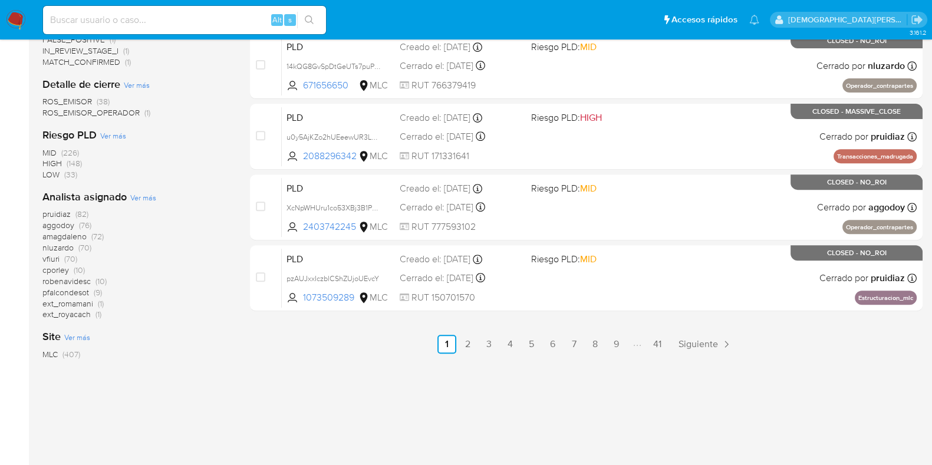
click at [49, 269] on span "cporley" at bounding box center [55, 270] width 27 height 12
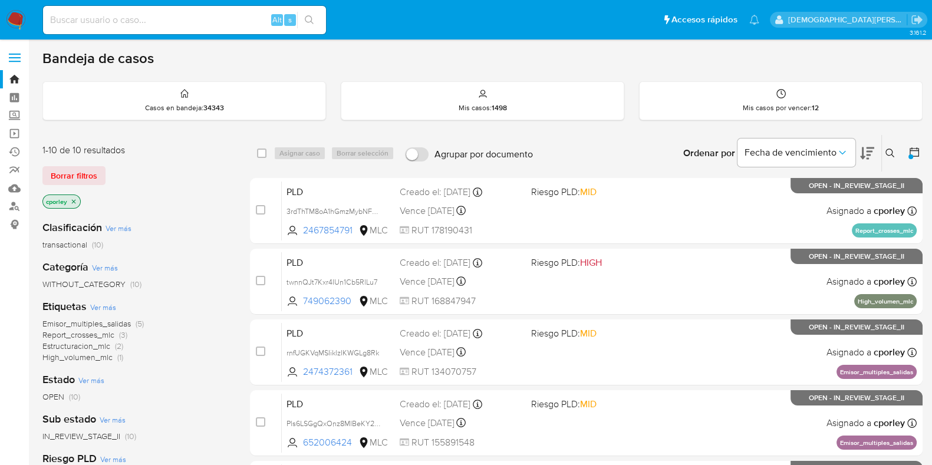
click at [75, 200] on icon "close-filter" at bounding box center [73, 201] width 7 height 7
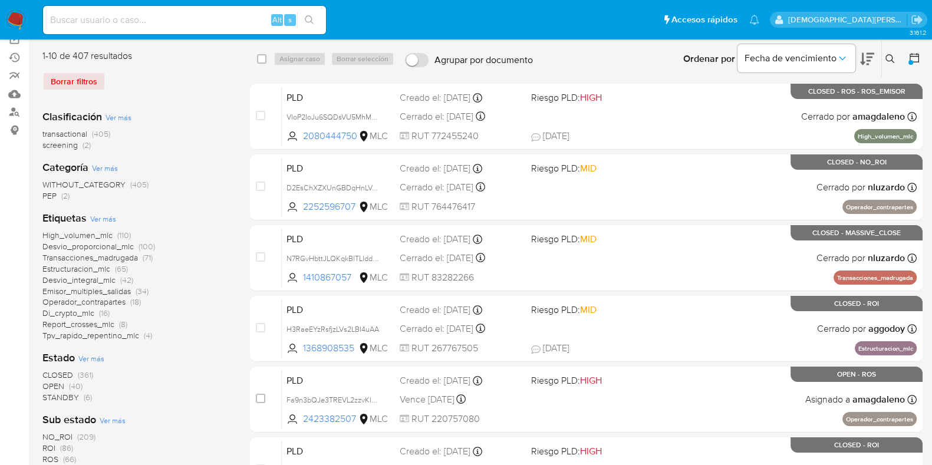
scroll to position [147, 0]
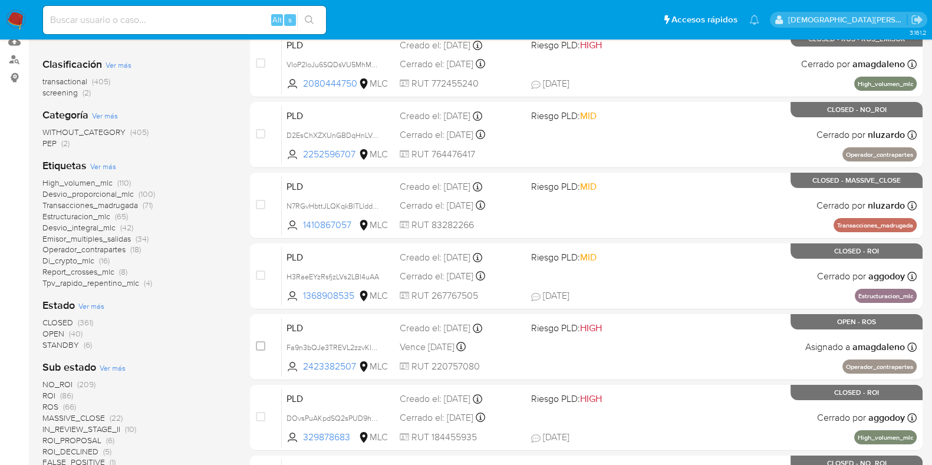
click at [54, 347] on span "STANDBY" at bounding box center [60, 345] width 37 height 12
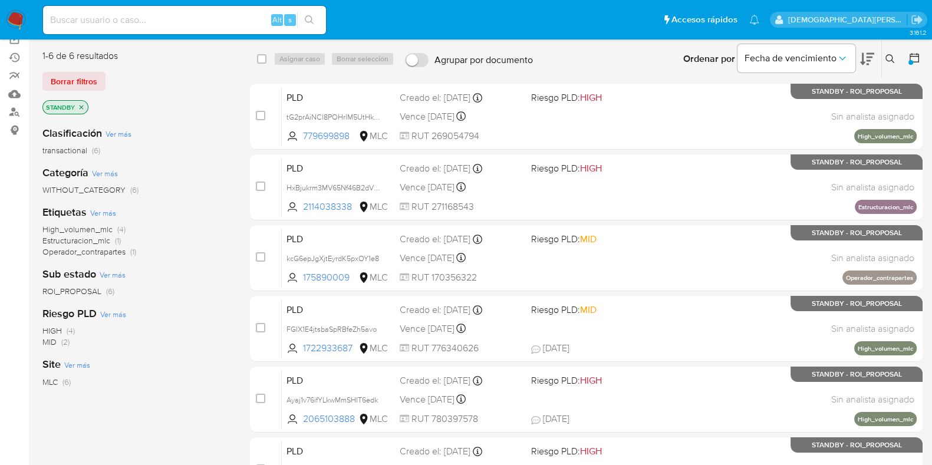
scroll to position [73, 0]
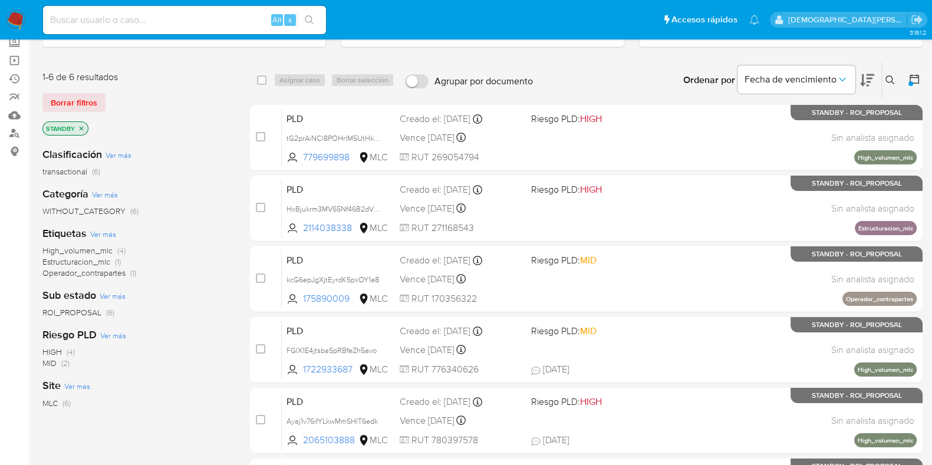
click at [83, 125] on icon "close-filter" at bounding box center [81, 128] width 7 height 7
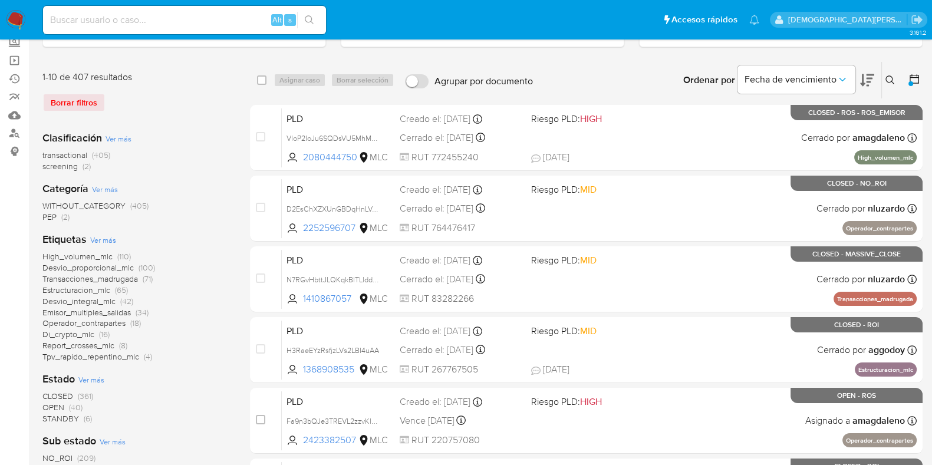
click at [58, 403] on span "OPEN" at bounding box center [53, 407] width 22 height 12
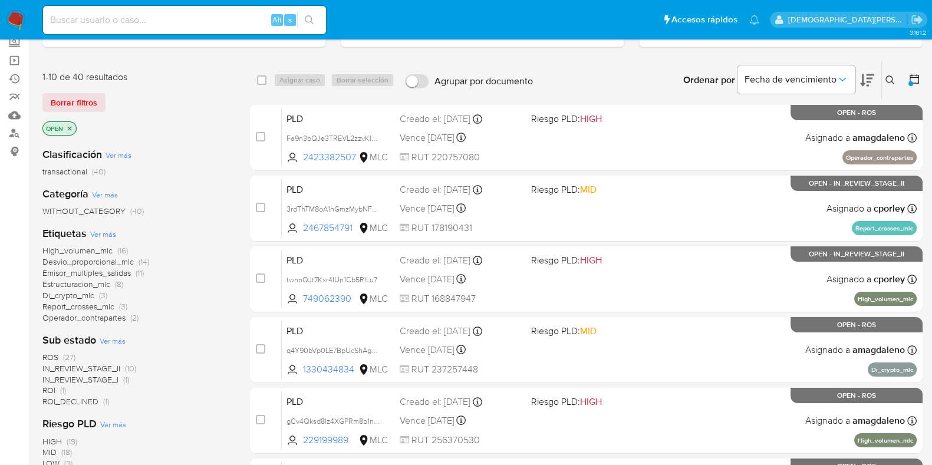
click at [101, 367] on span "IN_REVIEW_STAGE_II" at bounding box center [81, 369] width 78 height 12
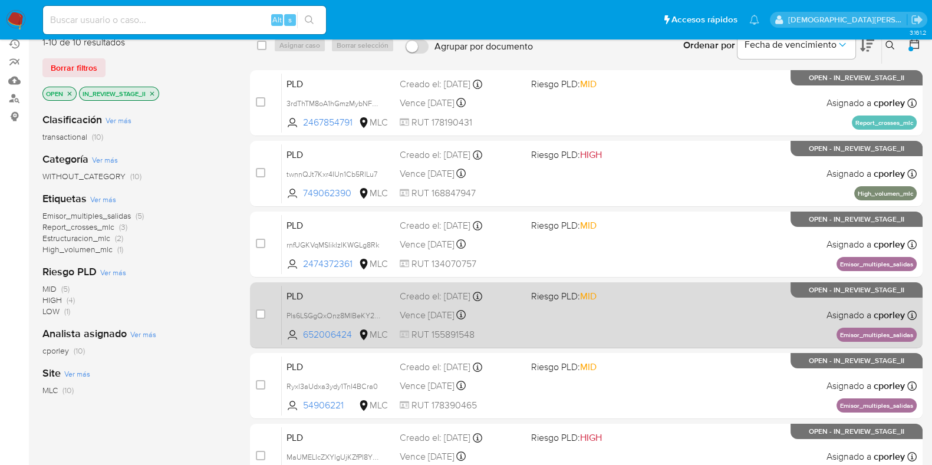
scroll to position [64, 0]
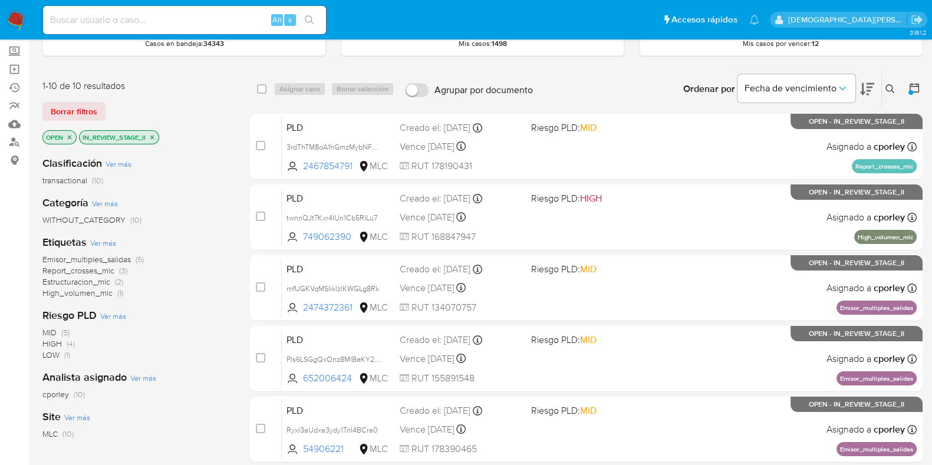
click at [153, 134] on icon "close-filter" at bounding box center [152, 137] width 7 height 7
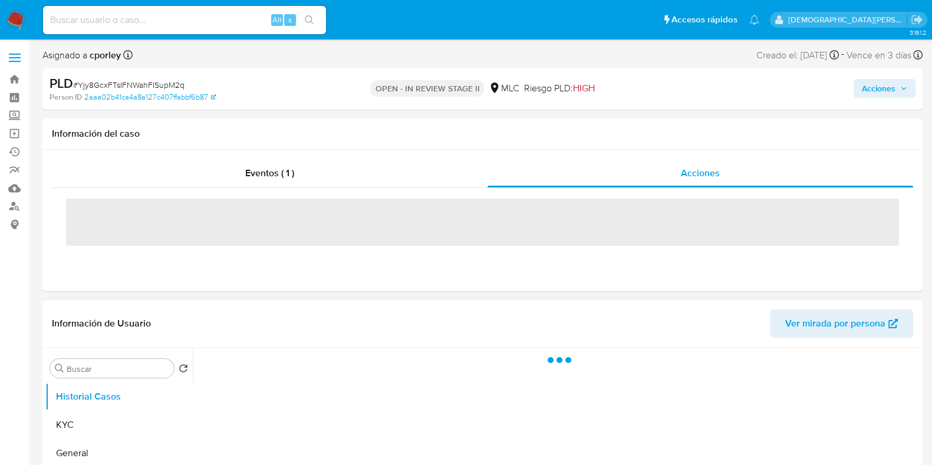
select select "10"
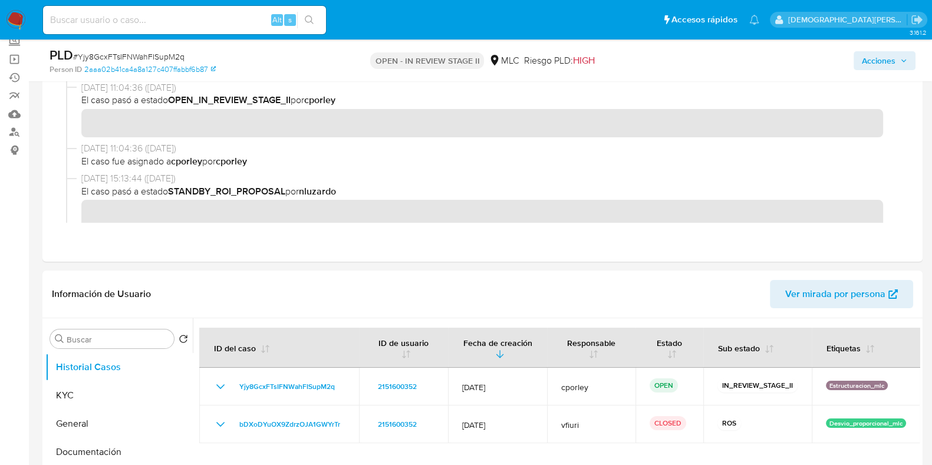
scroll to position [147, 0]
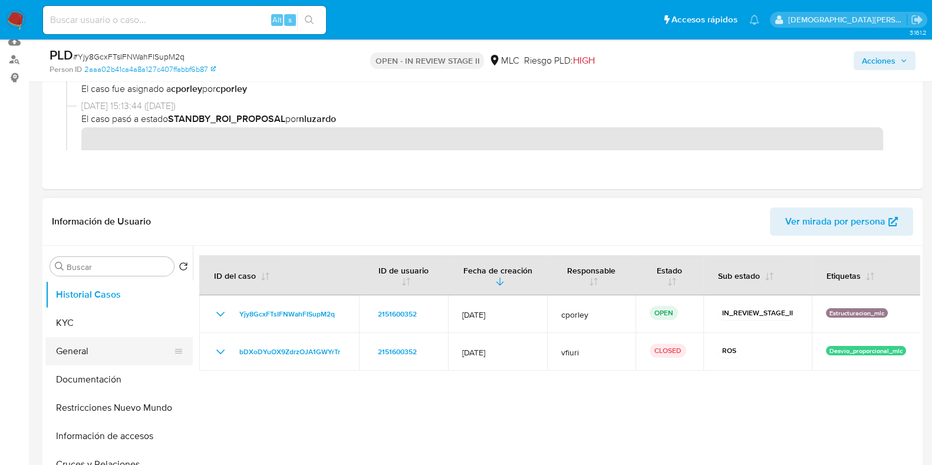
click at [91, 348] on button "General" at bounding box center [114, 351] width 138 height 28
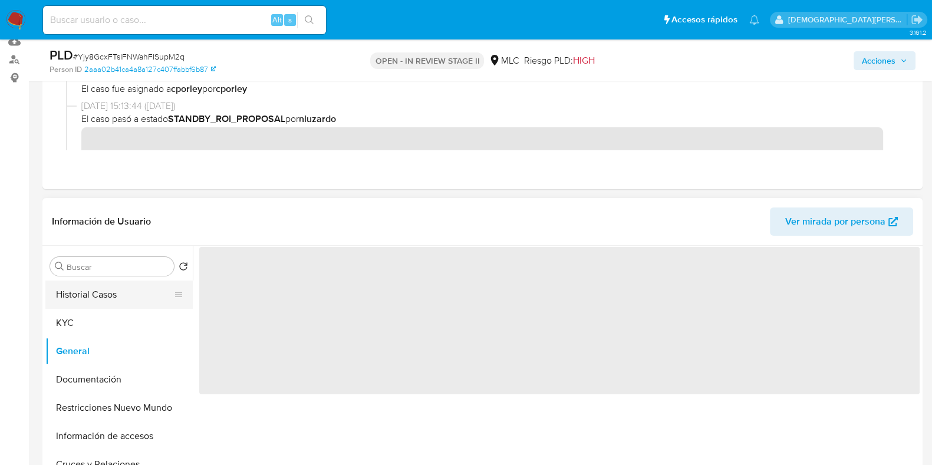
click at [113, 299] on button "Historial Casos" at bounding box center [114, 295] width 138 height 28
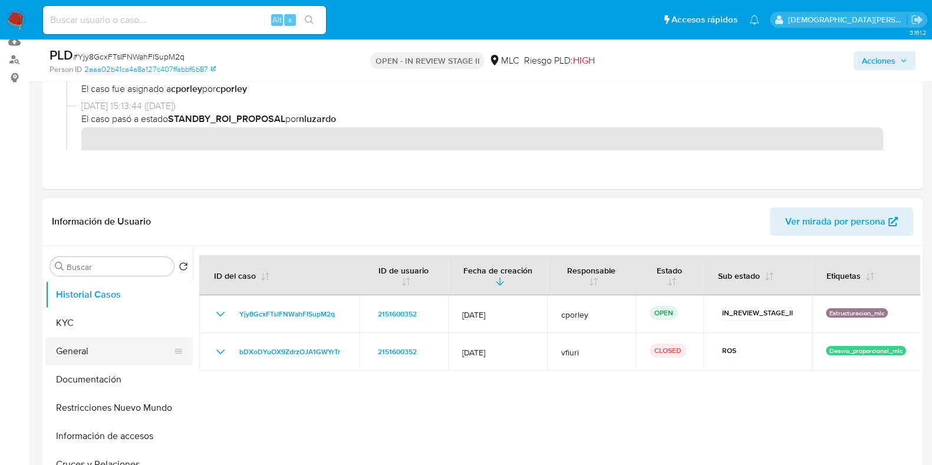
click at [103, 348] on button "General" at bounding box center [114, 351] width 138 height 28
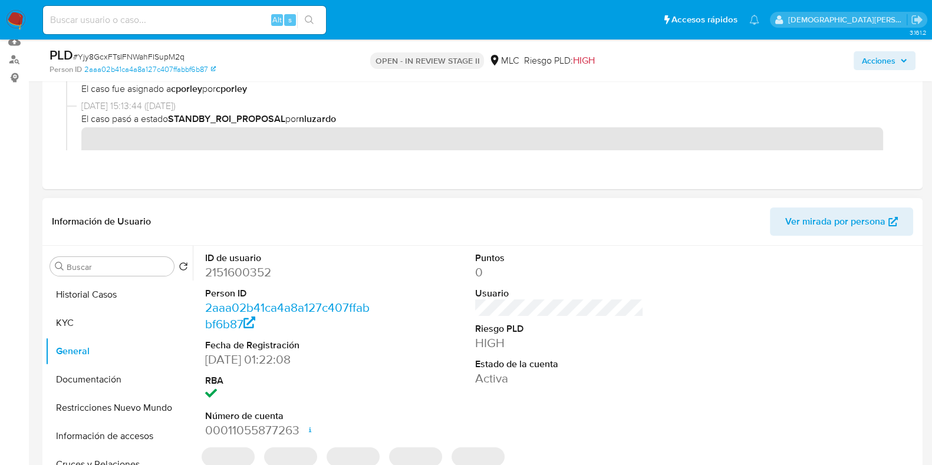
click at [256, 269] on dd "2151600352" at bounding box center [289, 272] width 169 height 17
copy dd "2151600352"
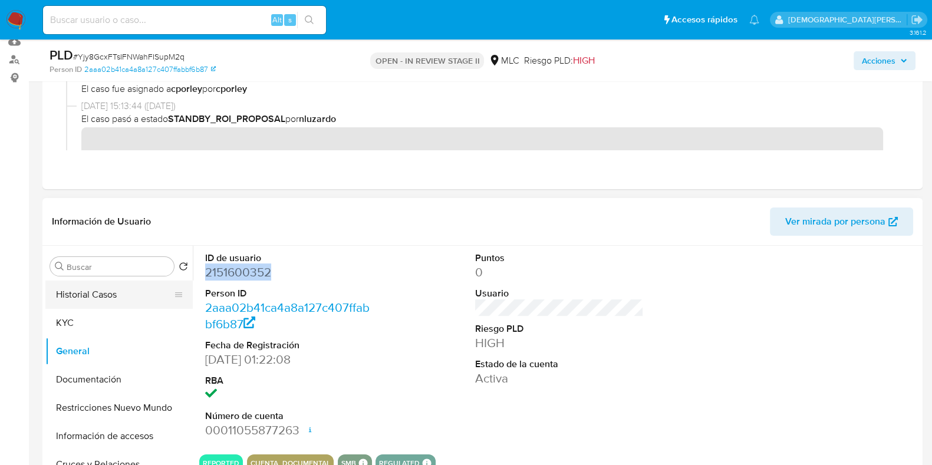
click at [130, 297] on button "Historial Casos" at bounding box center [114, 295] width 138 height 28
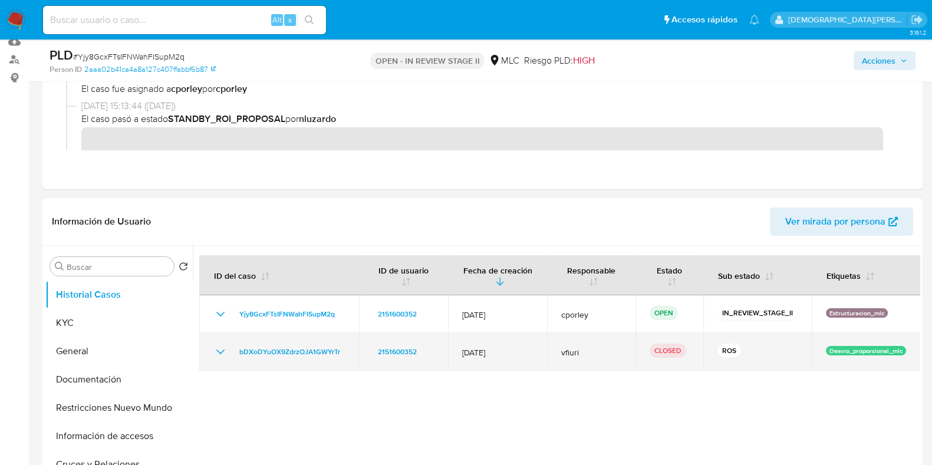
click at [218, 343] on td "bDXoDYuOX9ZdrzOJA1GWYrTr" at bounding box center [279, 352] width 160 height 38
click at [218, 346] on icon "Mostrar/Ocultar" at bounding box center [220, 352] width 14 height 14
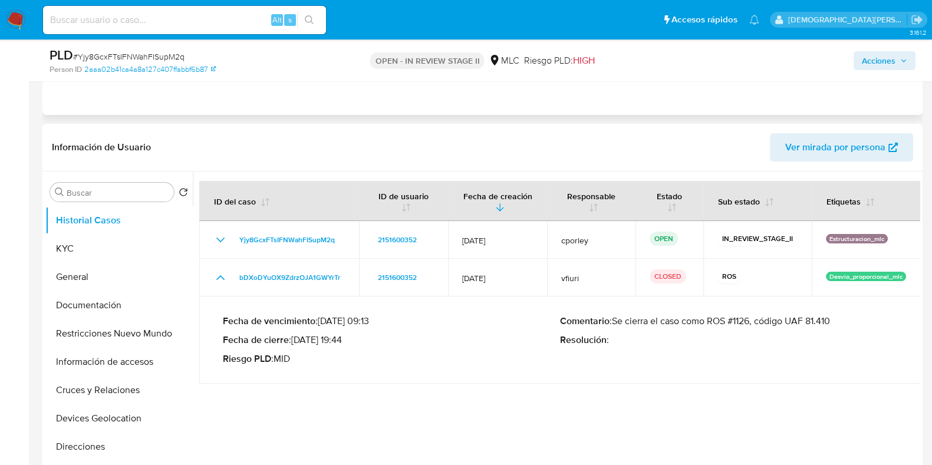
scroll to position [0, 0]
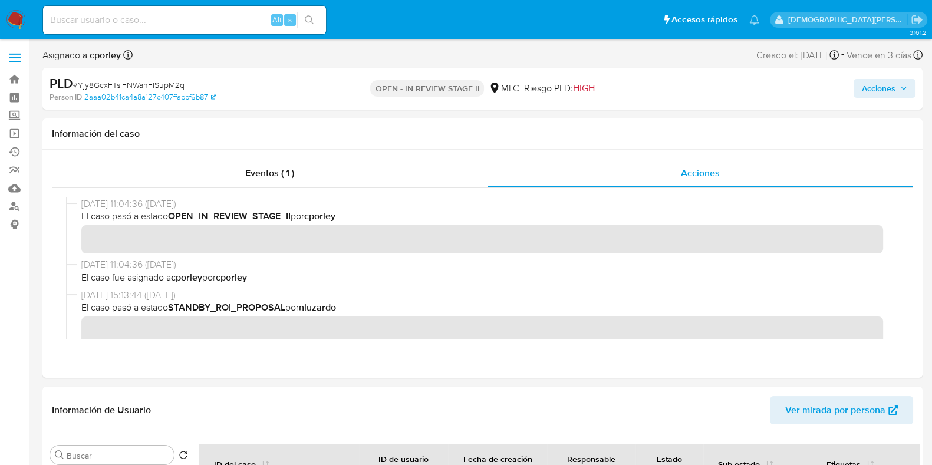
click at [870, 84] on span "Acciones" at bounding box center [879, 88] width 34 height 19
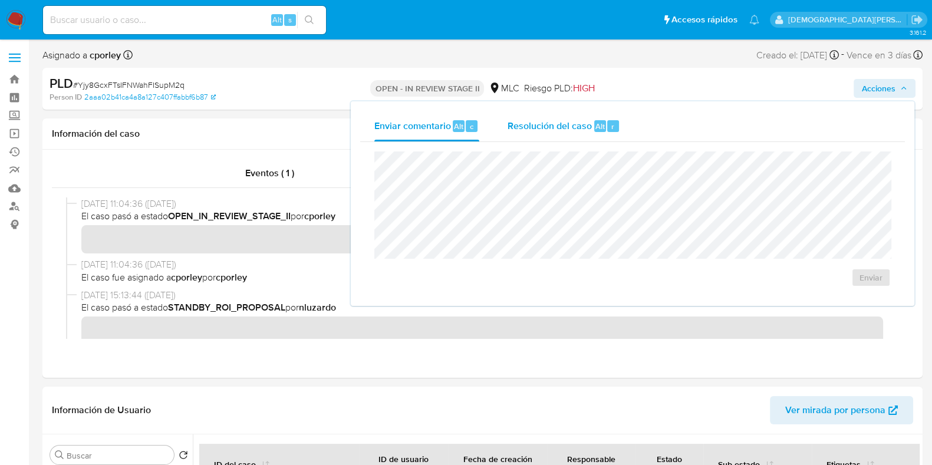
click at [560, 138] on div "Resolución del caso Alt r" at bounding box center [564, 126] width 113 height 31
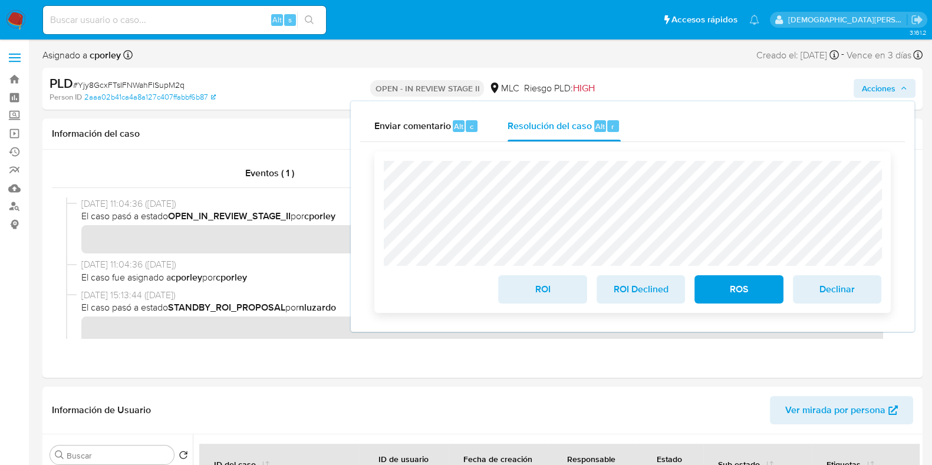
click at [743, 288] on span "ROS" at bounding box center [739, 289] width 58 height 26
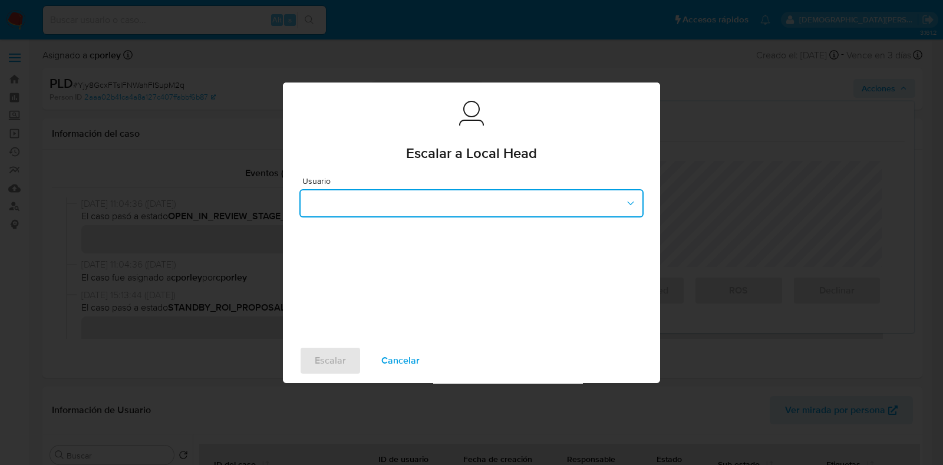
click at [496, 199] on button "button" at bounding box center [471, 203] width 344 height 28
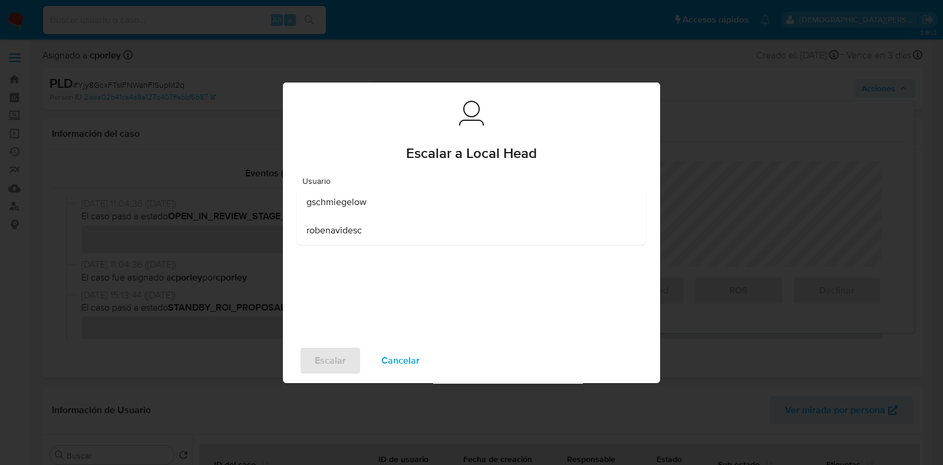
click at [361, 230] on span "robenavidesc" at bounding box center [334, 231] width 55 height 12
click at [318, 357] on span "Escalar" at bounding box center [330, 361] width 31 height 26
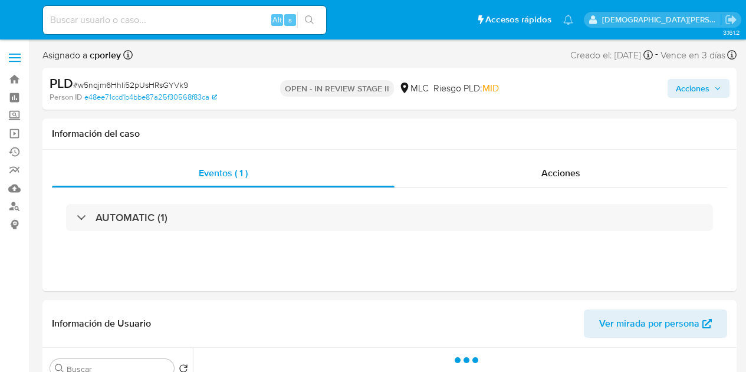
select select "10"
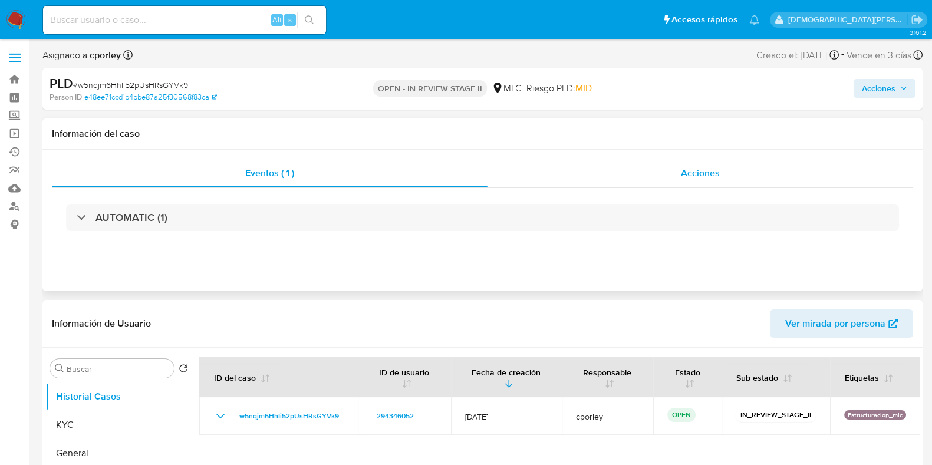
click at [720, 183] on div "Acciones" at bounding box center [701, 173] width 426 height 28
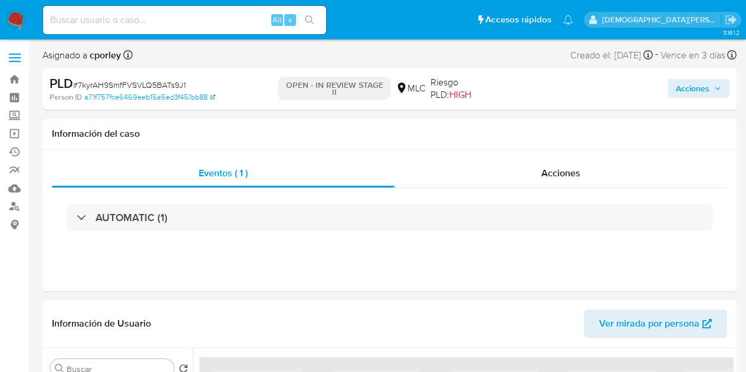
select select "10"
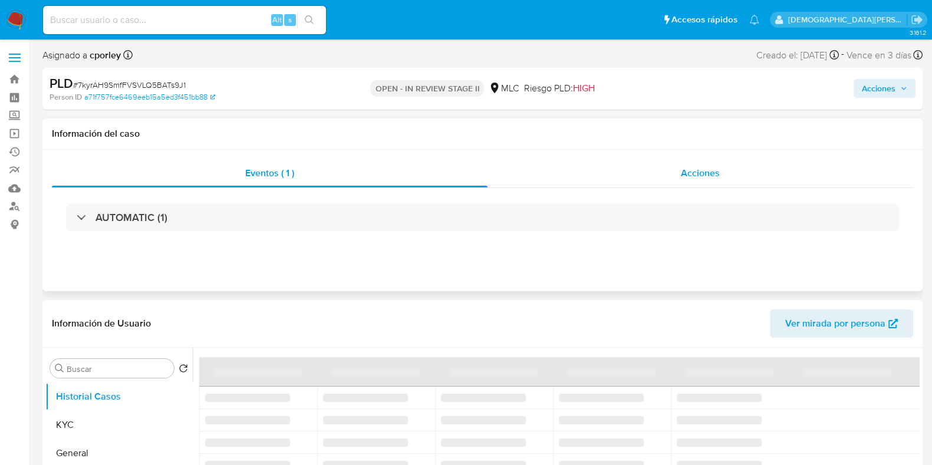
click at [684, 162] on div "Acciones" at bounding box center [701, 173] width 426 height 28
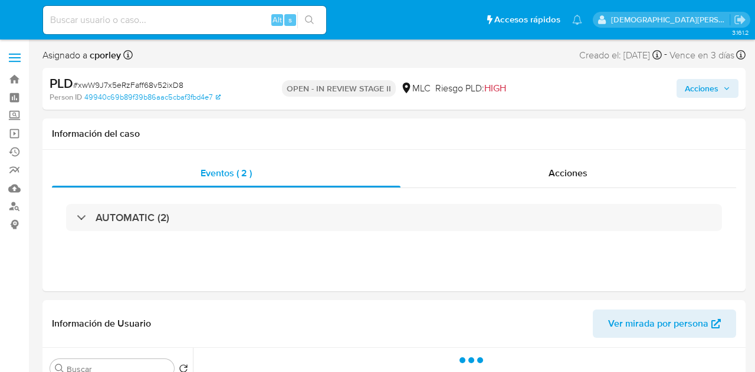
select select "10"
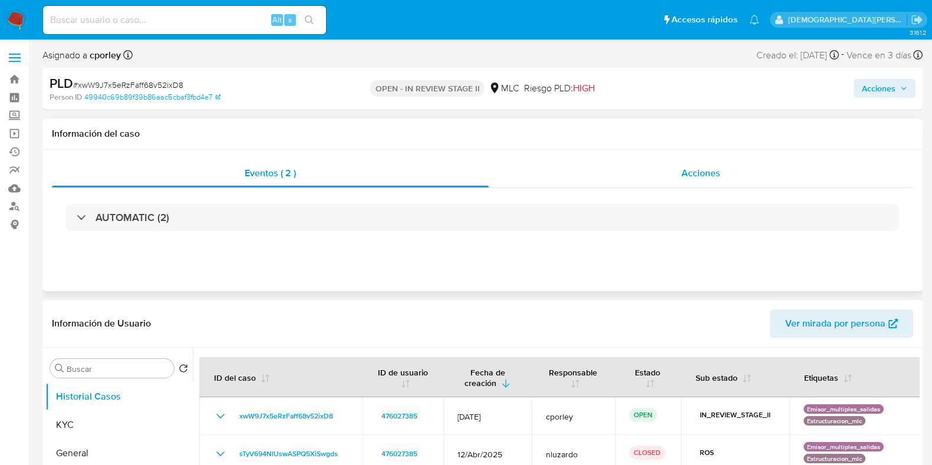
click at [651, 180] on div "Acciones" at bounding box center [701, 173] width 424 height 28
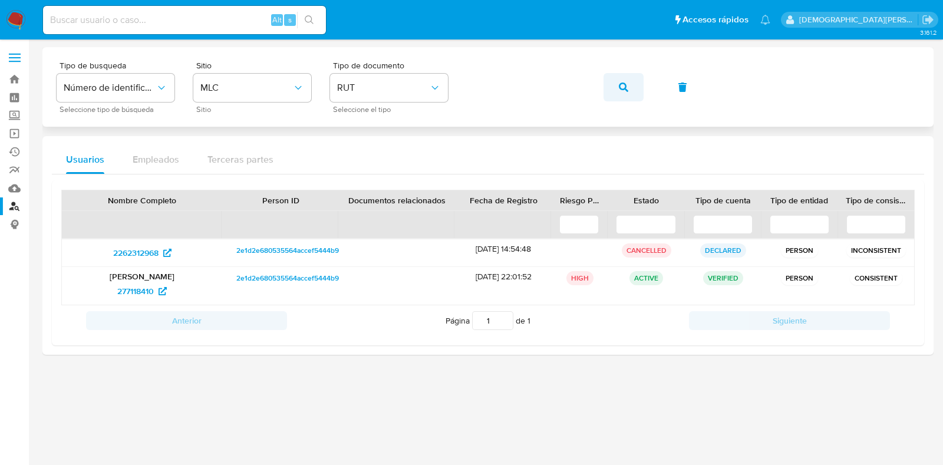
click at [620, 83] on icon "button" at bounding box center [623, 87] width 9 height 9
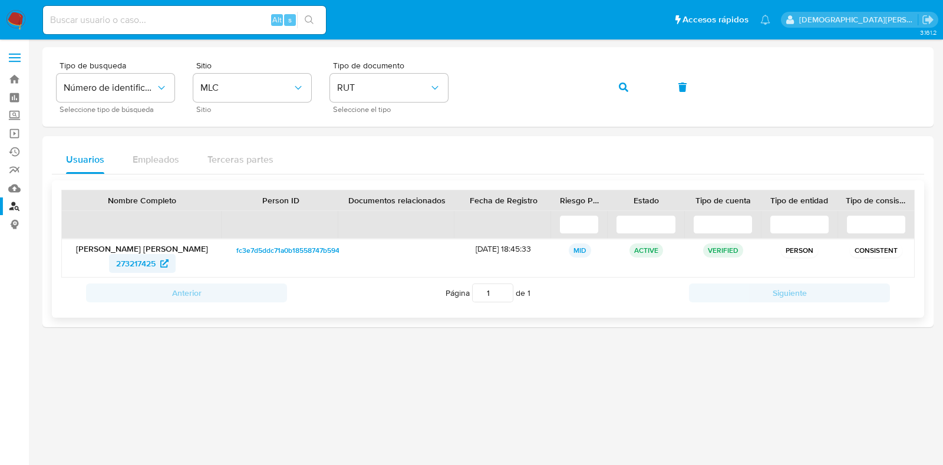
click at [131, 262] on span "273217425" at bounding box center [135, 263] width 39 height 19
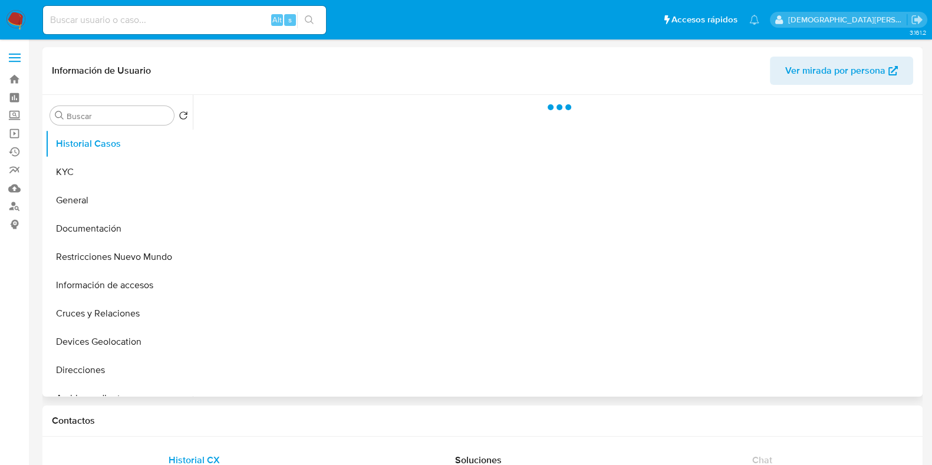
select select "10"
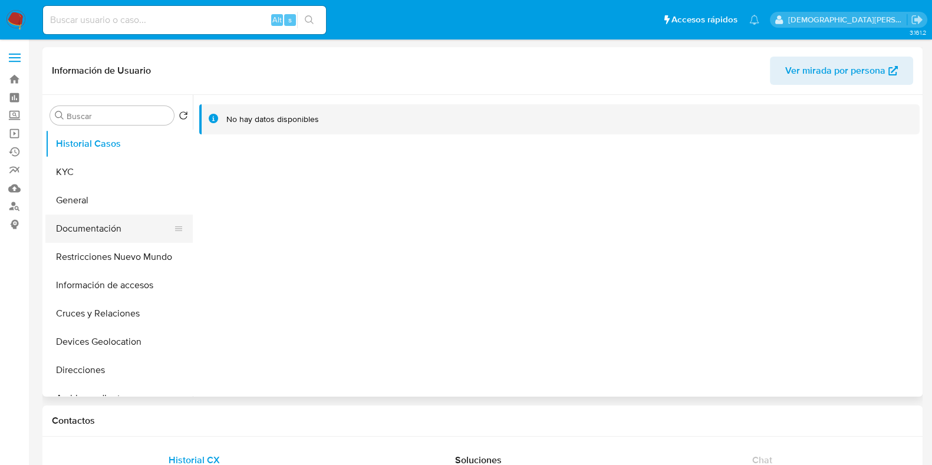
click at [108, 223] on button "Documentación" at bounding box center [114, 229] width 138 height 28
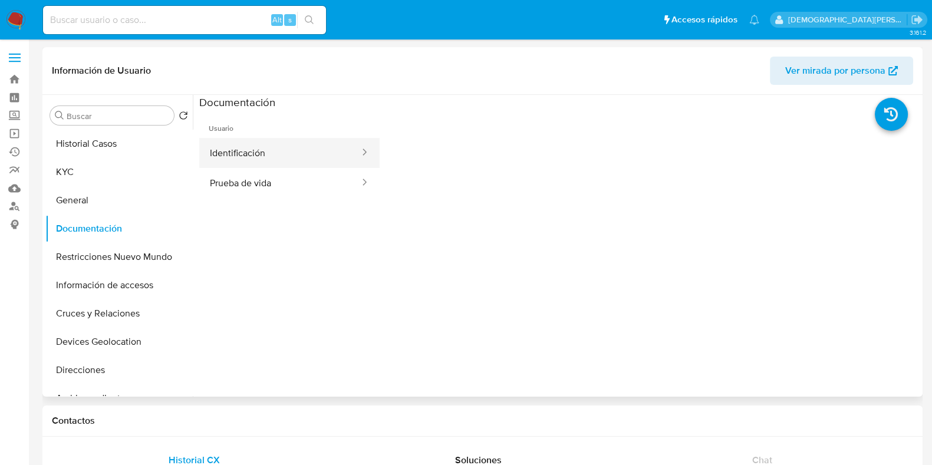
click at [273, 149] on button "Identificación" at bounding box center [280, 153] width 162 height 30
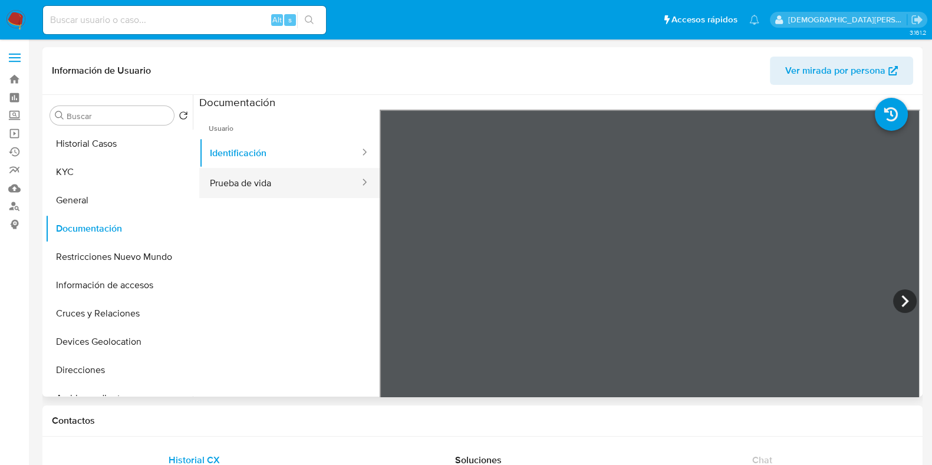
click at [310, 184] on button "Prueba de vida" at bounding box center [280, 183] width 162 height 30
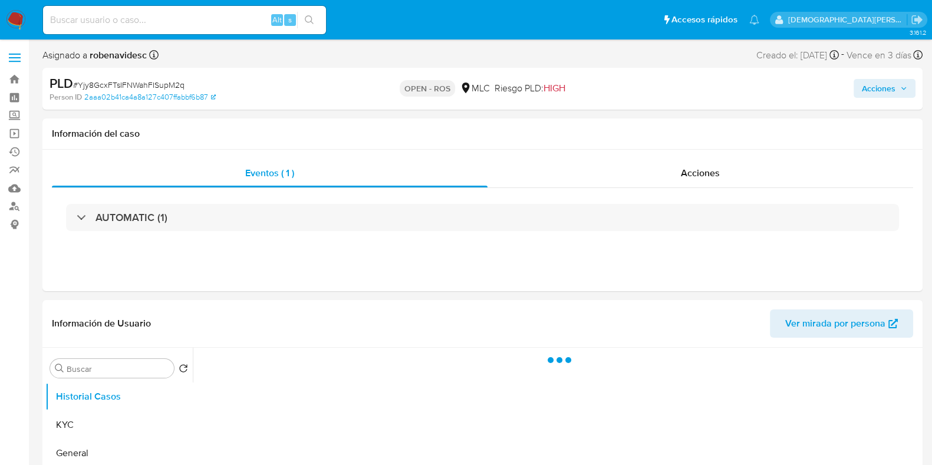
select select "10"
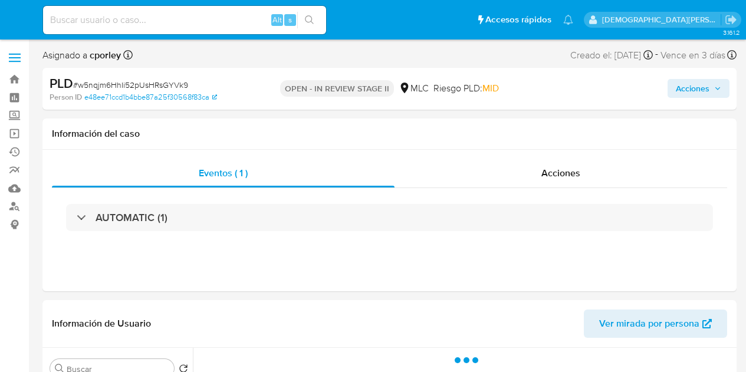
select select "10"
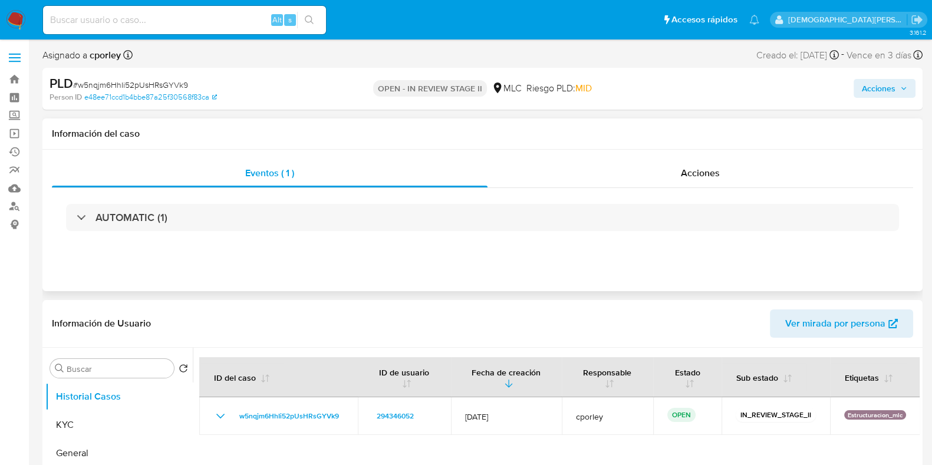
click at [647, 159] on div "Eventos ( 1 ) Acciones AUTOMATIC (1)" at bounding box center [482, 220] width 880 height 141
click at [647, 167] on div "Acciones" at bounding box center [701, 173] width 426 height 28
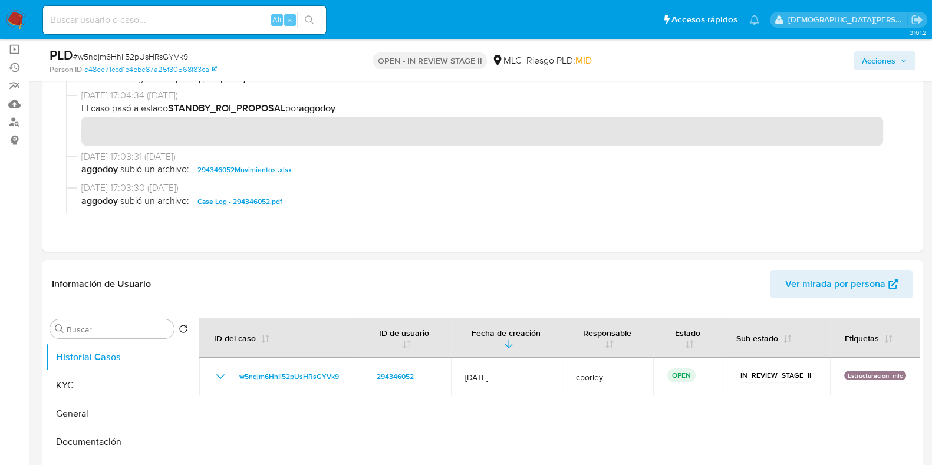
scroll to position [147, 0]
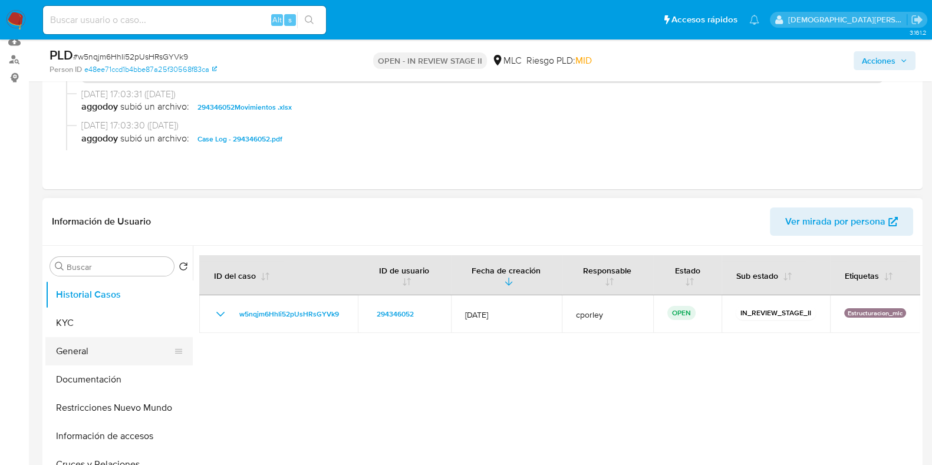
click at [100, 340] on button "General" at bounding box center [114, 351] width 138 height 28
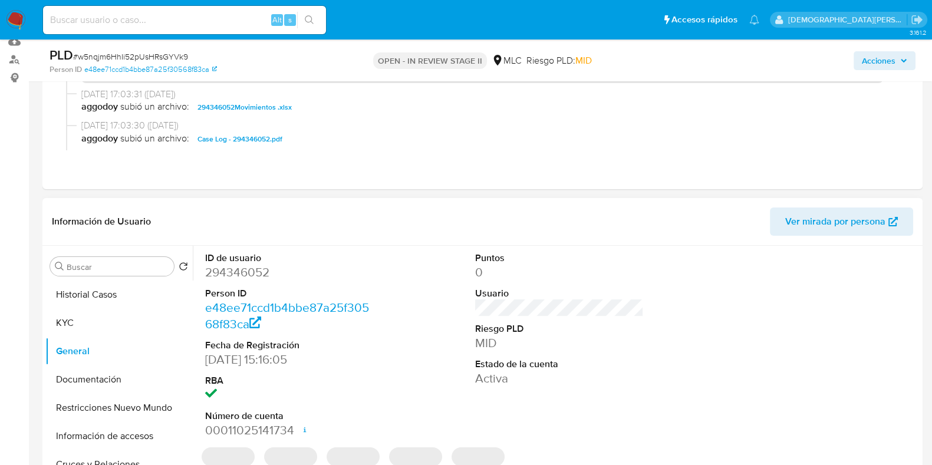
click at [231, 279] on dd "294346052" at bounding box center [289, 272] width 169 height 17
copy dd "294346052"
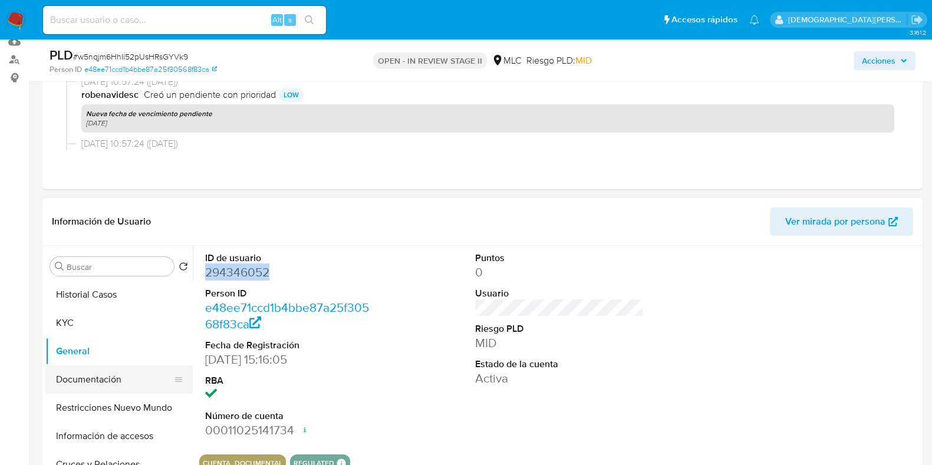
click at [69, 371] on button "Documentación" at bounding box center [114, 379] width 138 height 28
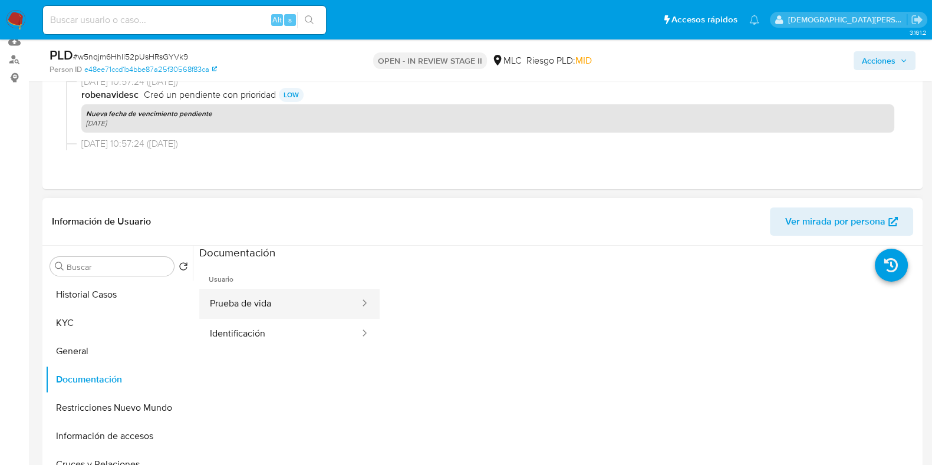
click at [287, 313] on button "Prueba de vida" at bounding box center [280, 304] width 162 height 30
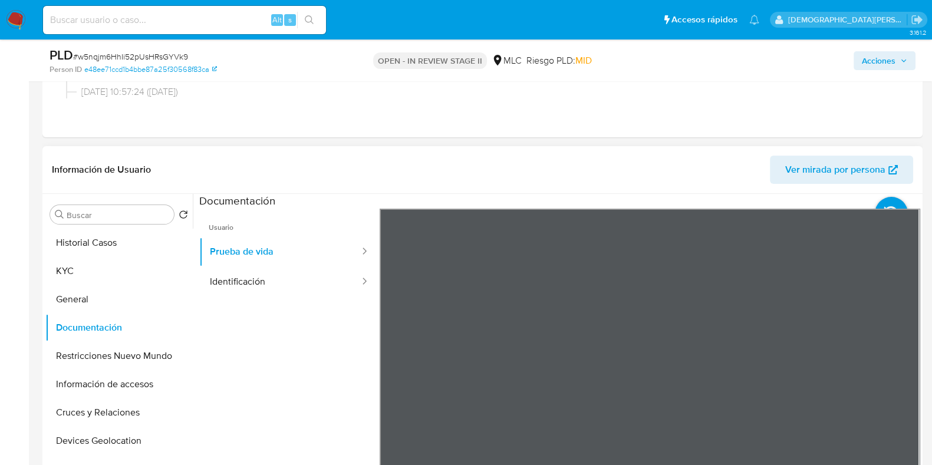
scroll to position [221, 0]
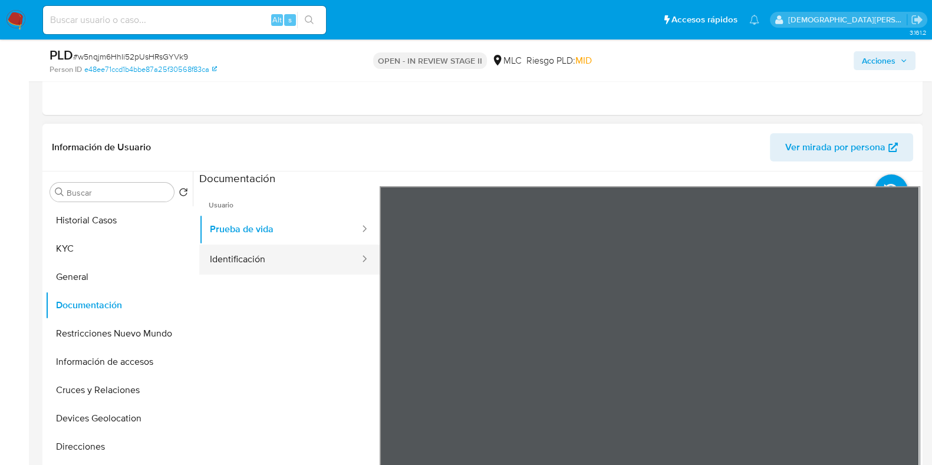
click at [279, 262] on button "Identificación" at bounding box center [280, 260] width 162 height 30
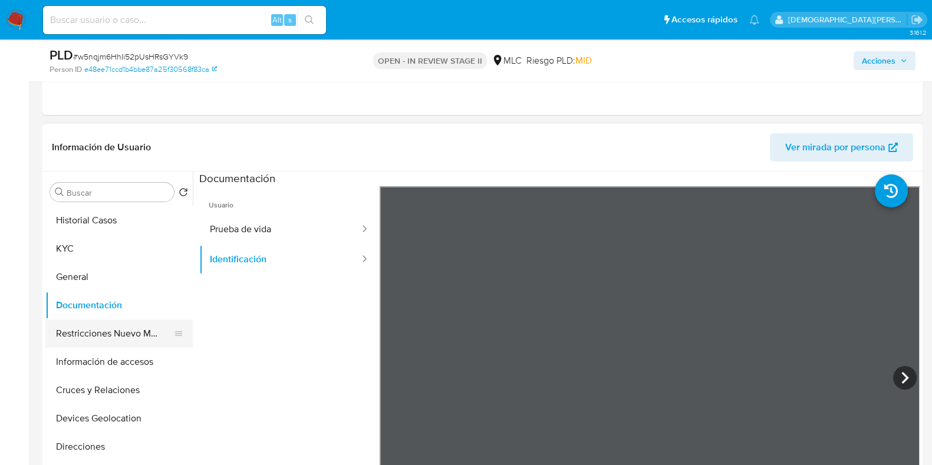
click at [83, 343] on button "Restricciones Nuevo Mundo" at bounding box center [114, 334] width 138 height 28
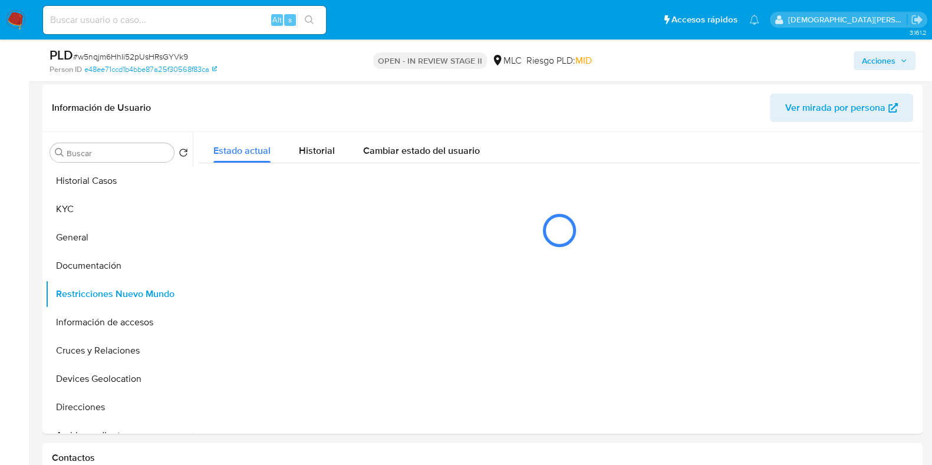
scroll to position [294, 0]
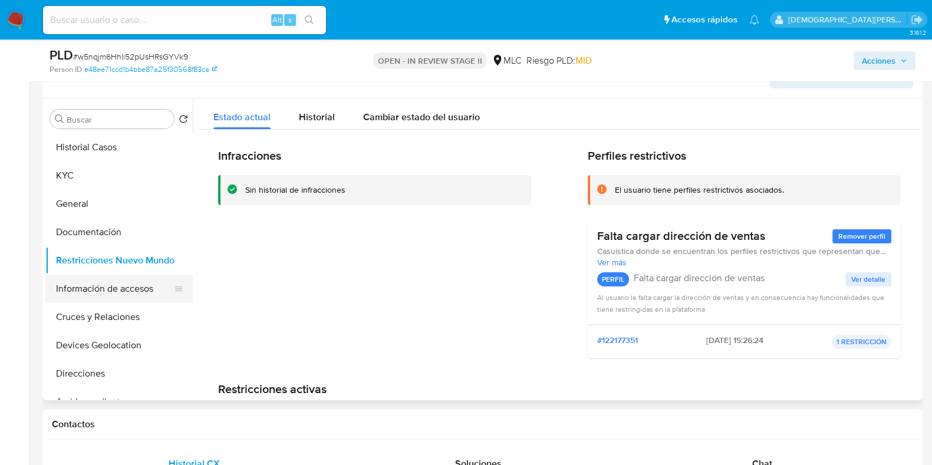
click at [140, 284] on button "Información de accesos" at bounding box center [114, 289] width 138 height 28
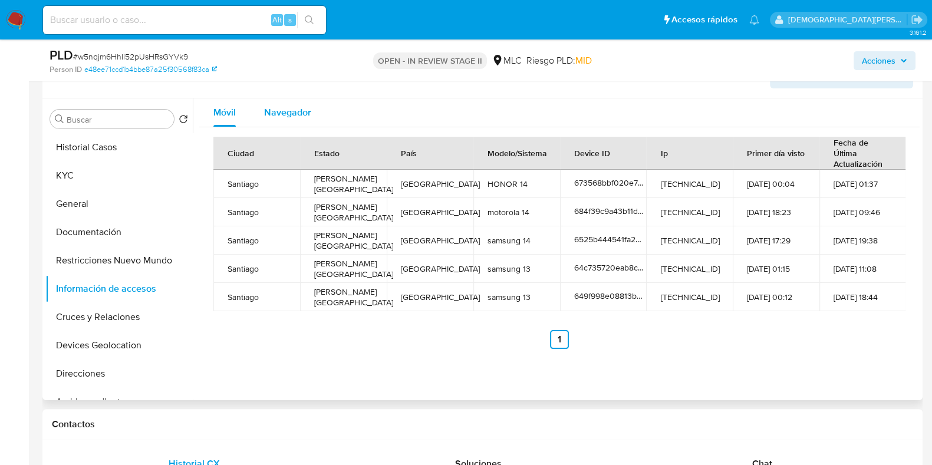
click at [273, 111] on span "Navegador" at bounding box center [287, 113] width 47 height 14
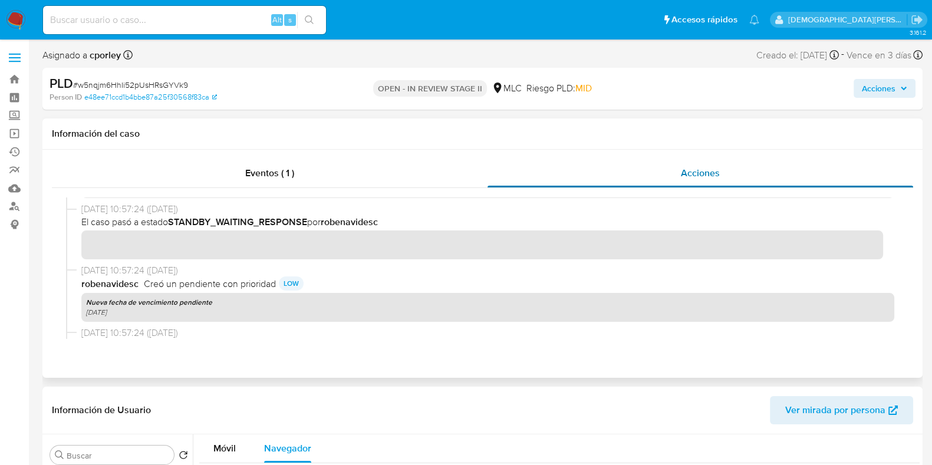
scroll to position [221, 0]
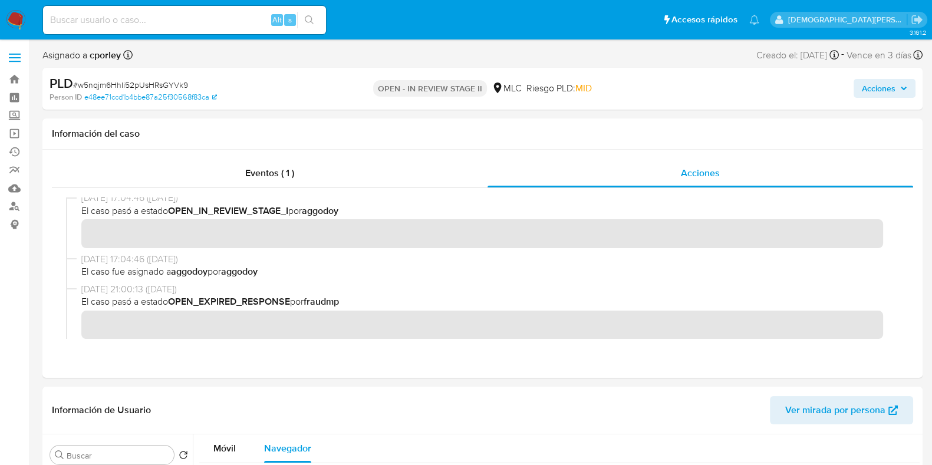
click at [745, 90] on button "Acciones" at bounding box center [885, 88] width 62 height 19
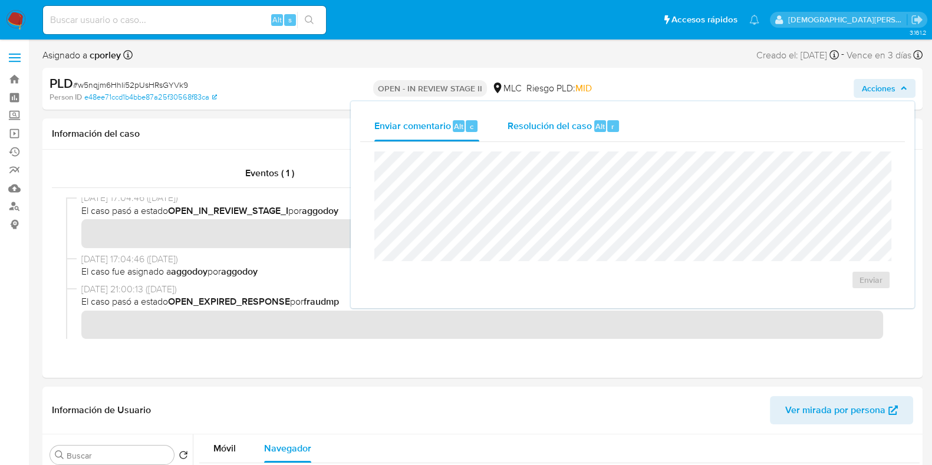
drag, startPoint x: 535, startPoint y: 125, endPoint x: 519, endPoint y: 146, distance: 26.4
click at [534, 126] on span "Resolución del caso" at bounding box center [550, 126] width 84 height 14
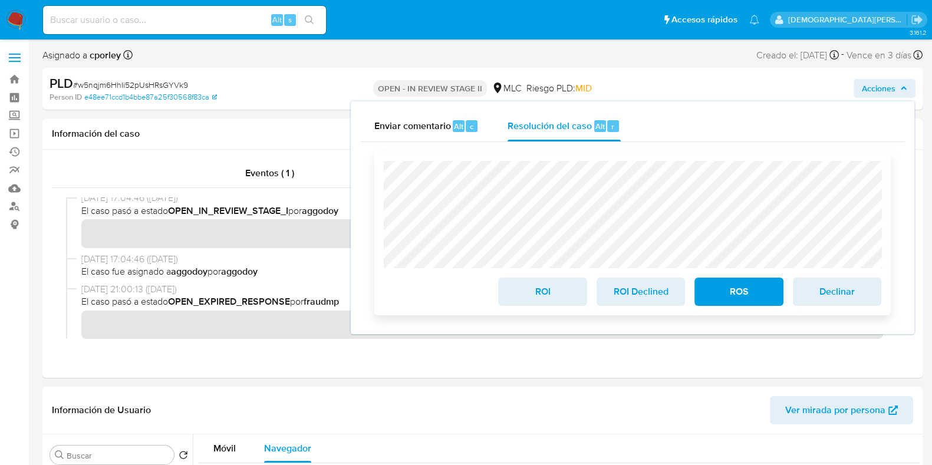
click at [716, 298] on span "ROS" at bounding box center [739, 292] width 58 height 26
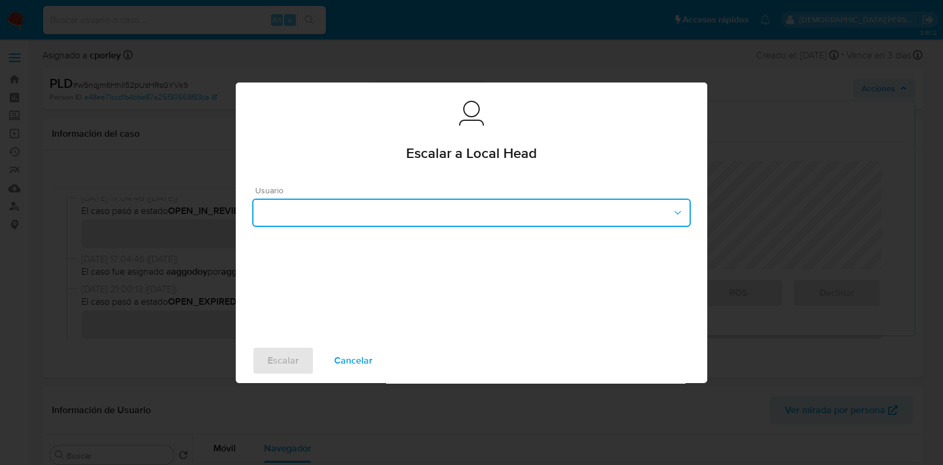
click at [388, 210] on button "button" at bounding box center [471, 213] width 439 height 28
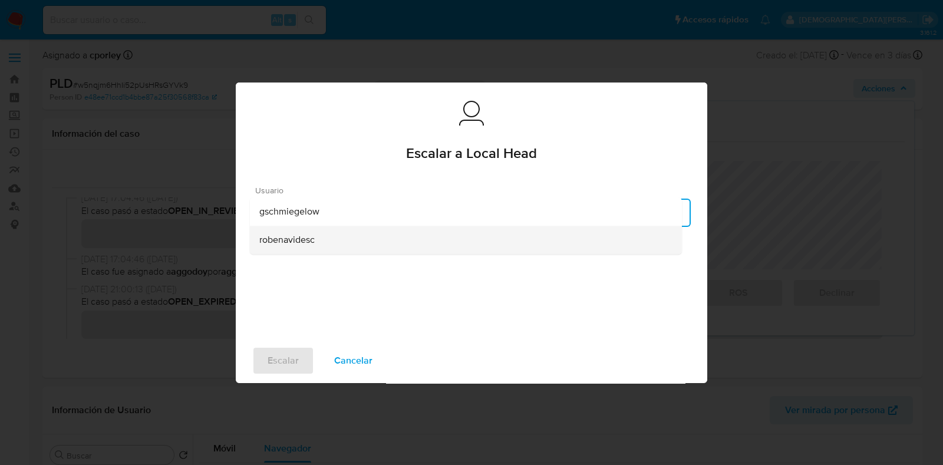
click at [317, 240] on div "robenavidesc" at bounding box center [465, 240] width 413 height 28
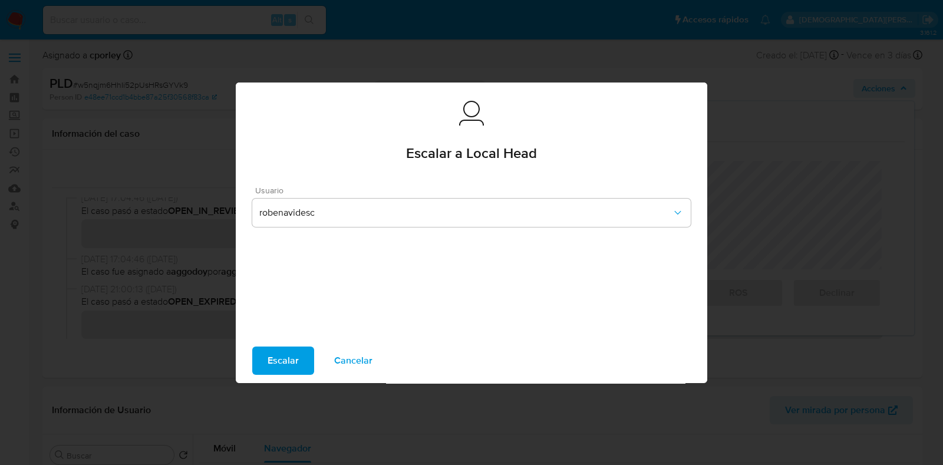
click at [266, 357] on button "Escalar" at bounding box center [283, 361] width 62 height 28
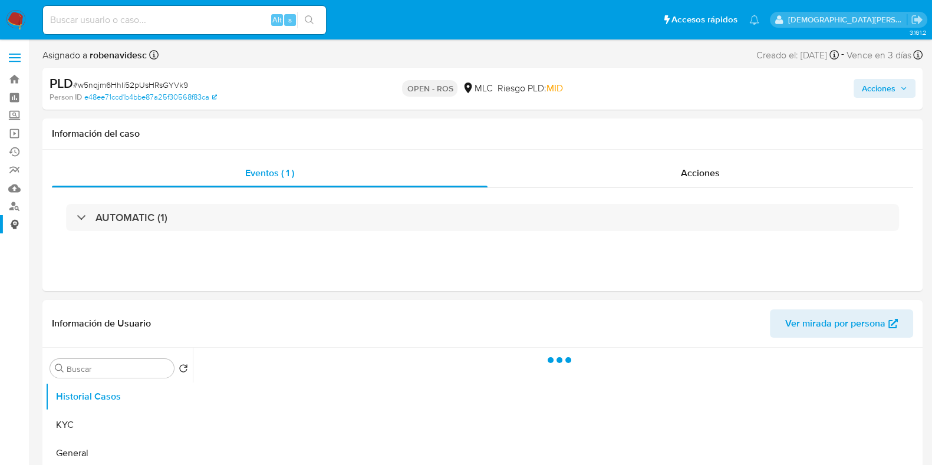
select select "10"
